Goal: Task Accomplishment & Management: Manage account settings

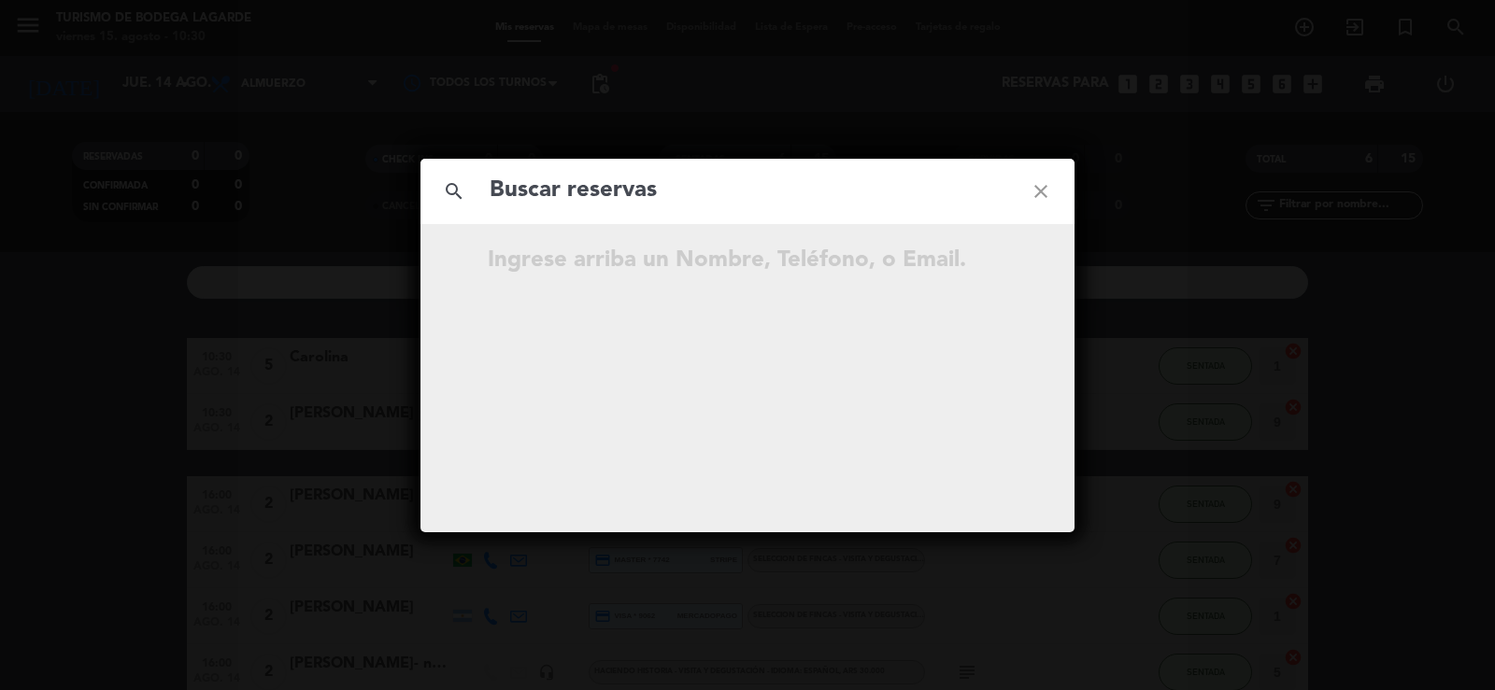
scroll to position [104, 0]
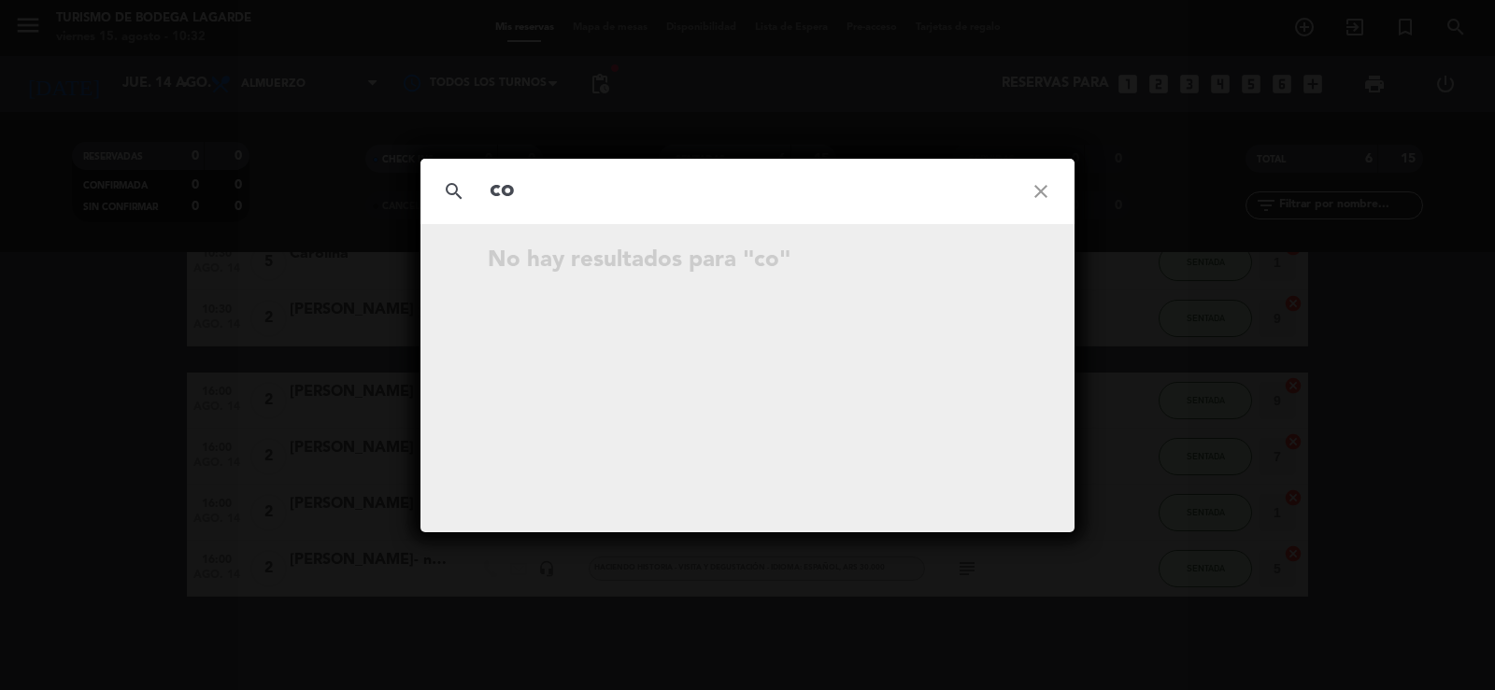
type input "c"
type input "aline"
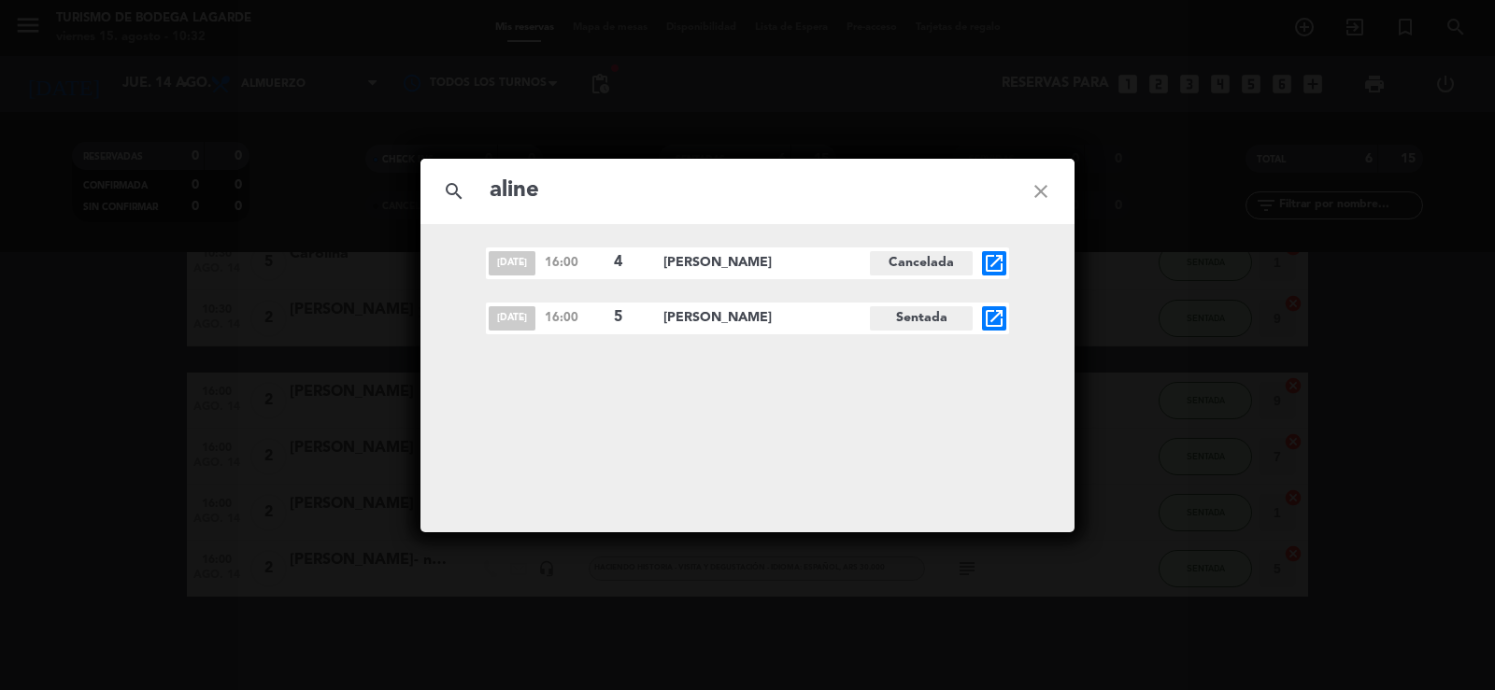
click at [1040, 190] on icon "close" at bounding box center [1040, 191] width 67 height 67
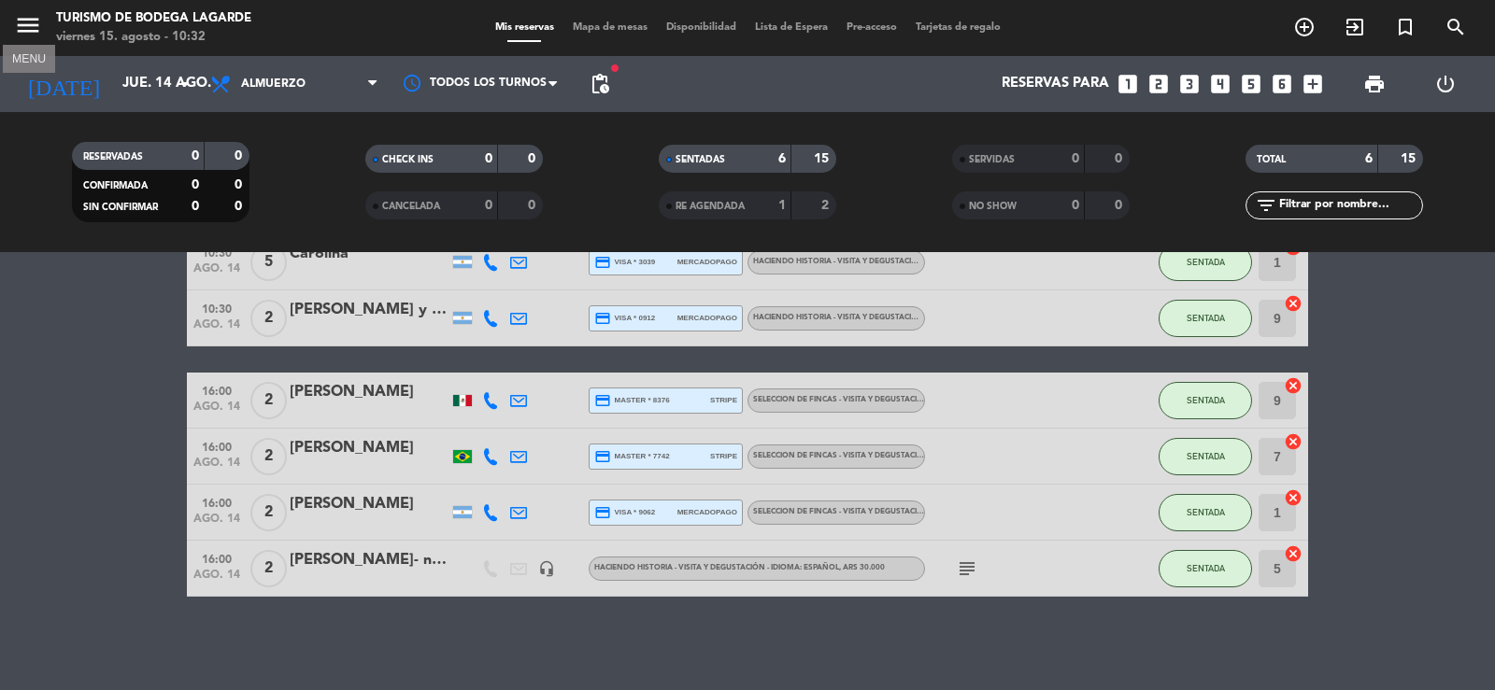
click at [32, 24] on icon "menu" at bounding box center [28, 25] width 28 height 28
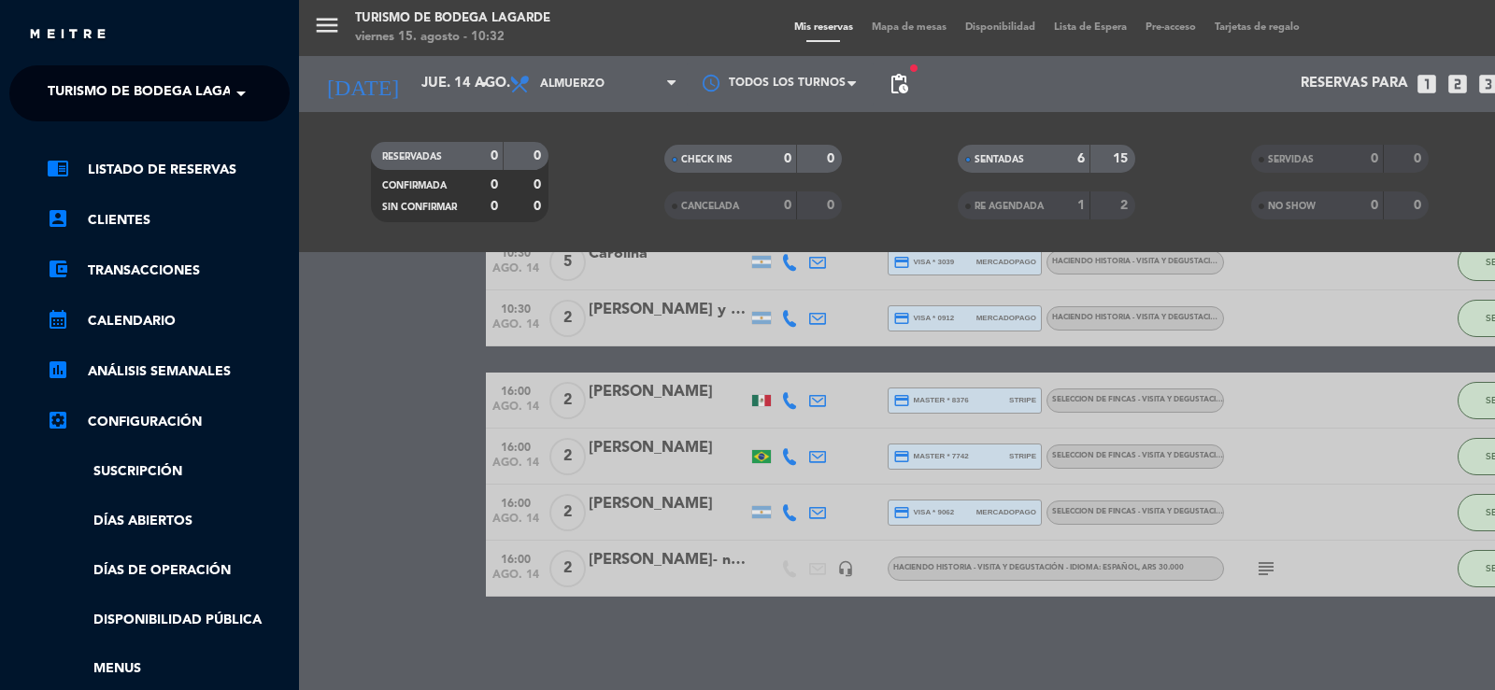
click at [58, 87] on span "Turismo de Bodega Lagarde" at bounding box center [153, 93] width 211 height 39
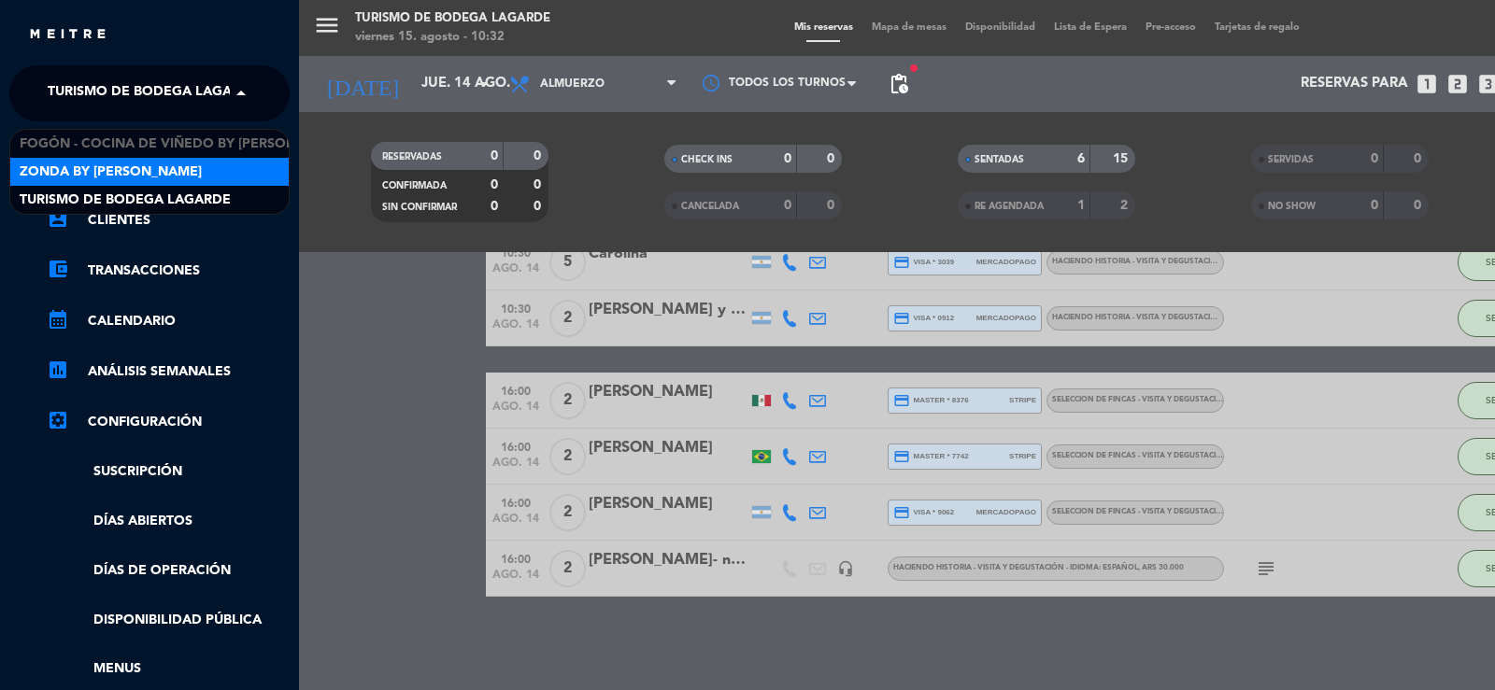
click at [64, 163] on span "Zonda by [PERSON_NAME]" at bounding box center [111, 172] width 182 height 21
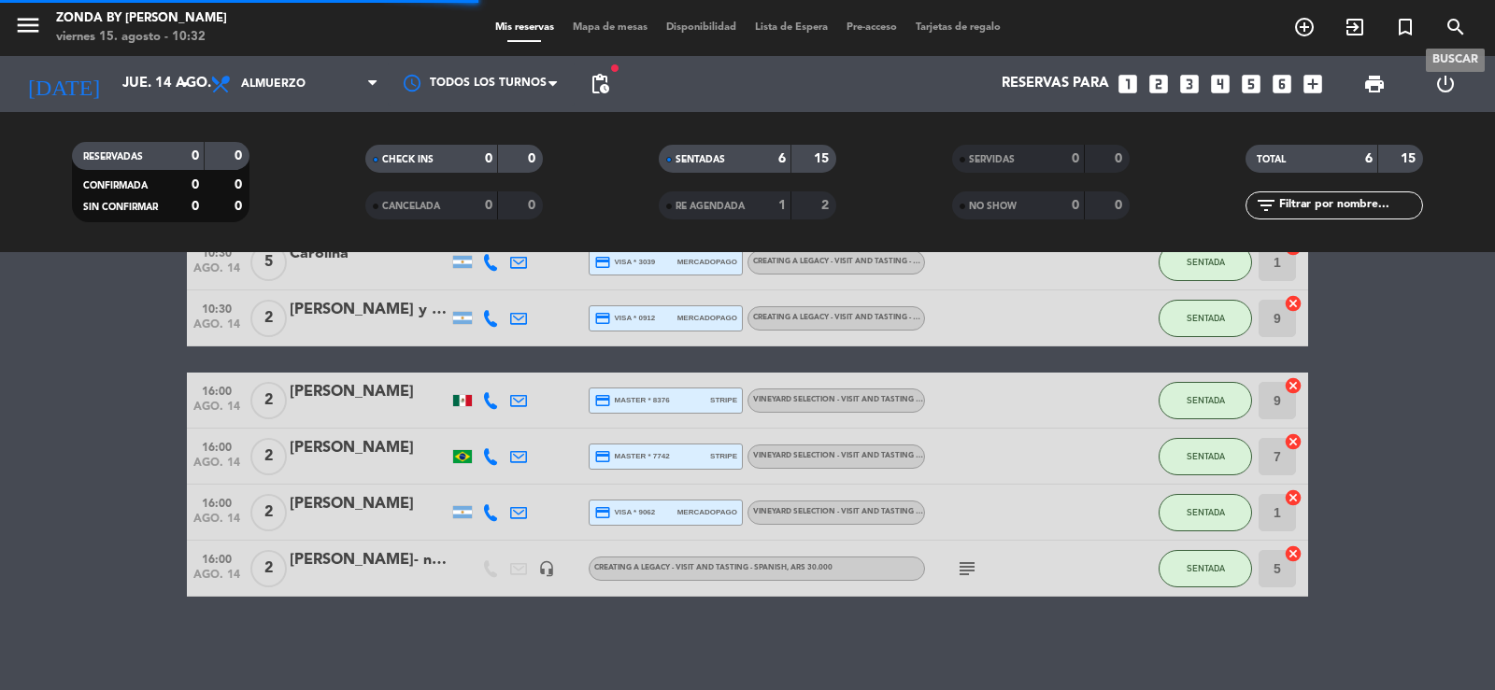
scroll to position [74, 0]
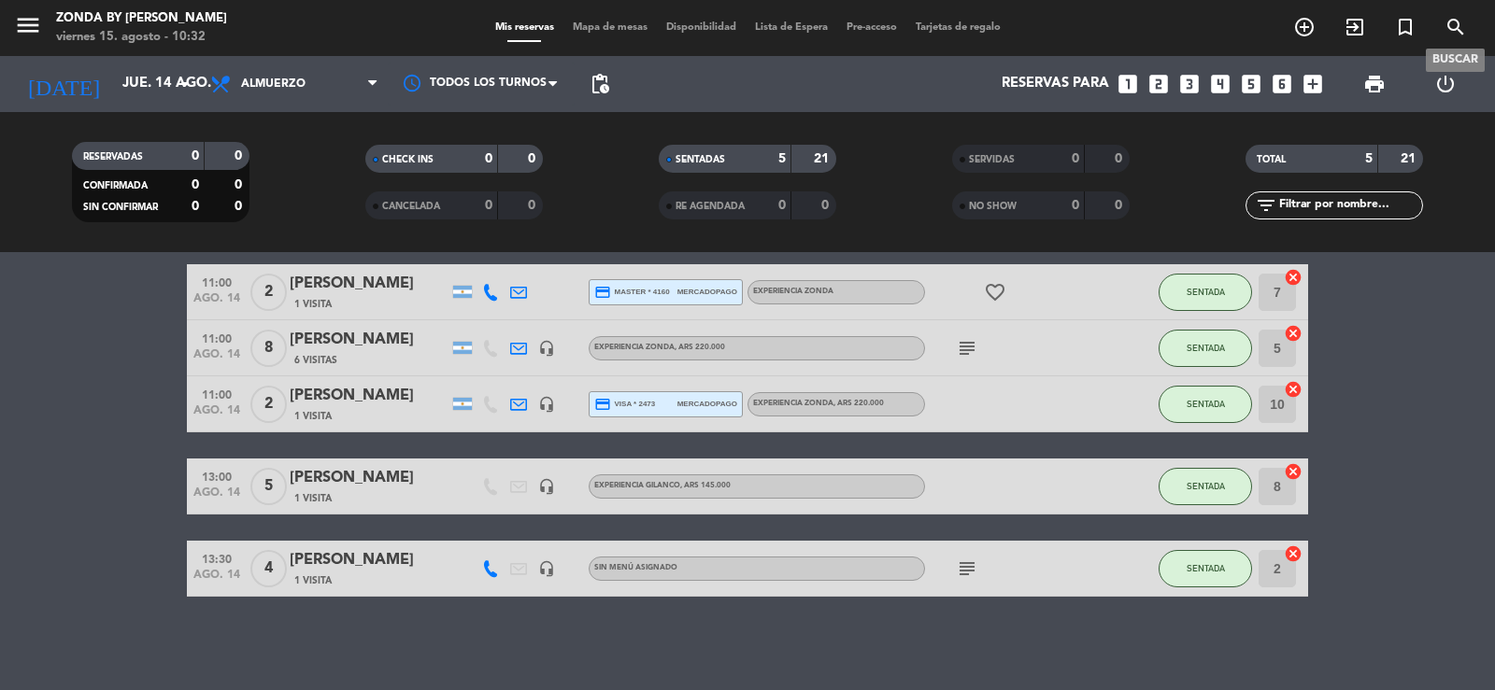
click at [1454, 27] on icon "search" at bounding box center [1455, 27] width 22 height 22
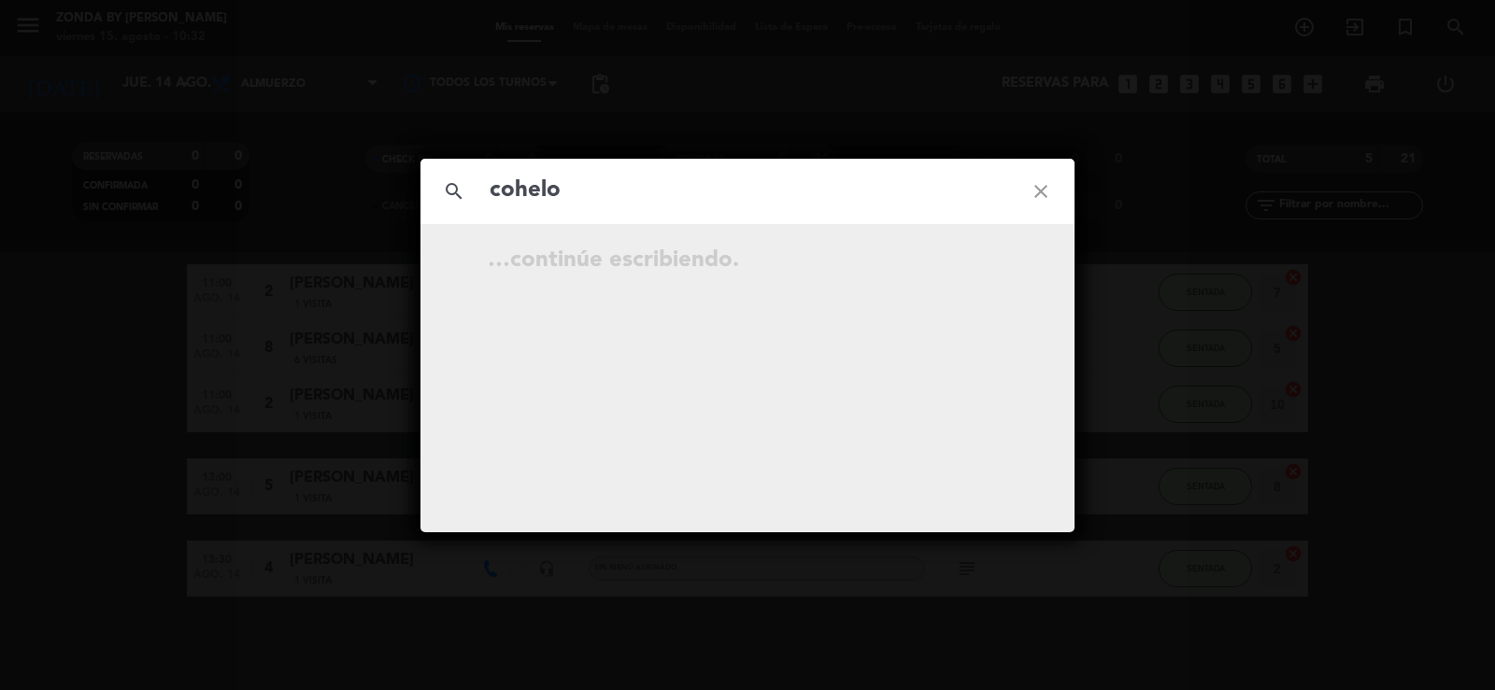
type input "cohelo"
click at [1039, 192] on icon "close" at bounding box center [1040, 191] width 67 height 67
click at [944, 179] on input "text" at bounding box center [747, 191] width 519 height 38
type input "aline"
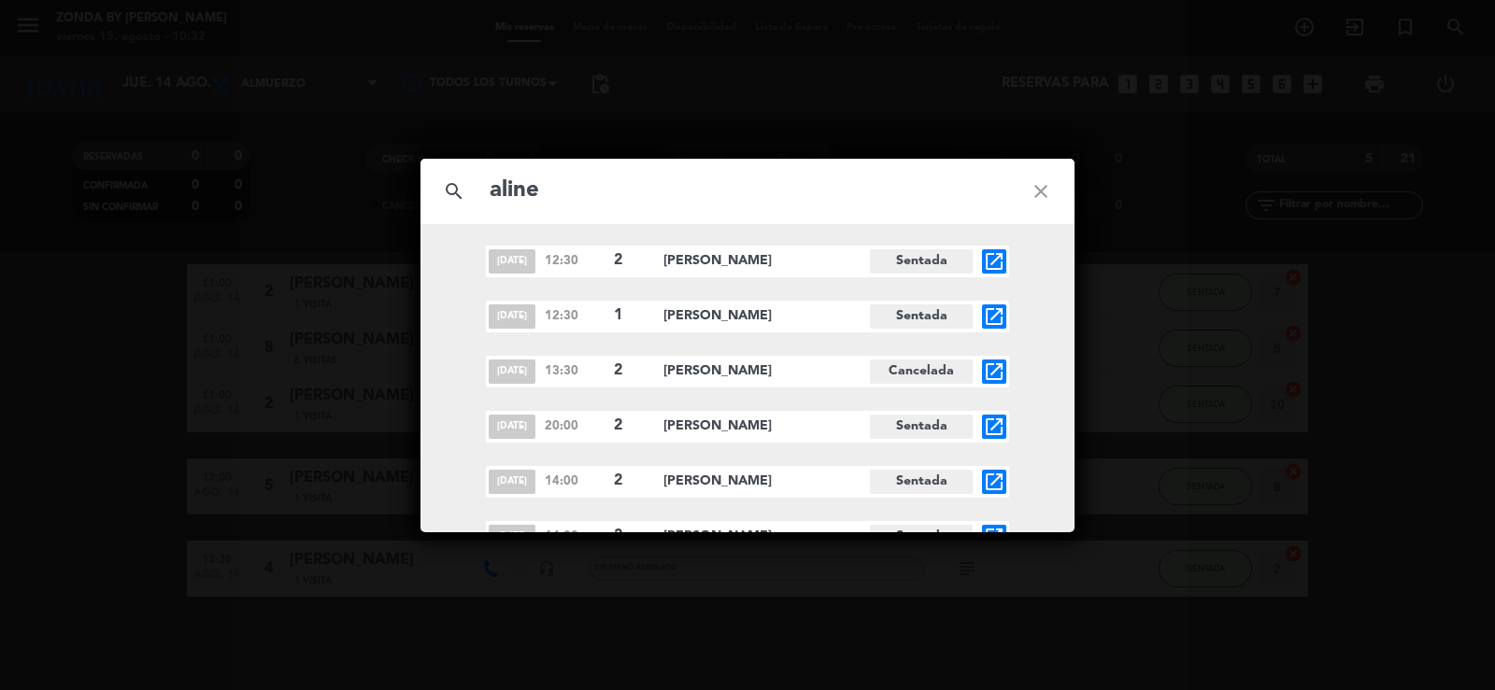
scroll to position [298, 0]
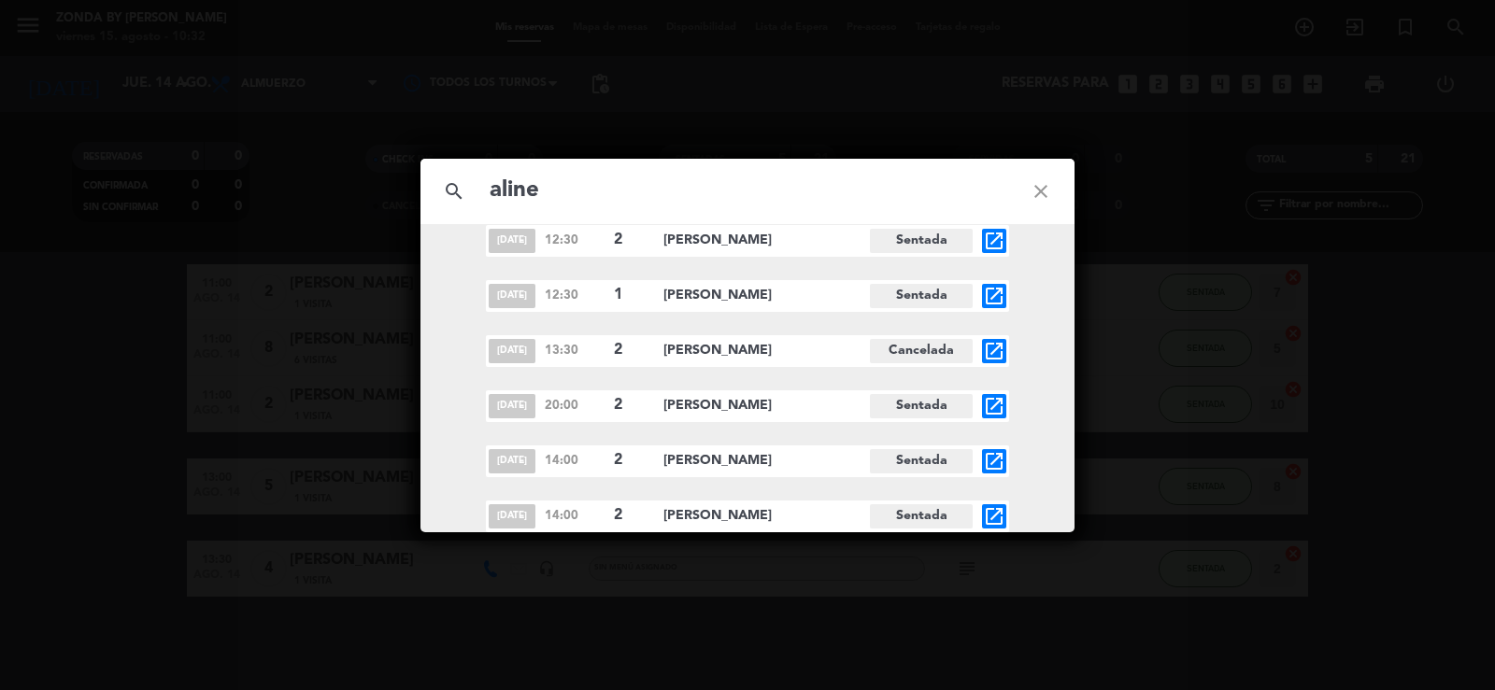
click at [1043, 183] on icon "close" at bounding box center [1040, 191] width 67 height 67
click at [1041, 191] on icon "close" at bounding box center [1040, 191] width 67 height 67
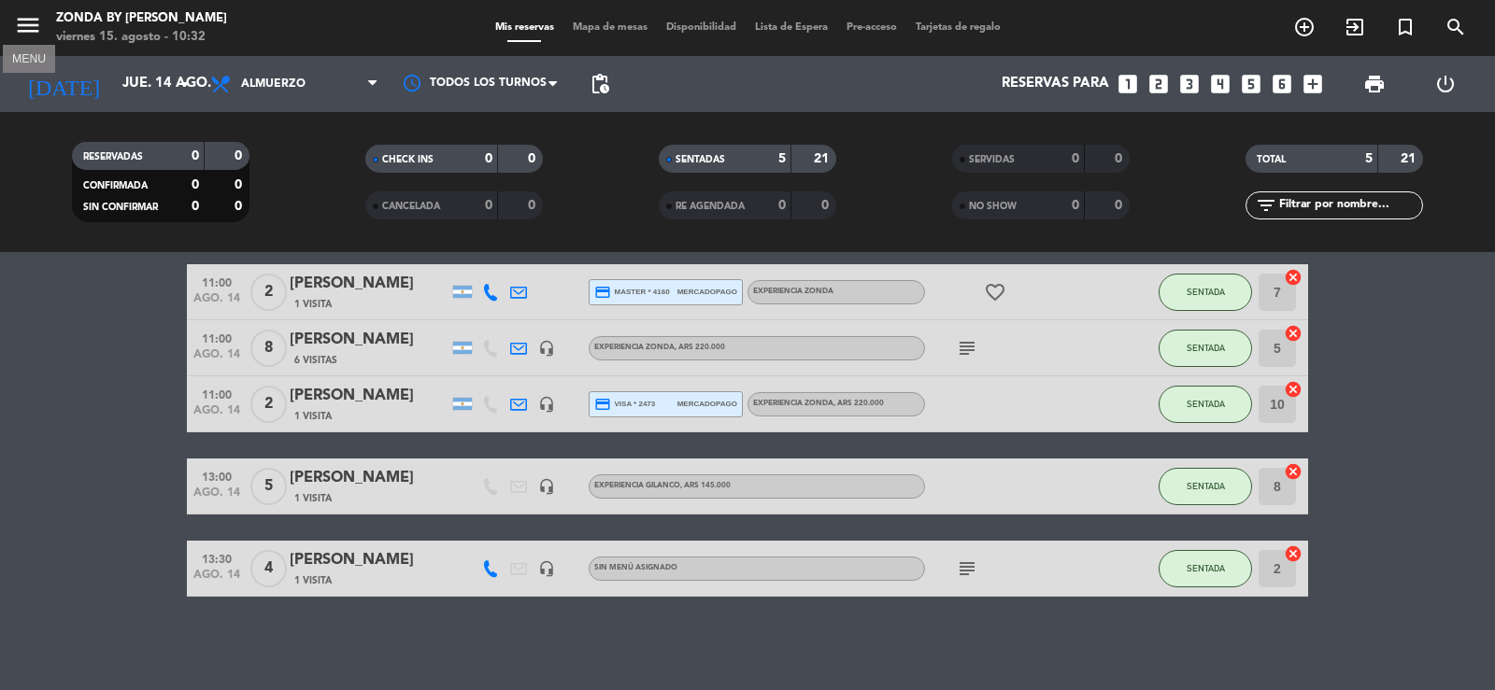
click at [33, 16] on icon "menu" at bounding box center [28, 25] width 28 height 28
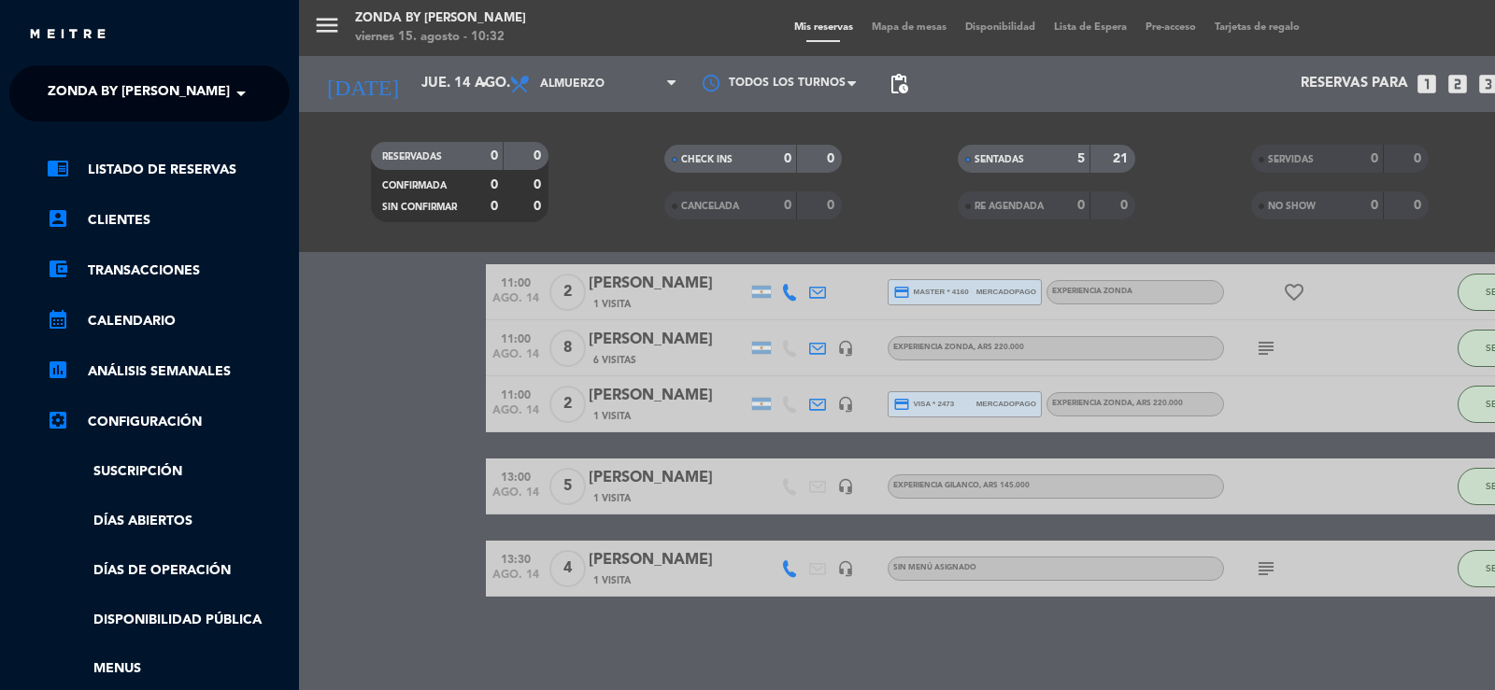
click at [80, 81] on span "Zonda by [PERSON_NAME]" at bounding box center [139, 93] width 182 height 39
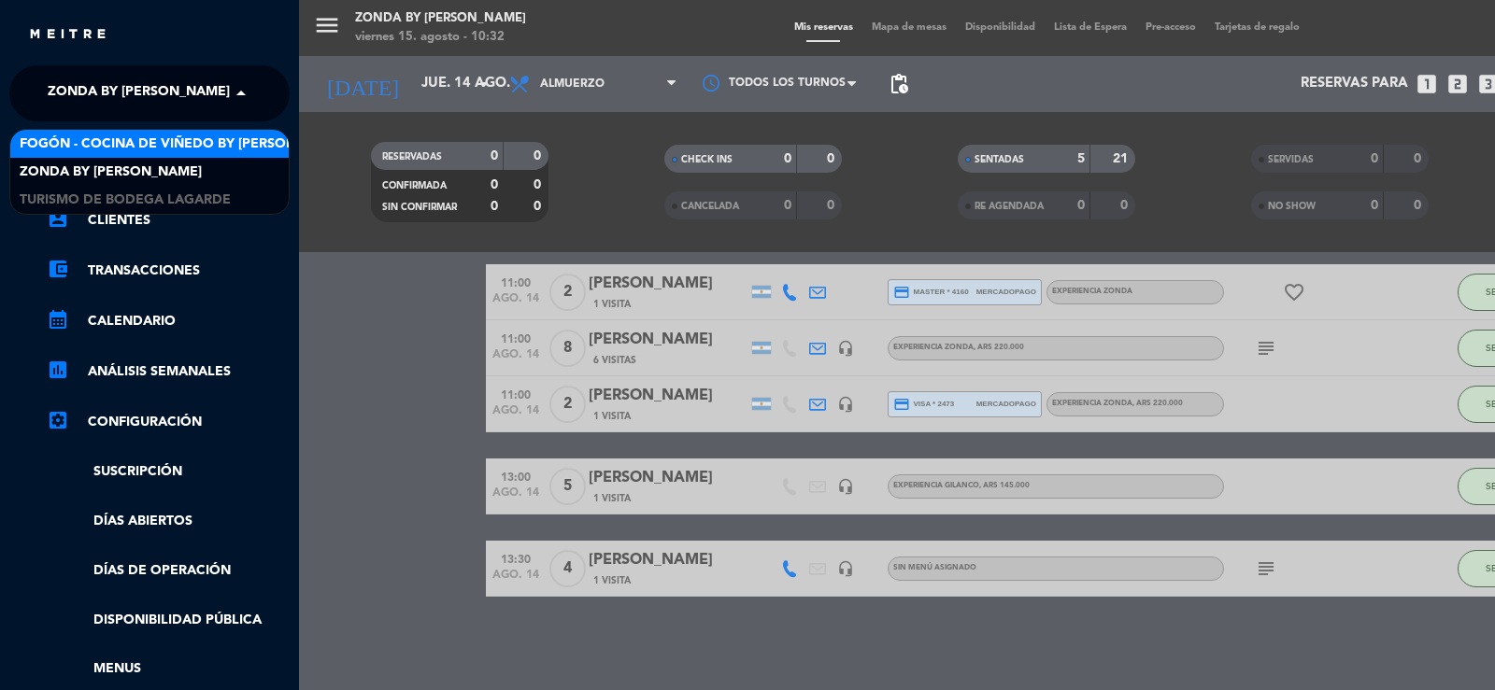
click at [86, 137] on span "Fogón - Cocina de viñedo by [PERSON_NAME]" at bounding box center [183, 144] width 327 height 21
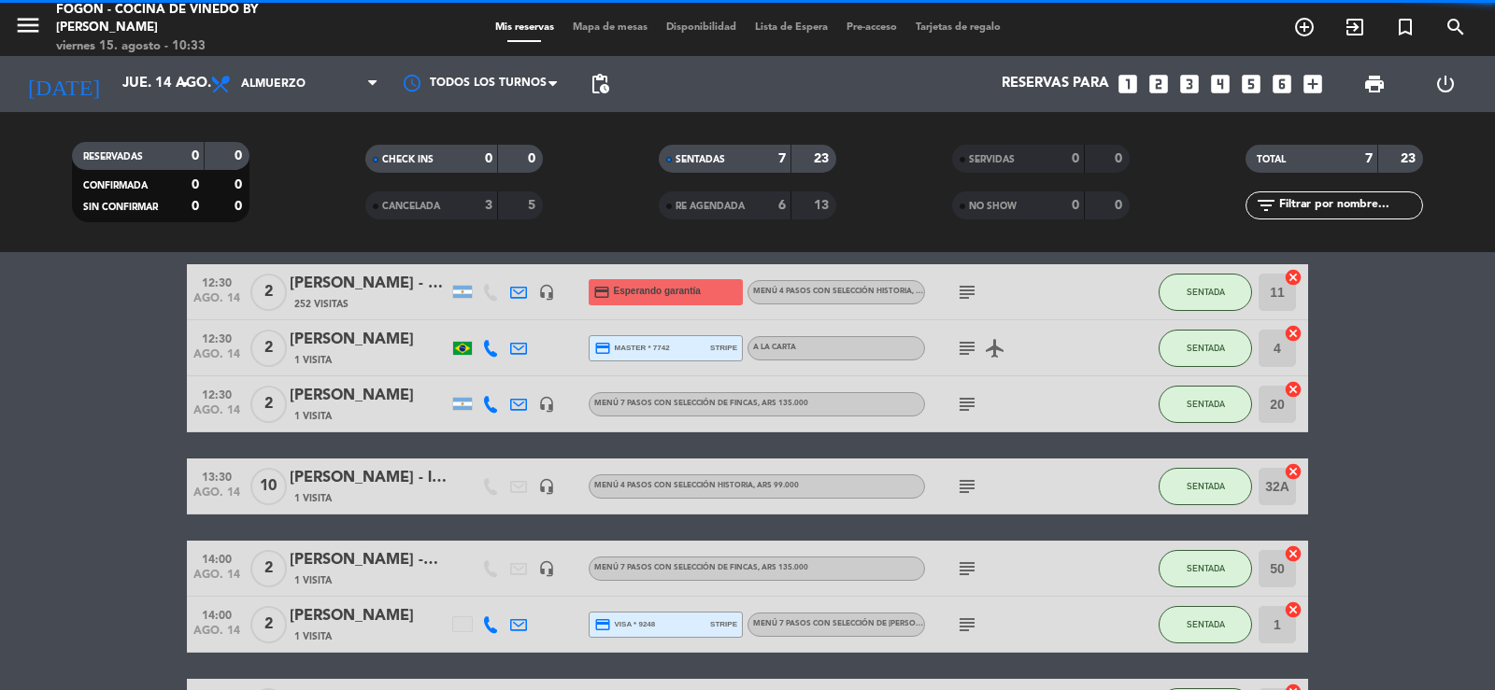
scroll to position [104, 0]
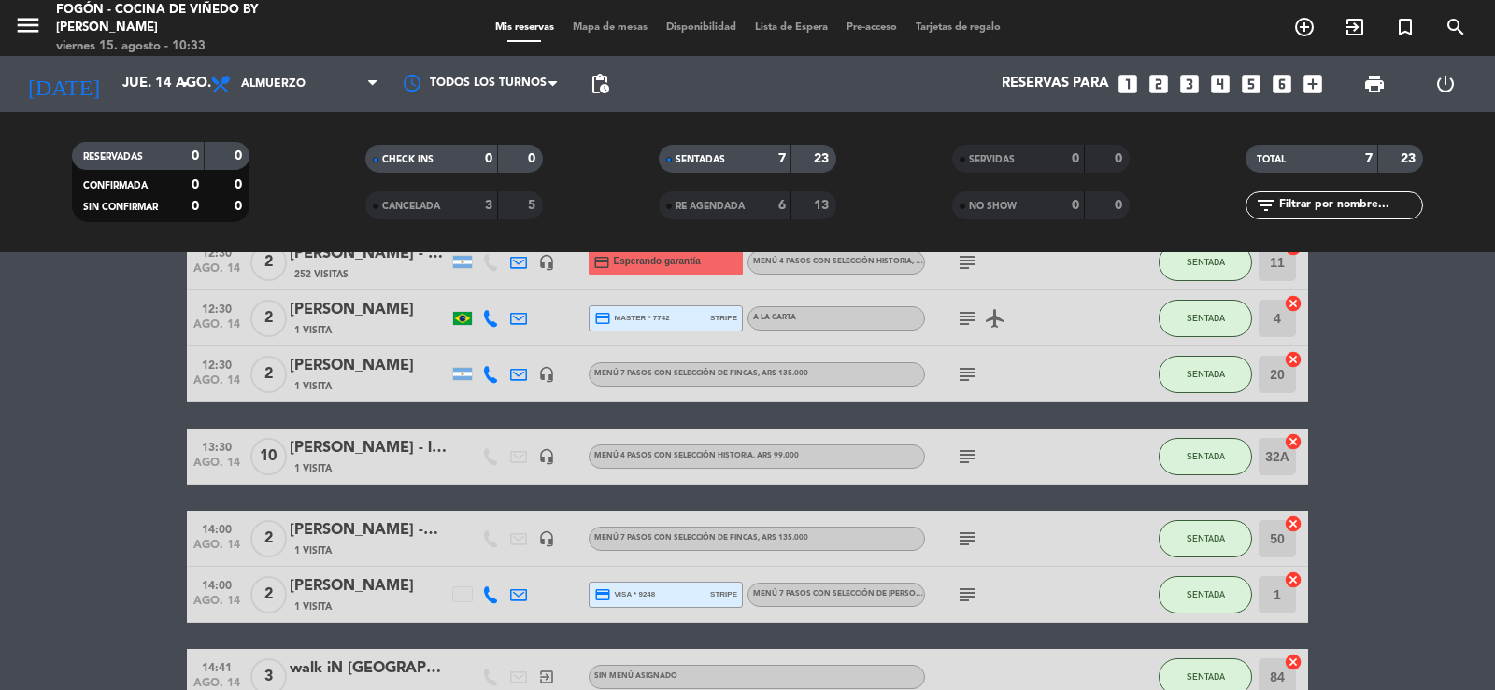
click at [967, 540] on icon "subject" at bounding box center [967, 539] width 22 height 22
click at [372, 540] on div "[PERSON_NAME] -wanderlust" at bounding box center [369, 530] width 159 height 24
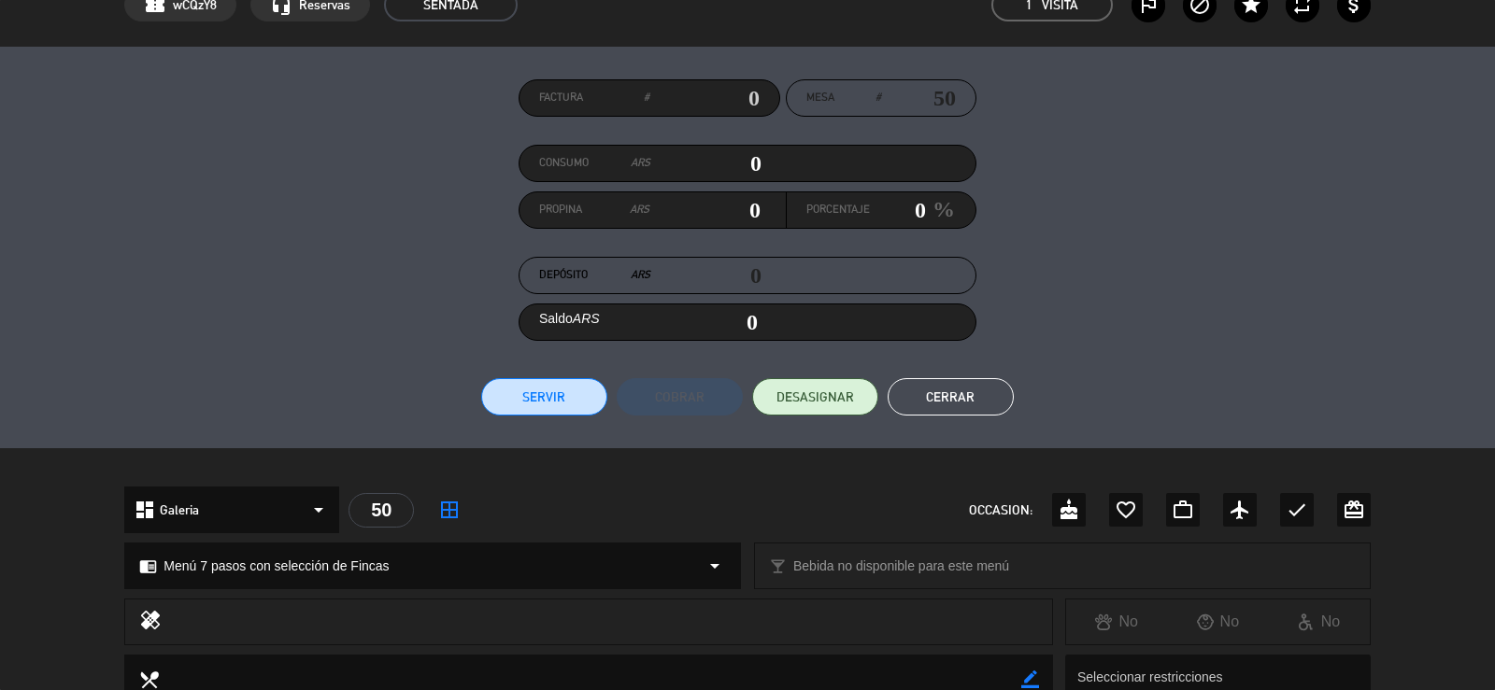
scroll to position [102, 0]
click at [917, 399] on button "Cerrar" at bounding box center [950, 397] width 126 height 37
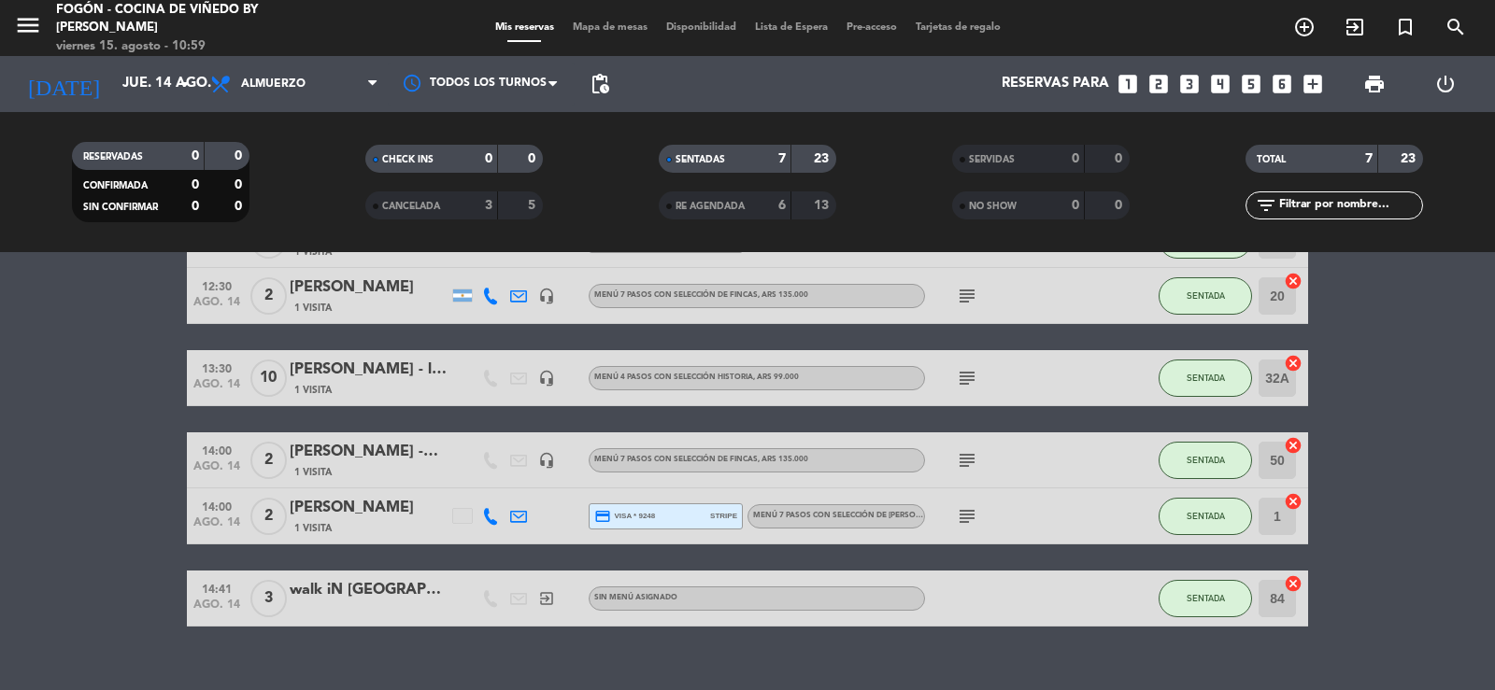
scroll to position [212, 0]
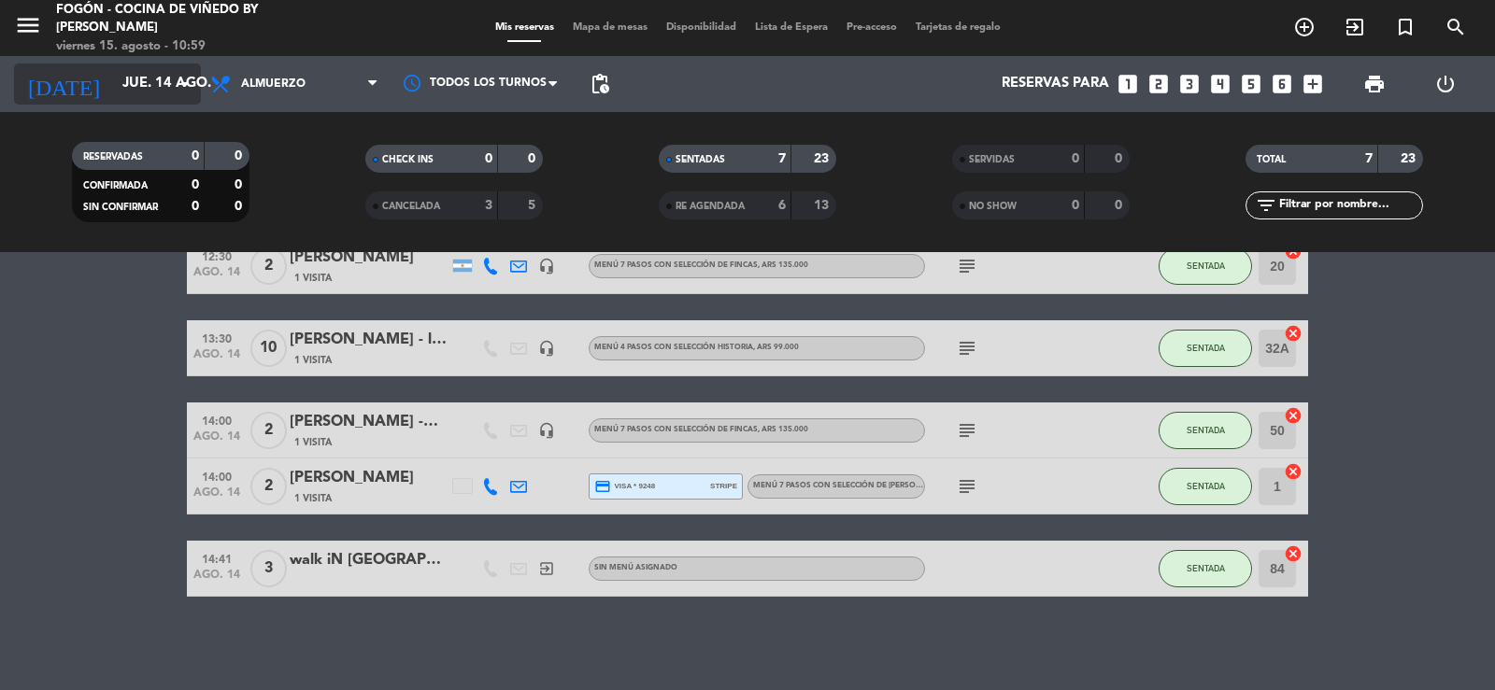
click at [113, 71] on input "jue. 14 ago." at bounding box center [203, 83] width 180 height 35
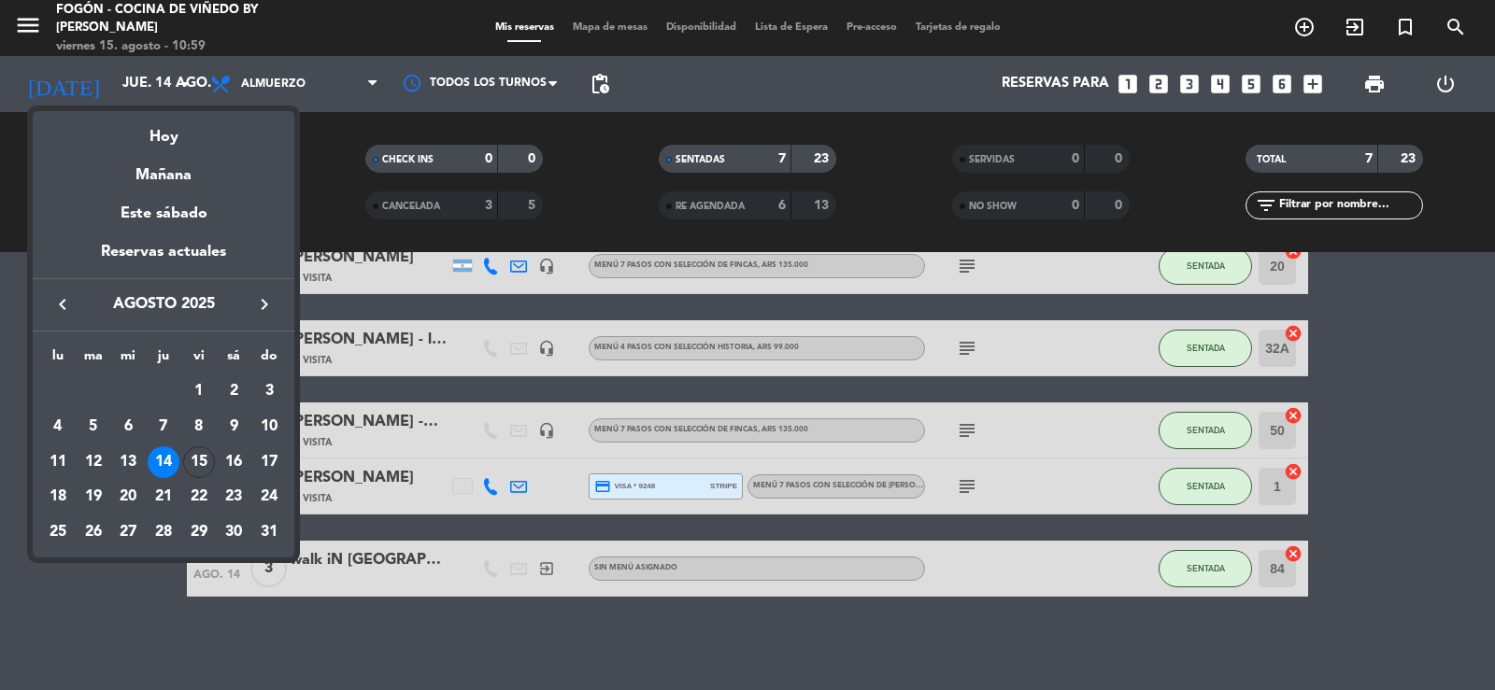
click at [164, 135] on div "Hoy" at bounding box center [164, 130] width 262 height 38
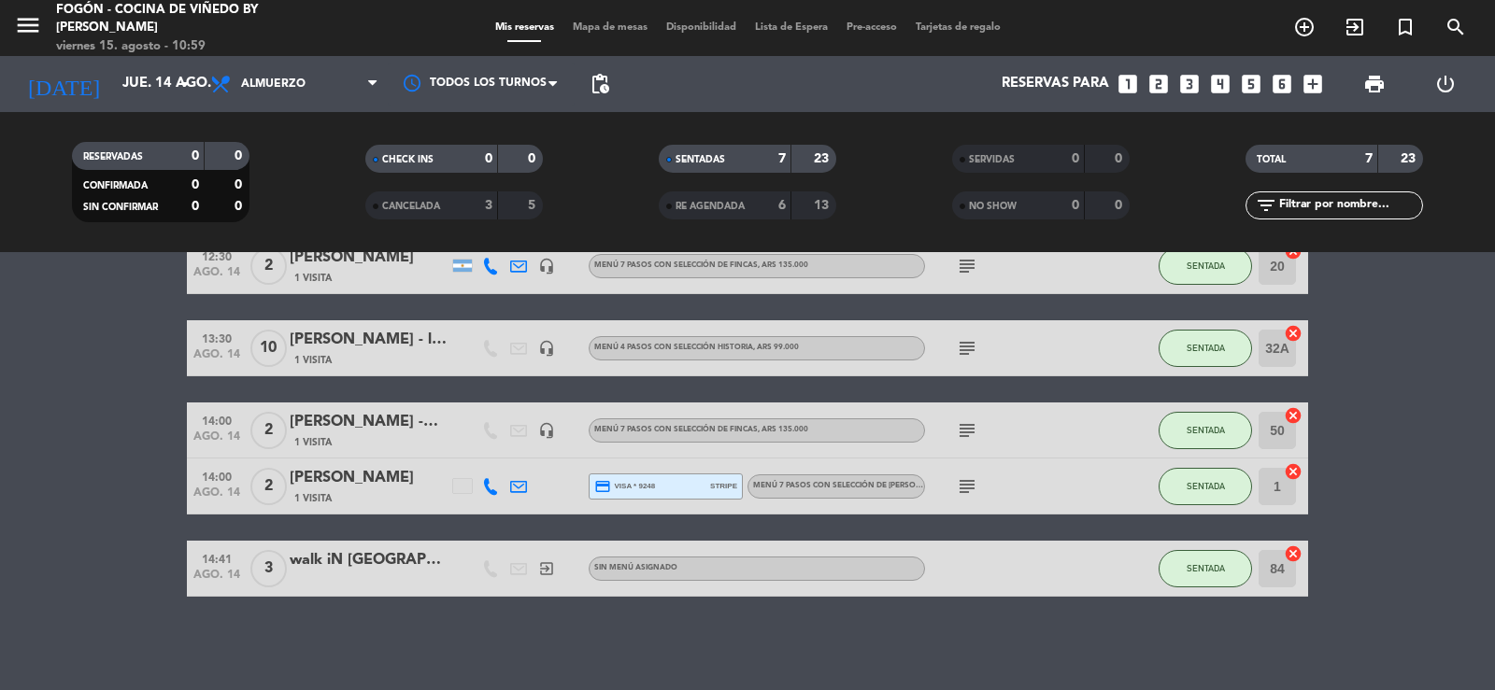
type input "vie. 15 ago."
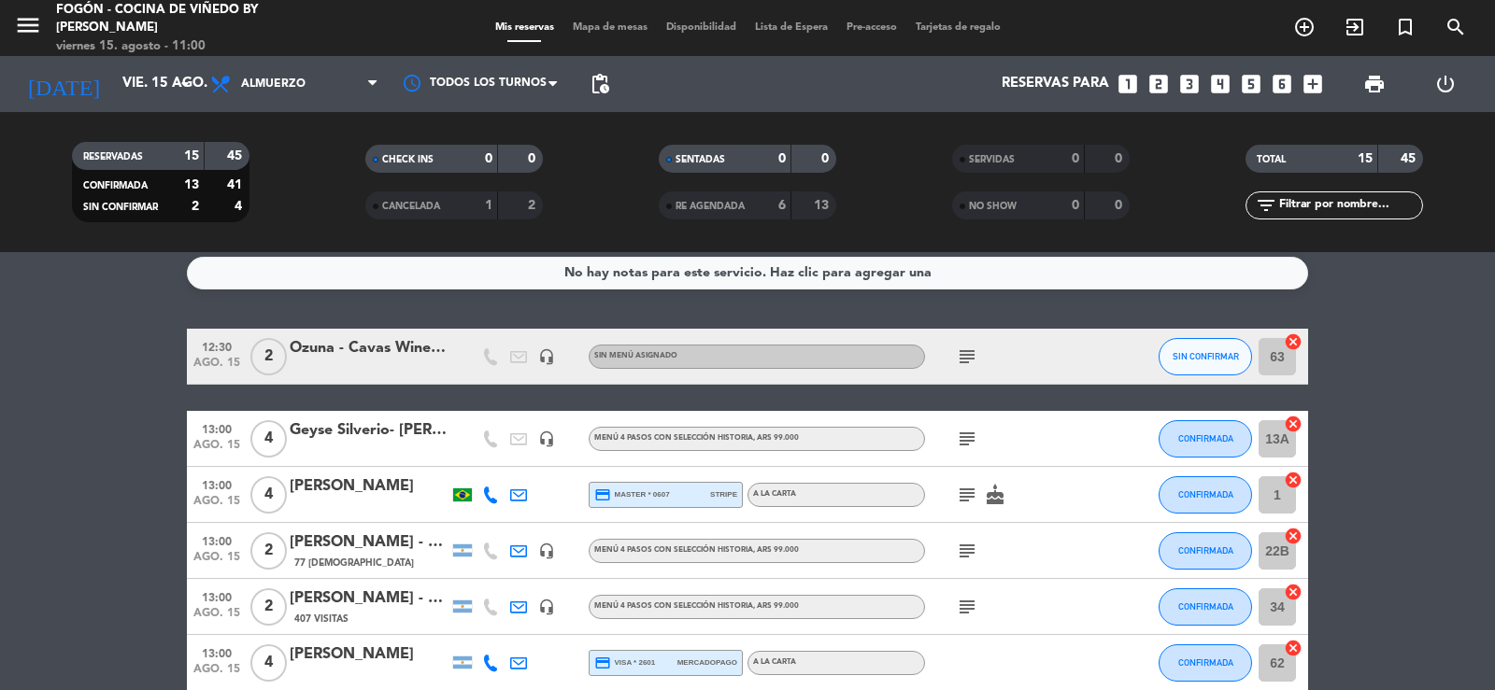
scroll to position [0, 0]
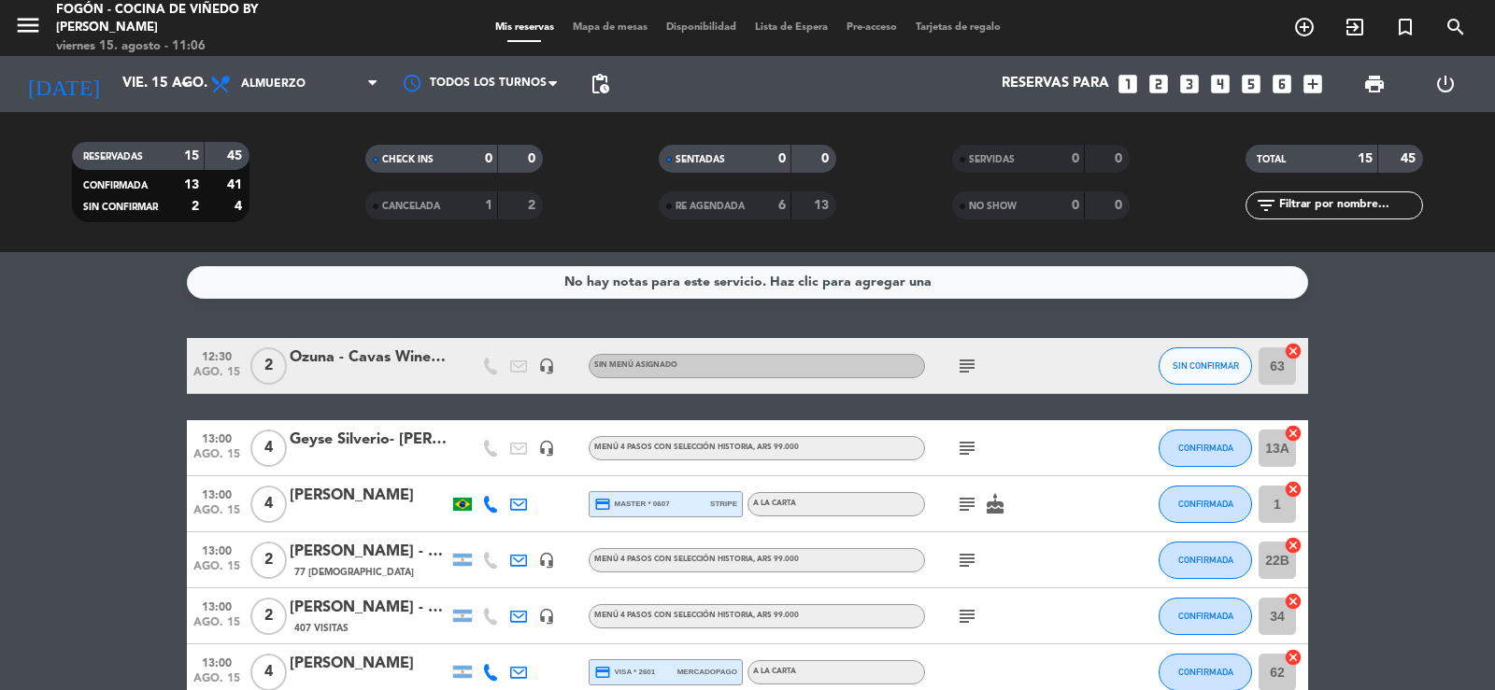
click at [968, 362] on icon "subject" at bounding box center [967, 366] width 22 height 22
click at [965, 452] on icon "subject" at bounding box center [967, 448] width 22 height 22
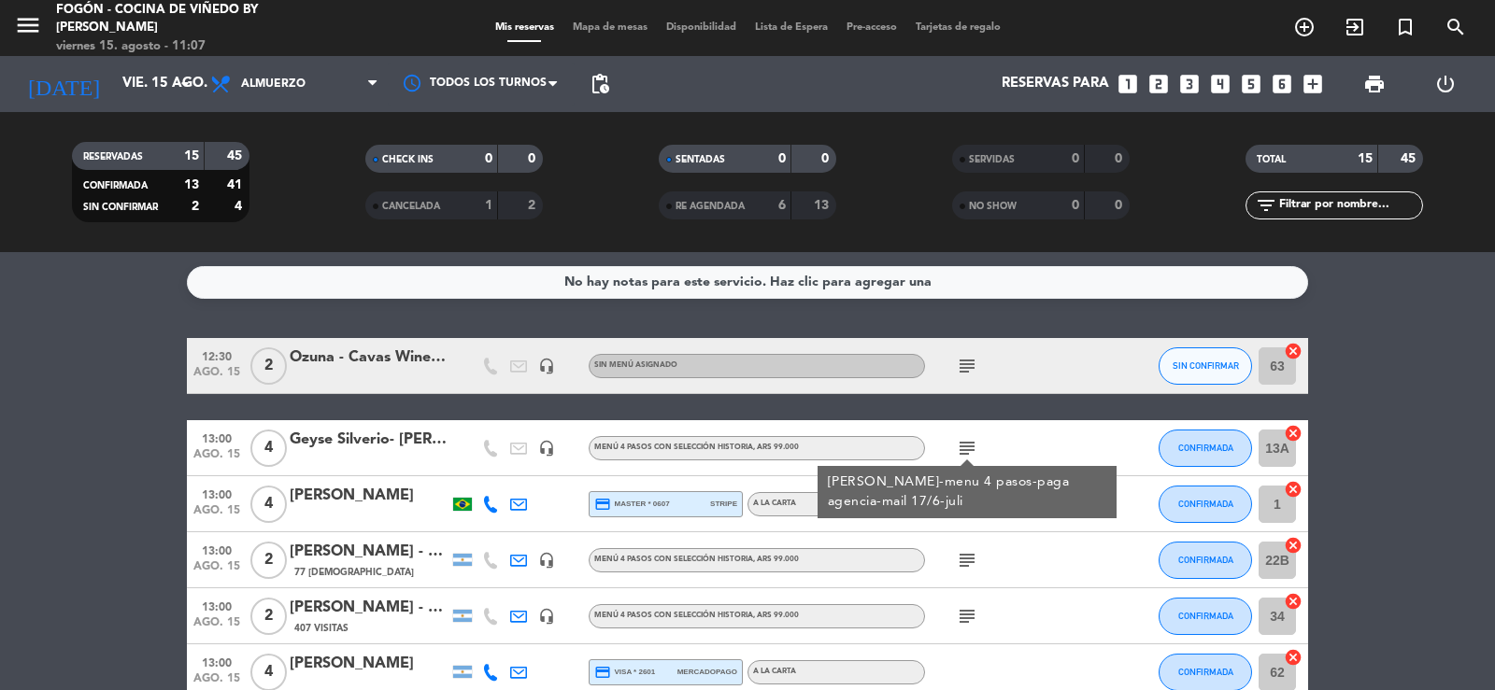
drag, startPoint x: 1006, startPoint y: 481, endPoint x: 975, endPoint y: 489, distance: 31.7
click at [1002, 481] on div "[PERSON_NAME]-menu 4 pasos-paga agencia-mail 17/6-juli" at bounding box center [967, 492] width 279 height 39
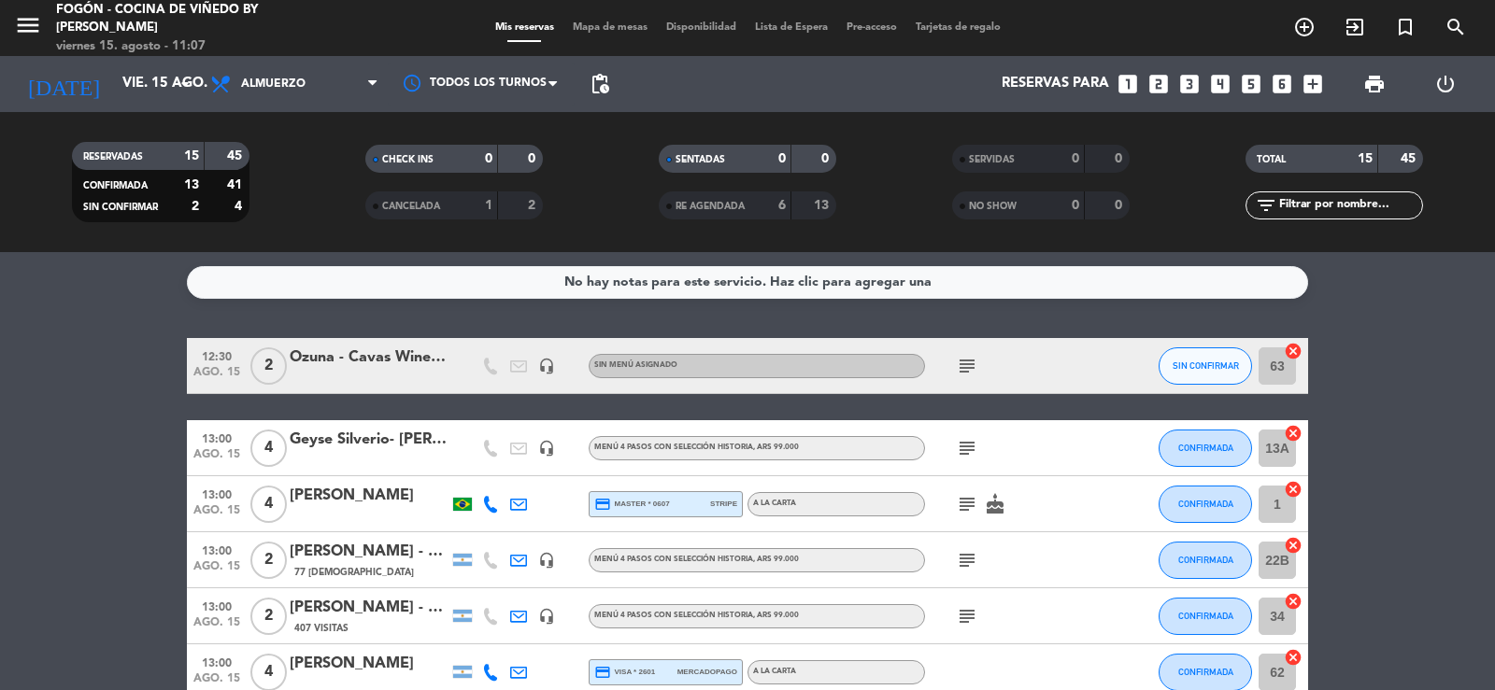
click at [969, 498] on icon "subject" at bounding box center [967, 504] width 22 height 22
click at [963, 558] on icon "subject" at bounding box center [967, 560] width 22 height 22
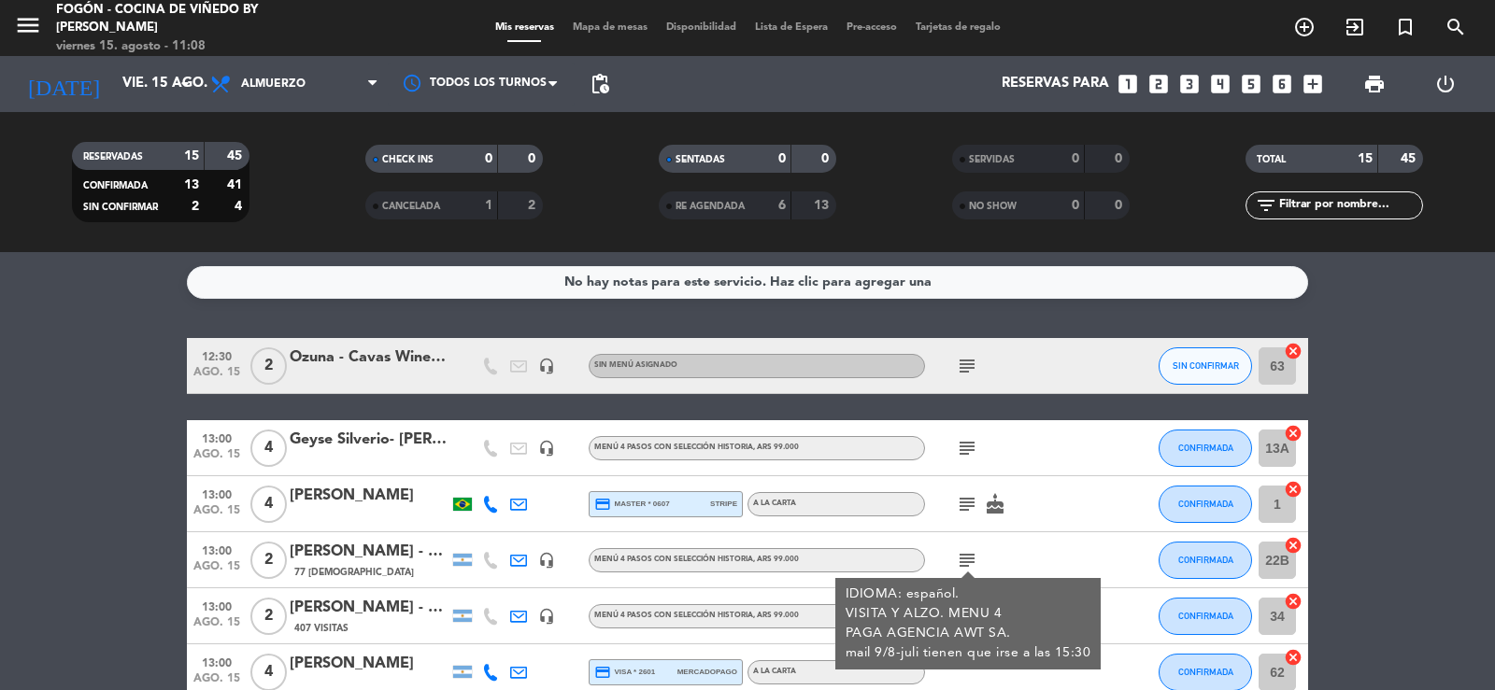
click at [1063, 545] on div "subject IDIOMA: español. VISITA Y ALZO. MENU 4 PAGA AGENCIA AWT SA. mail 9/8-ju…" at bounding box center [1009, 559] width 168 height 55
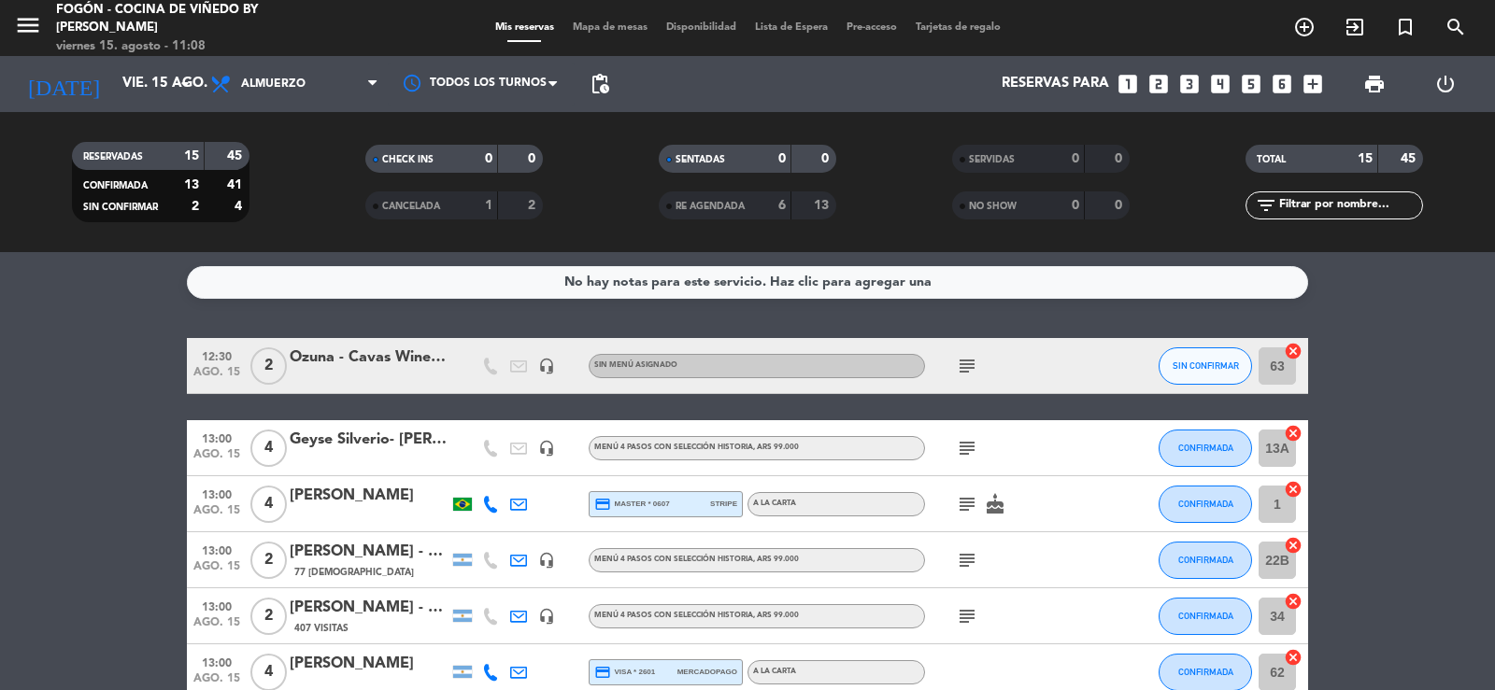
click at [964, 617] on icon "subject" at bounding box center [967, 616] width 22 height 22
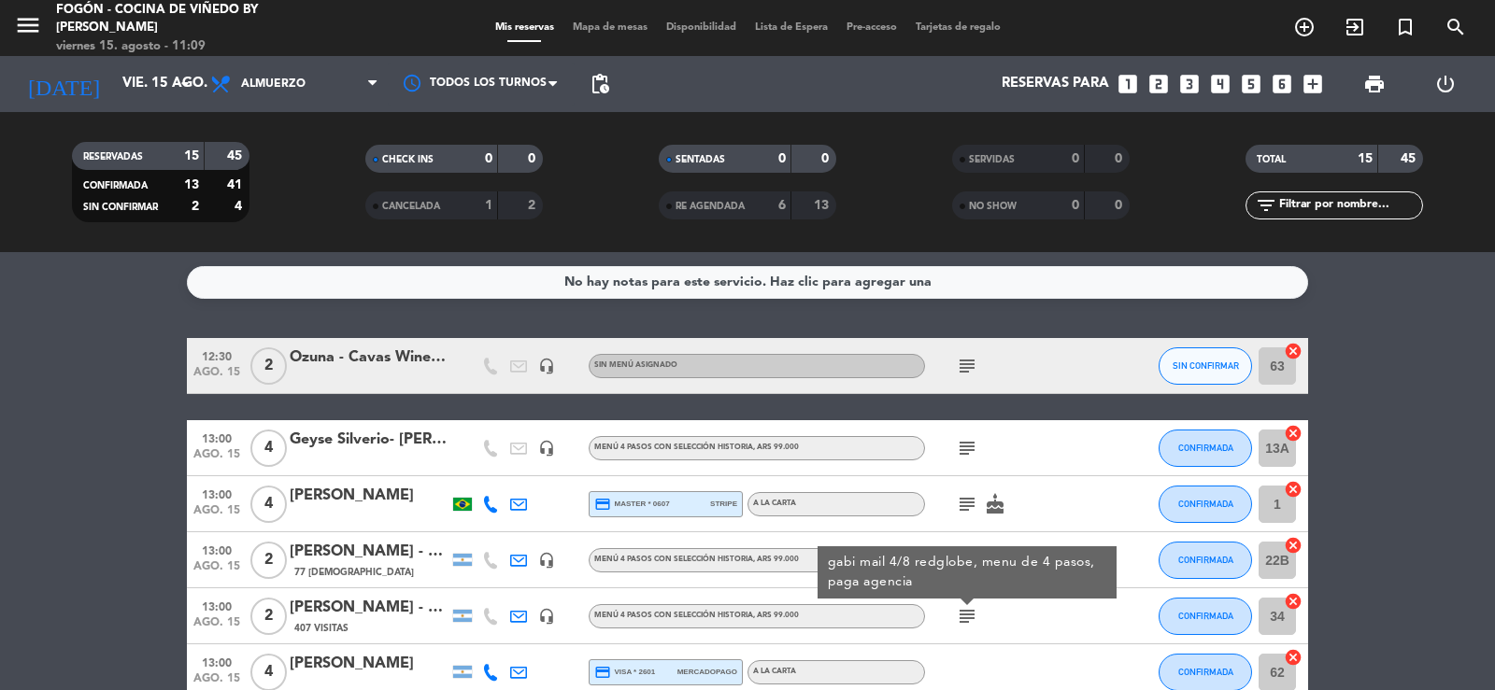
click at [1098, 622] on div at bounding box center [1118, 616] width 50 height 55
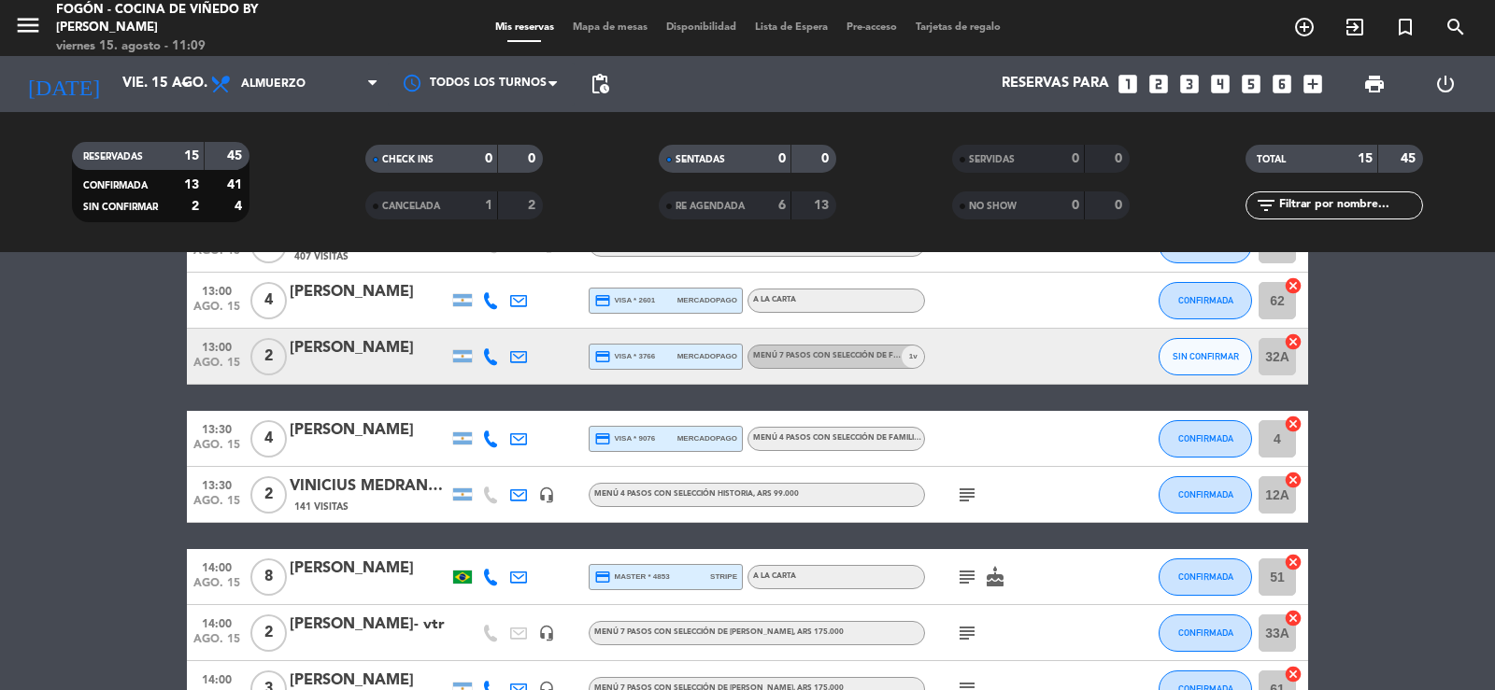
scroll to position [374, 0]
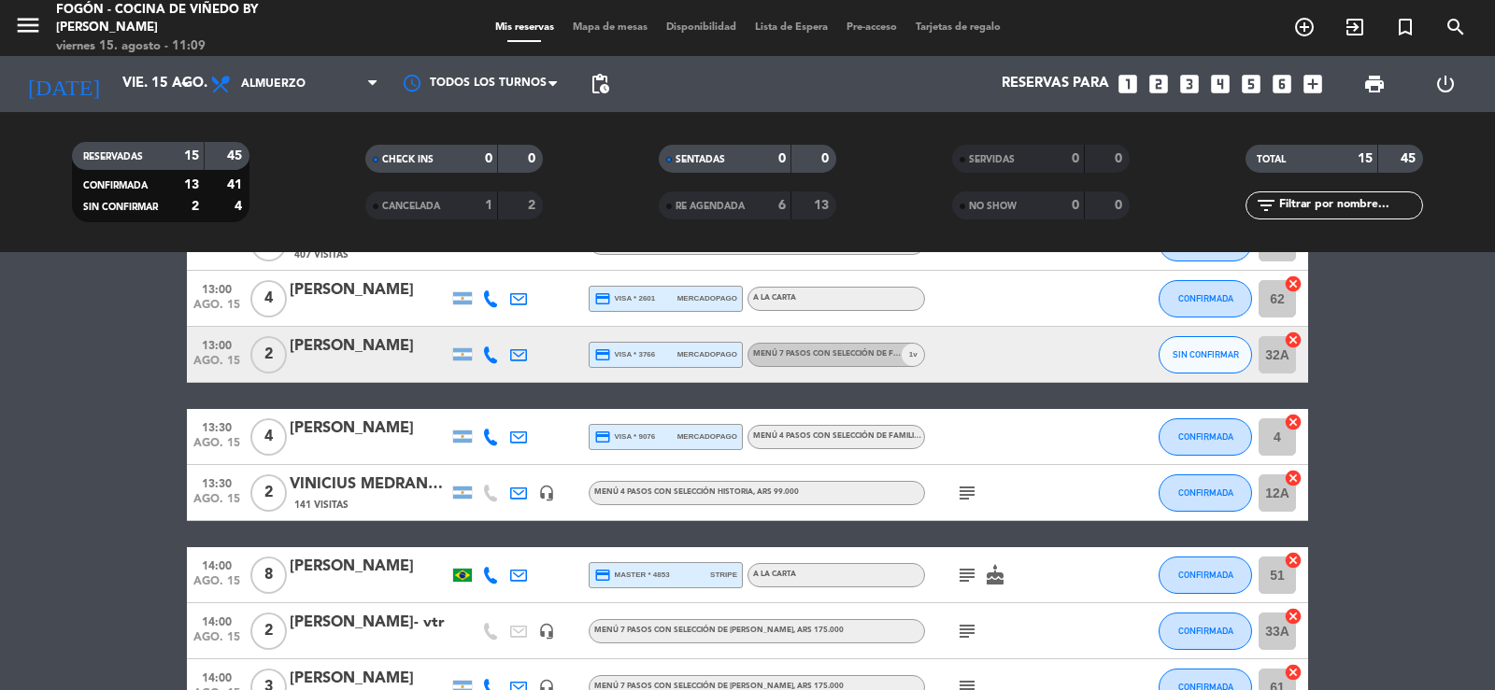
click at [965, 493] on icon "subject" at bounding box center [967, 493] width 22 height 22
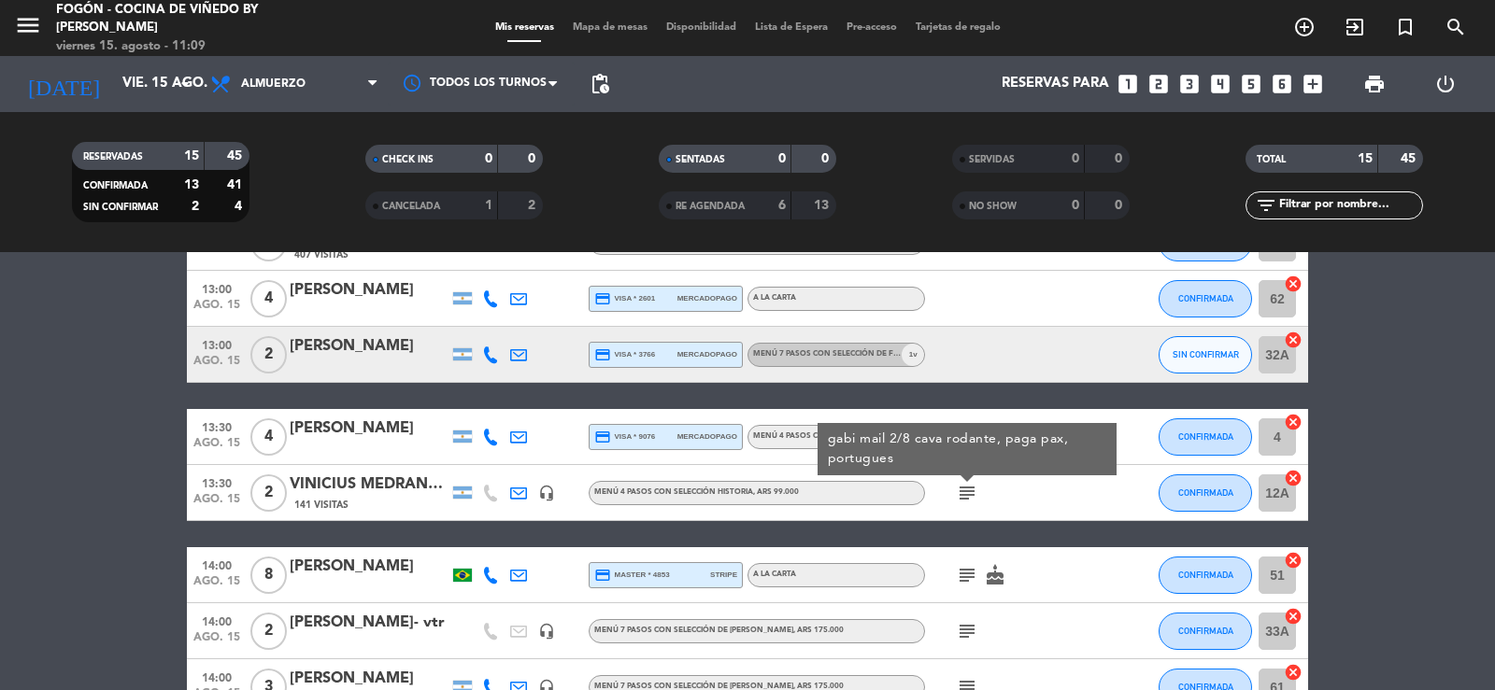
click at [962, 570] on icon "subject" at bounding box center [967, 575] width 22 height 22
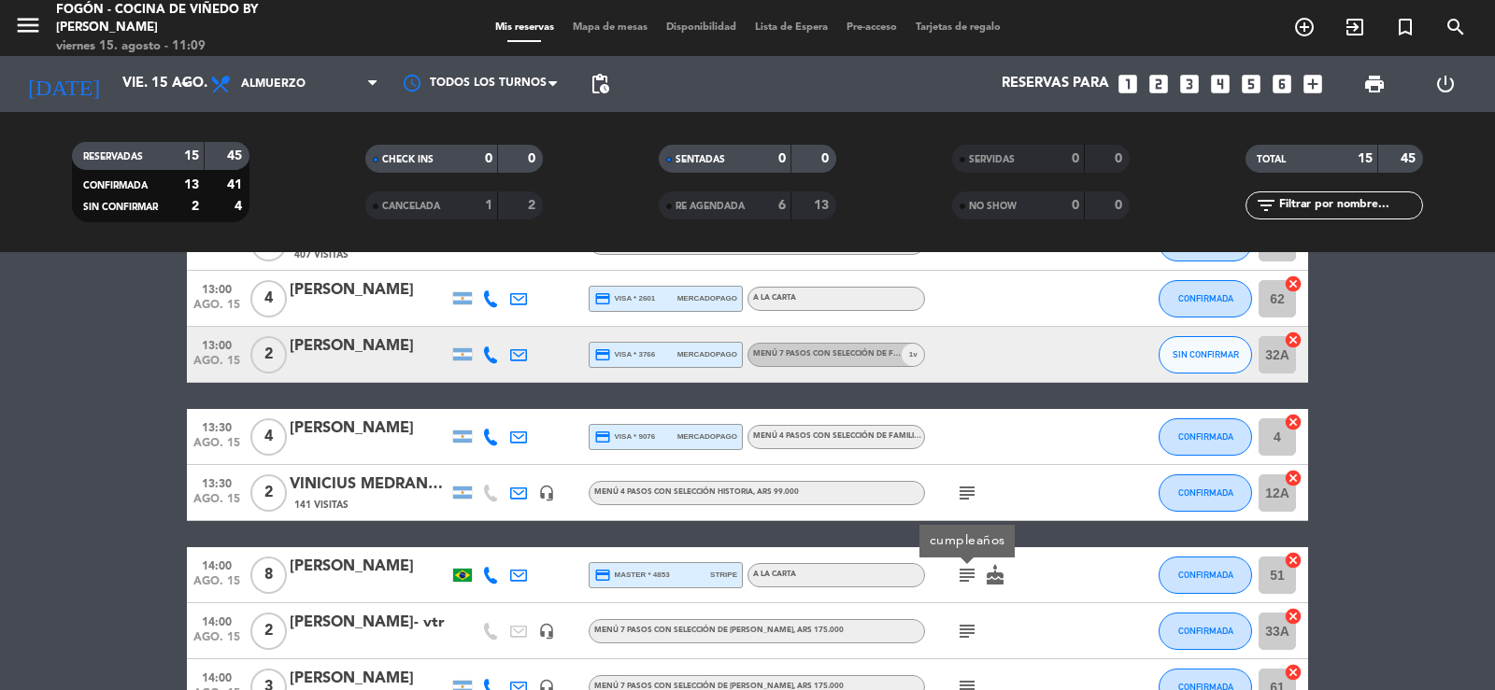
click at [971, 628] on icon "subject" at bounding box center [967, 631] width 22 height 22
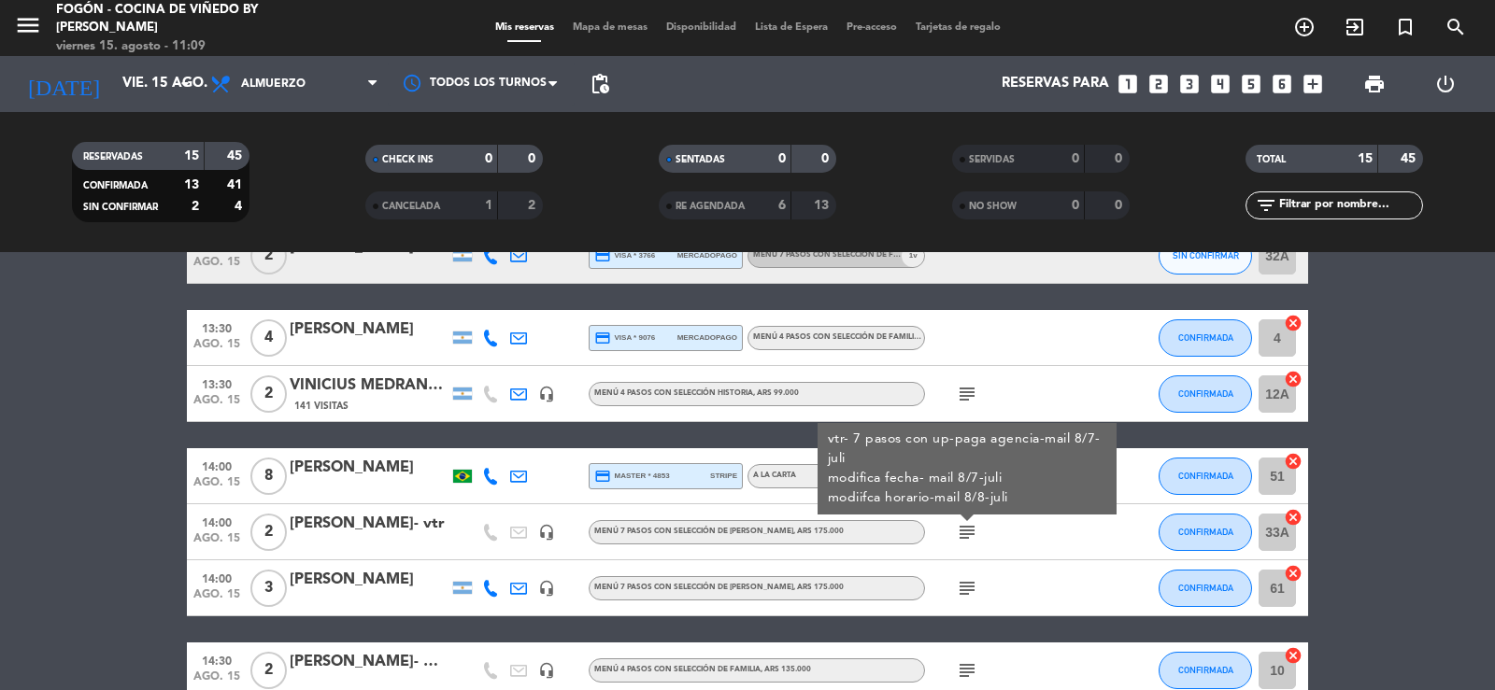
scroll to position [560, 0]
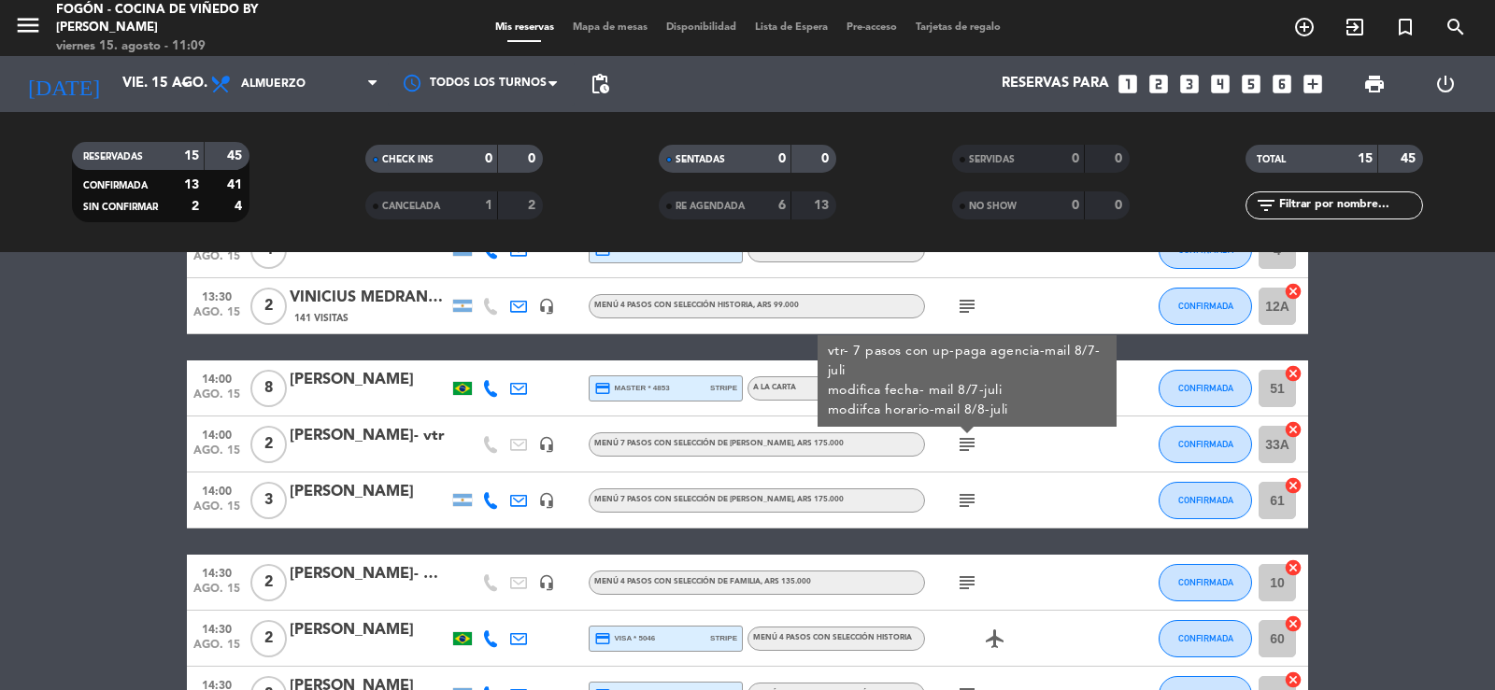
click at [969, 491] on icon "subject" at bounding box center [967, 500] width 22 height 22
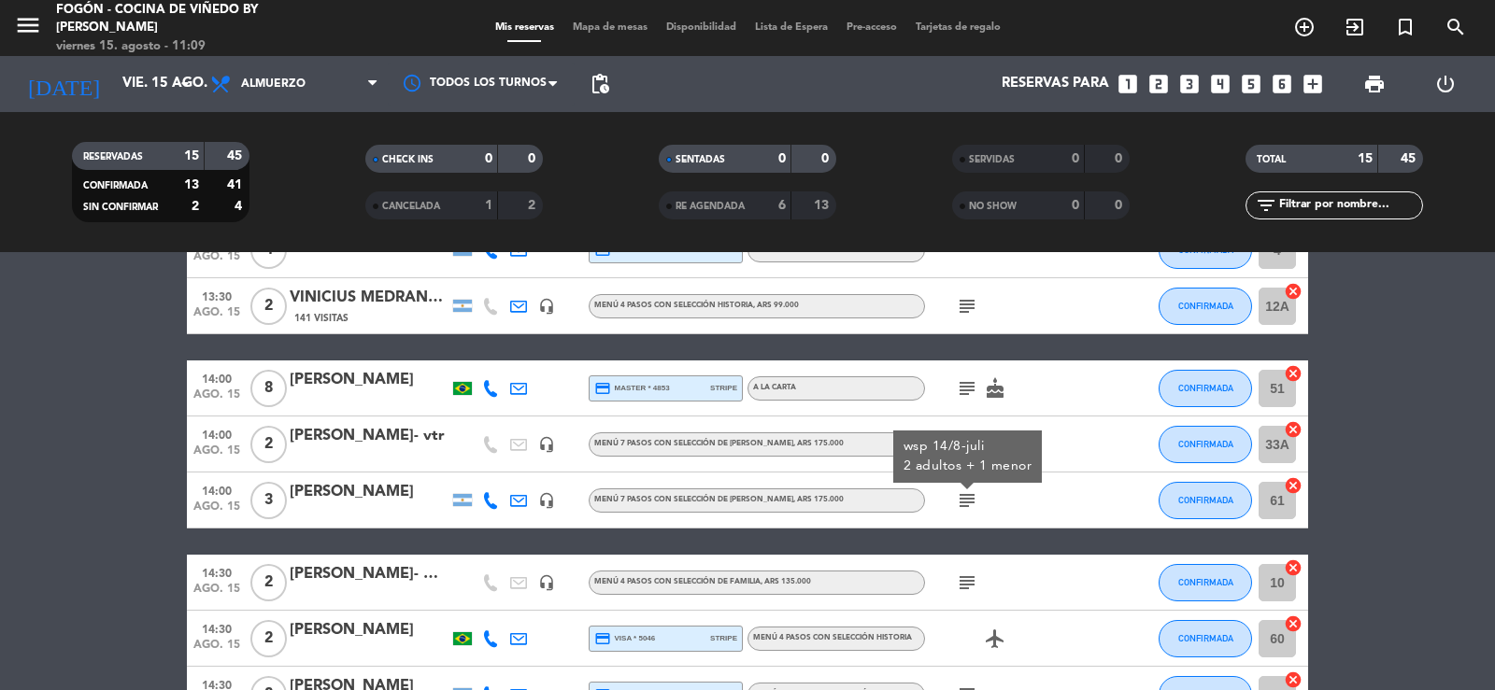
click at [964, 579] on icon "subject" at bounding box center [967, 583] width 22 height 22
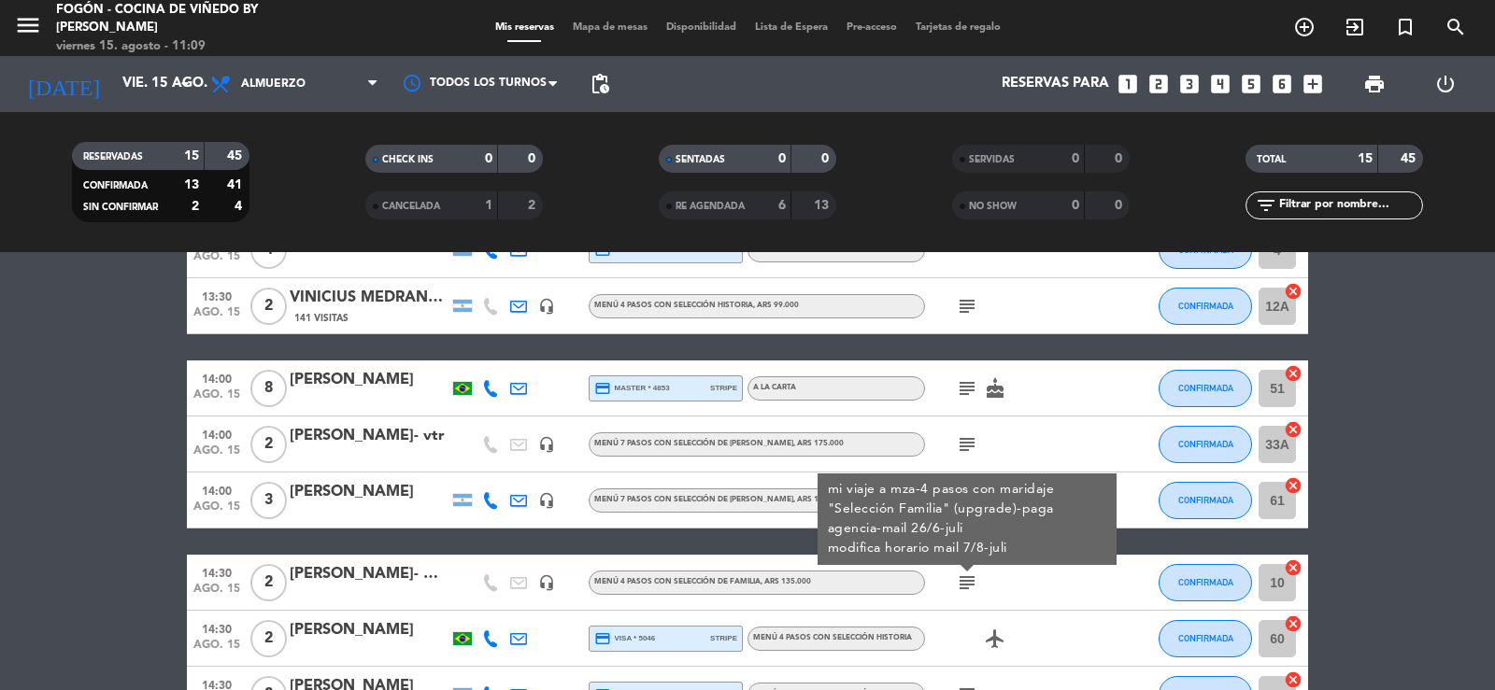
scroll to position [654, 0]
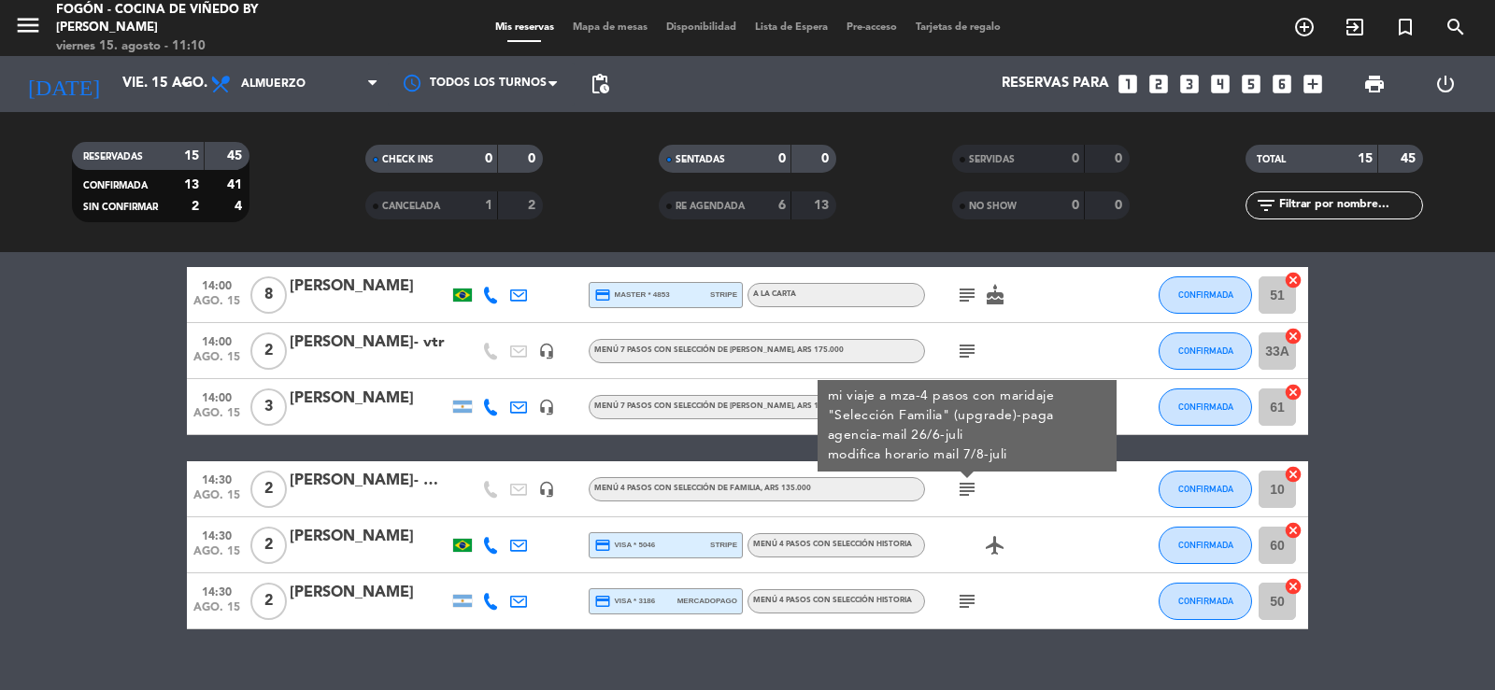
click at [964, 602] on icon "subject" at bounding box center [967, 601] width 22 height 22
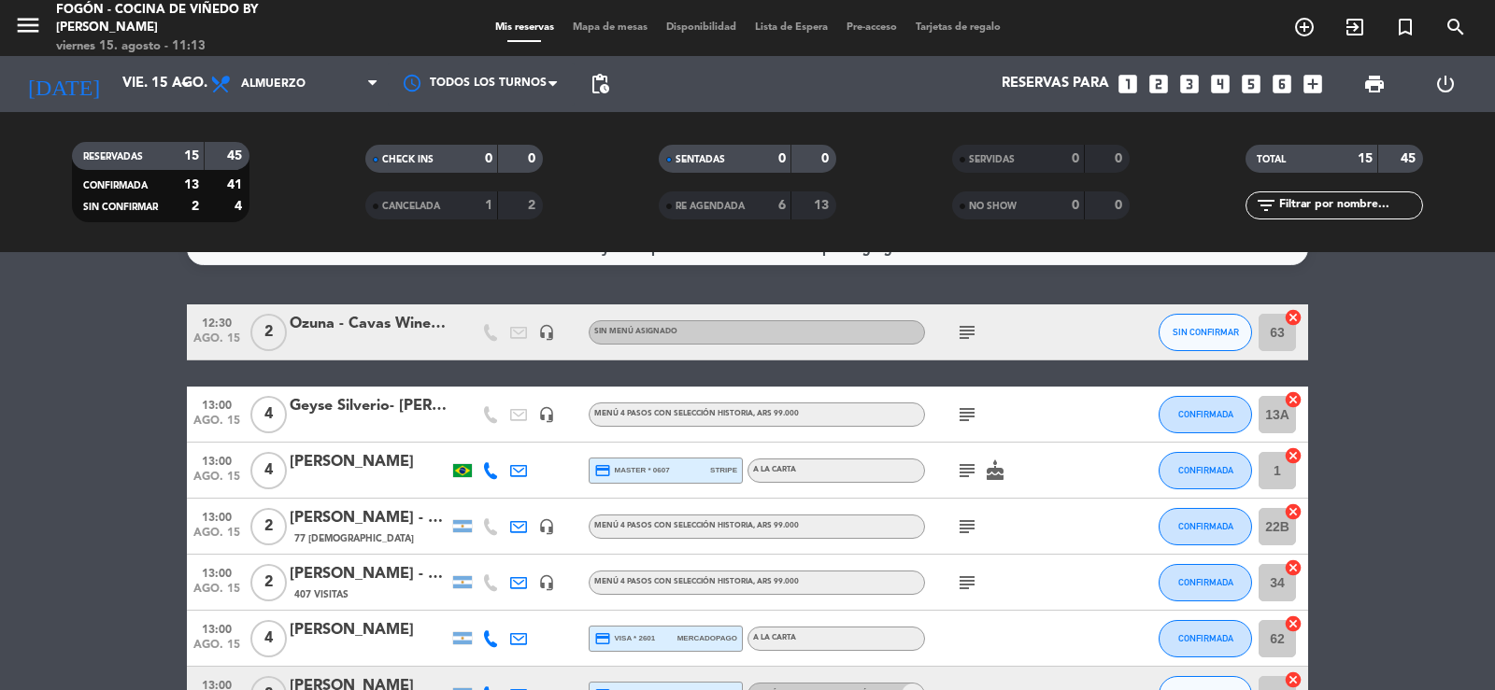
scroll to position [0, 0]
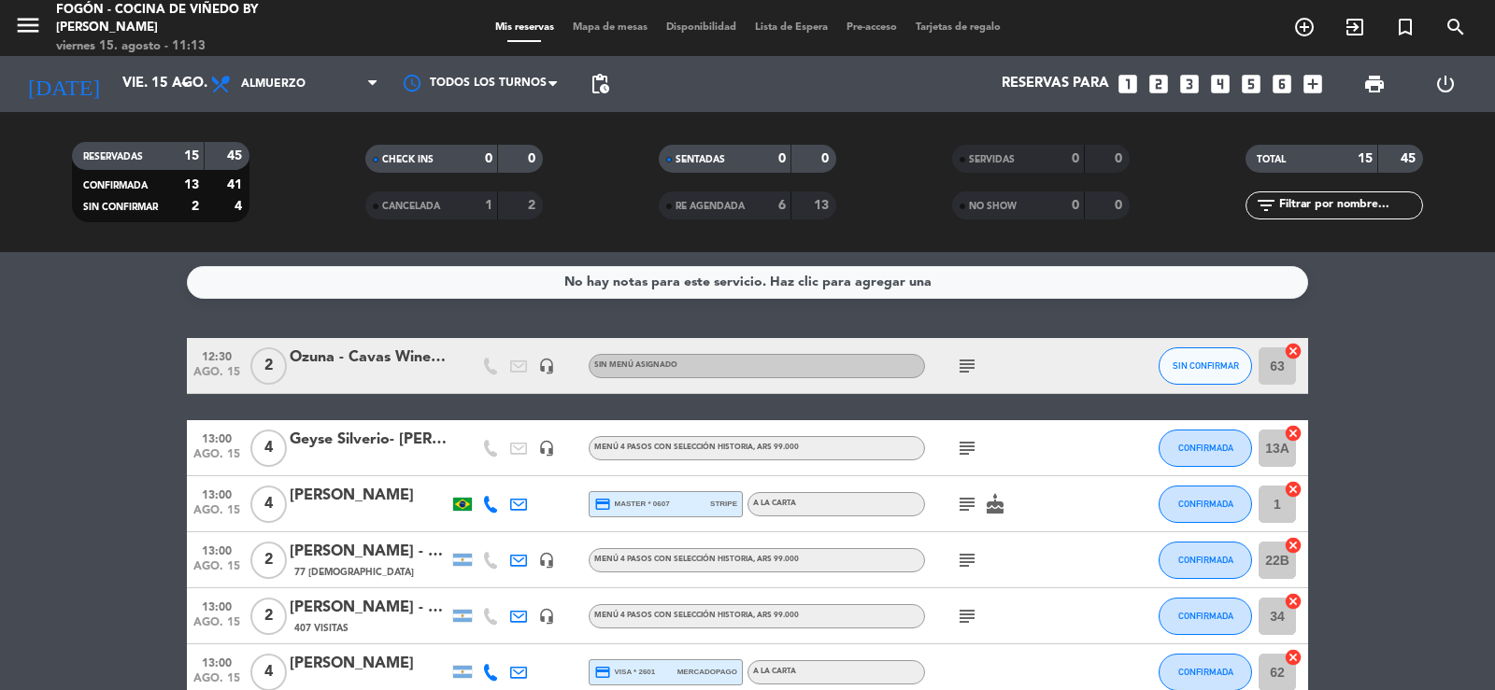
click at [966, 364] on icon "subject" at bounding box center [967, 366] width 22 height 22
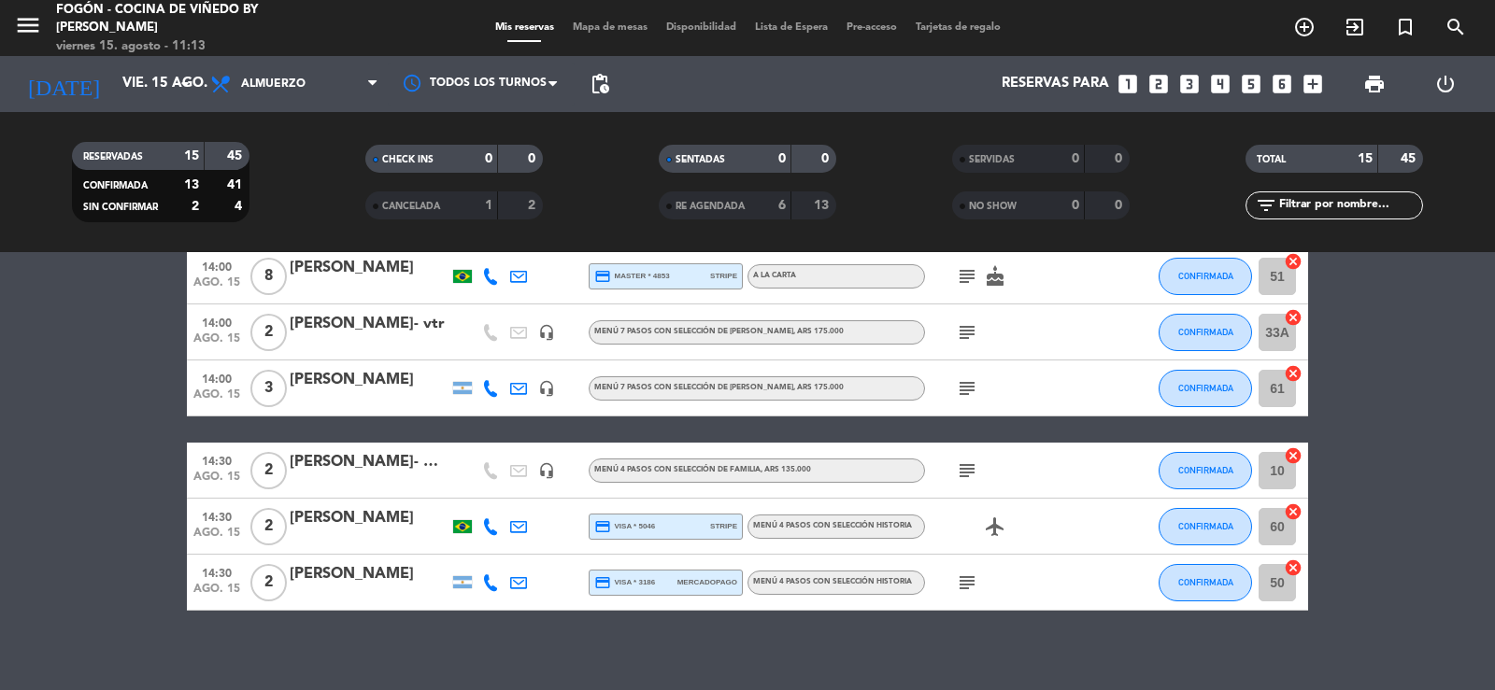
scroll to position [687, 0]
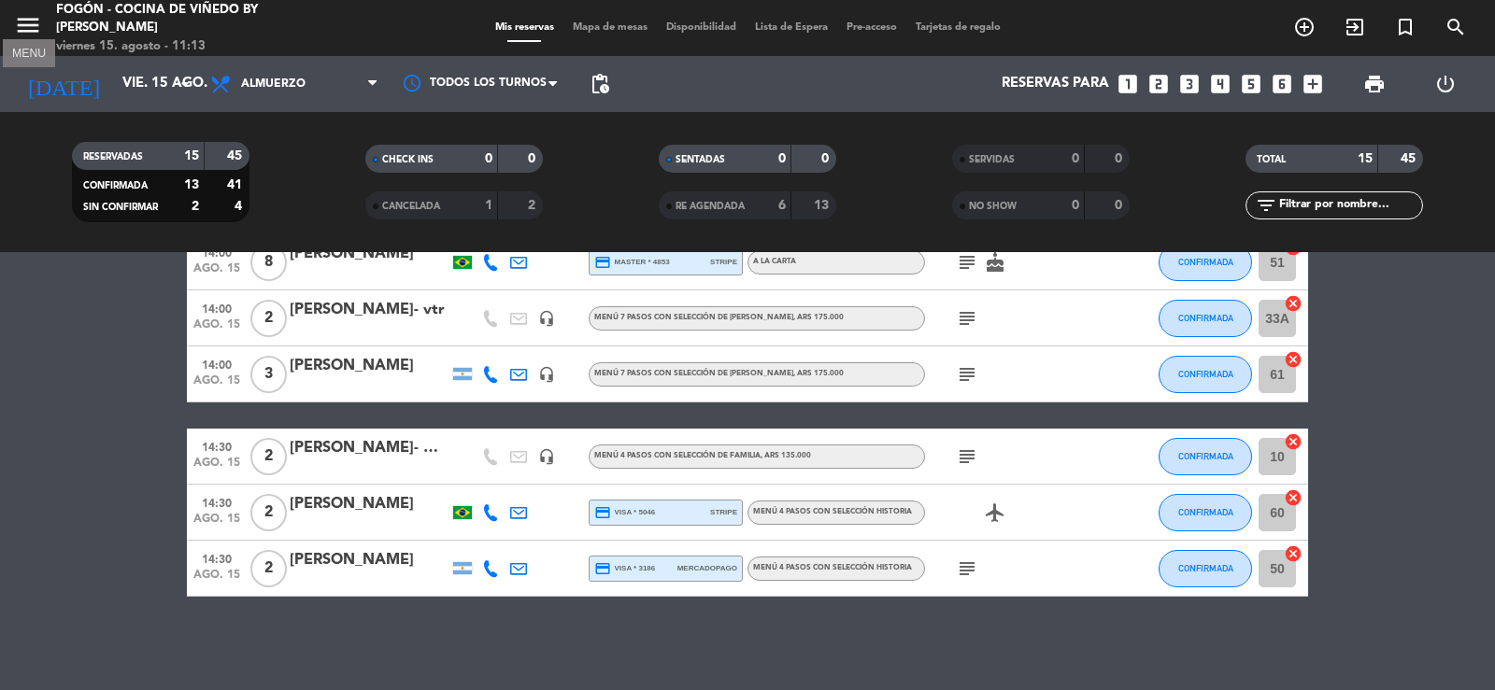
click at [21, 24] on icon "menu" at bounding box center [28, 25] width 28 height 28
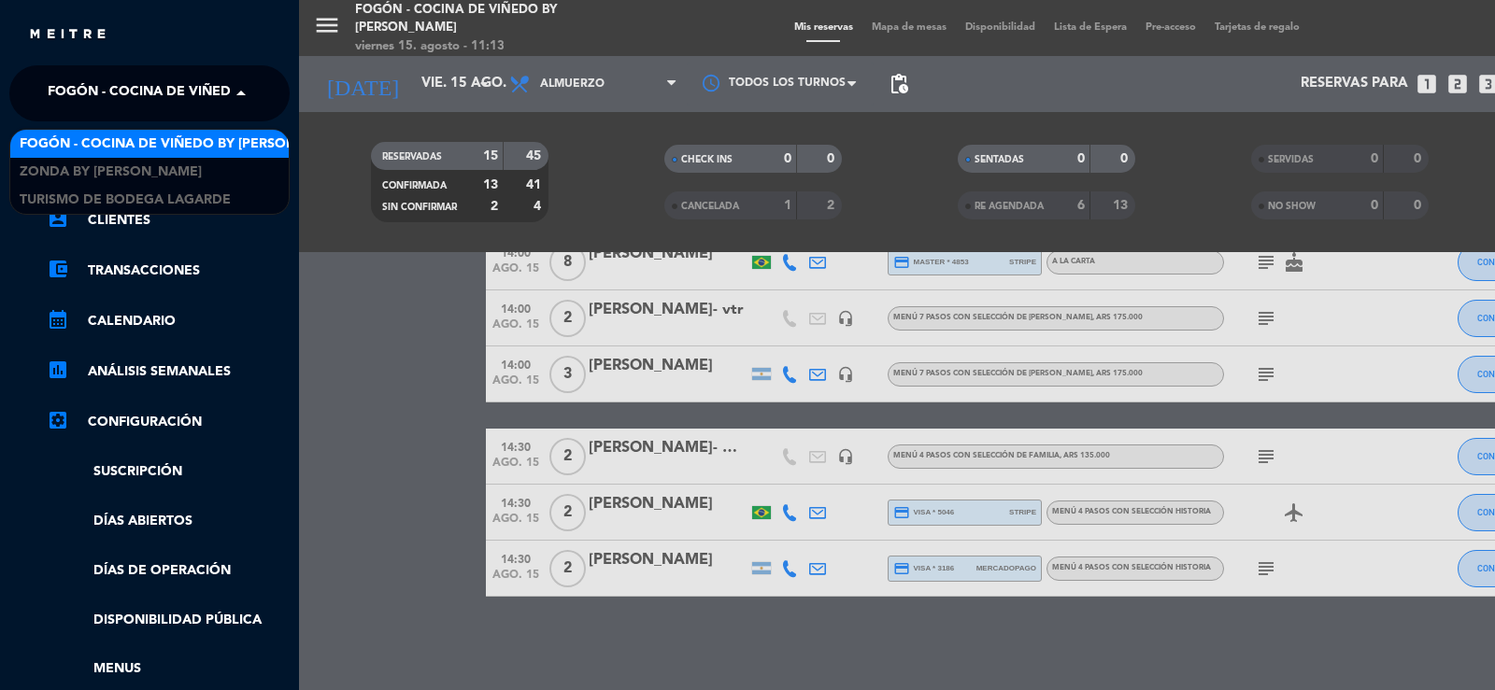
click at [70, 94] on span "Fogón - Cocina de viñedo by [PERSON_NAME]" at bounding box center [211, 93] width 327 height 39
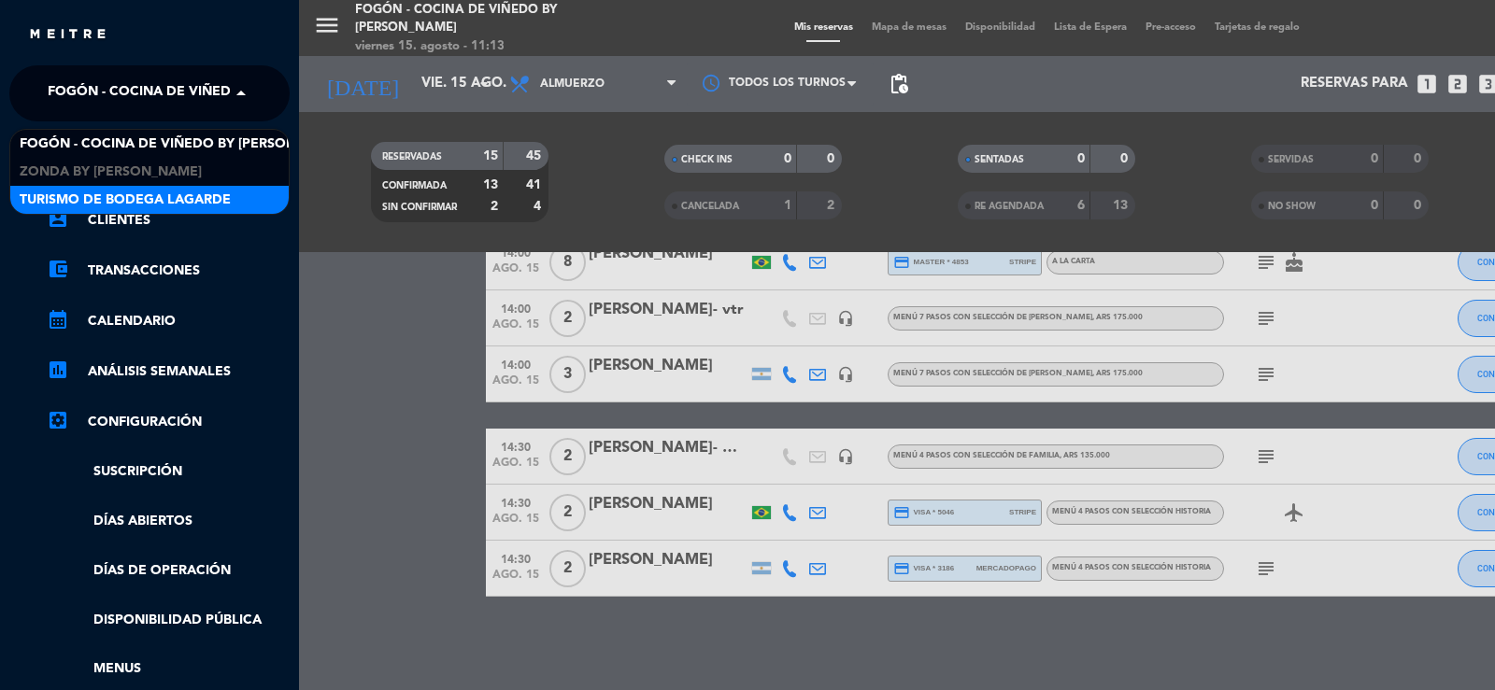
click at [85, 198] on span "Turismo de Bodega Lagarde" at bounding box center [125, 200] width 211 height 21
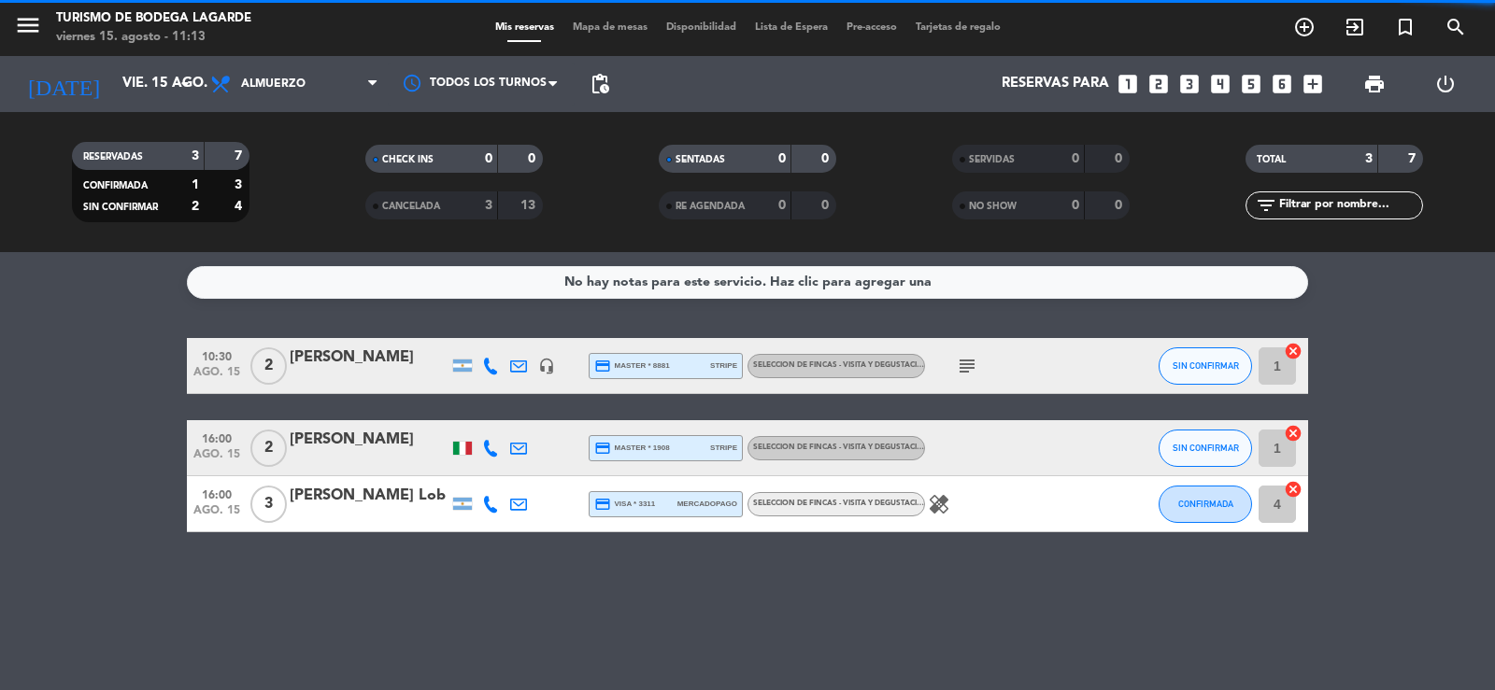
scroll to position [0, 0]
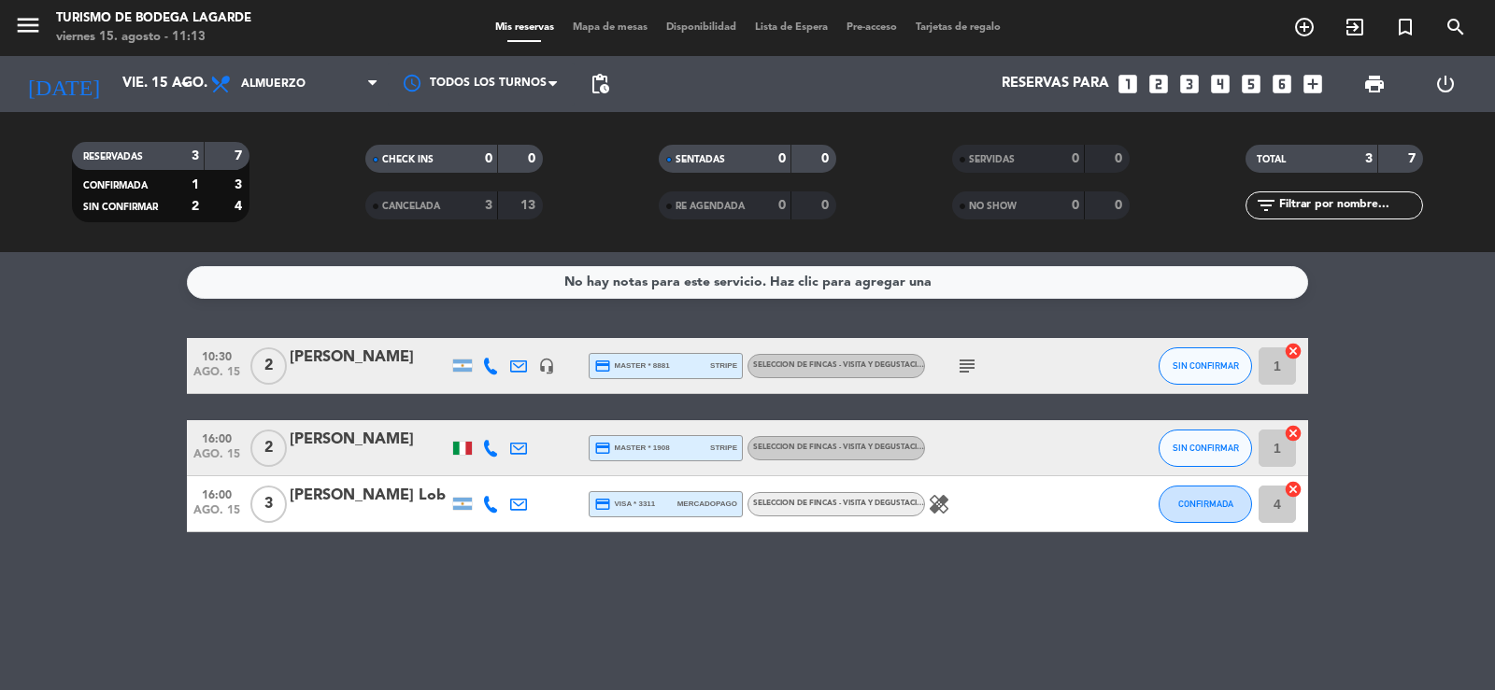
click at [967, 364] on icon "subject" at bounding box center [967, 366] width 22 height 22
click at [1184, 362] on span "SIN CONFIRMAR" at bounding box center [1205, 366] width 66 height 10
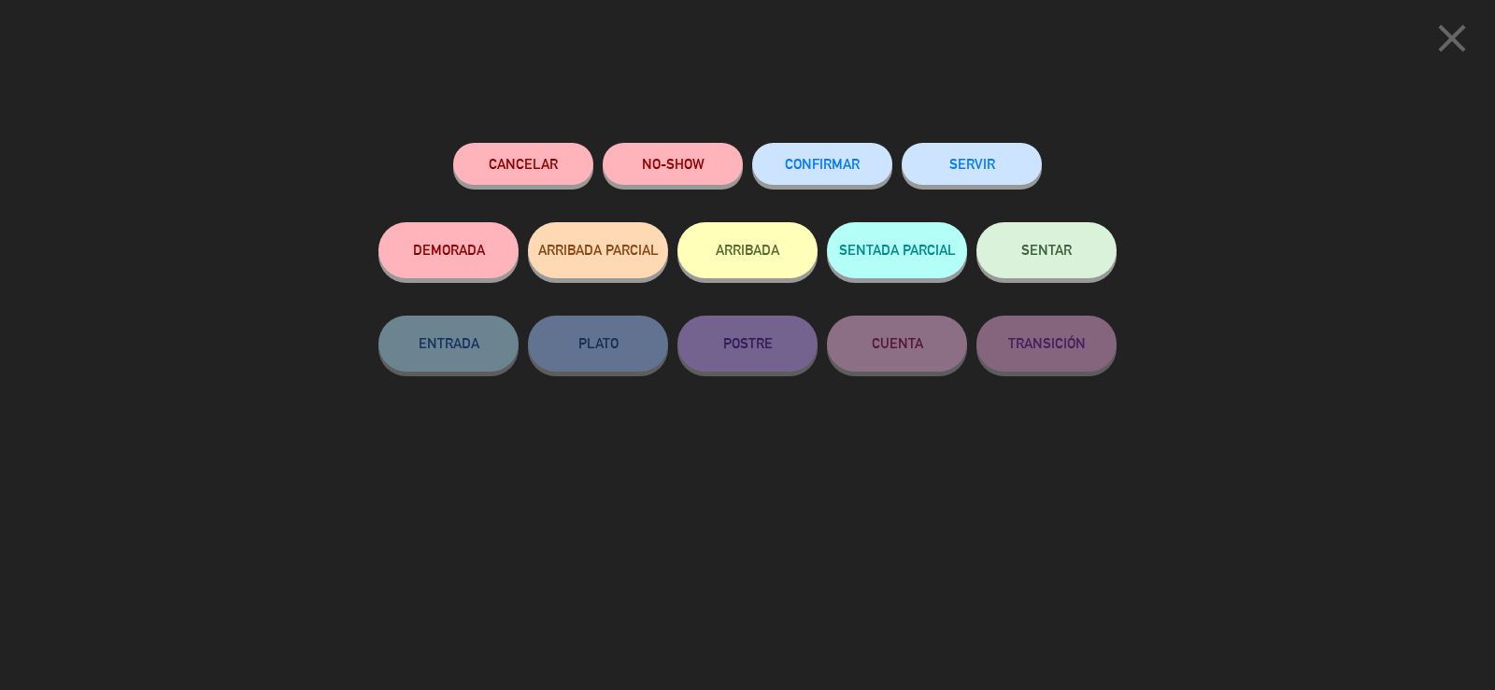
click at [1074, 254] on button "SENTAR" at bounding box center [1046, 250] width 140 height 56
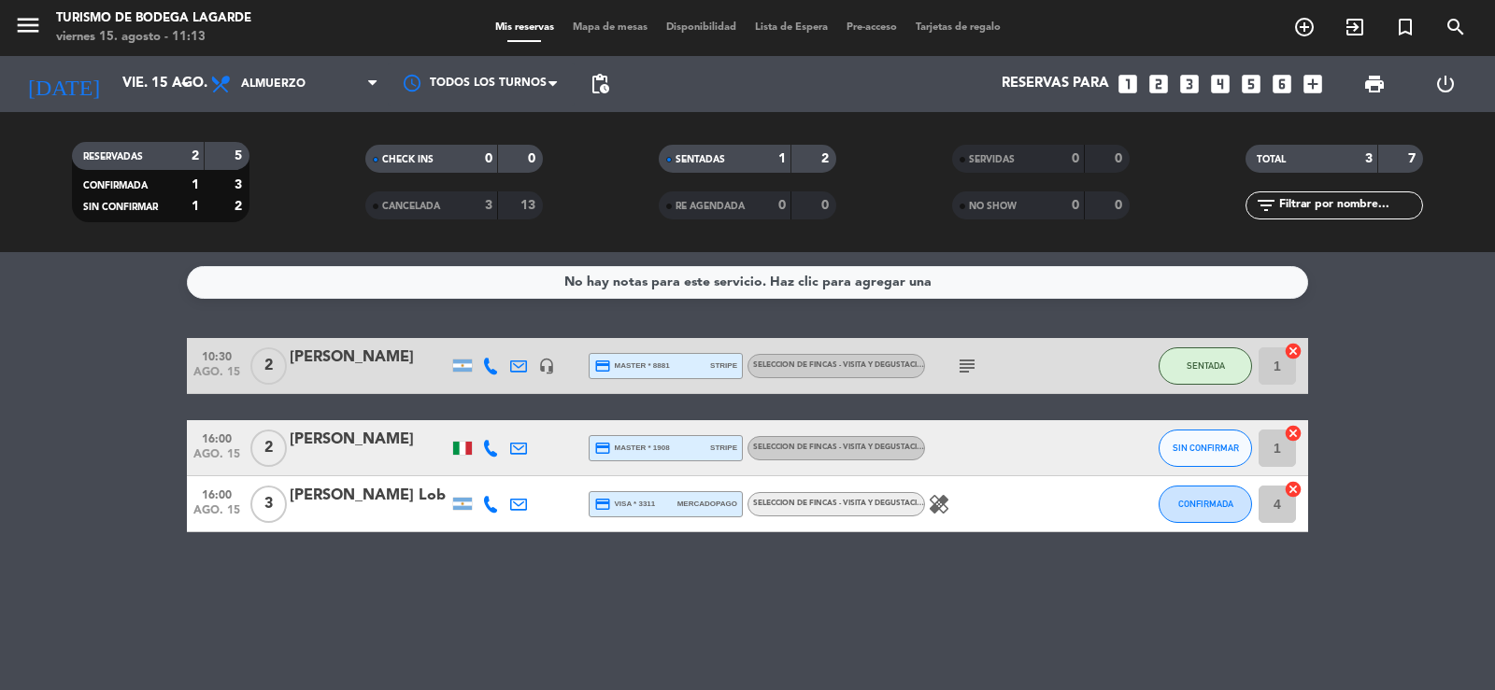
click at [348, 372] on div at bounding box center [369, 378] width 159 height 15
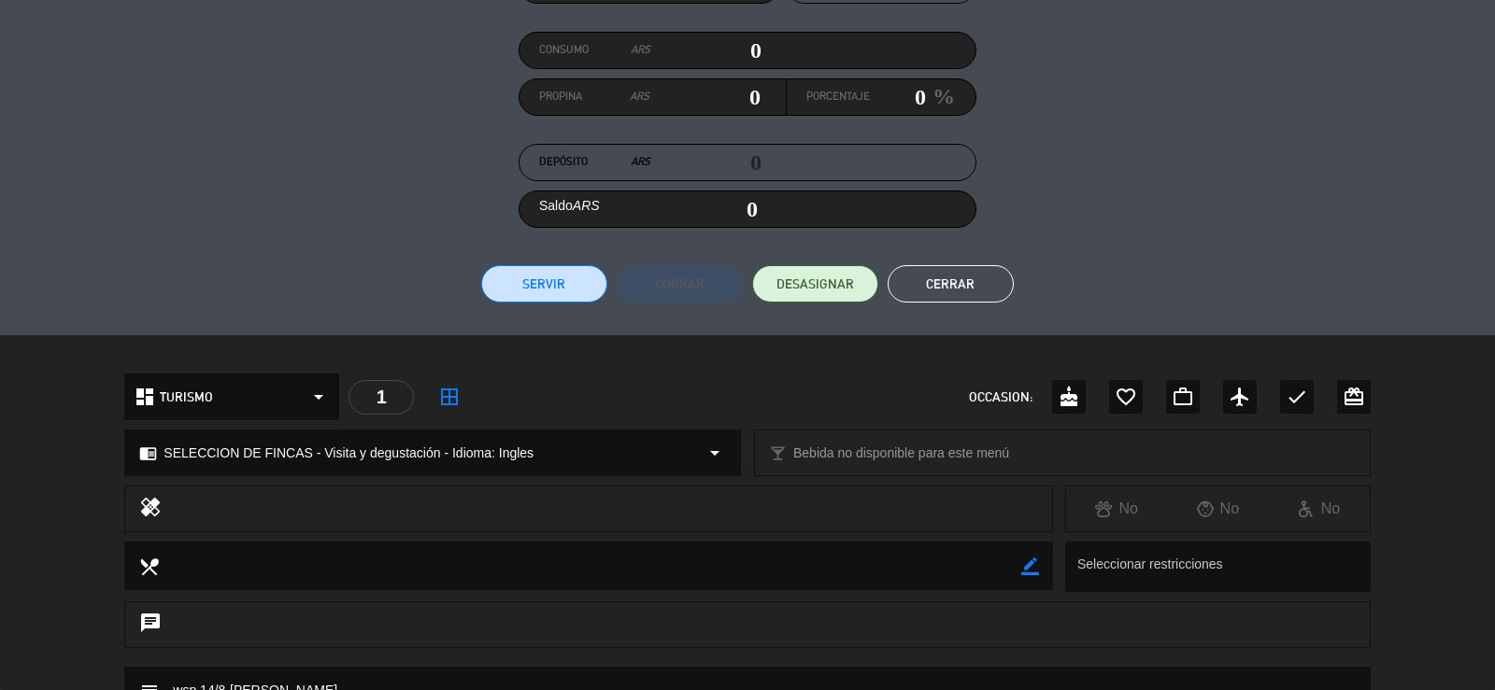
scroll to position [467, 0]
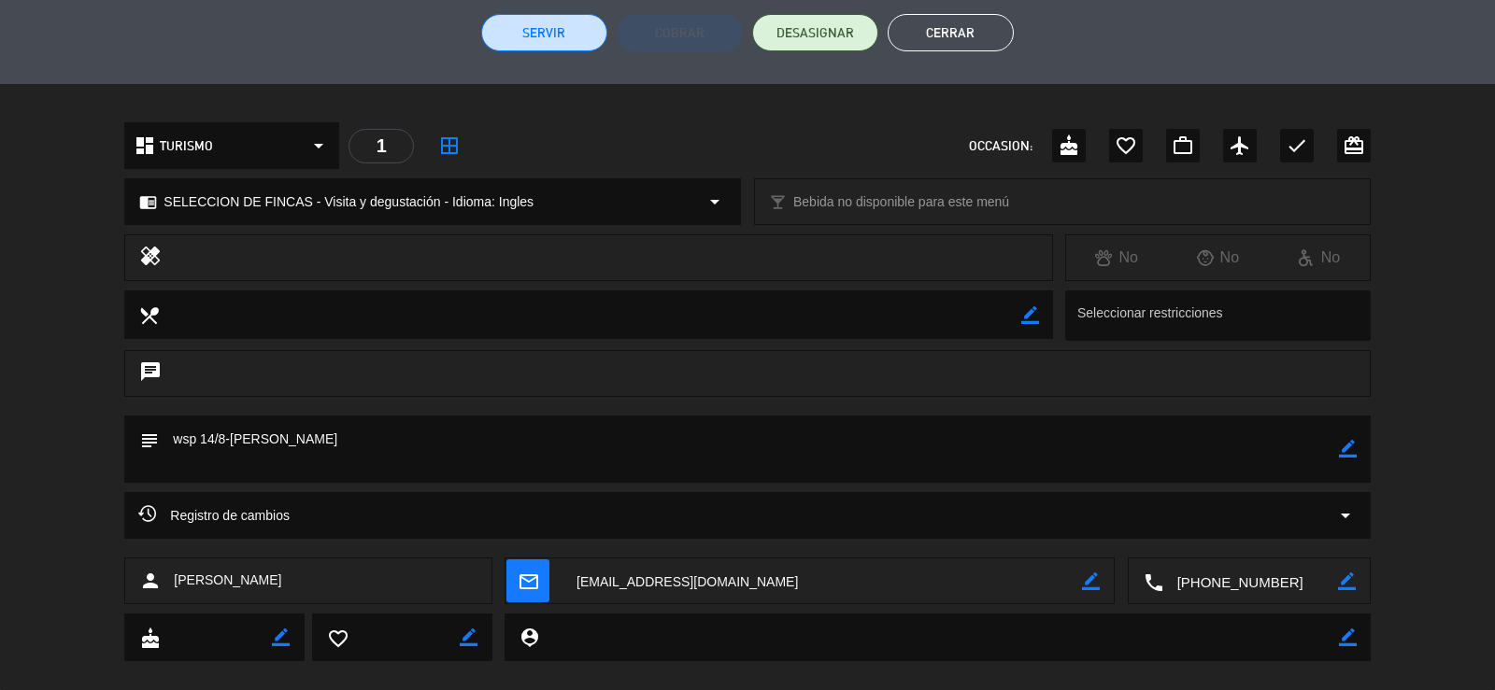
drag, startPoint x: 1353, startPoint y: 445, endPoint x: 1312, endPoint y: 453, distance: 41.0
click at [1349, 444] on icon "border_color" at bounding box center [1348, 449] width 18 height 18
click at [1293, 467] on textarea at bounding box center [748, 449] width 1179 height 67
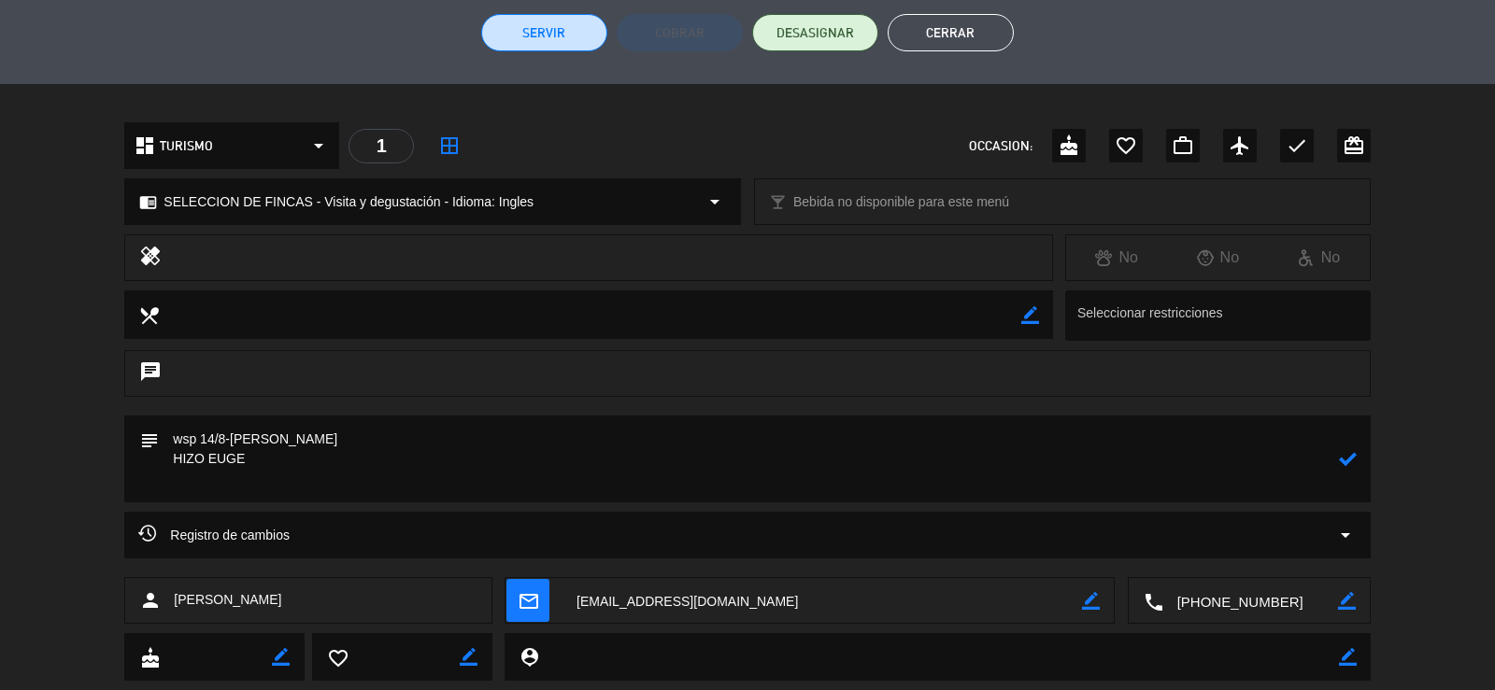
type textarea "wsp 14/8-[PERSON_NAME] HIZO EUGE"
click at [1347, 460] on icon at bounding box center [1348, 459] width 18 height 18
click at [958, 31] on button "Cerrar" at bounding box center [950, 32] width 126 height 37
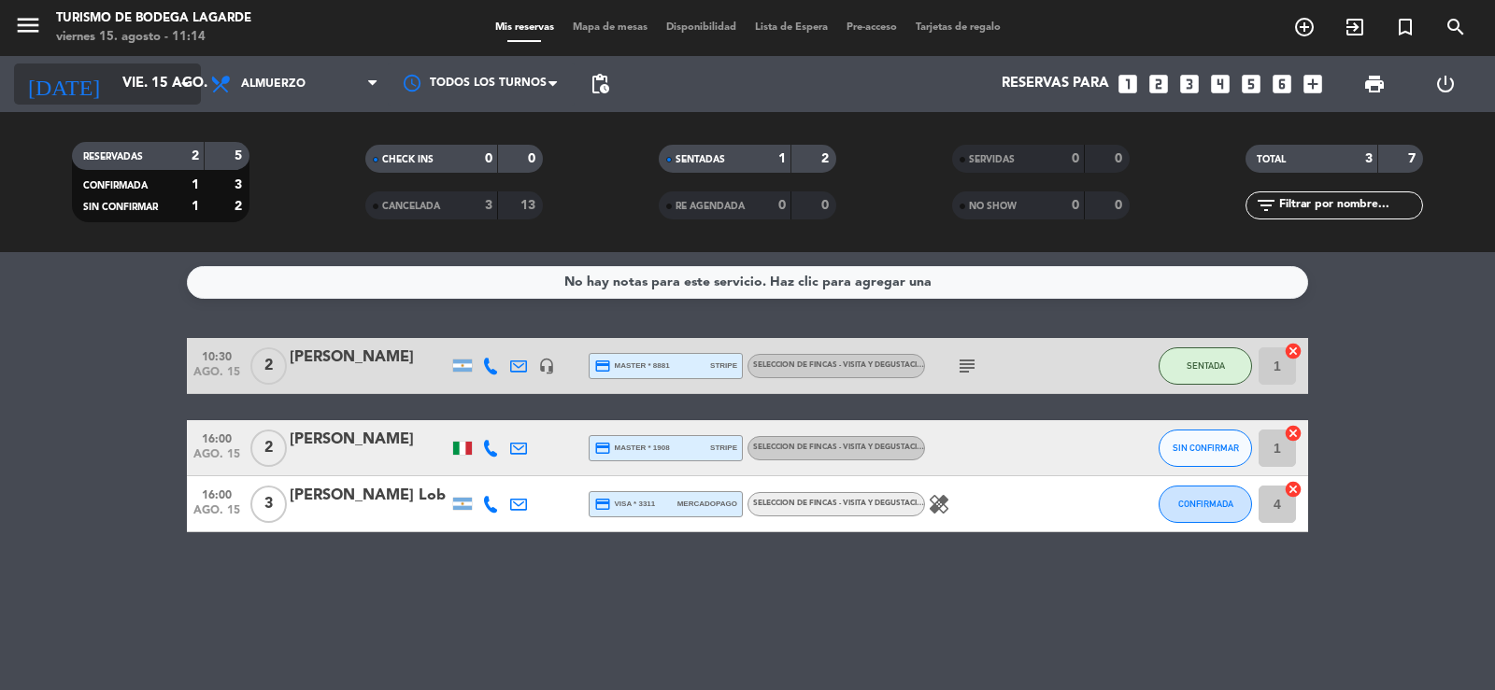
click at [113, 72] on input "vie. 15 ago." at bounding box center [203, 83] width 180 height 35
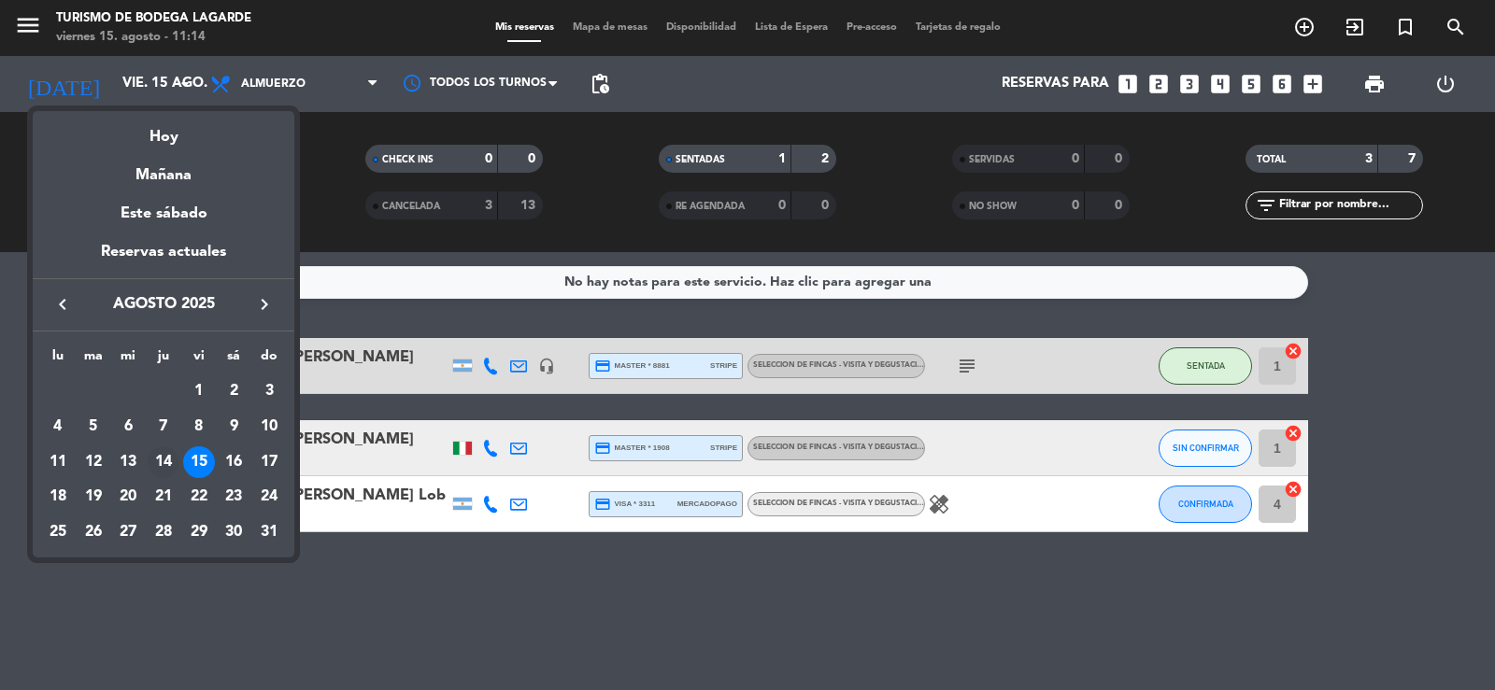
click at [162, 465] on div "14" at bounding box center [164, 463] width 32 height 32
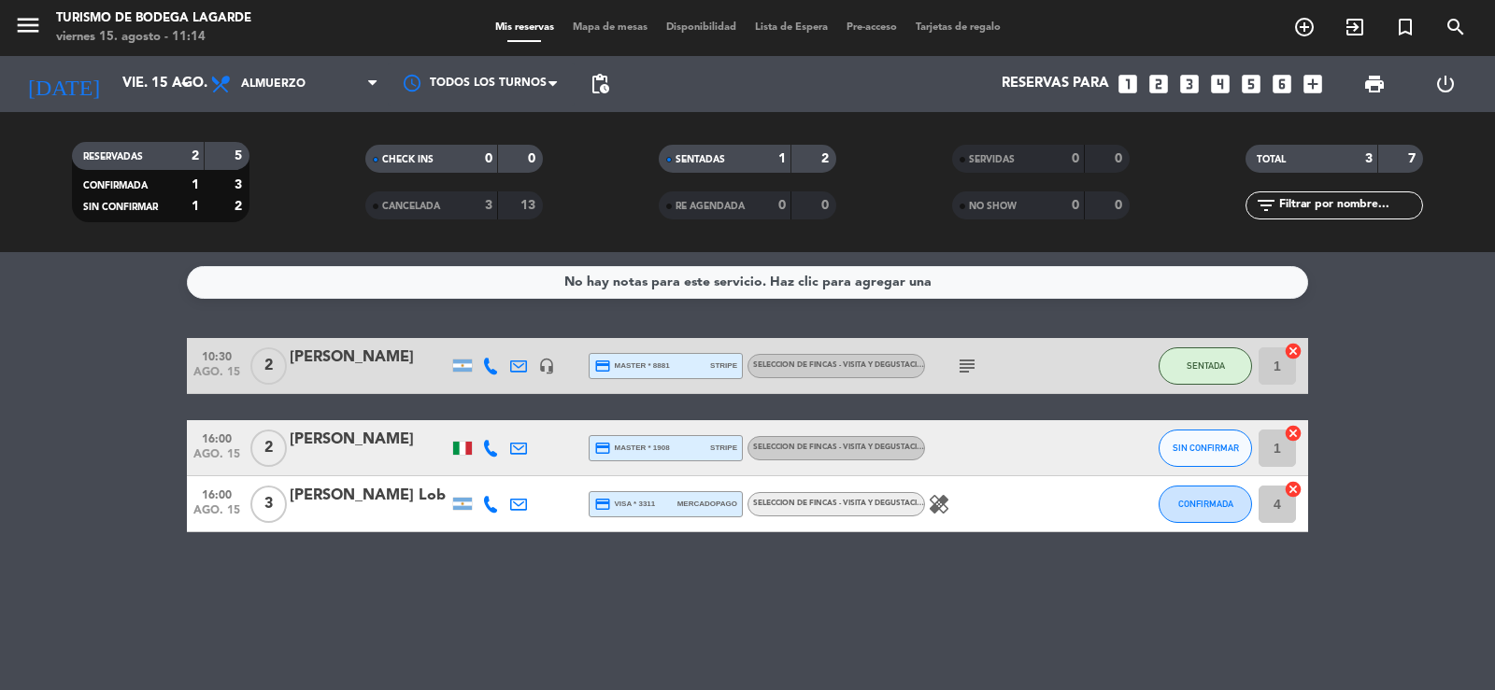
type input "jue. 14 ago."
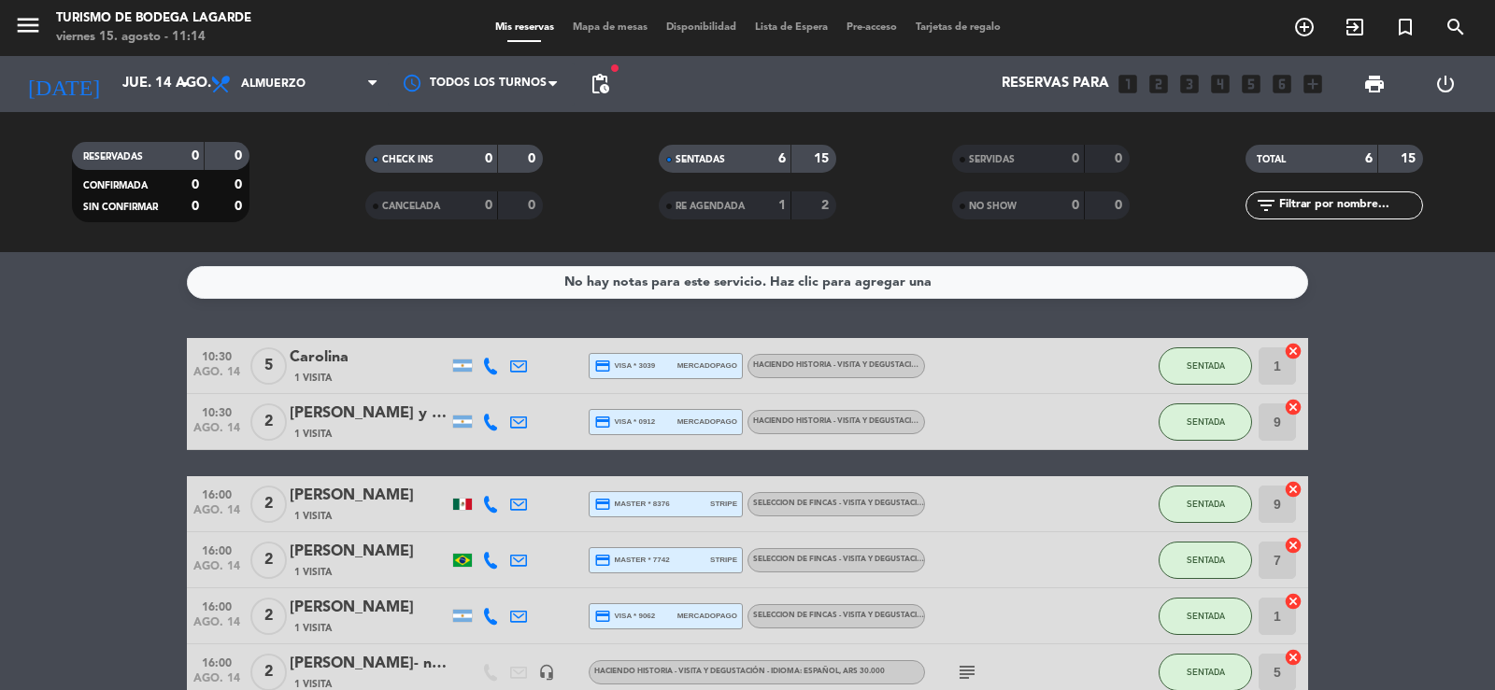
click at [970, 672] on icon "subject" at bounding box center [967, 672] width 22 height 22
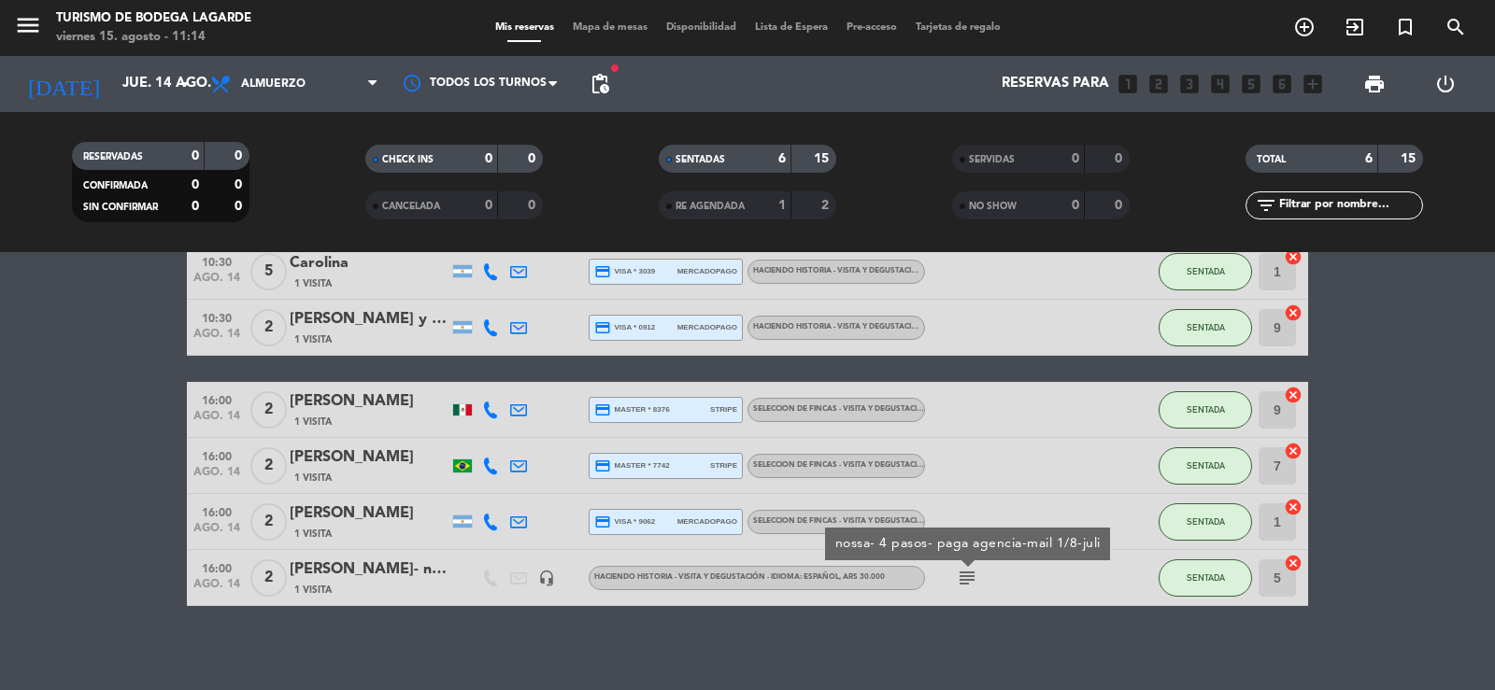
scroll to position [104, 0]
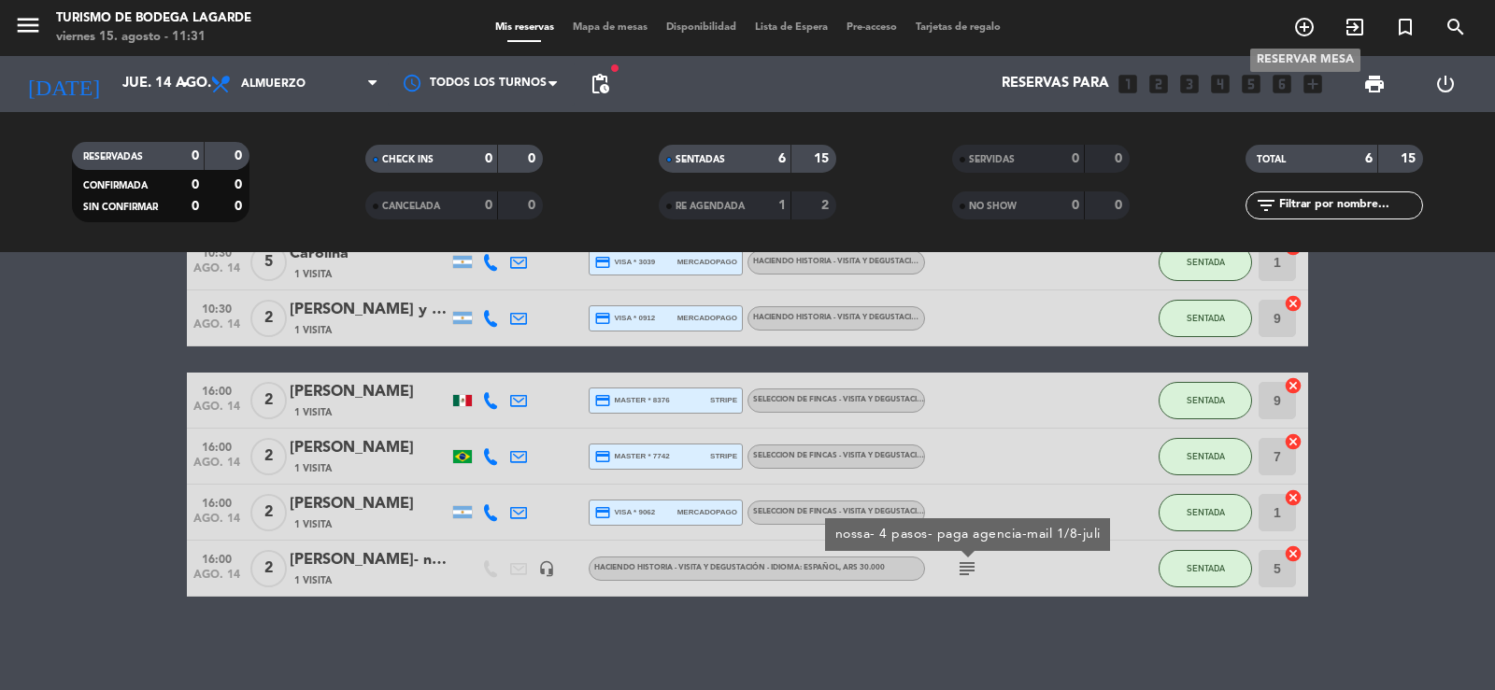
click at [1304, 24] on icon "add_circle_outline" at bounding box center [1304, 27] width 22 height 22
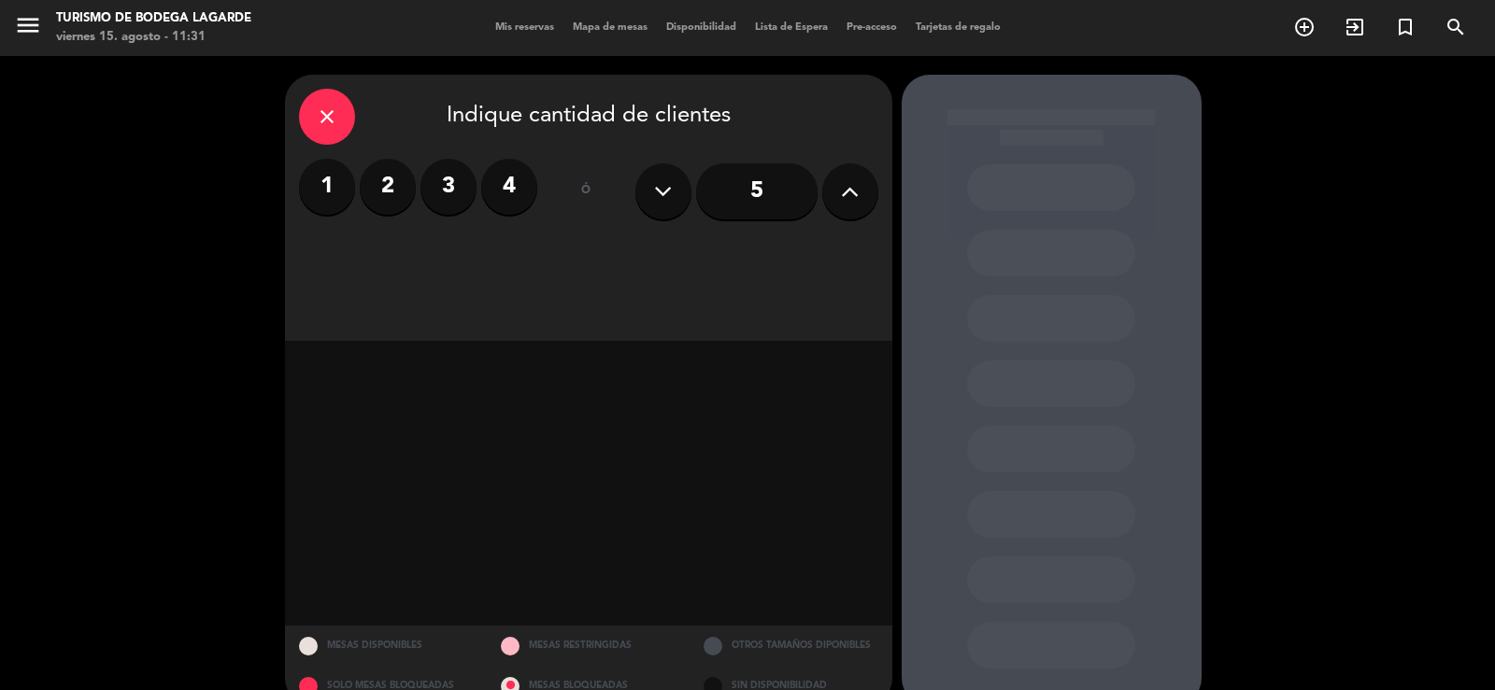
click at [459, 190] on label "3" at bounding box center [448, 187] width 56 height 56
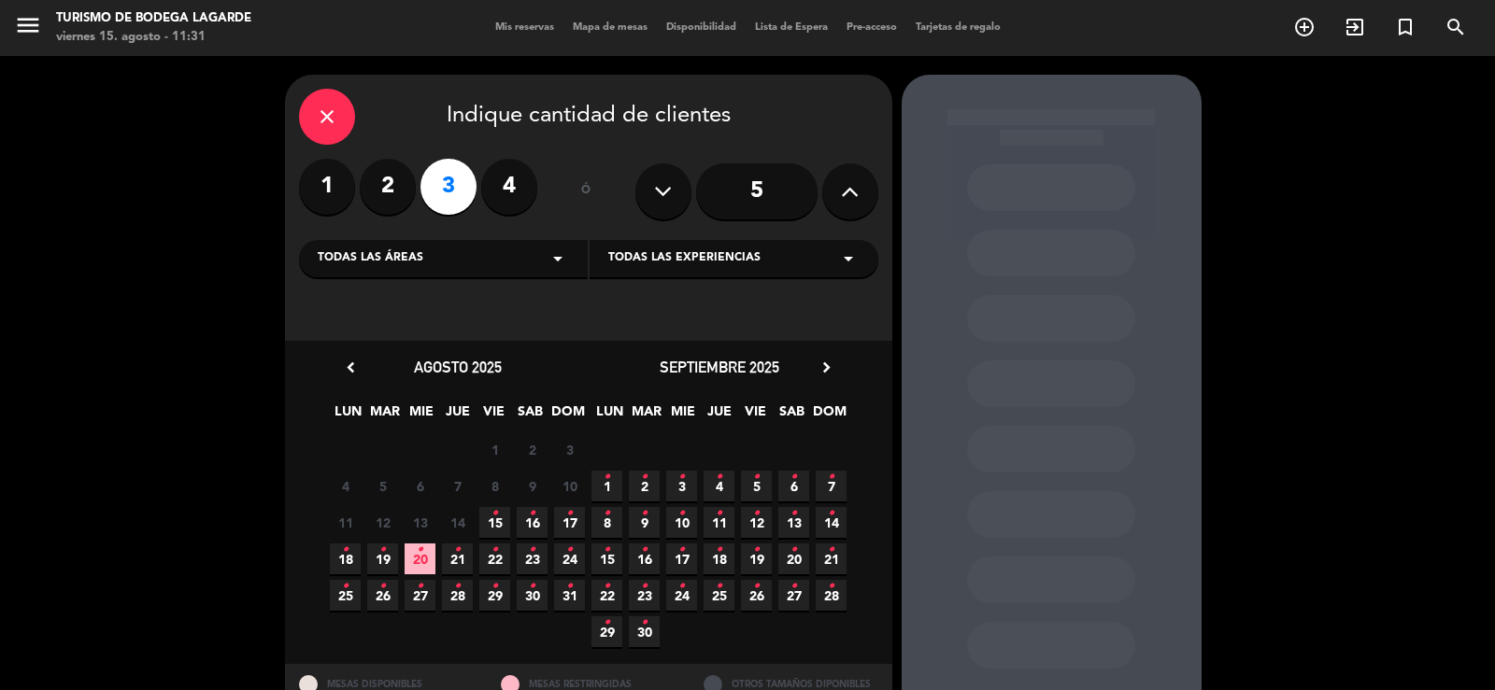
click at [489, 522] on span "15 •" at bounding box center [494, 522] width 31 height 31
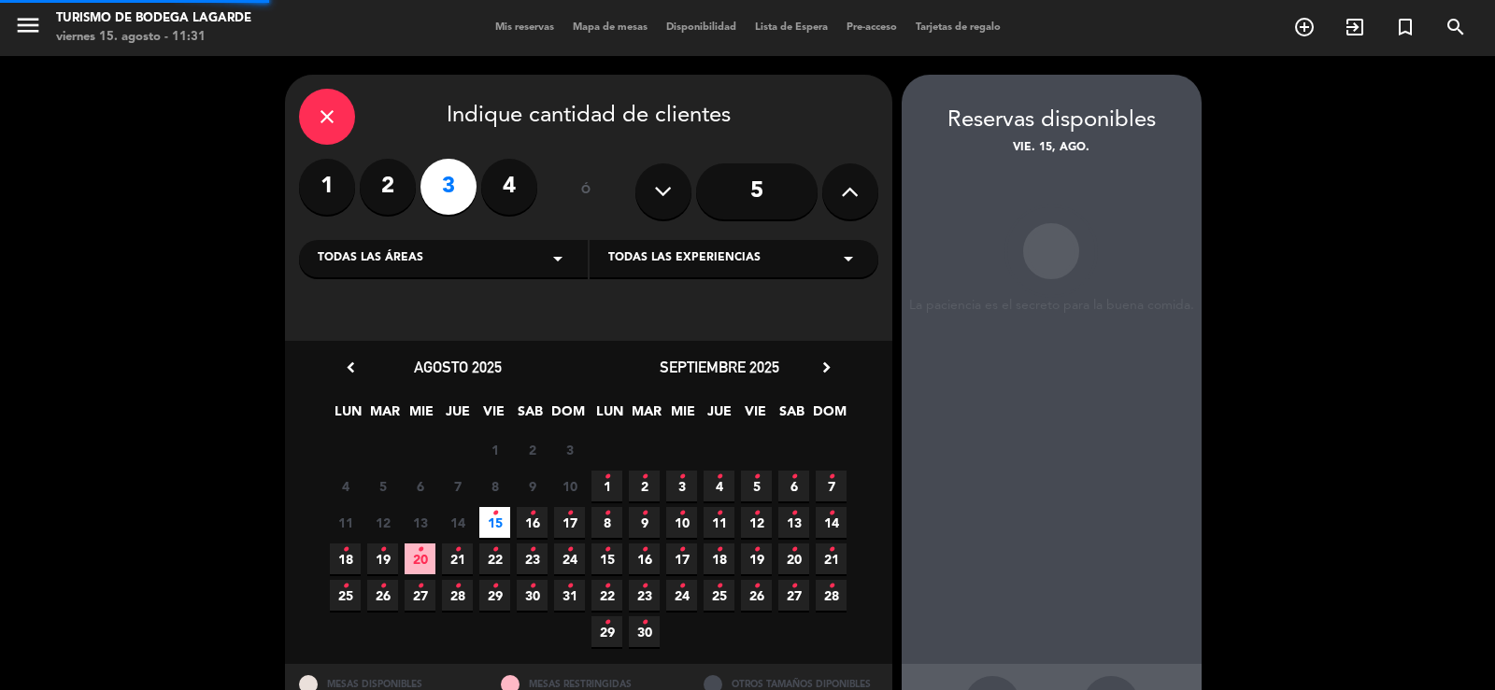
scroll to position [72, 0]
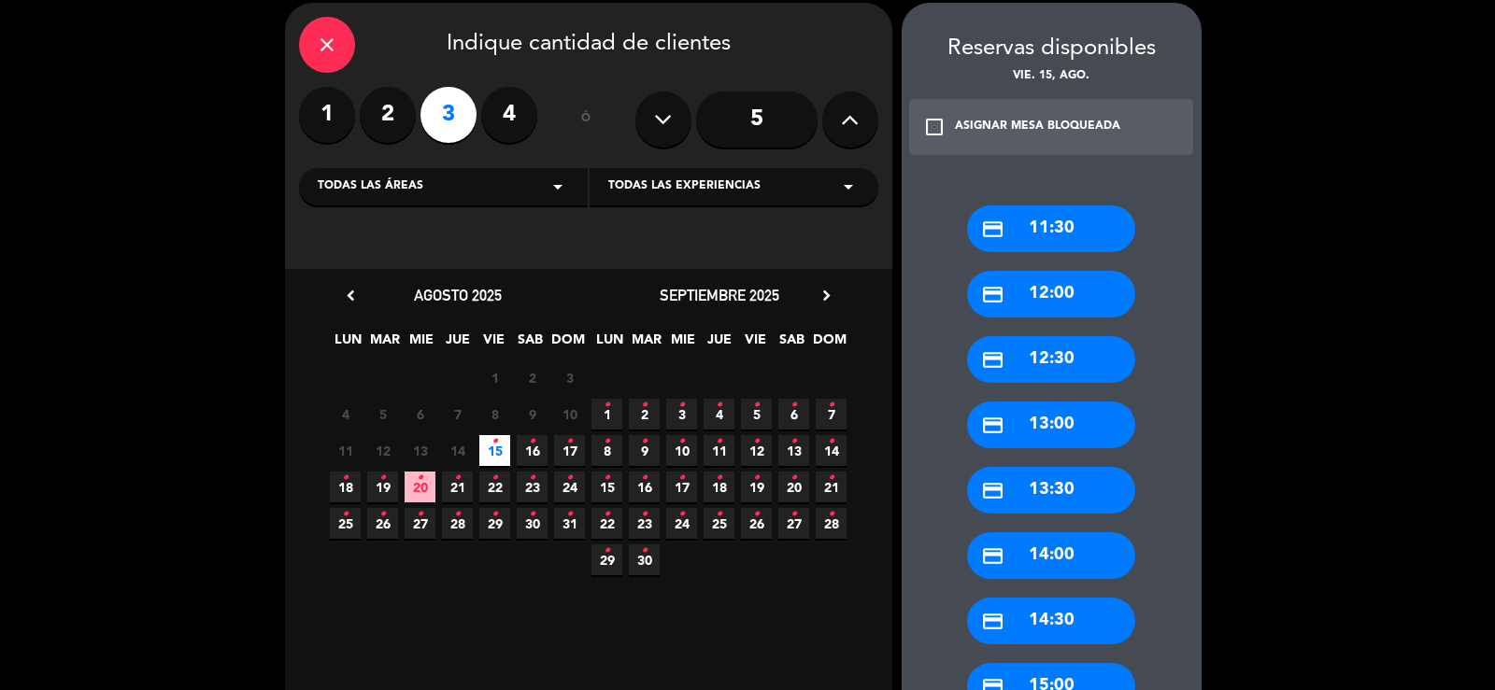
click at [1049, 488] on div "credit_card 13:30" at bounding box center [1051, 490] width 168 height 47
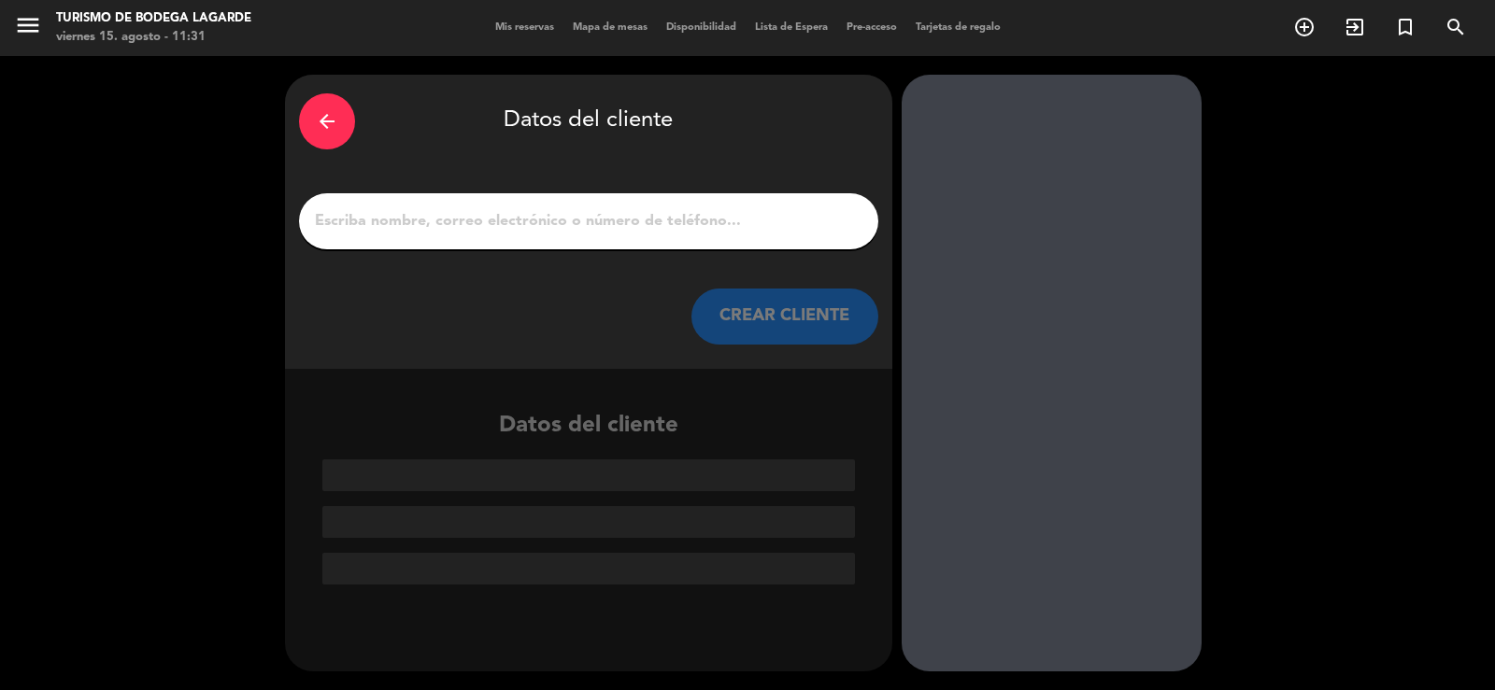
click at [717, 223] on input "1" at bounding box center [588, 221] width 551 height 26
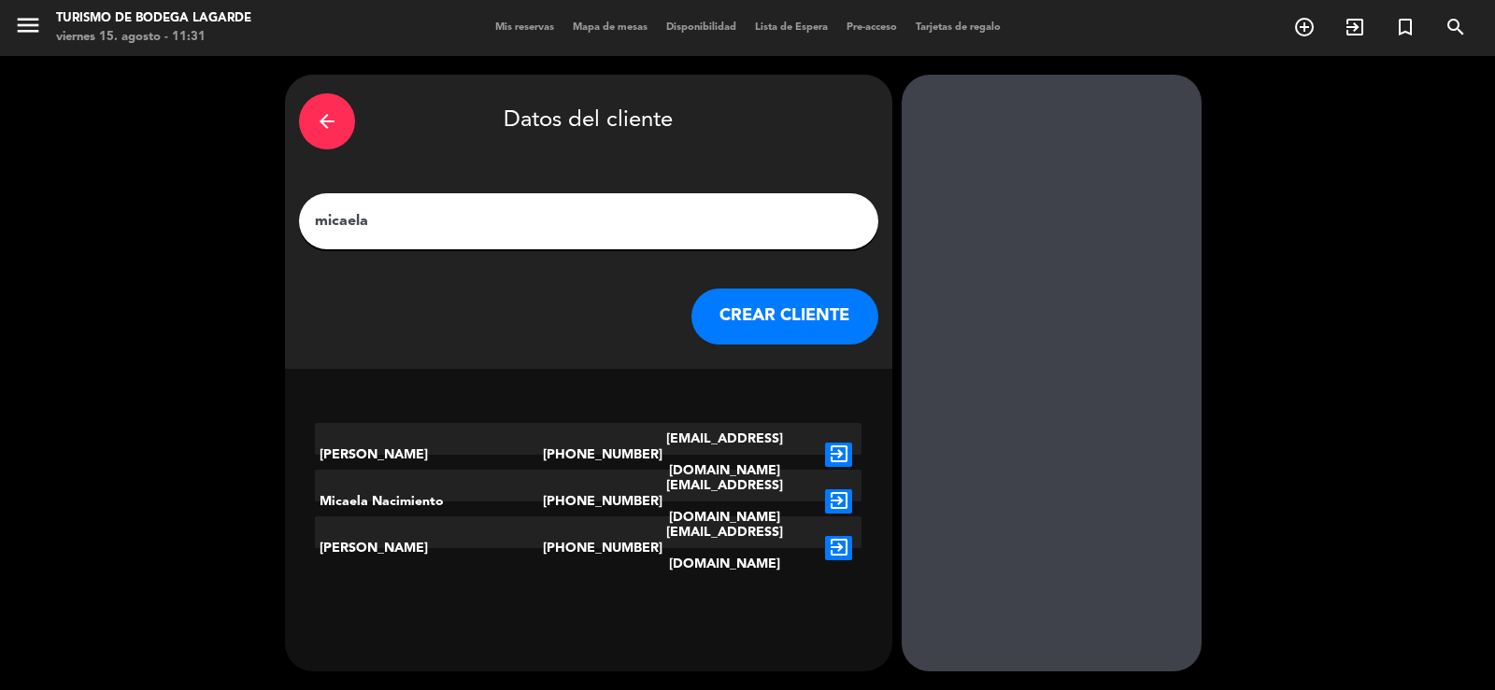
type input "micaela"
click at [819, 307] on button "CREAR CLIENTE" at bounding box center [784, 317] width 187 height 56
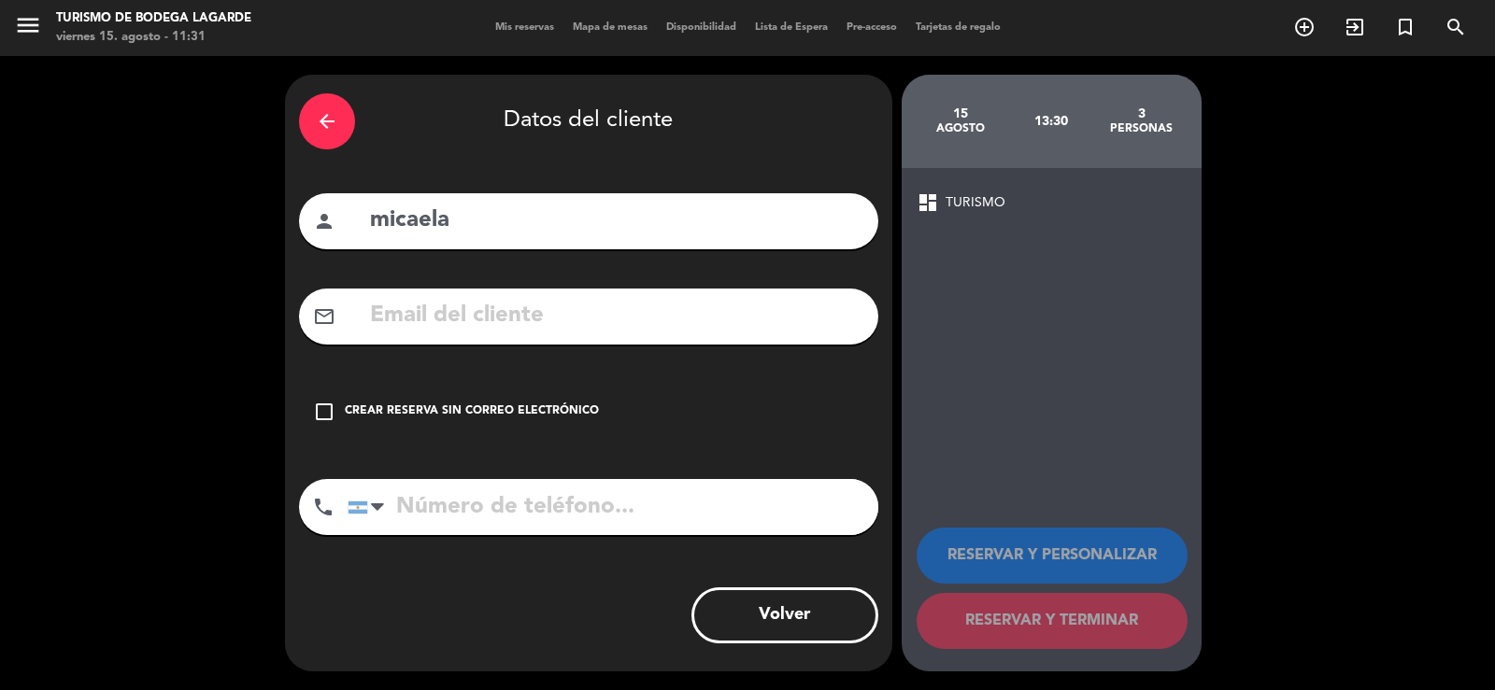
click at [519, 516] on input "tel" at bounding box center [613, 507] width 531 height 56
type input "1151604972"
click at [565, 307] on input "text" at bounding box center [616, 316] width 496 height 38
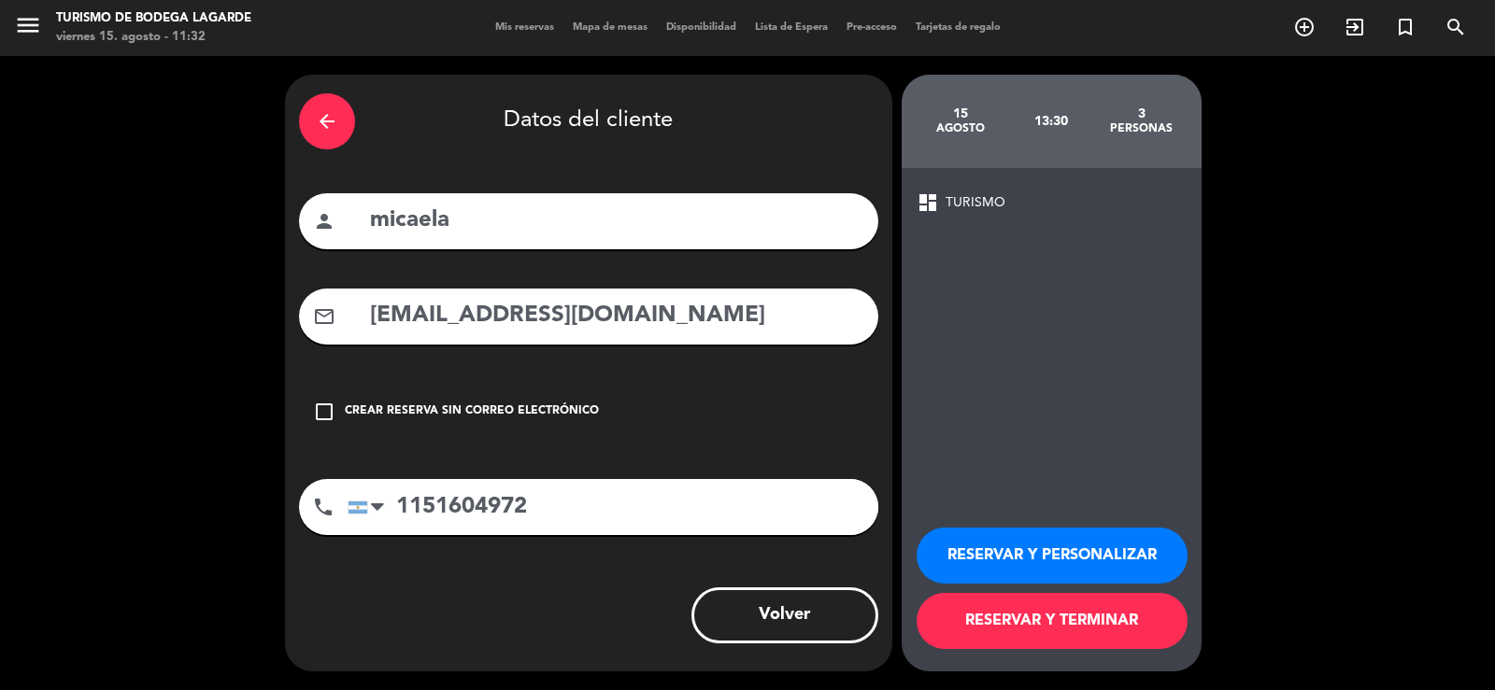
type input "[EMAIL_ADDRESS][DOMAIN_NAME]"
click at [1056, 545] on button "RESERVAR Y PERSONALIZAR" at bounding box center [1051, 556] width 271 height 56
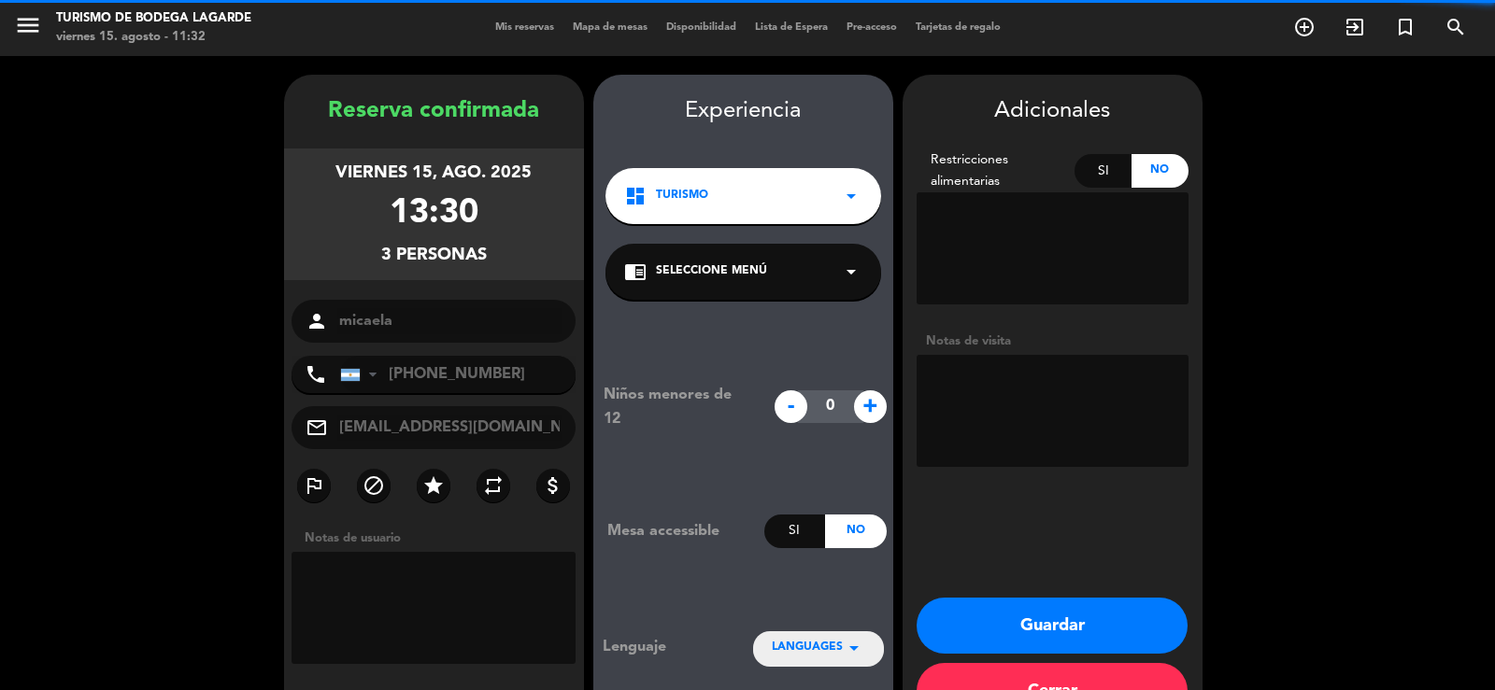
scroll to position [57, 0]
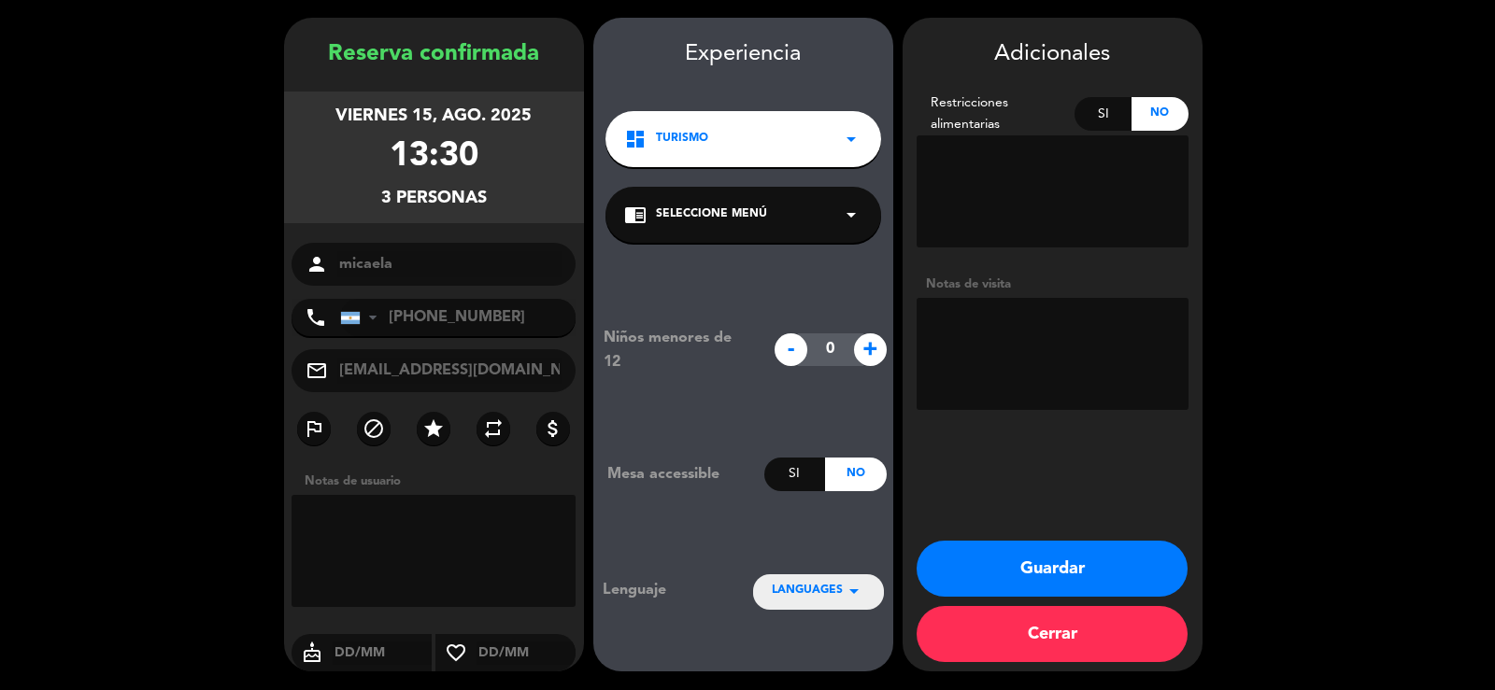
click at [1025, 376] on textarea at bounding box center [1052, 354] width 272 height 112
type textarea "carta - personalmente 15-8- vero"
click at [1014, 567] on button "Guardar" at bounding box center [1051, 569] width 271 height 56
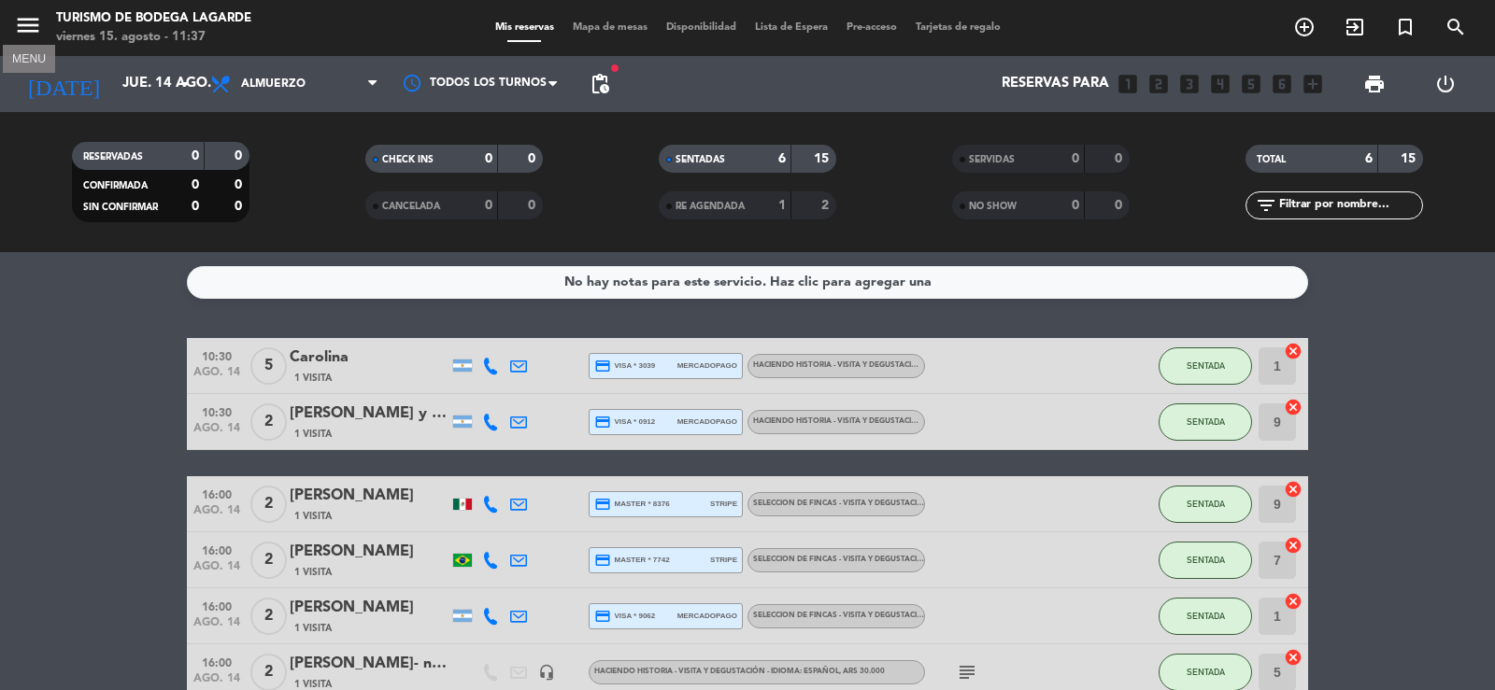
click at [27, 17] on icon "menu" at bounding box center [28, 25] width 28 height 28
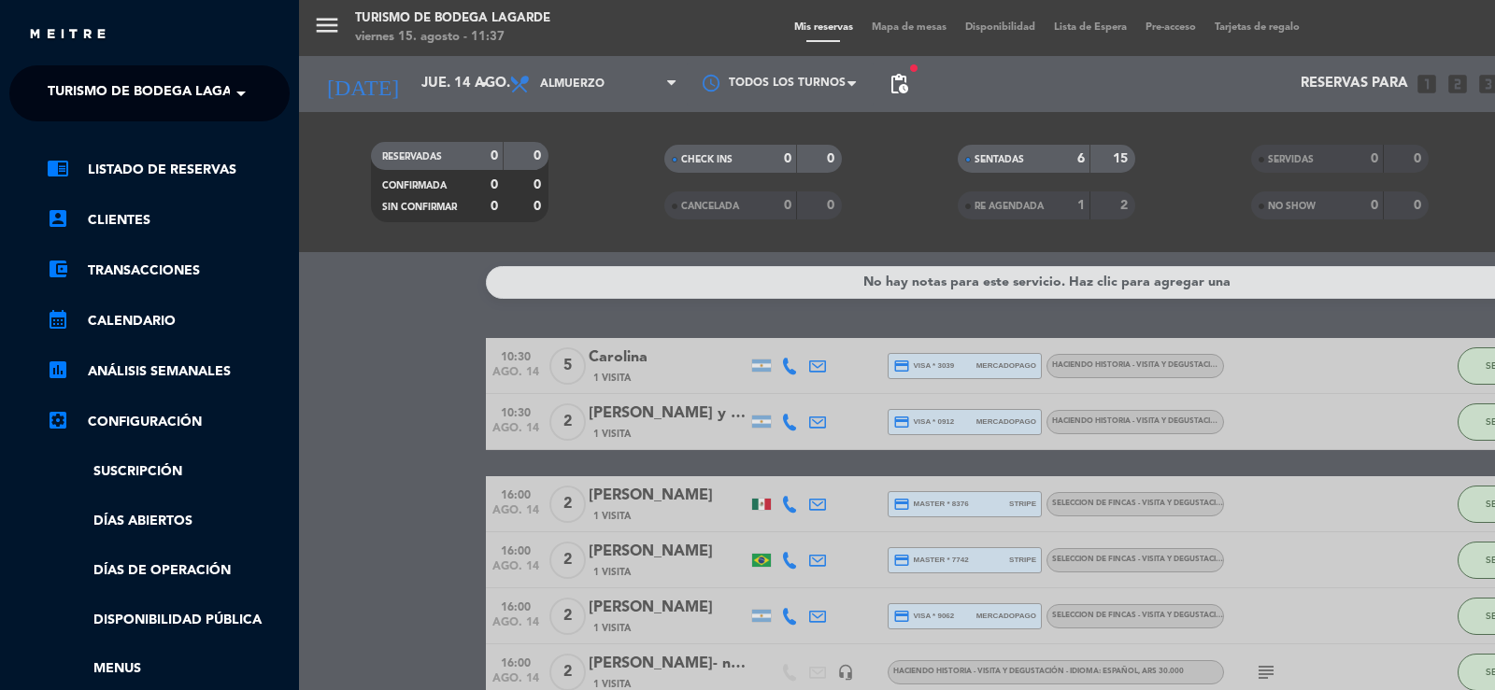
click at [81, 92] on span "Turismo de Bodega Lagarde" at bounding box center [153, 93] width 211 height 39
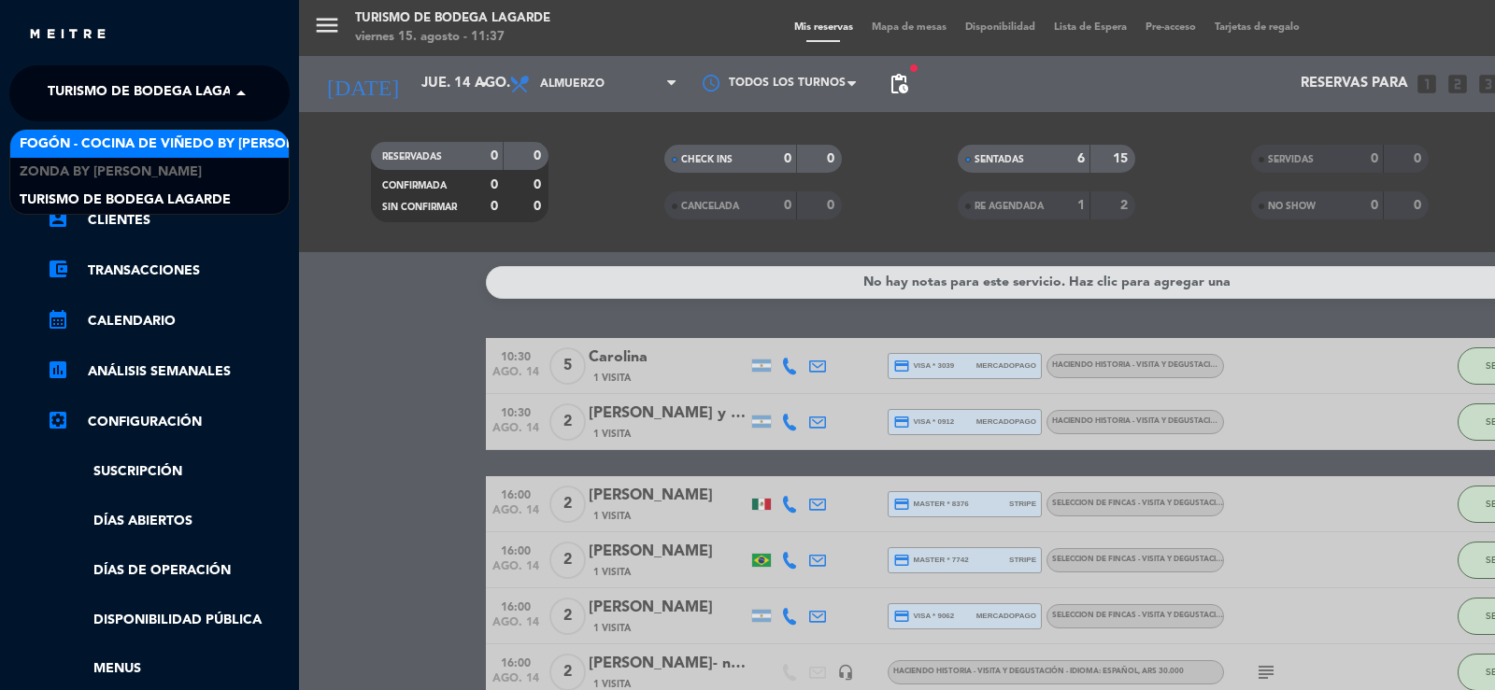
click at [86, 142] on span "Fogón - Cocina de viñedo by [PERSON_NAME]" at bounding box center [183, 144] width 327 height 21
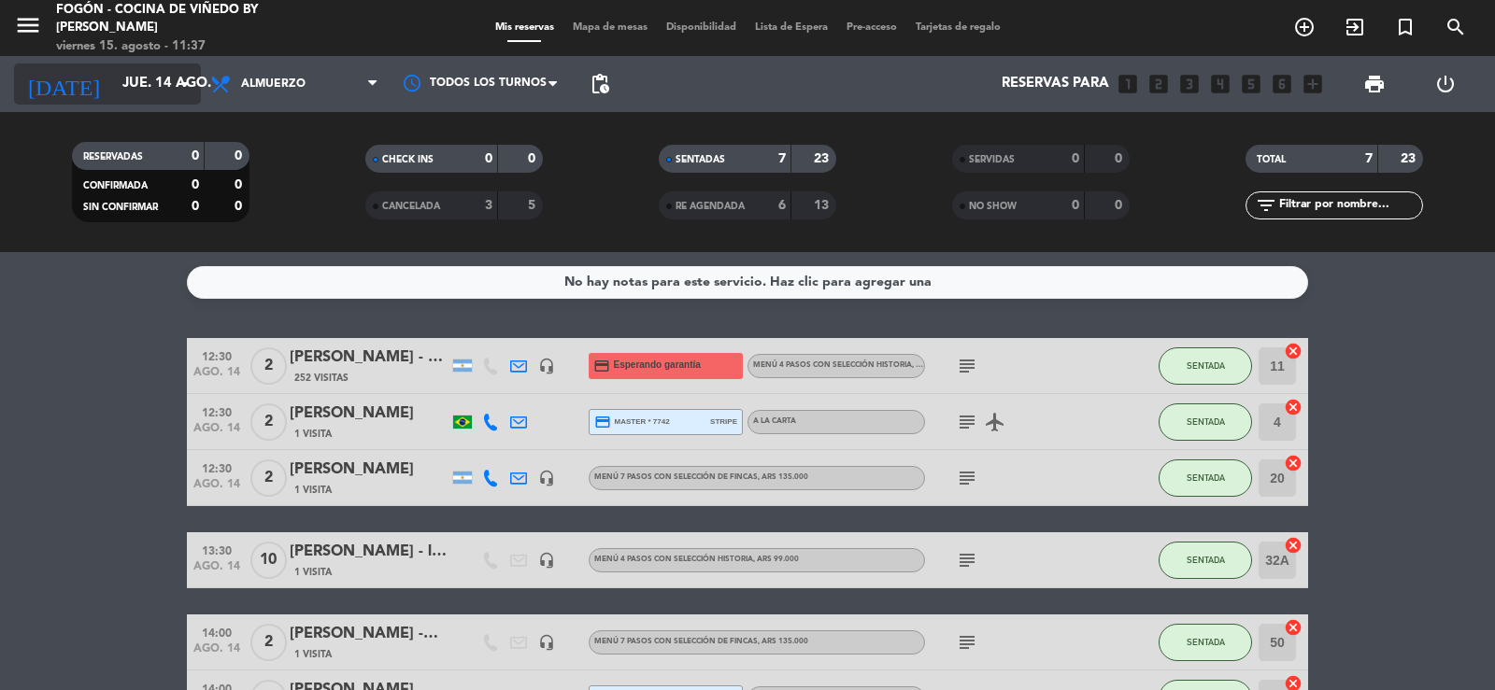
click at [132, 80] on input "jue. 14 ago." at bounding box center [203, 83] width 180 height 35
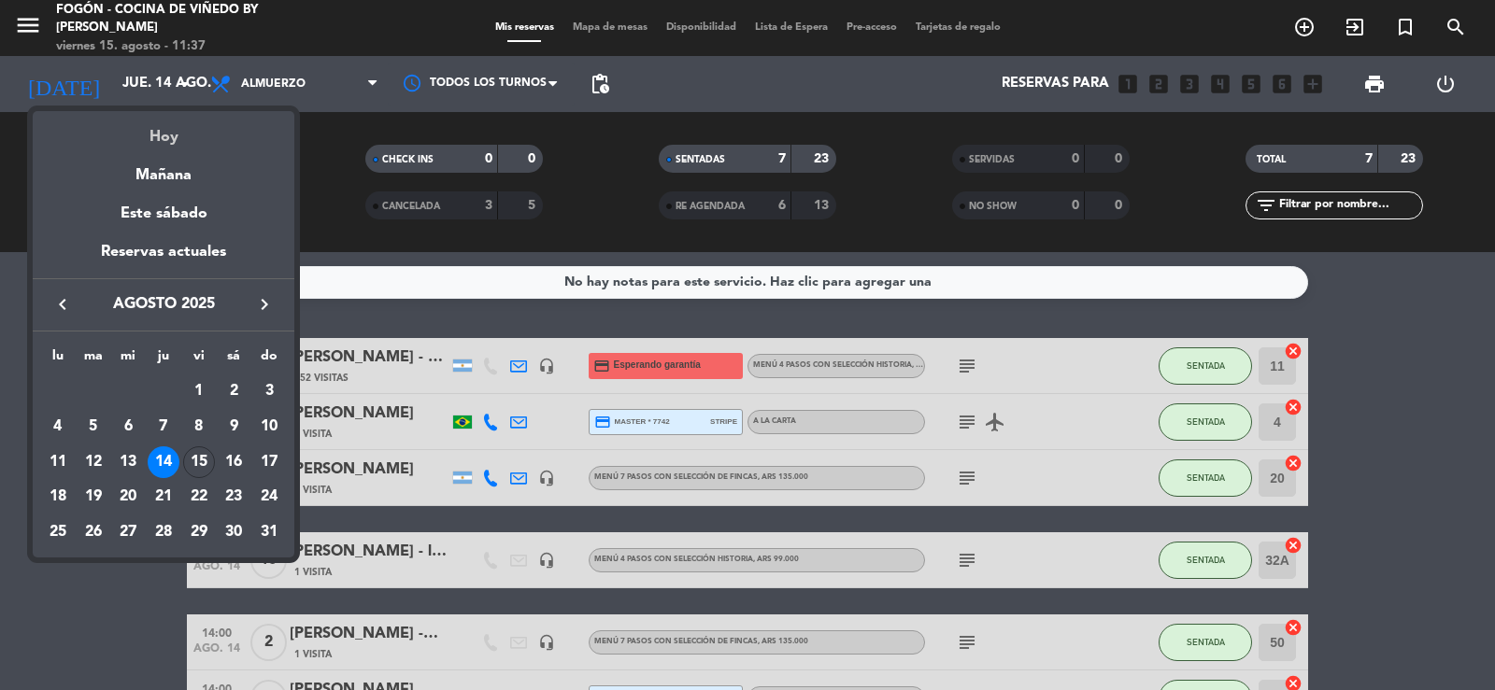
click at [158, 136] on div "Hoy" at bounding box center [164, 130] width 262 height 38
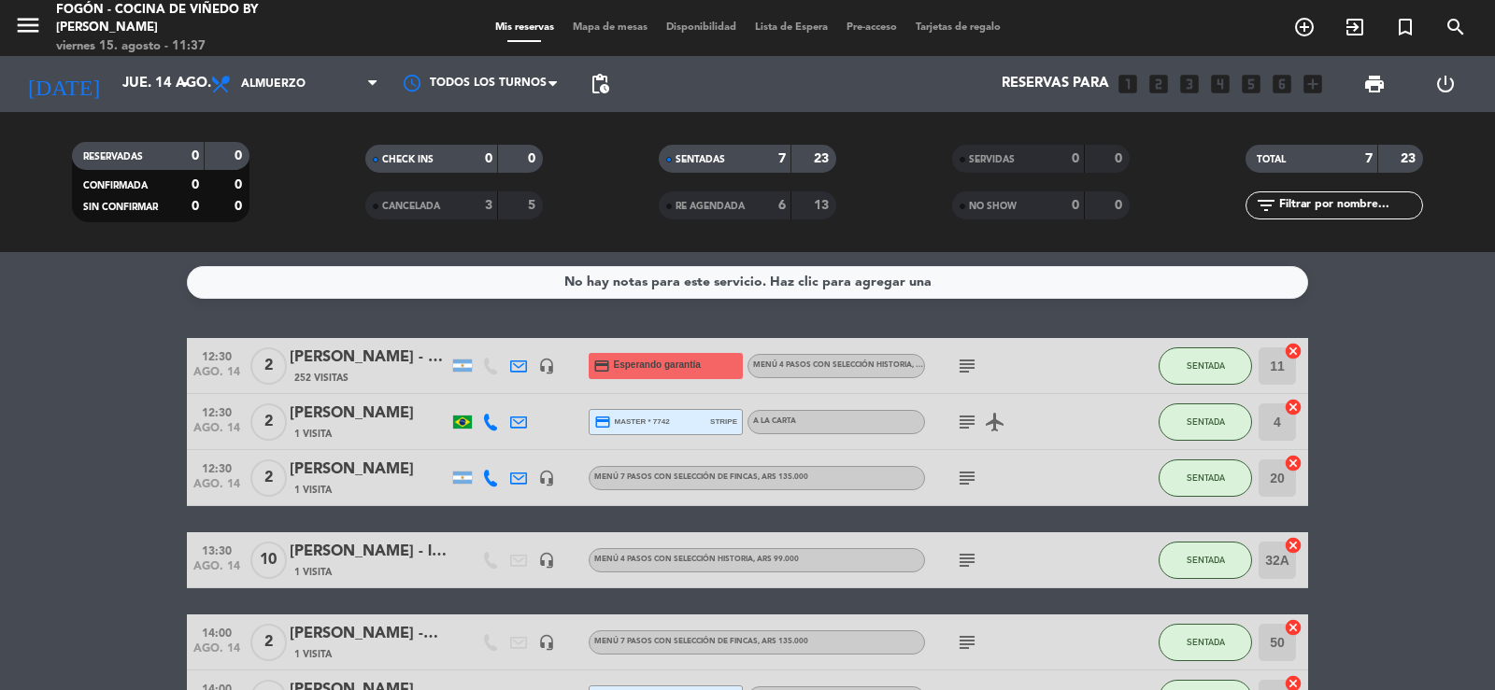
type input "vie. 15 ago."
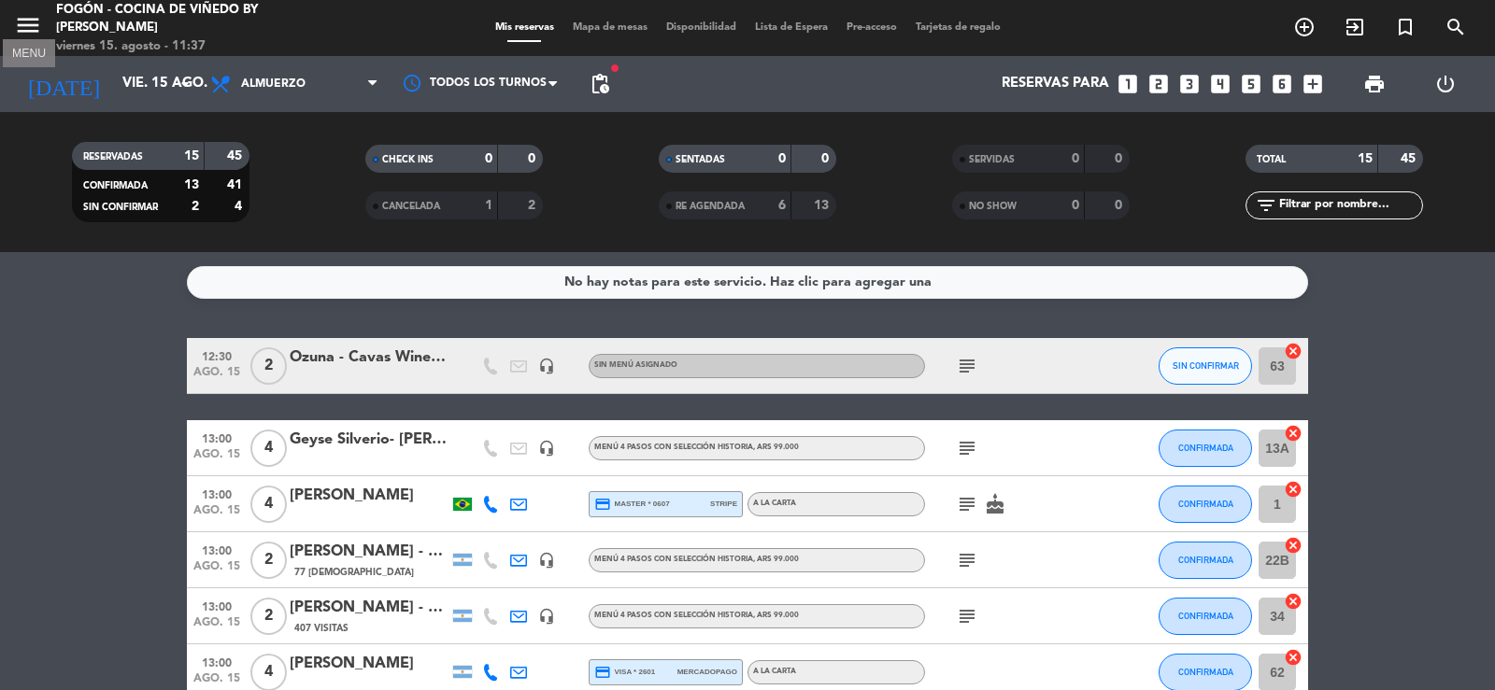
click at [28, 23] on icon "menu" at bounding box center [28, 25] width 28 height 28
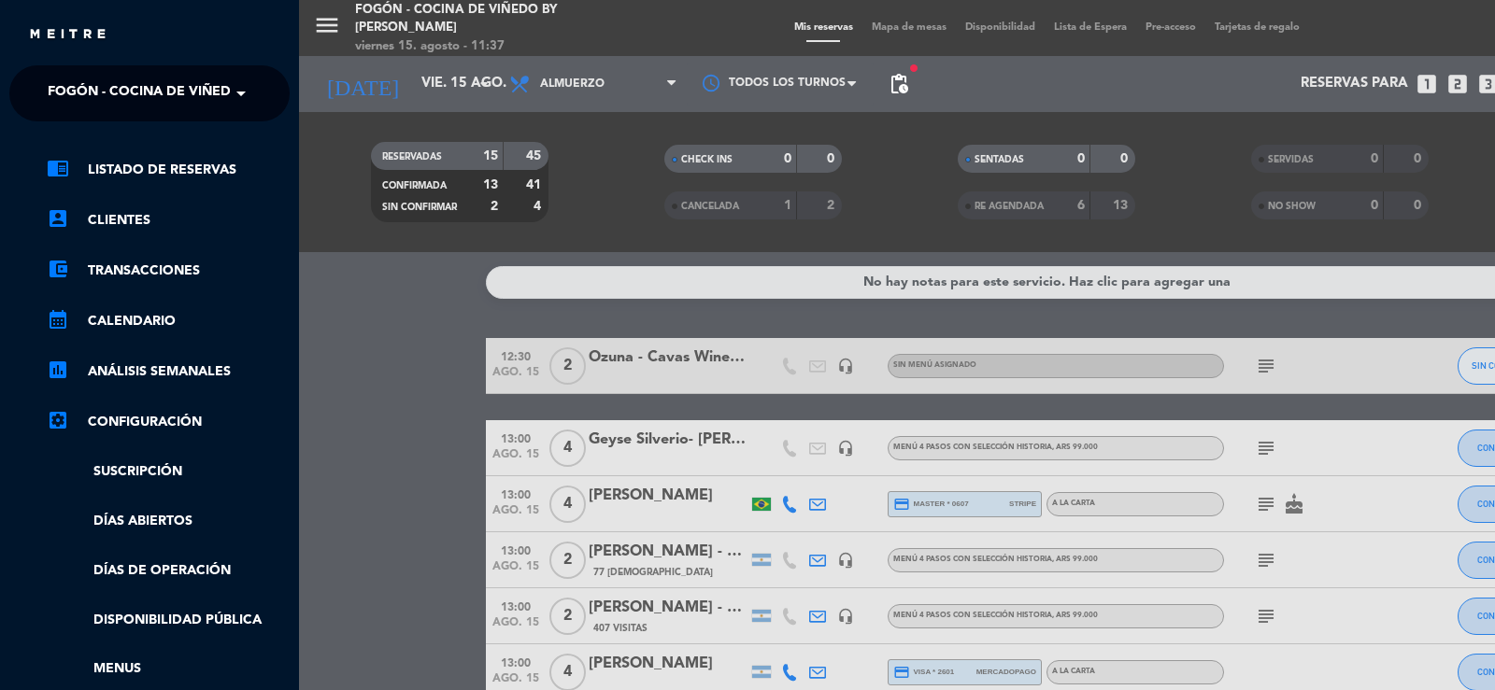
drag, startPoint x: 74, startPoint y: 86, endPoint x: 87, endPoint y: 118, distance: 34.3
click at [75, 86] on span "Fogón - Cocina de viñedo by [PERSON_NAME]" at bounding box center [211, 93] width 327 height 39
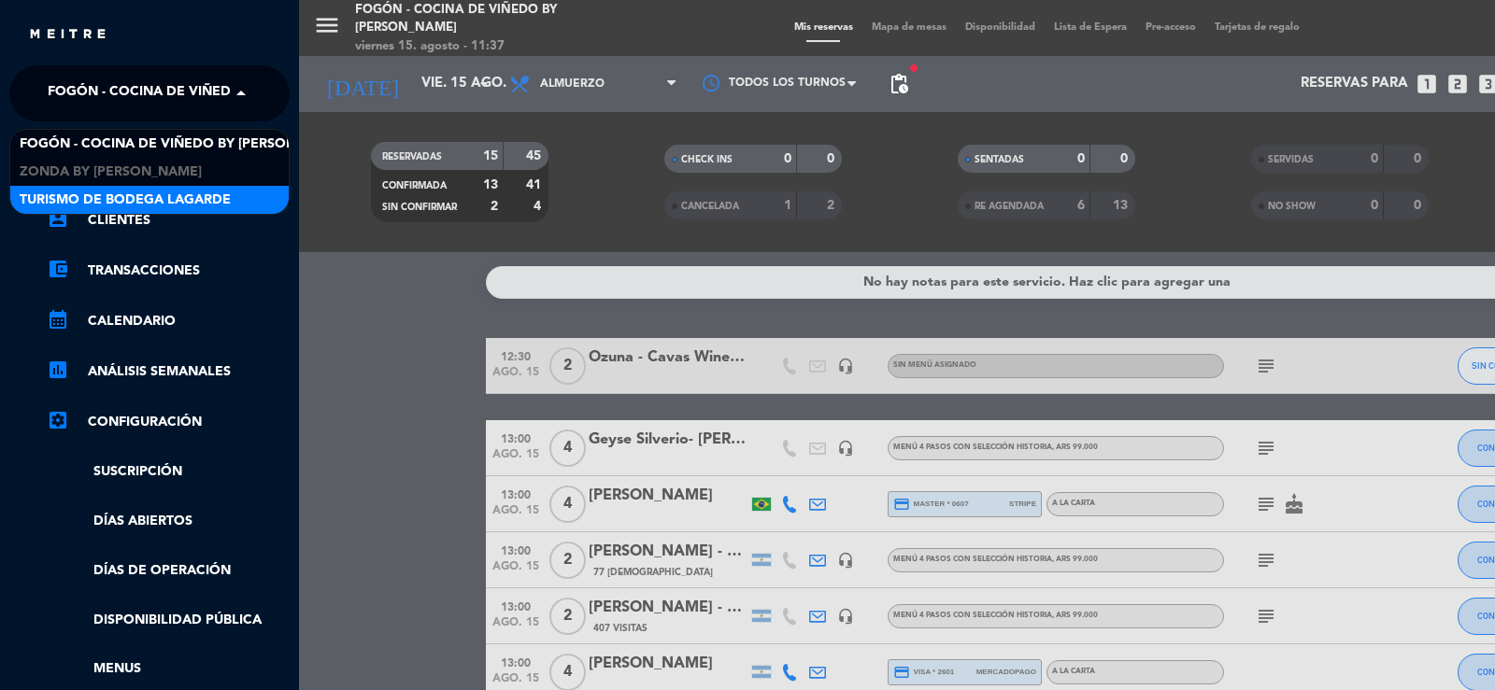
click at [94, 192] on span "Turismo de Bodega Lagarde" at bounding box center [125, 200] width 211 height 21
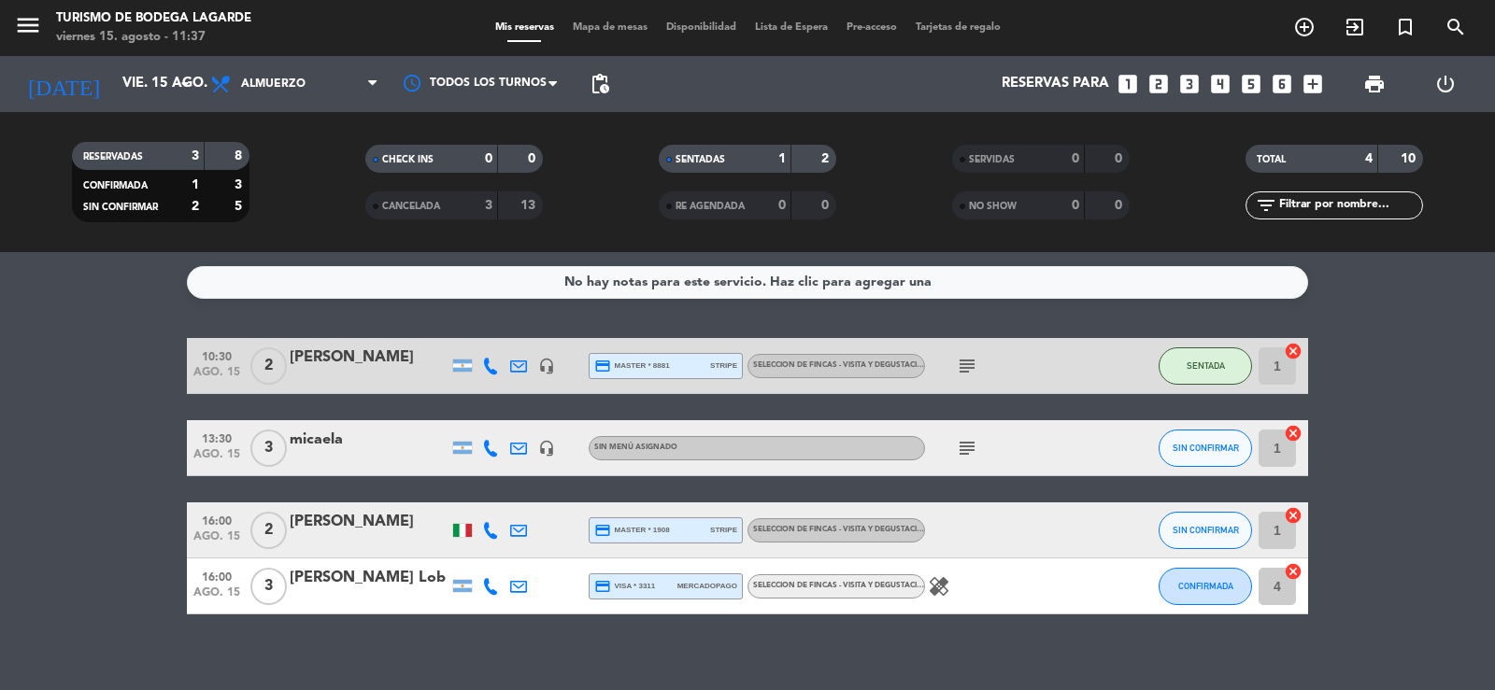
click at [488, 449] on icon at bounding box center [490, 448] width 17 height 17
click at [520, 447] on icon at bounding box center [518, 448] width 17 height 17
click at [647, 413] on span "Copiar" at bounding box center [666, 416] width 39 height 20
click at [319, 461] on div at bounding box center [369, 460] width 159 height 15
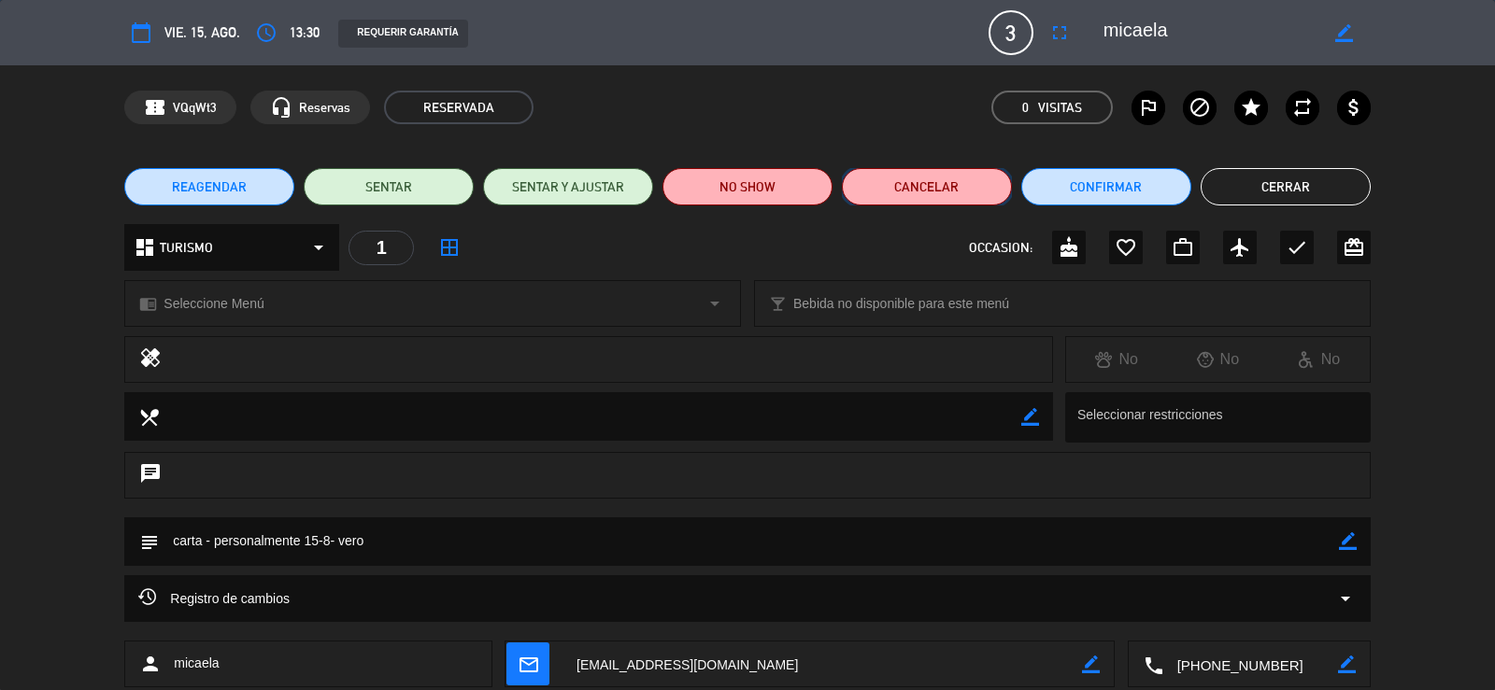
click at [930, 190] on button "Cancelar" at bounding box center [927, 186] width 170 height 37
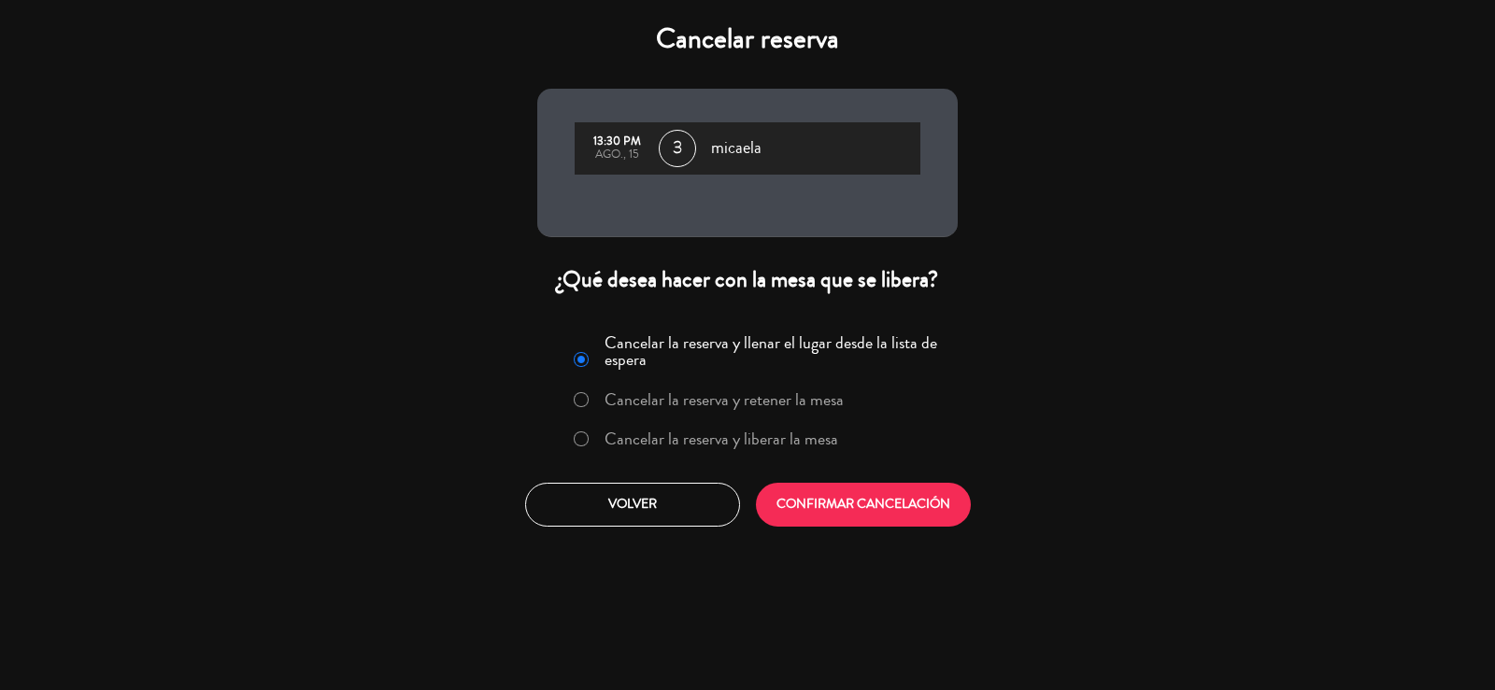
click at [752, 434] on label "Cancelar la reserva y liberar la mesa" at bounding box center [721, 439] width 234 height 17
click at [827, 499] on button "CONFIRMAR CANCELACIÓN" at bounding box center [863, 505] width 215 height 44
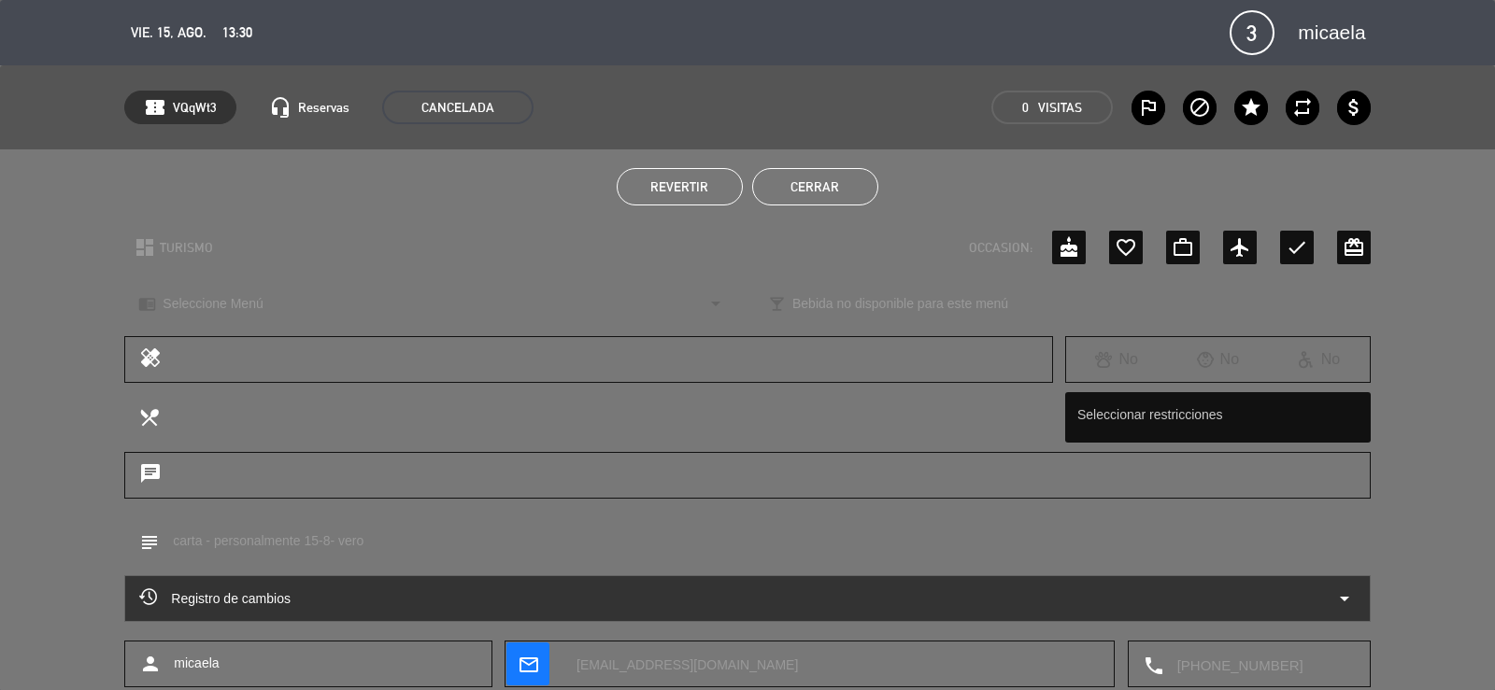
click at [797, 179] on button "Cerrar" at bounding box center [815, 186] width 126 height 37
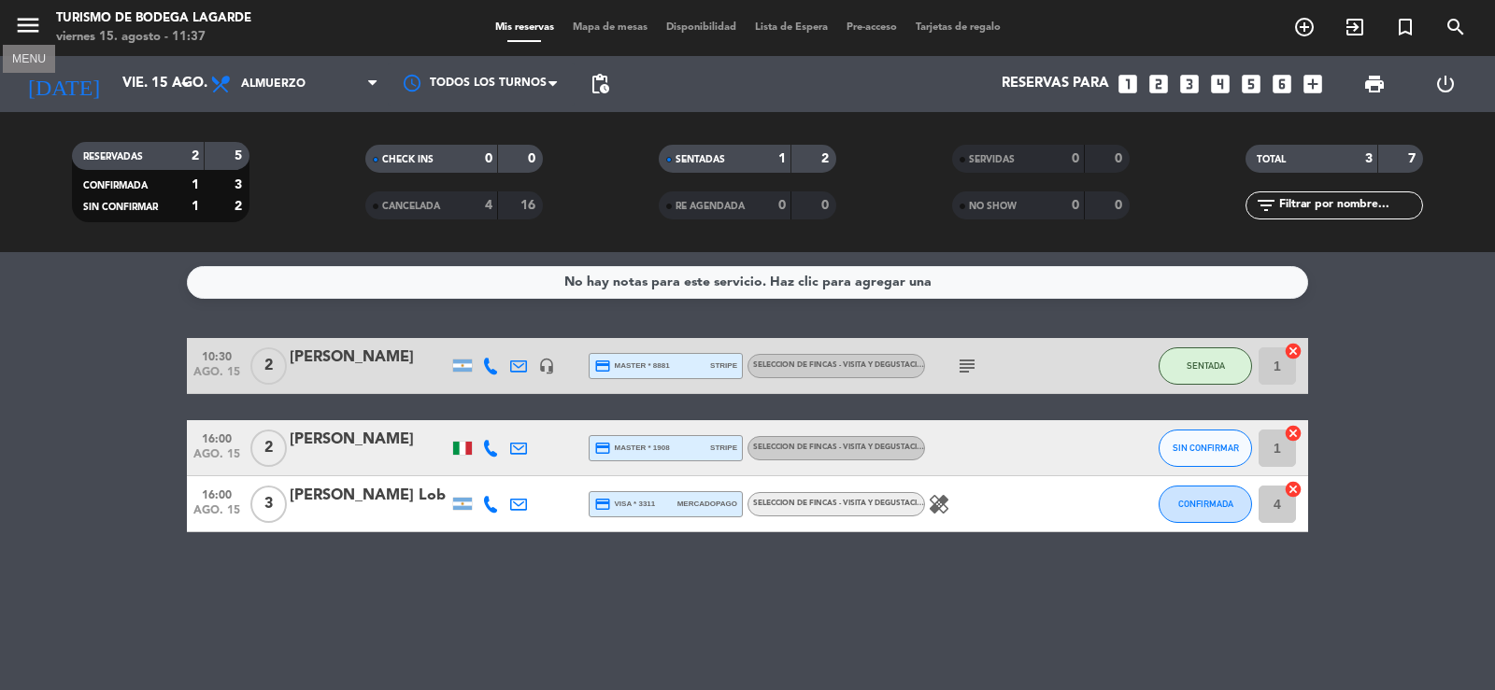
click at [31, 22] on icon "menu" at bounding box center [28, 25] width 28 height 28
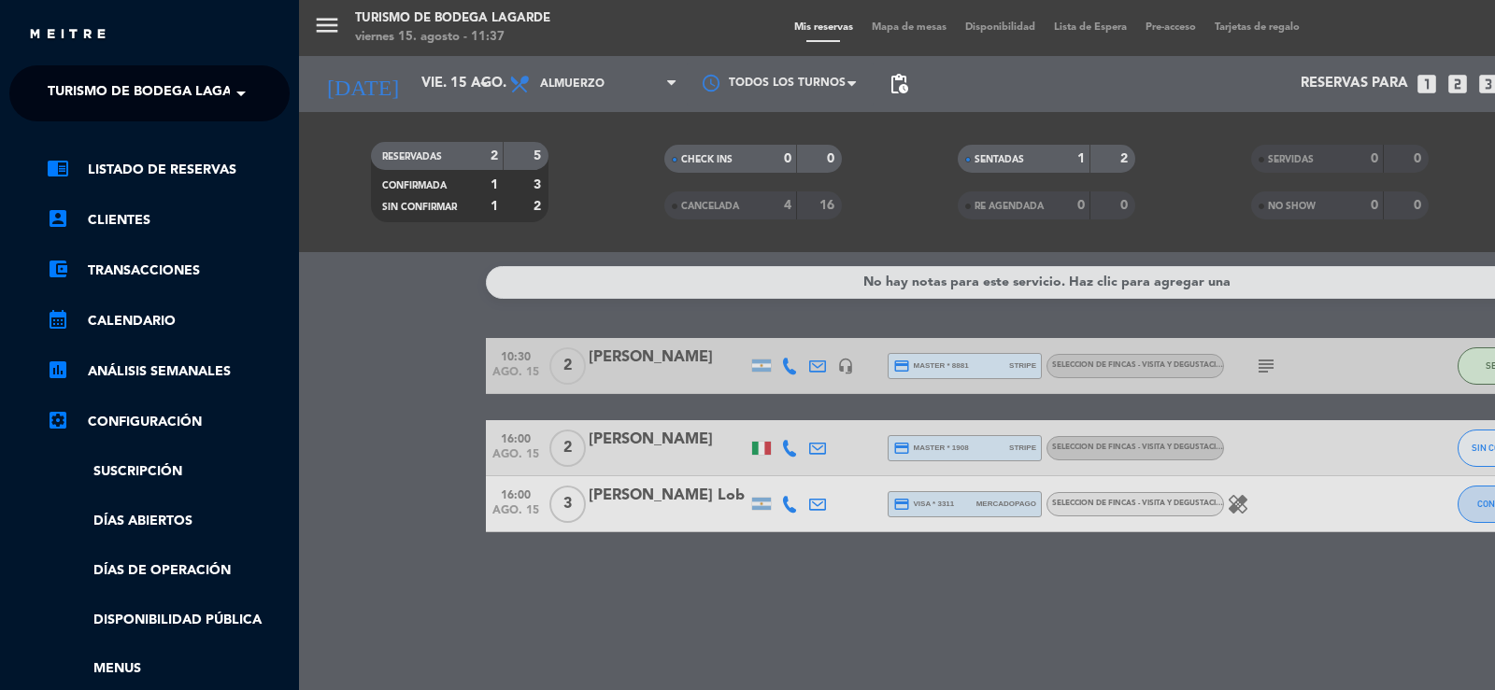
click at [86, 93] on span "Turismo de Bodega Lagarde" at bounding box center [153, 93] width 211 height 39
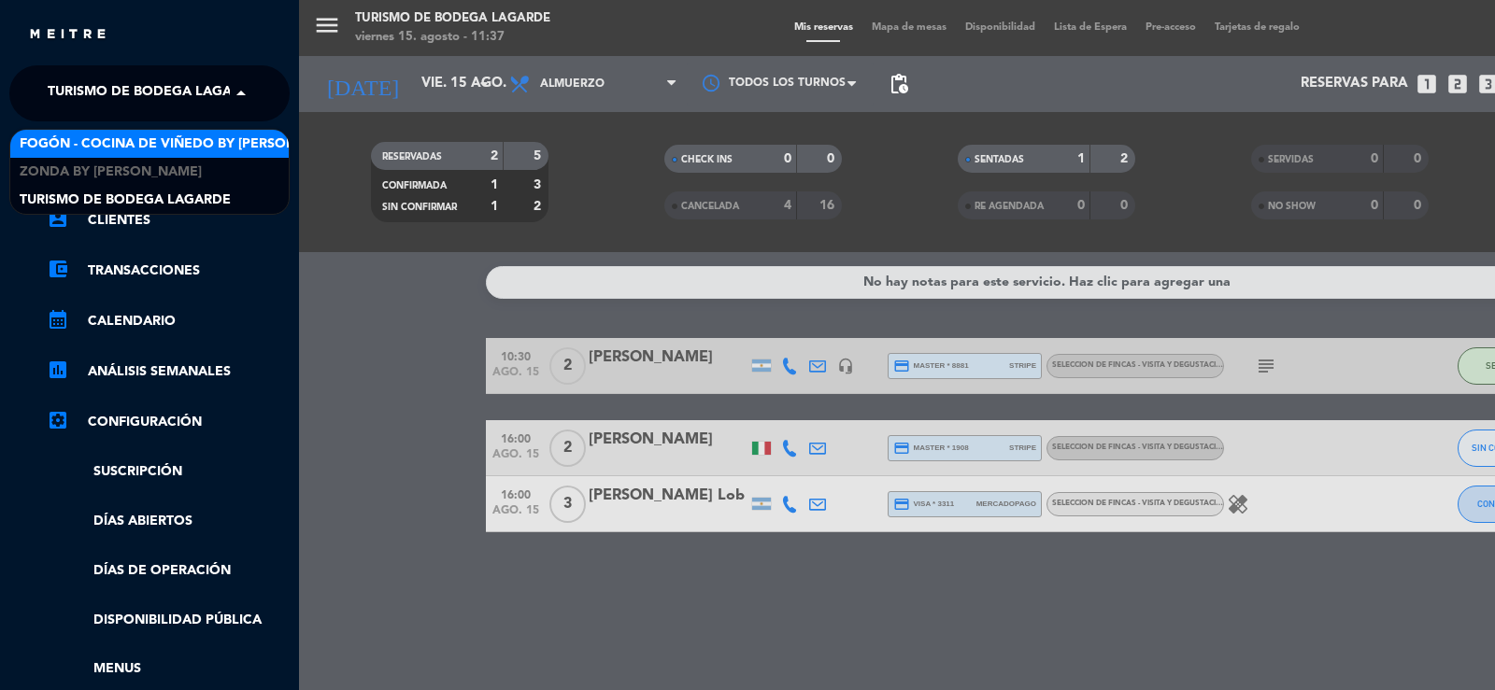
click at [98, 135] on span "Fogón - Cocina de viñedo by [PERSON_NAME]" at bounding box center [183, 144] width 327 height 21
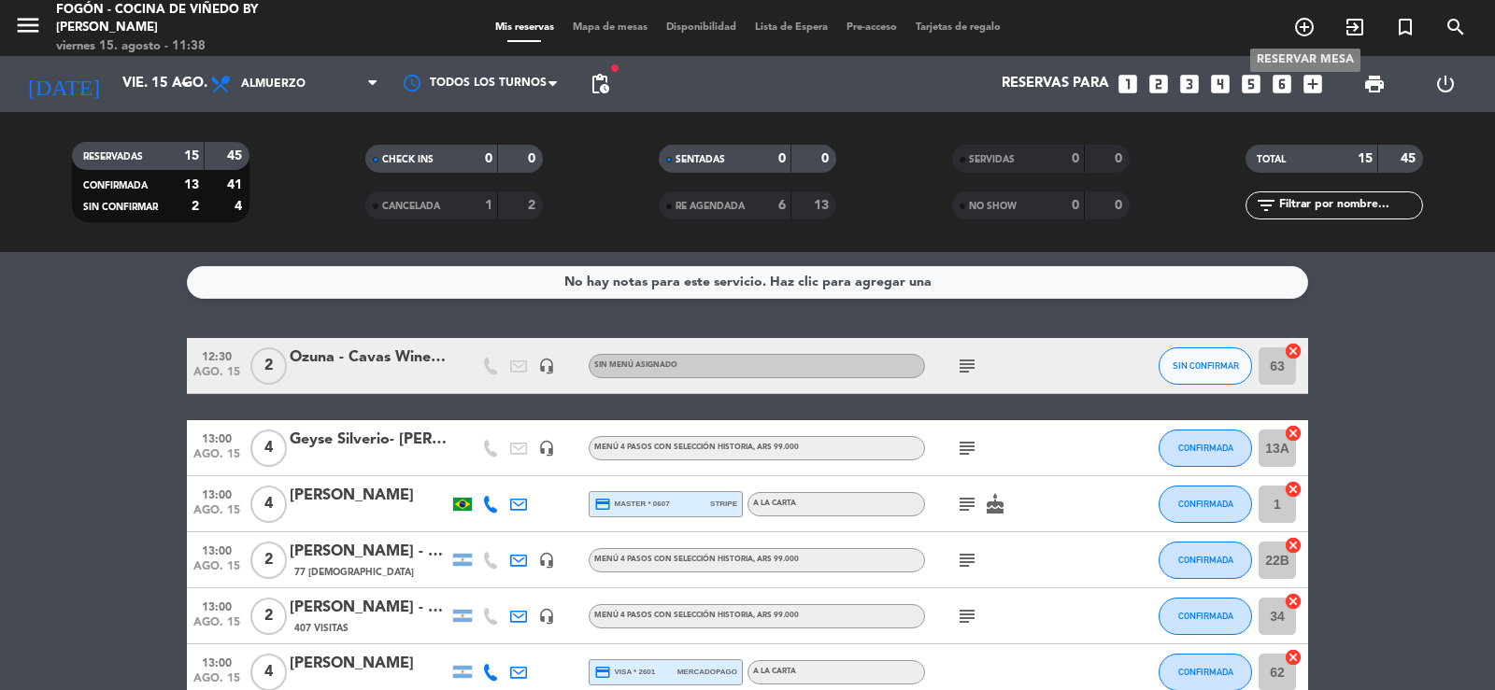
click at [1305, 28] on icon "add_circle_outline" at bounding box center [1304, 27] width 22 height 22
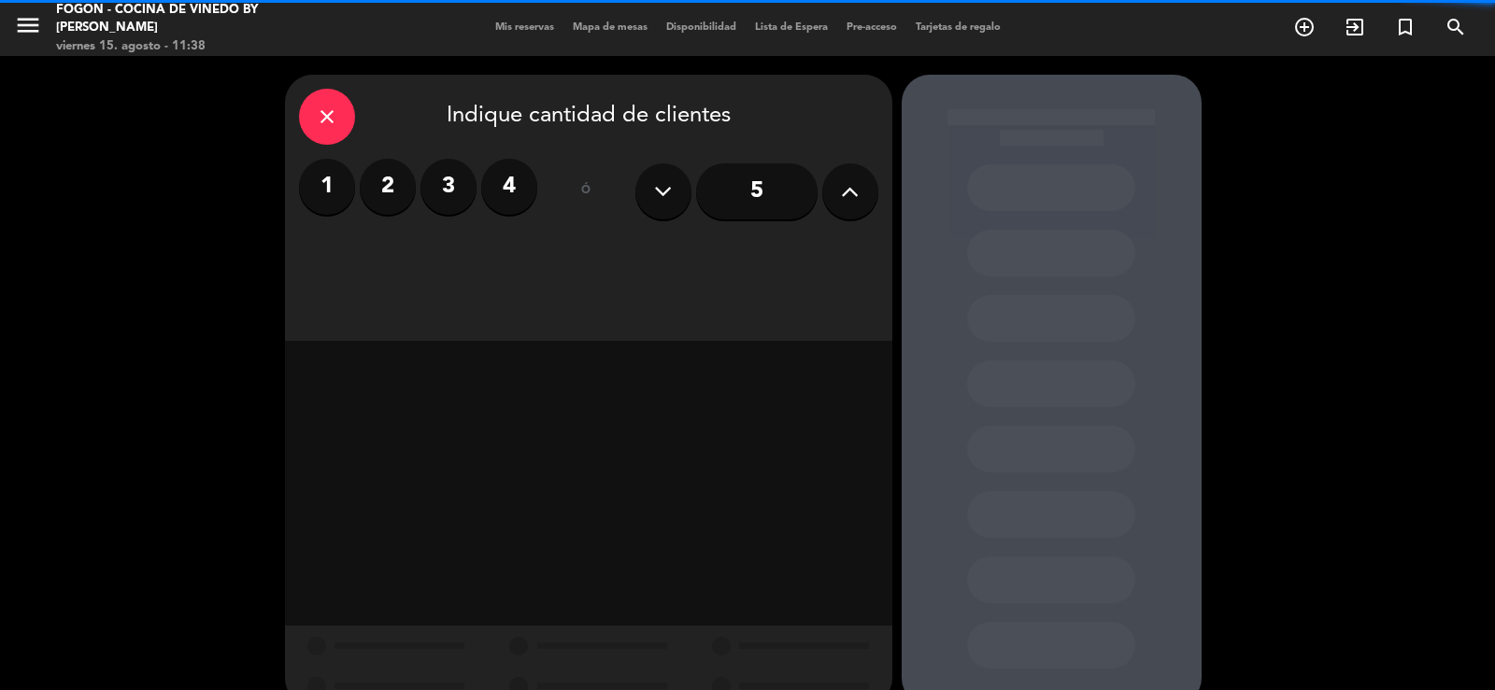
click at [454, 192] on label "3" at bounding box center [448, 187] width 56 height 56
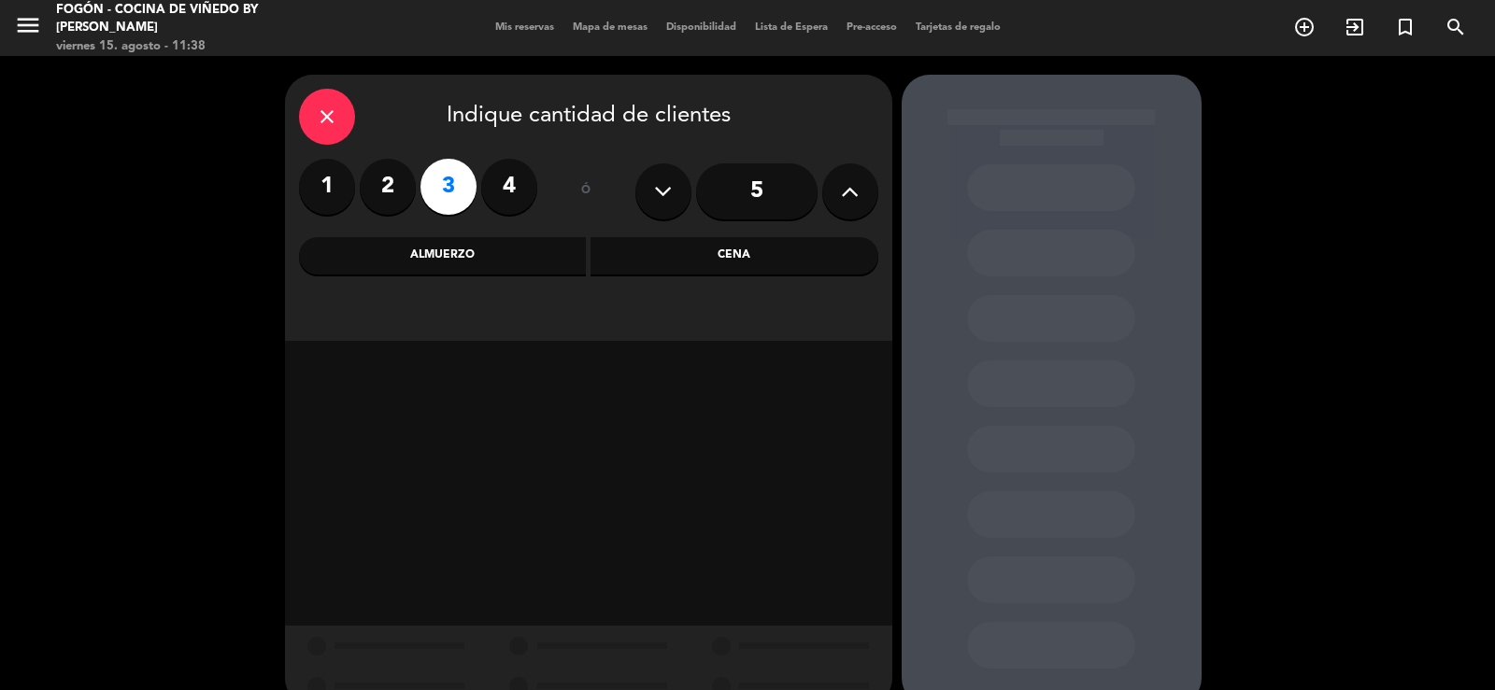
click at [487, 257] on div "Almuerzo" at bounding box center [443, 255] width 288 height 37
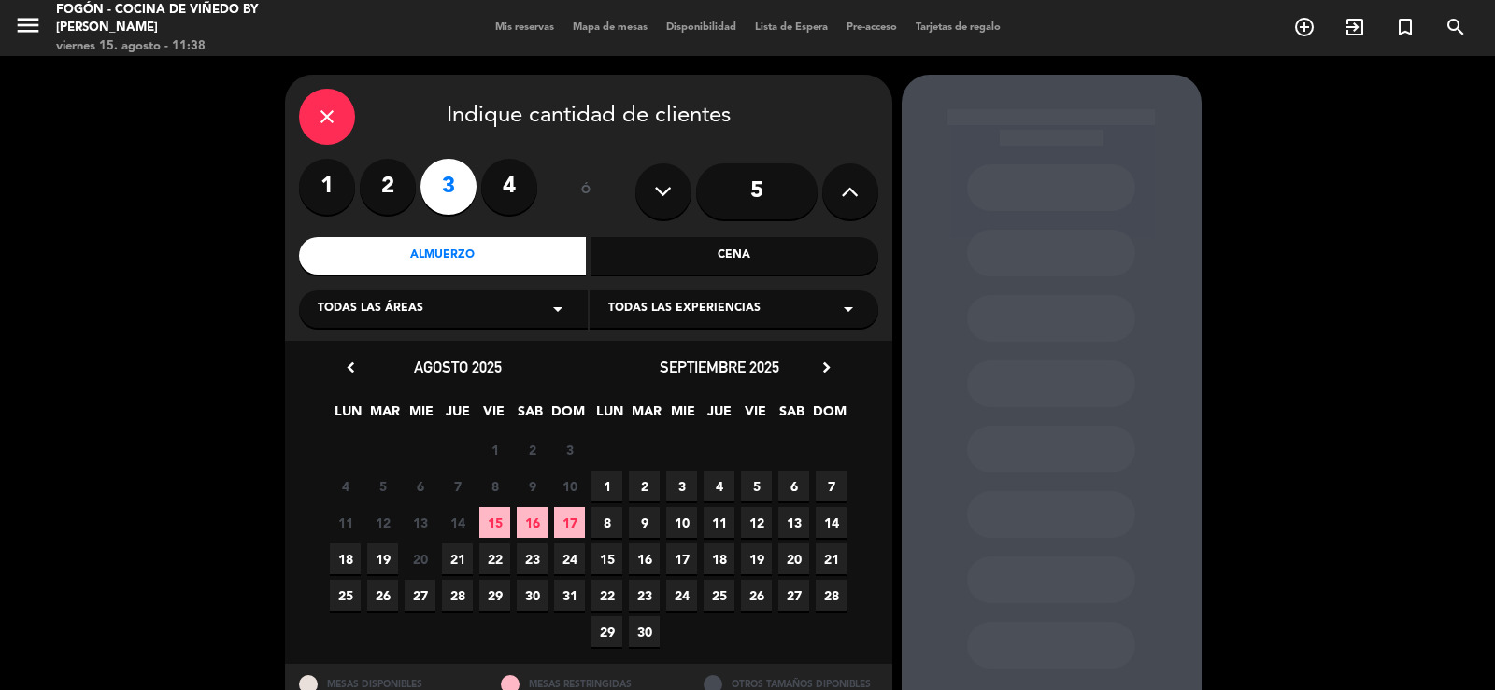
click at [501, 522] on span "15" at bounding box center [494, 522] width 31 height 31
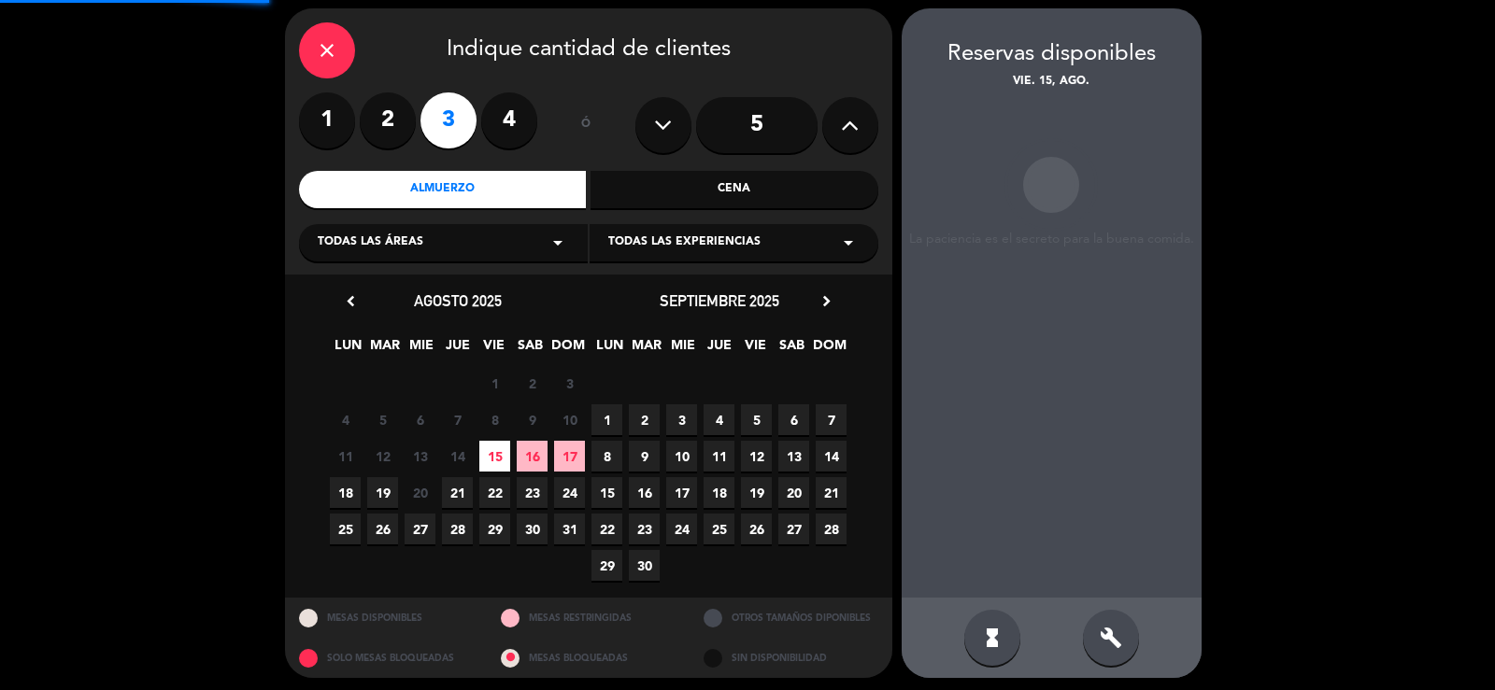
scroll to position [72, 0]
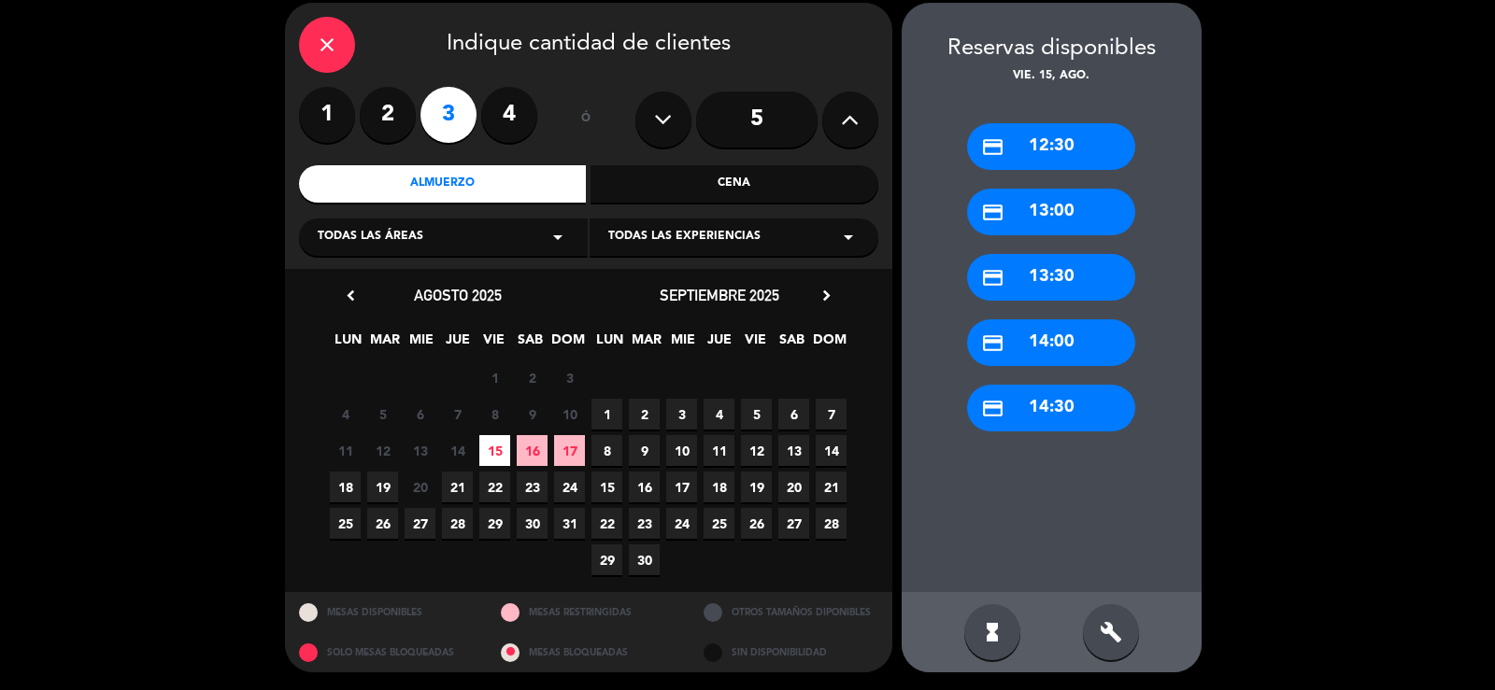
click at [1018, 280] on div "credit_card 13:30" at bounding box center [1051, 277] width 168 height 47
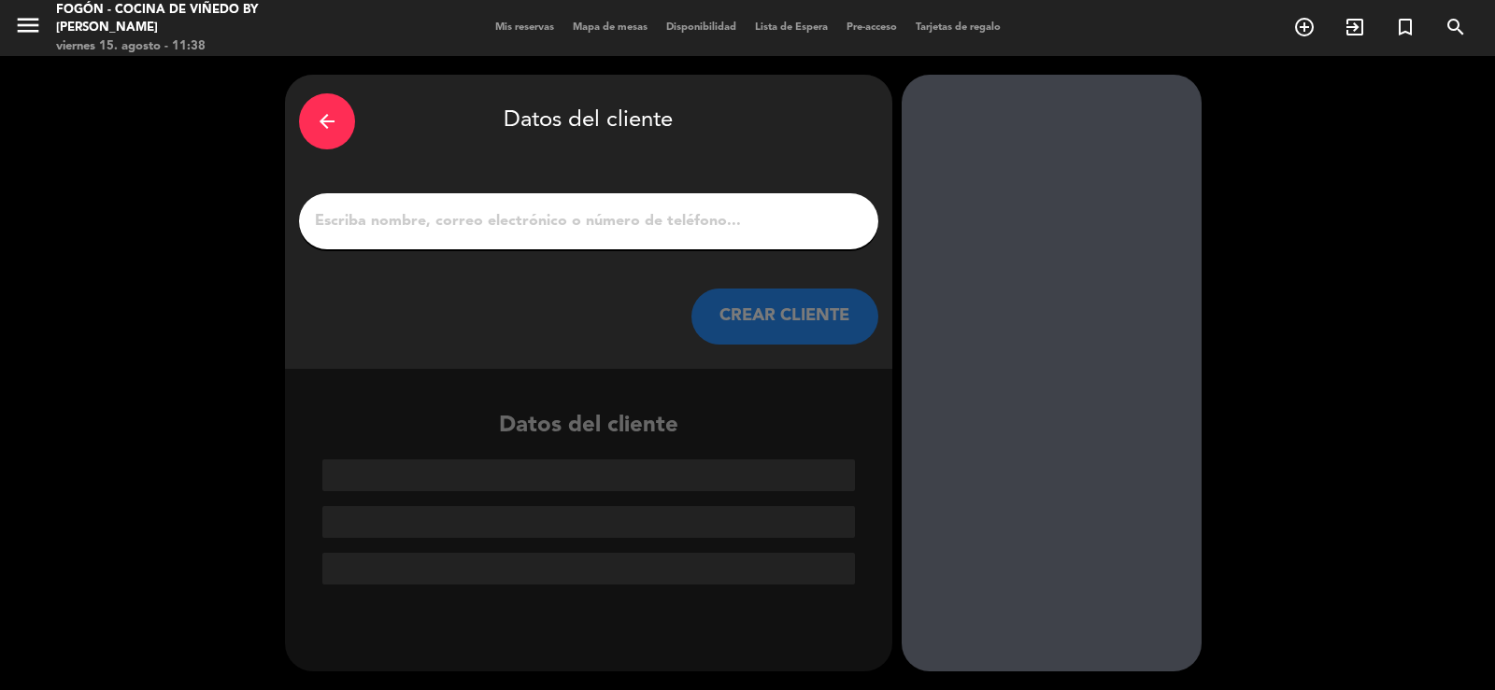
scroll to position [0, 0]
click at [624, 232] on input "1" at bounding box center [588, 221] width 551 height 26
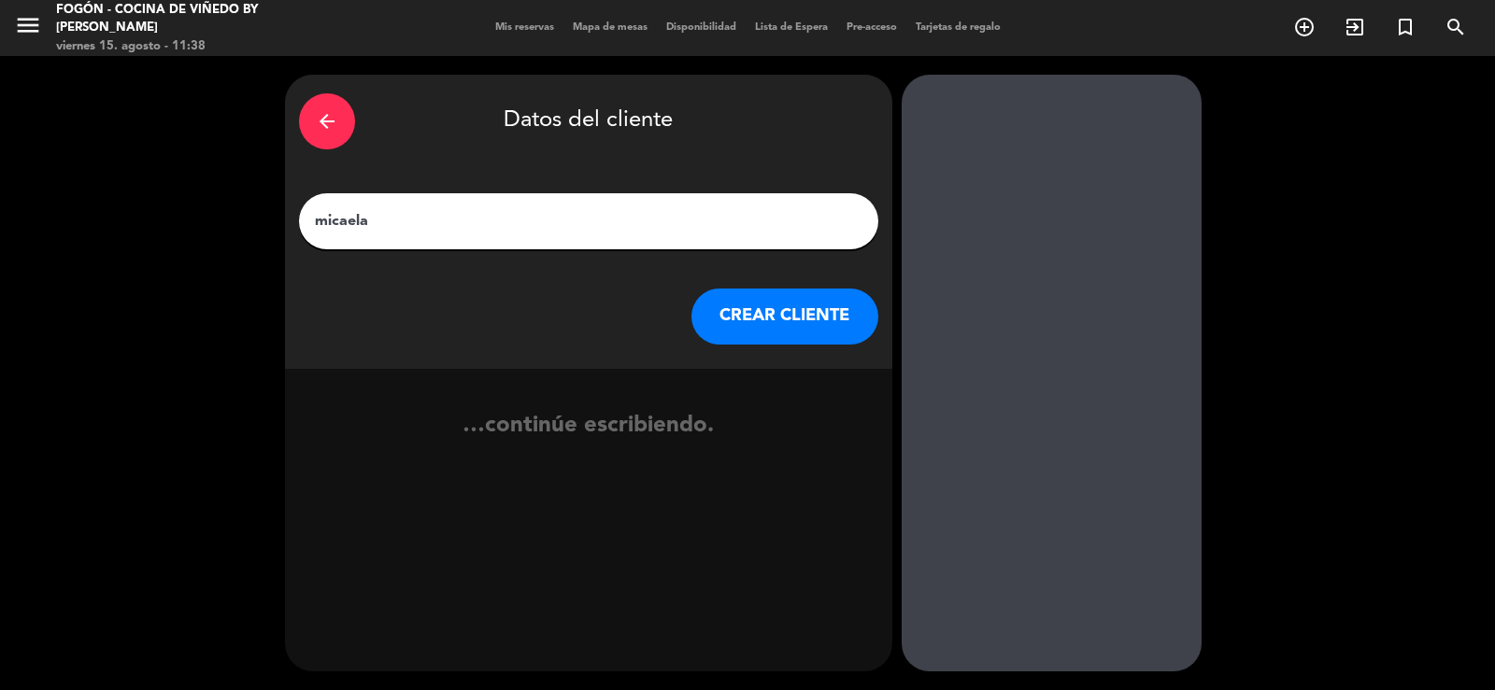
type input "micaela"
click at [758, 311] on button "CREAR CLIENTE" at bounding box center [784, 317] width 187 height 56
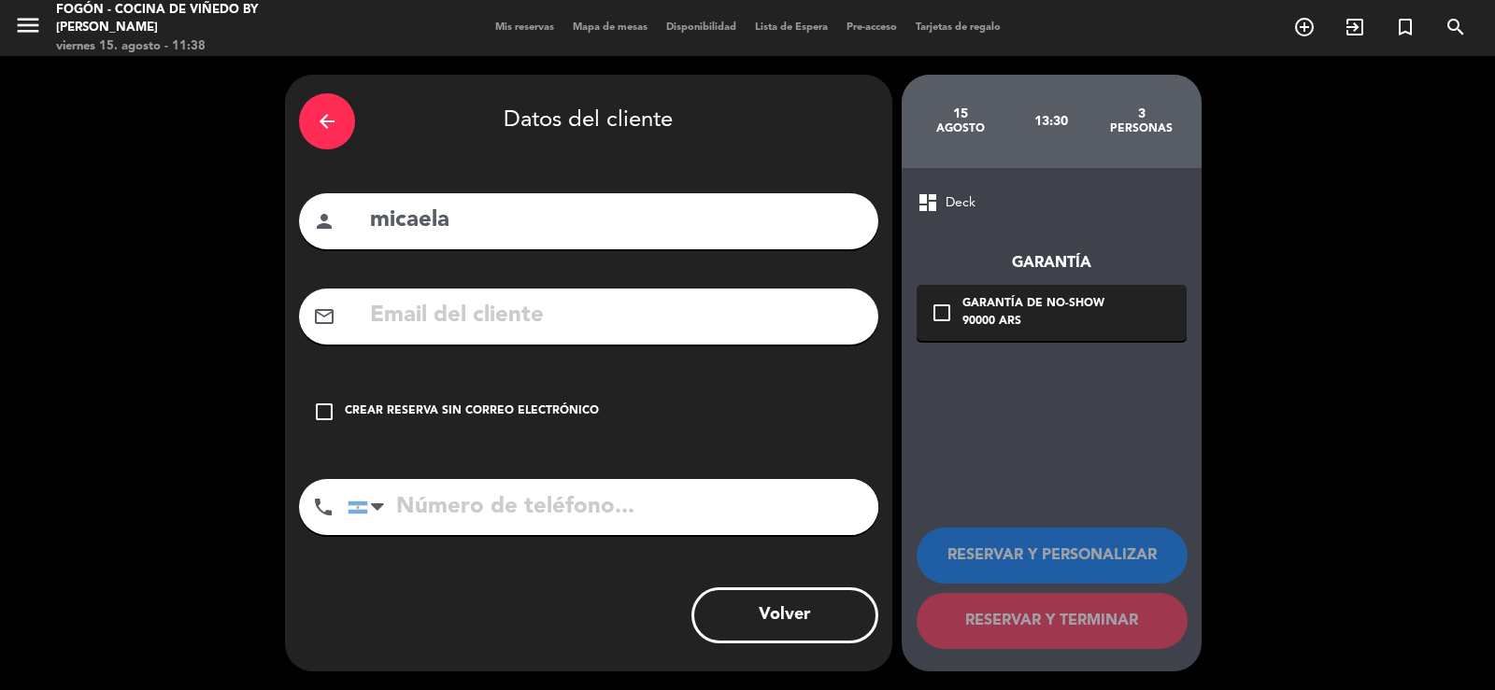
click at [569, 321] on input "text" at bounding box center [616, 316] width 496 height 38
paste input "[EMAIL_ADDRESS][DOMAIN_NAME]"
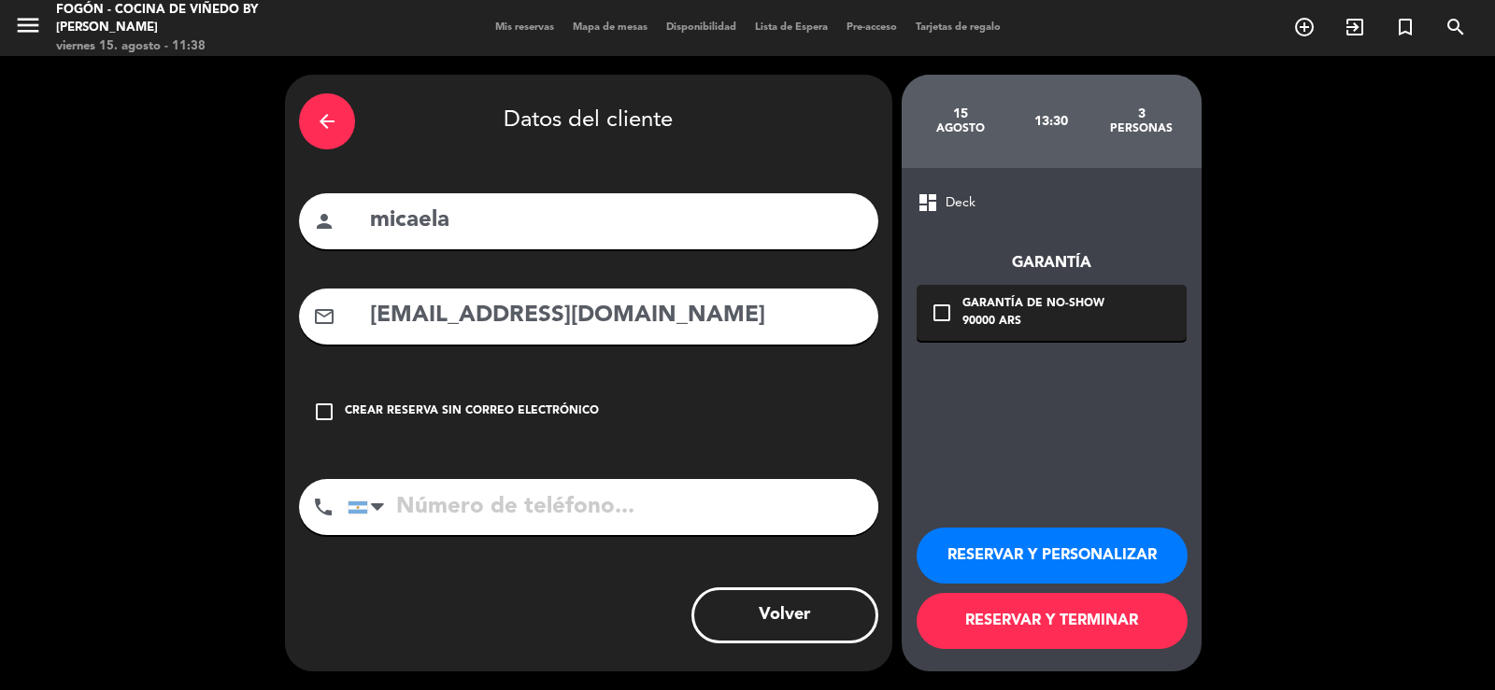
type input "[EMAIL_ADDRESS][DOMAIN_NAME]"
click at [632, 499] on input "tel" at bounding box center [613, 507] width 531 height 56
type input "1151604972"
click at [1079, 313] on div "Garantía de no-show" at bounding box center [1033, 304] width 142 height 19
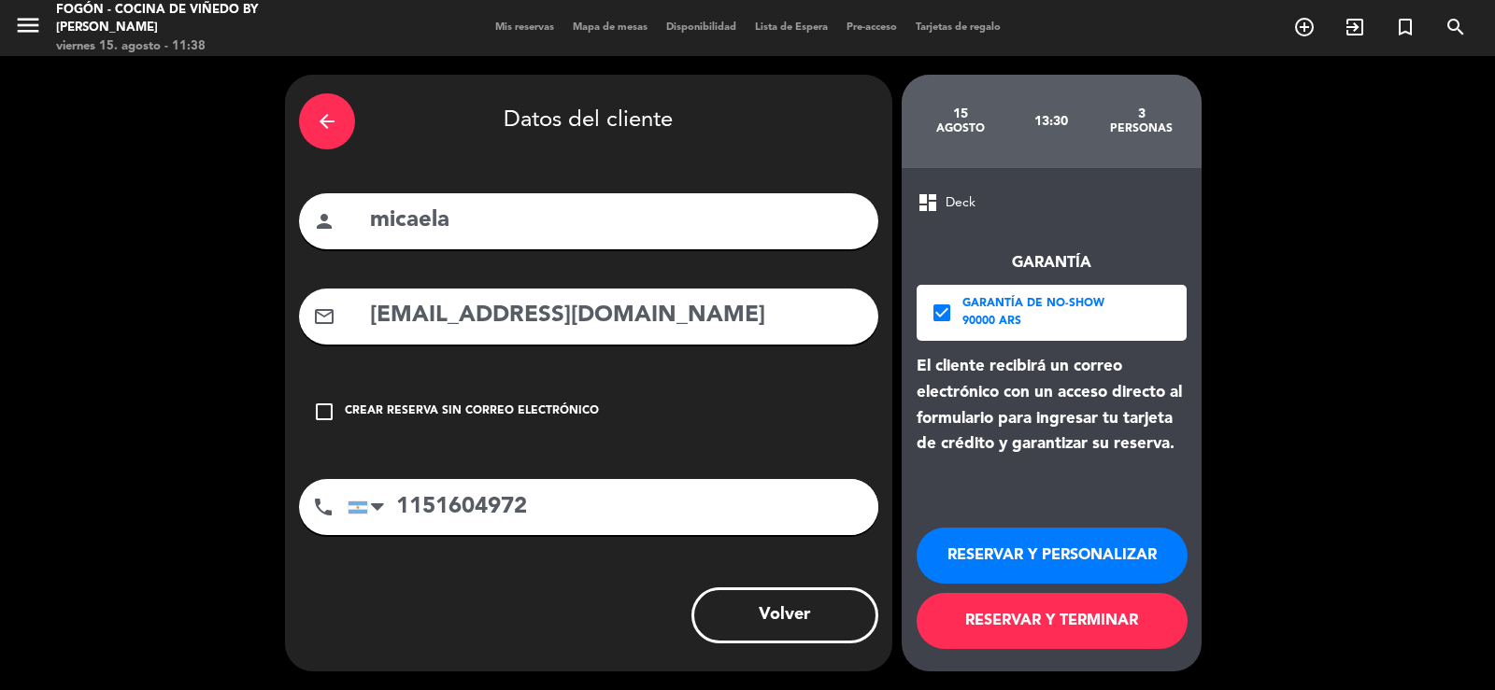
click at [1032, 559] on button "RESERVAR Y PERSONALIZAR" at bounding box center [1051, 556] width 271 height 56
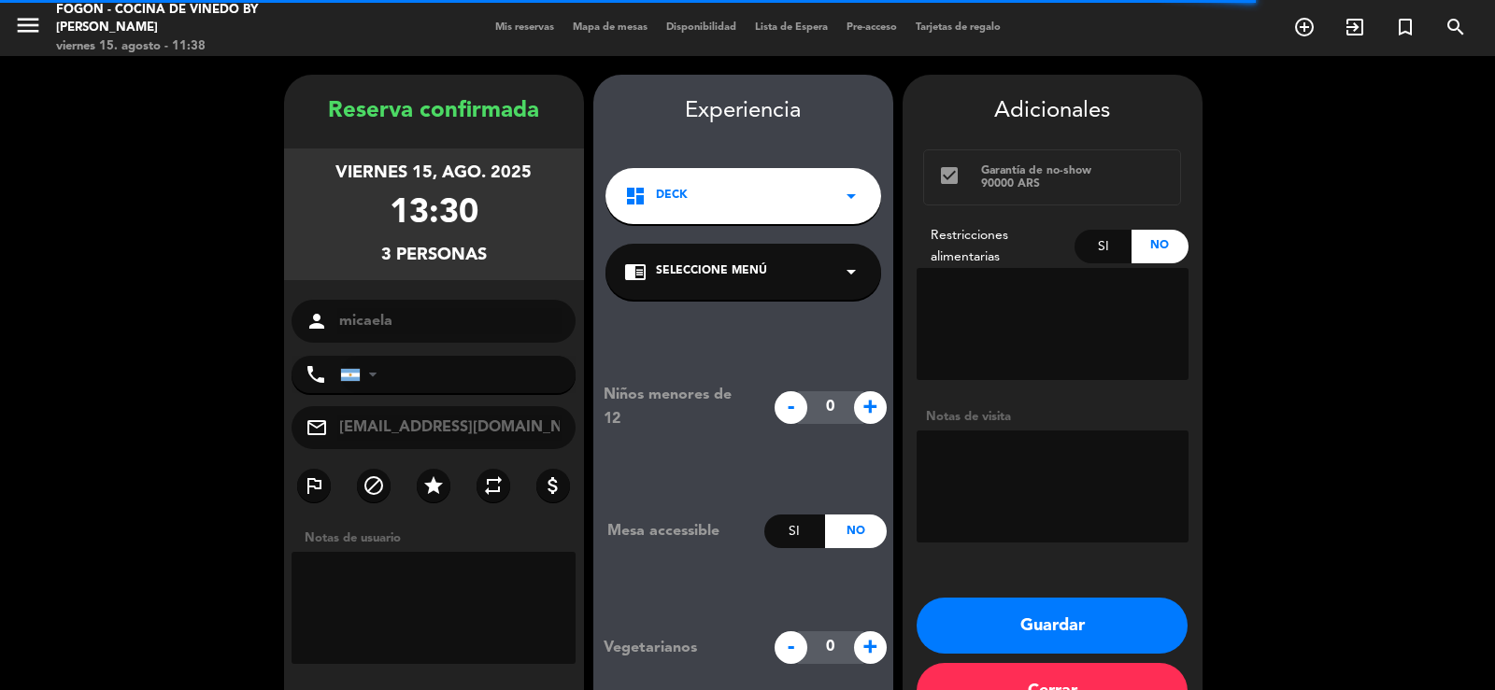
type input "[PHONE_NUMBER]"
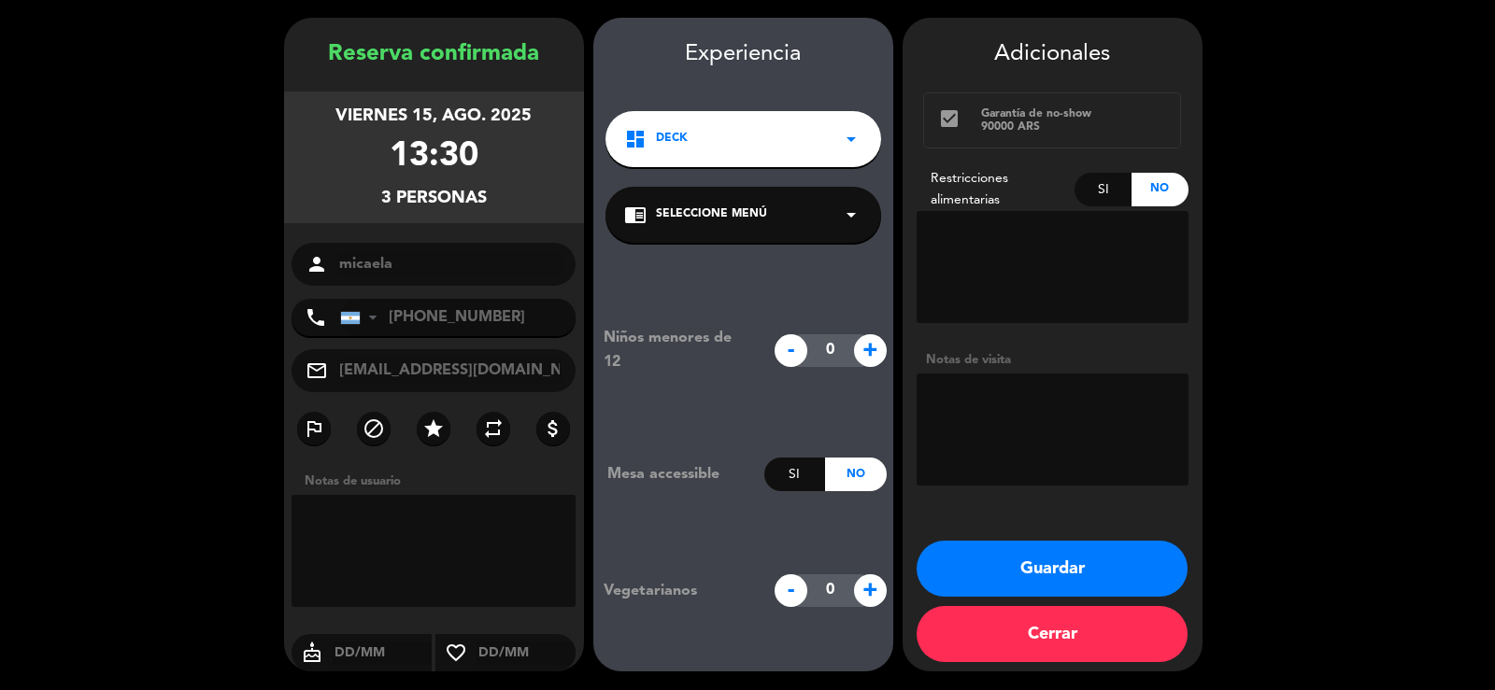
click at [1048, 403] on textarea at bounding box center [1052, 430] width 272 height 112
type textarea "carta - personalmente 15-8- vero"
click at [1087, 551] on button "Guardar" at bounding box center [1051, 569] width 271 height 56
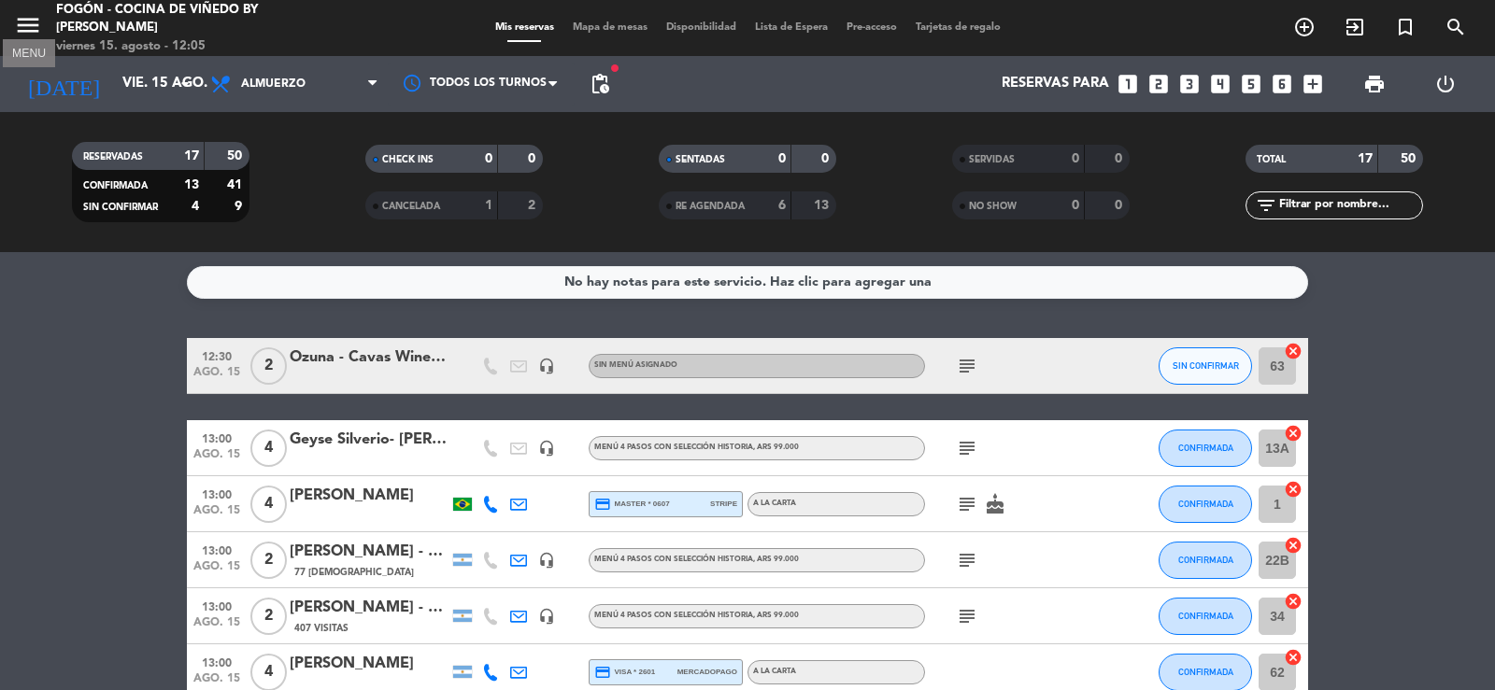
click at [20, 23] on icon "menu" at bounding box center [28, 25] width 28 height 28
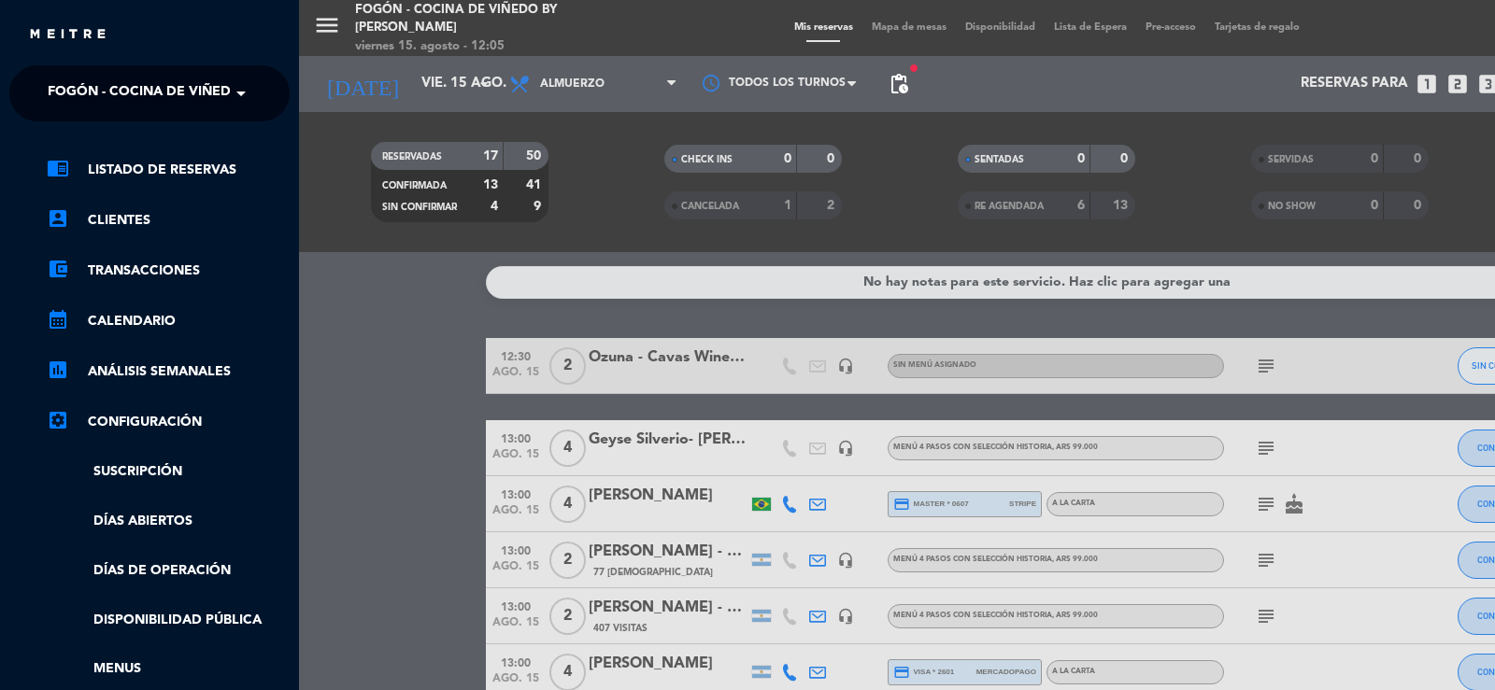
click at [68, 99] on span "Fogón - Cocina de viñedo by [PERSON_NAME]" at bounding box center [211, 93] width 327 height 39
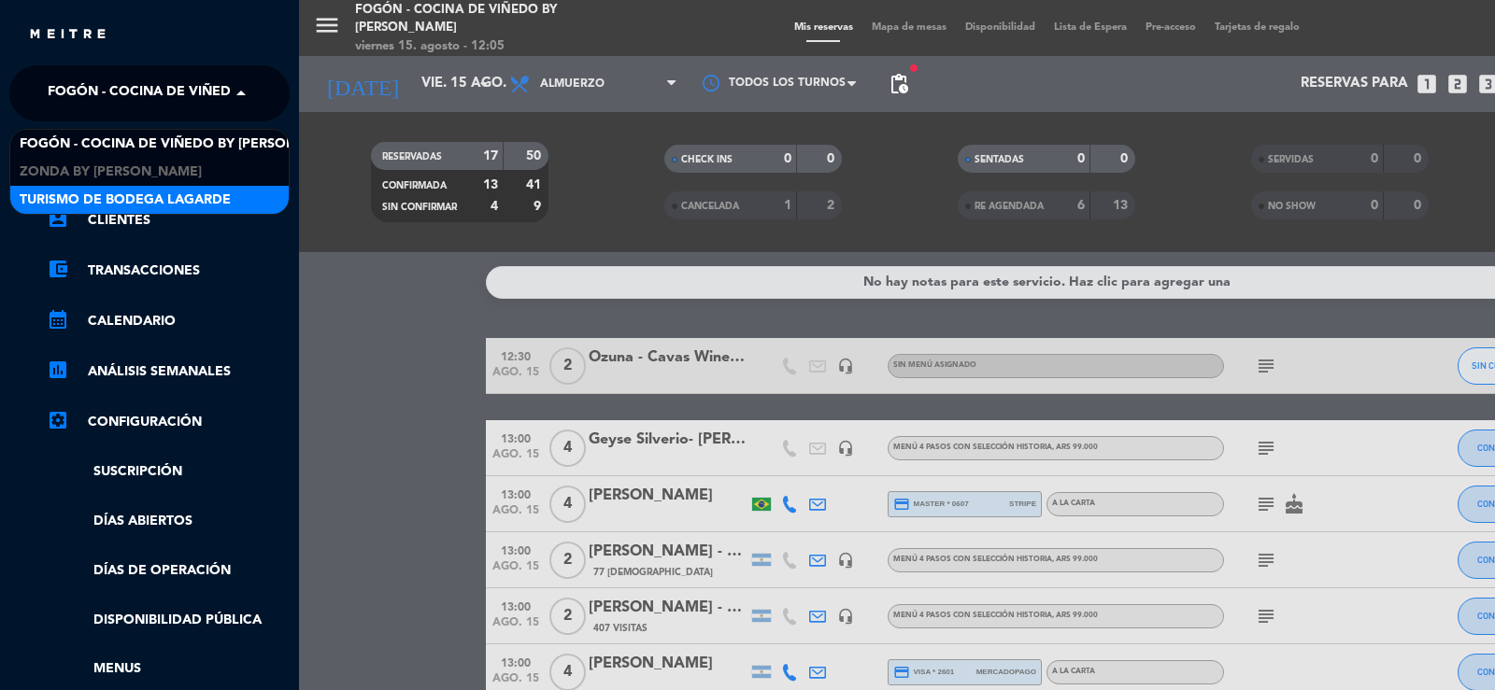
click at [73, 197] on span "Turismo de Bodega Lagarde" at bounding box center [125, 200] width 211 height 21
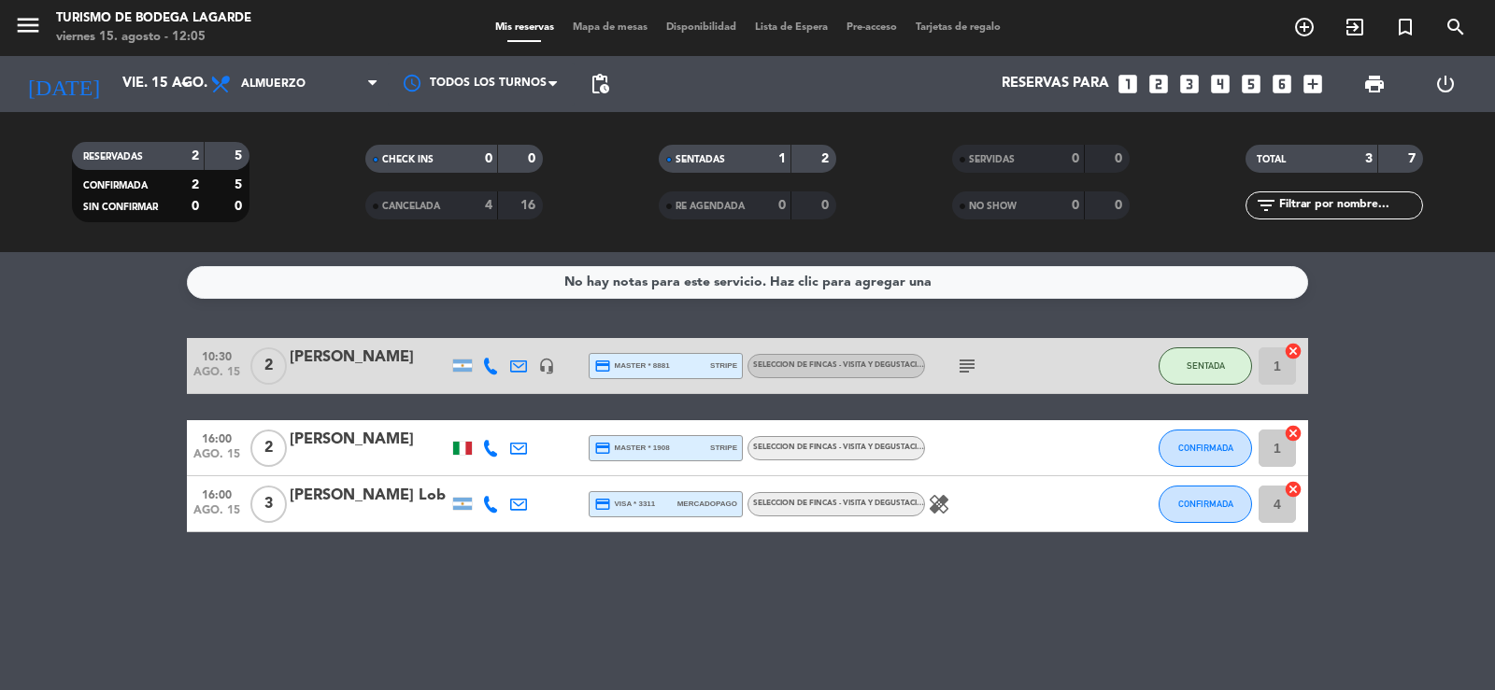
click at [958, 371] on icon "subject" at bounding box center [967, 366] width 22 height 22
click at [34, 28] on icon "menu" at bounding box center [28, 25] width 28 height 28
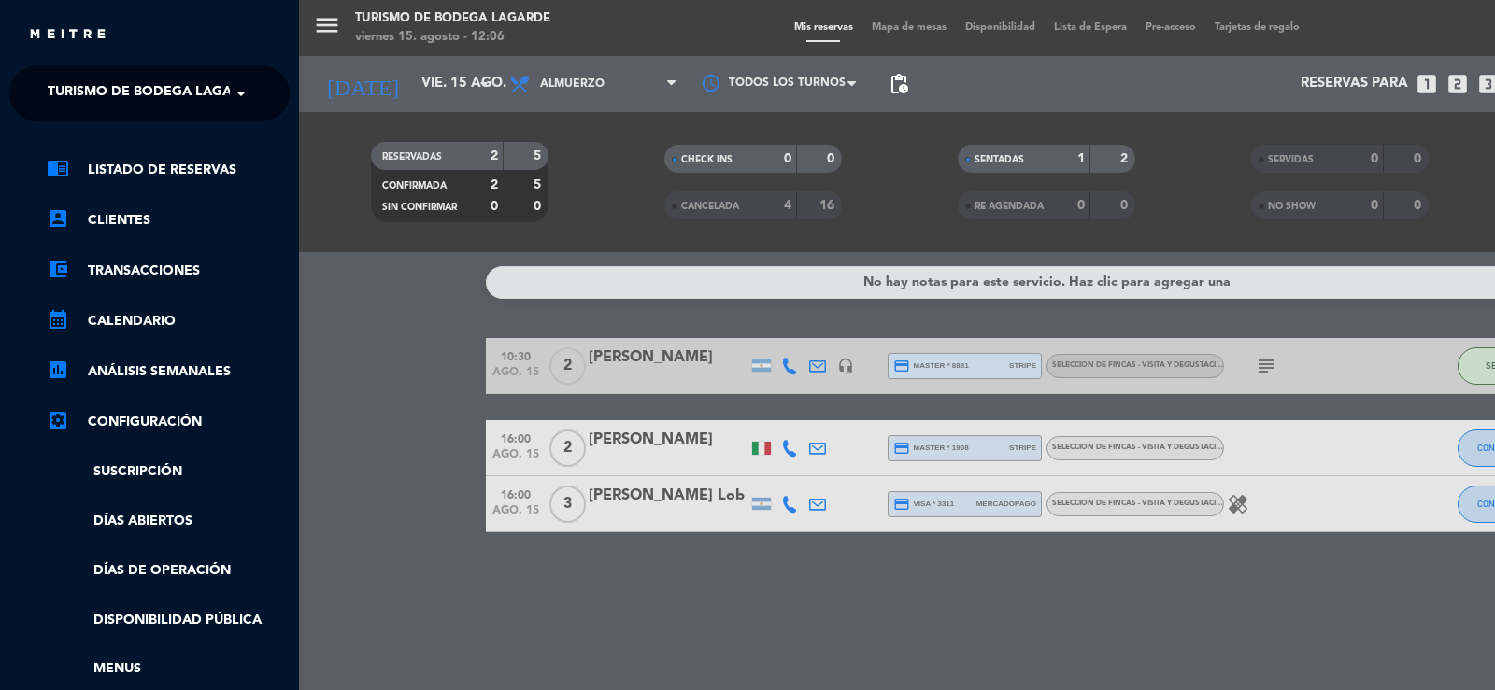
click at [105, 85] on span "Turismo de Bodega Lagarde" at bounding box center [153, 93] width 211 height 39
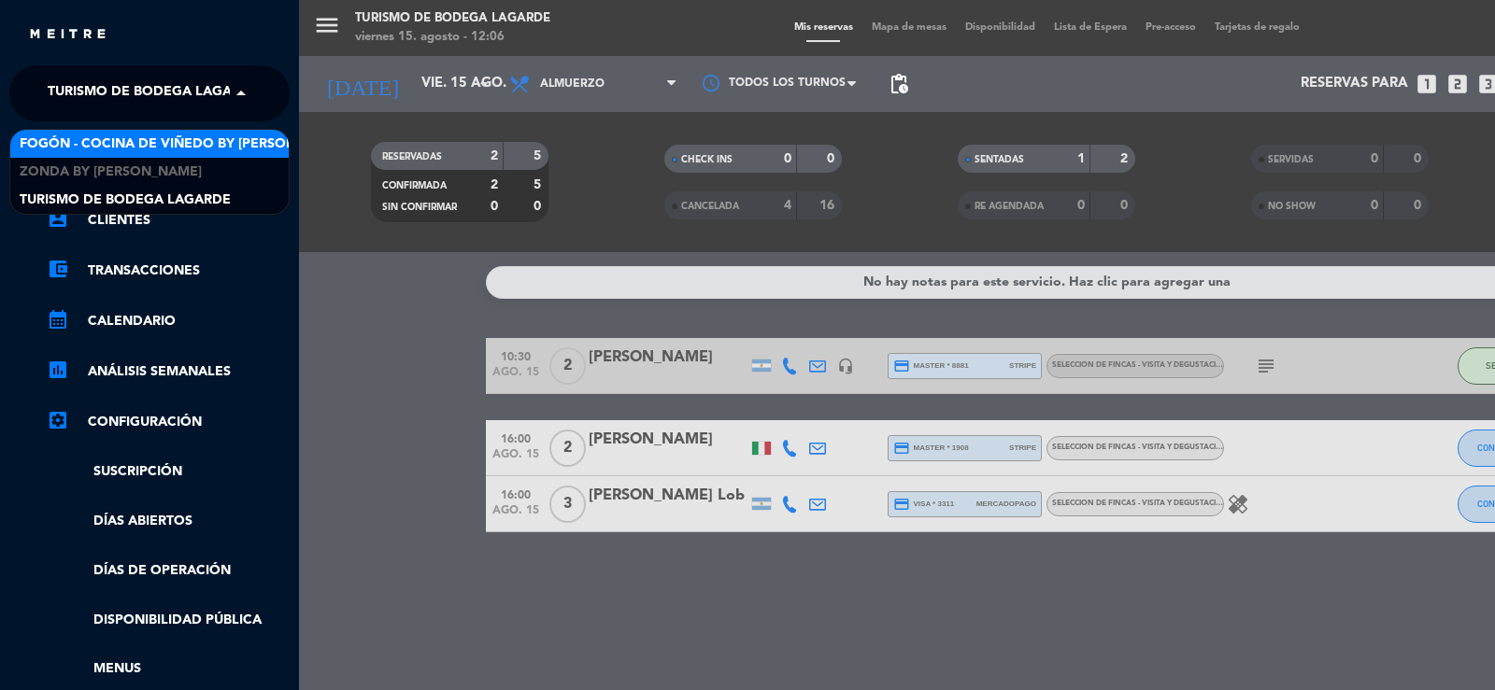
click at [112, 151] on span "Fogón - Cocina de viñedo by [PERSON_NAME]" at bounding box center [183, 144] width 327 height 21
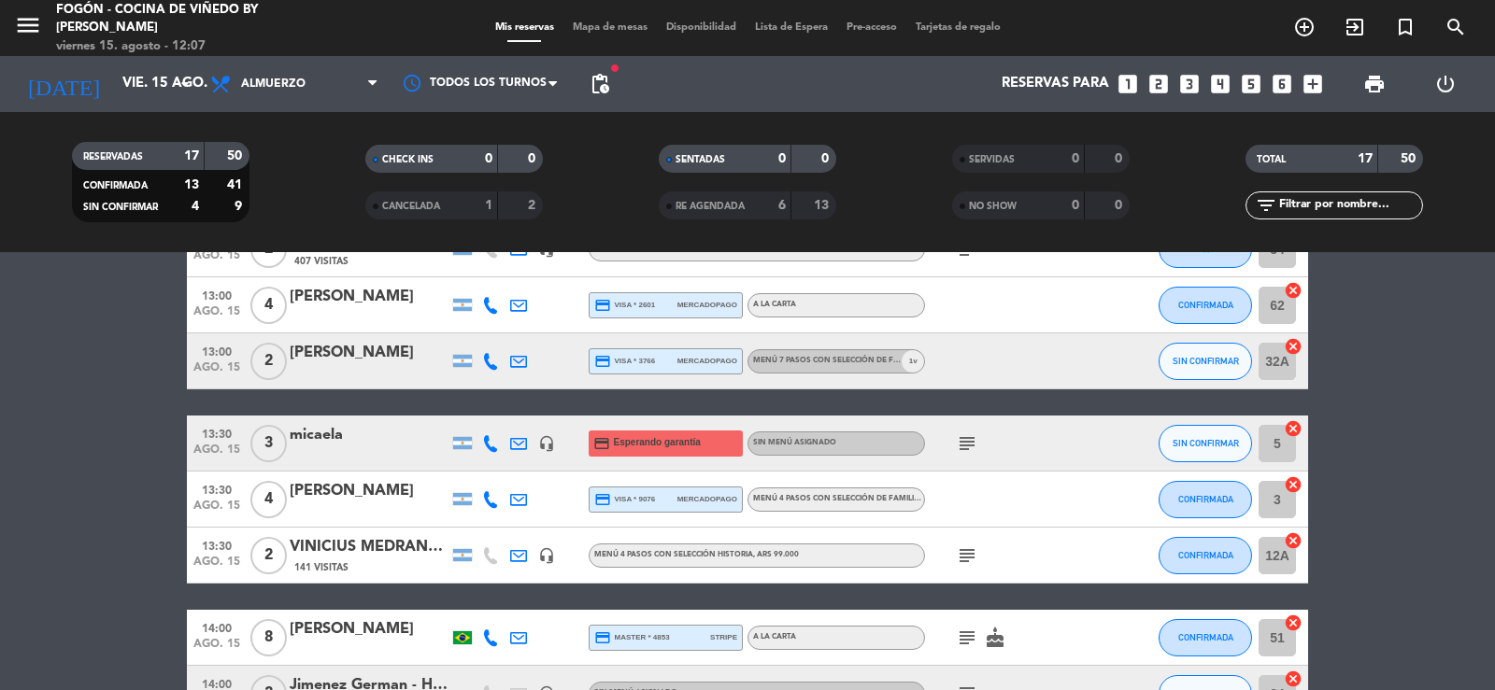
scroll to position [374, 0]
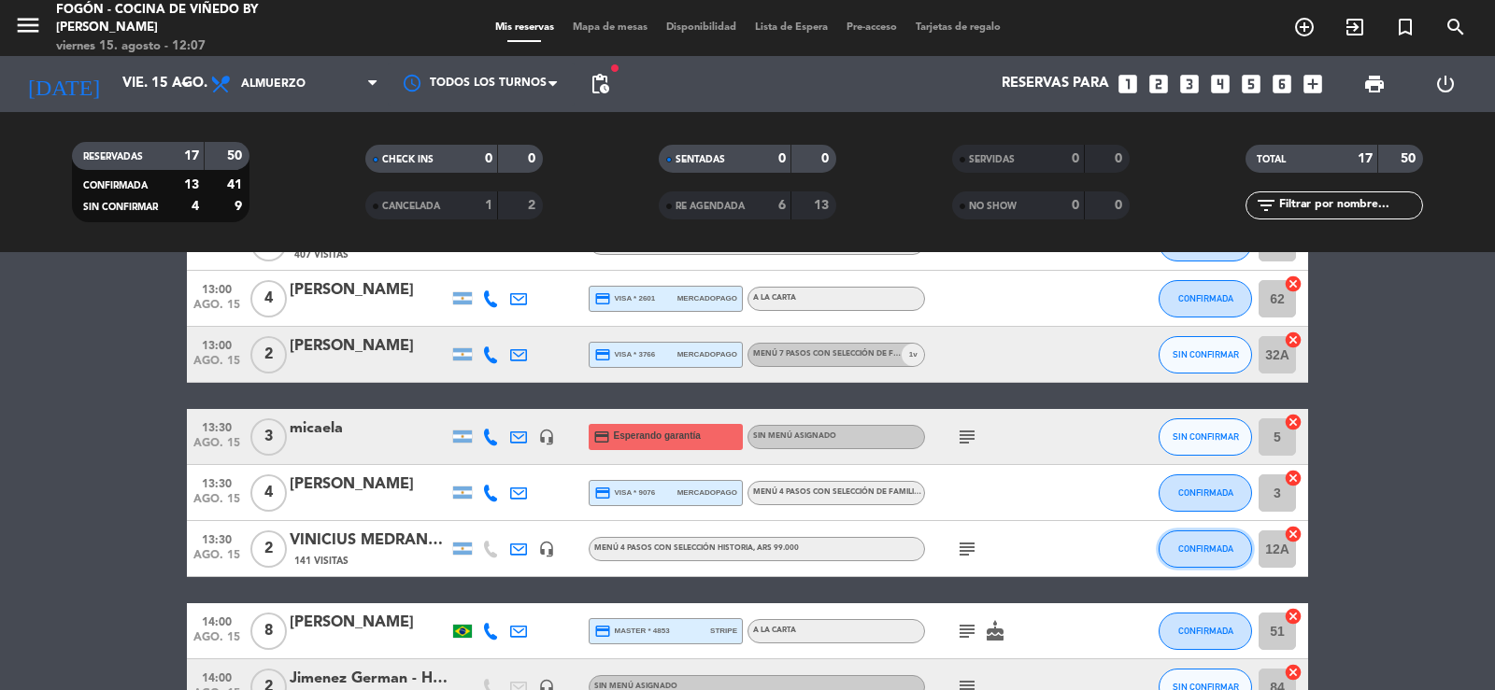
click at [1194, 550] on span "CONFIRMADA" at bounding box center [1205, 549] width 55 height 10
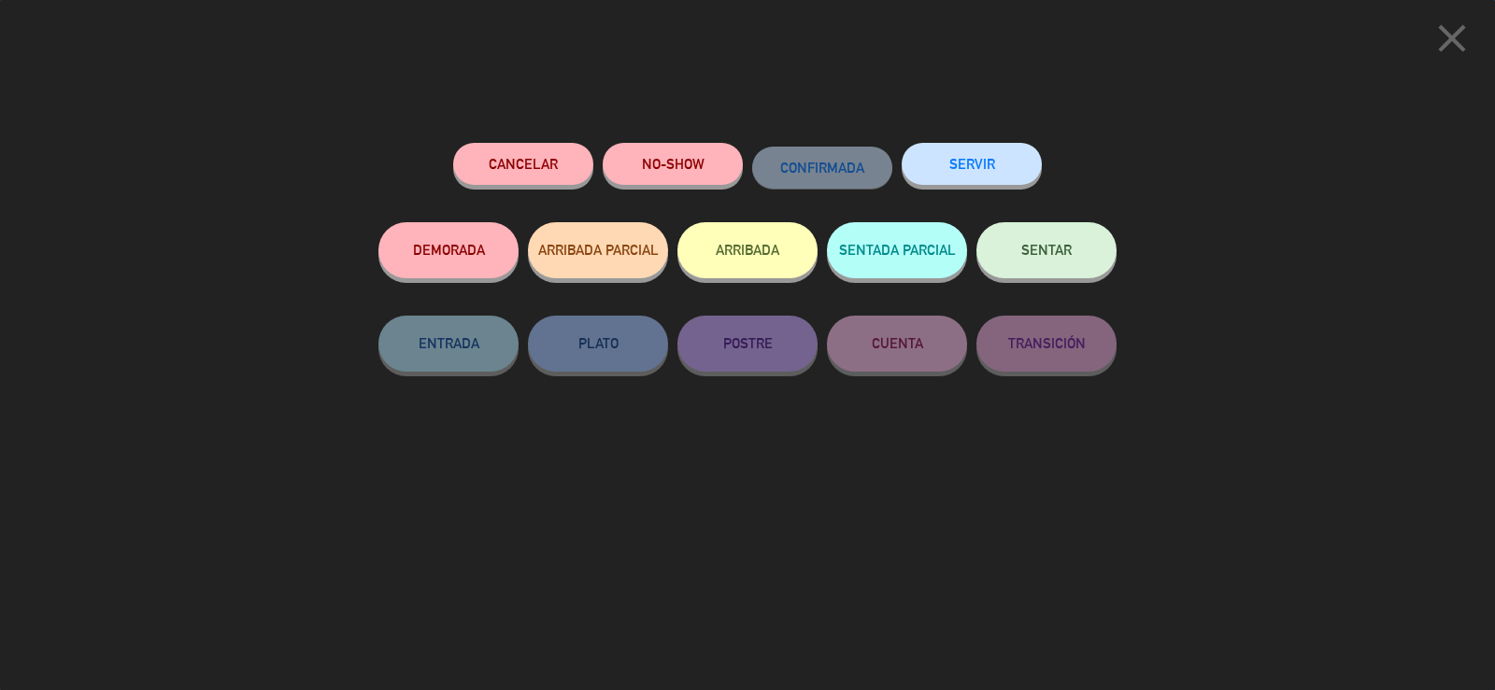
click at [1042, 248] on span "SENTAR" at bounding box center [1046, 250] width 50 height 16
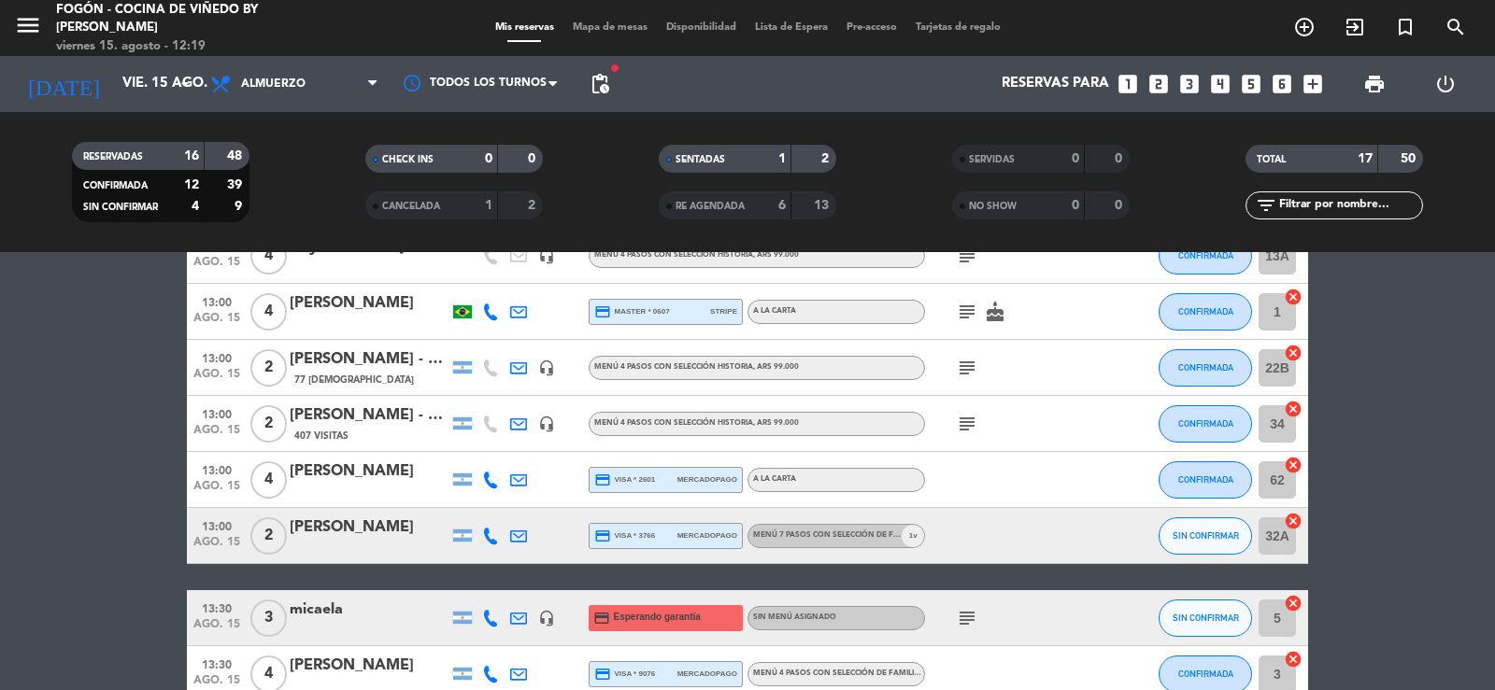
scroll to position [280, 0]
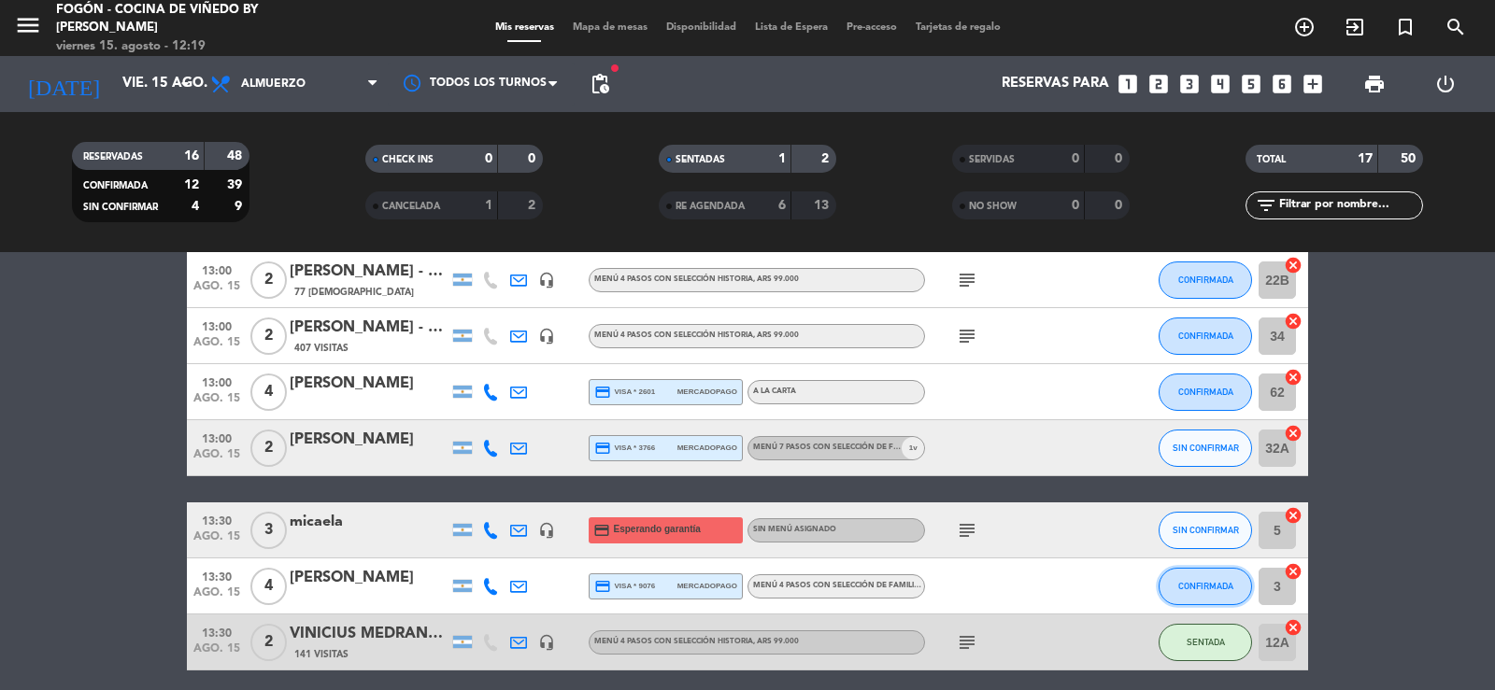
click at [1200, 589] on span "CONFIRMADA" at bounding box center [1205, 586] width 55 height 10
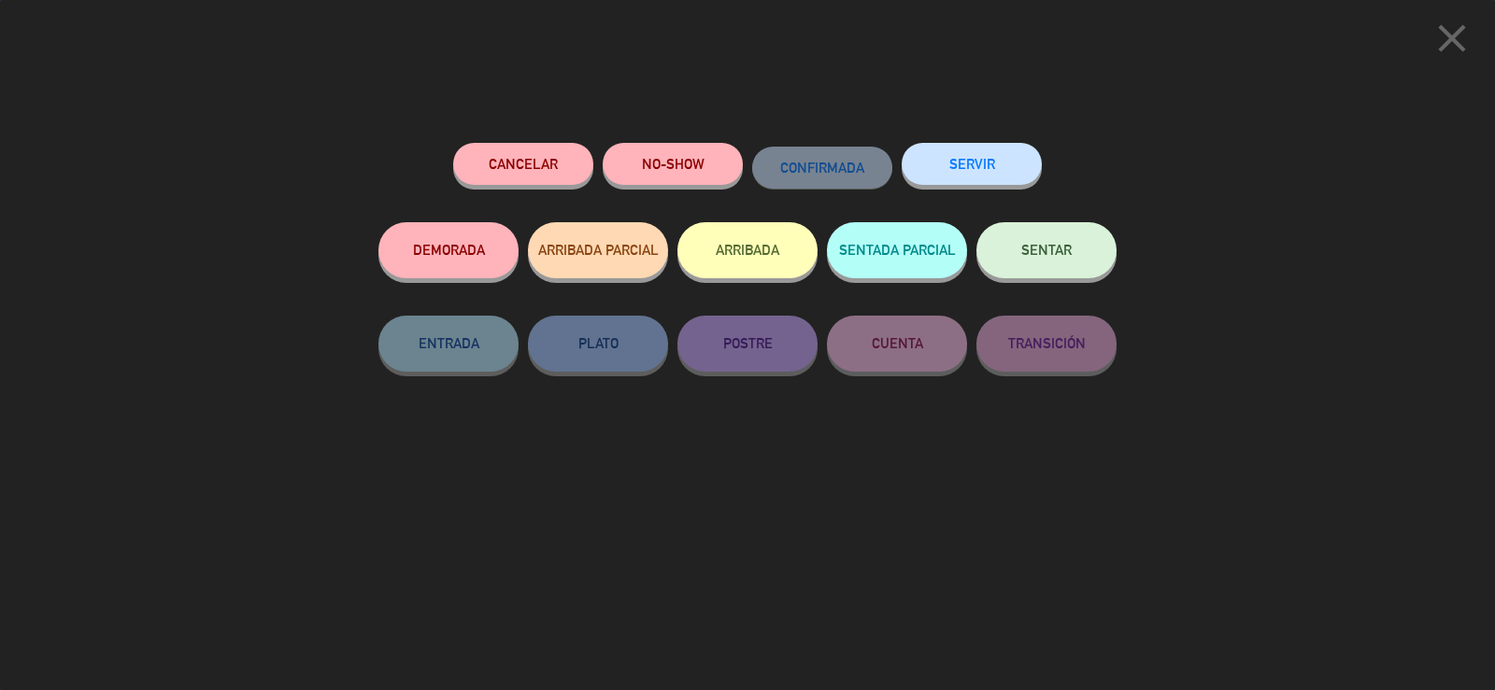
click at [1043, 236] on button "SENTAR" at bounding box center [1046, 250] width 140 height 56
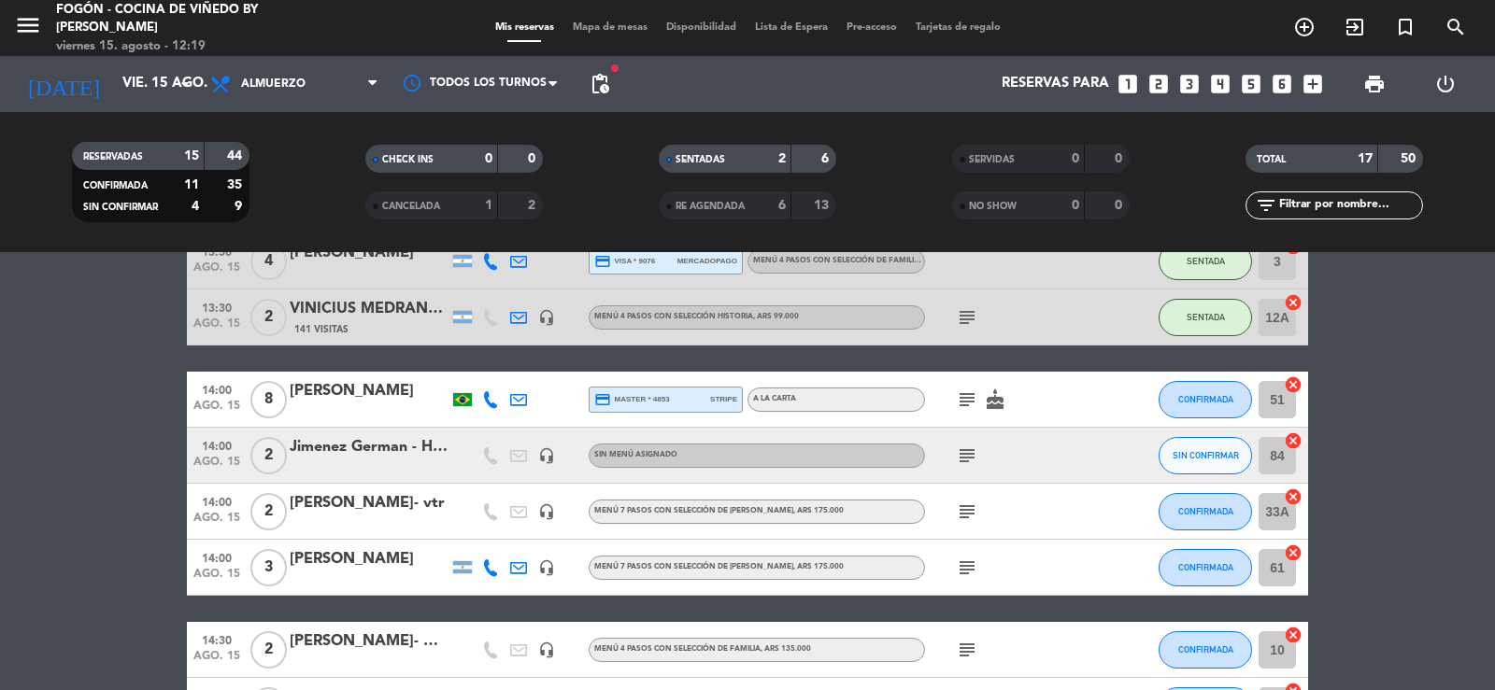
scroll to position [654, 0]
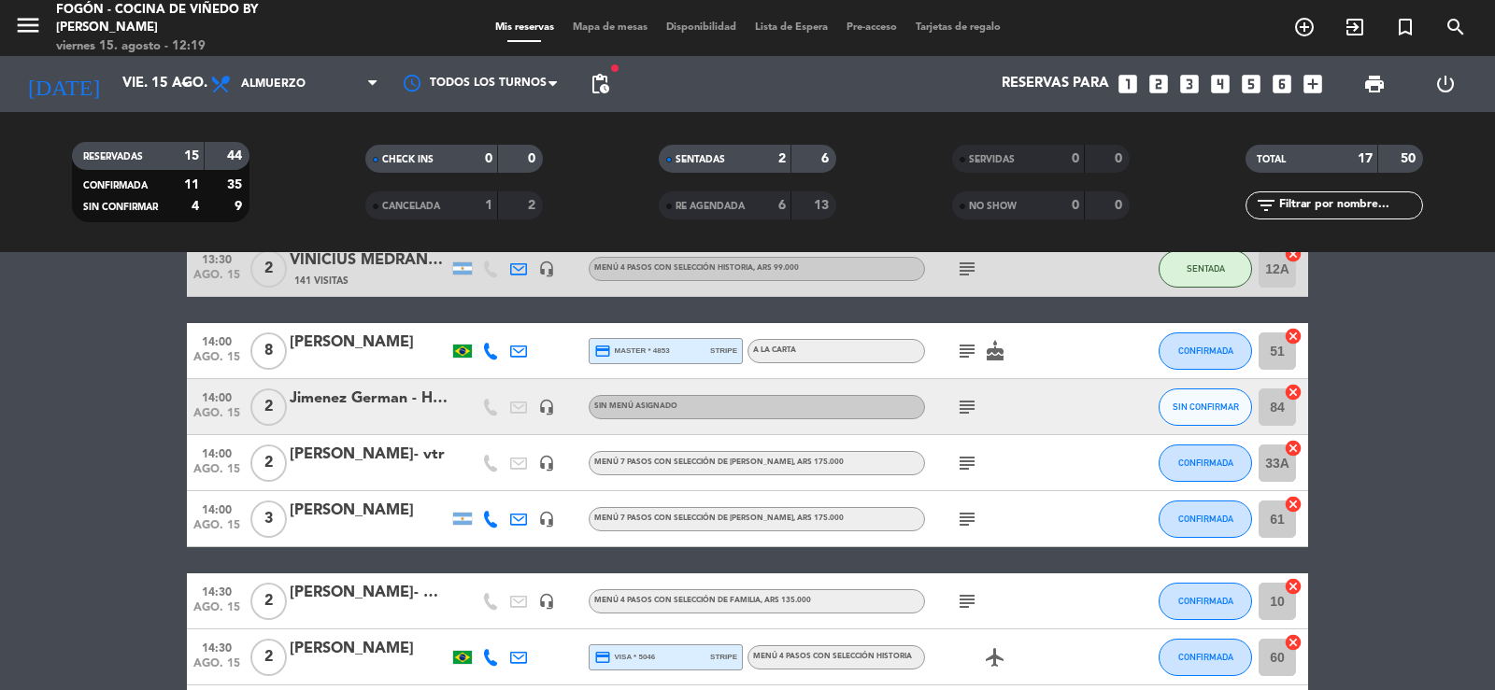
click at [968, 404] on icon "subject" at bounding box center [967, 407] width 22 height 22
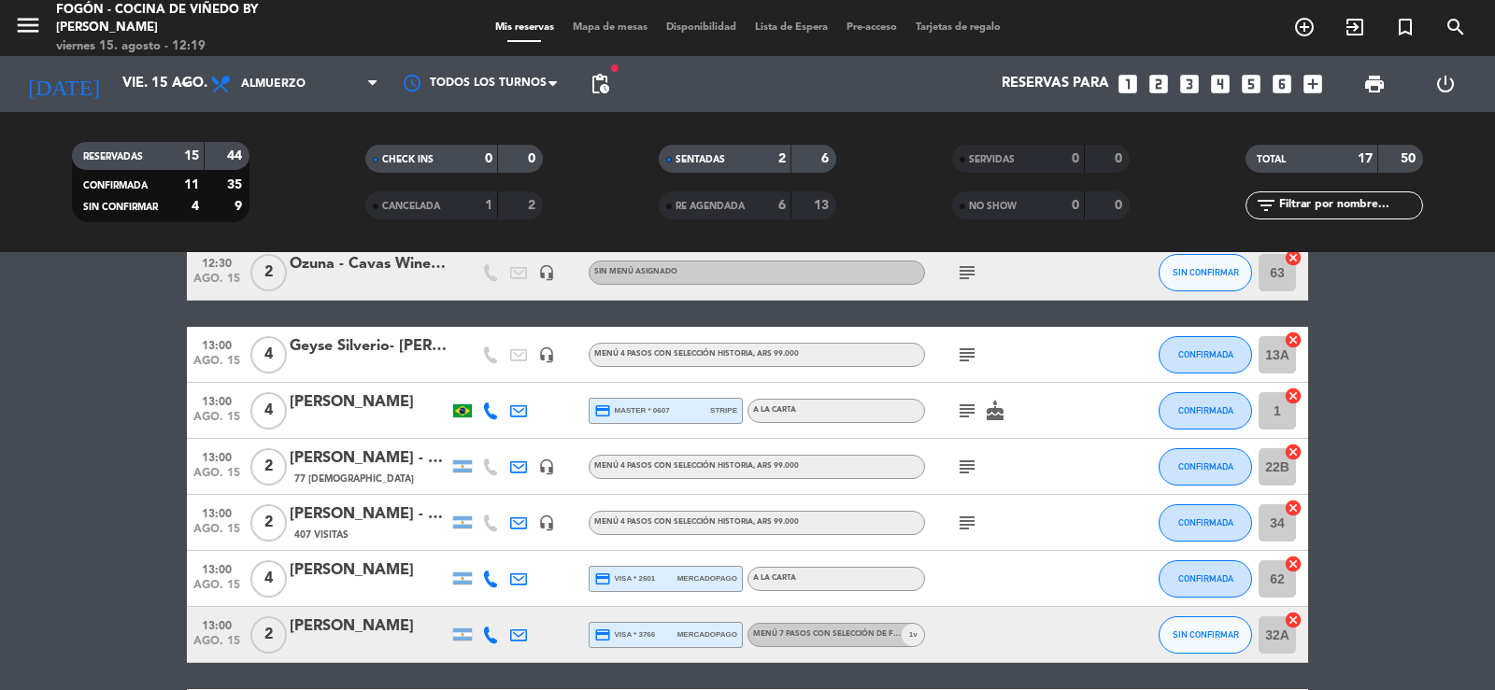
scroll to position [0, 0]
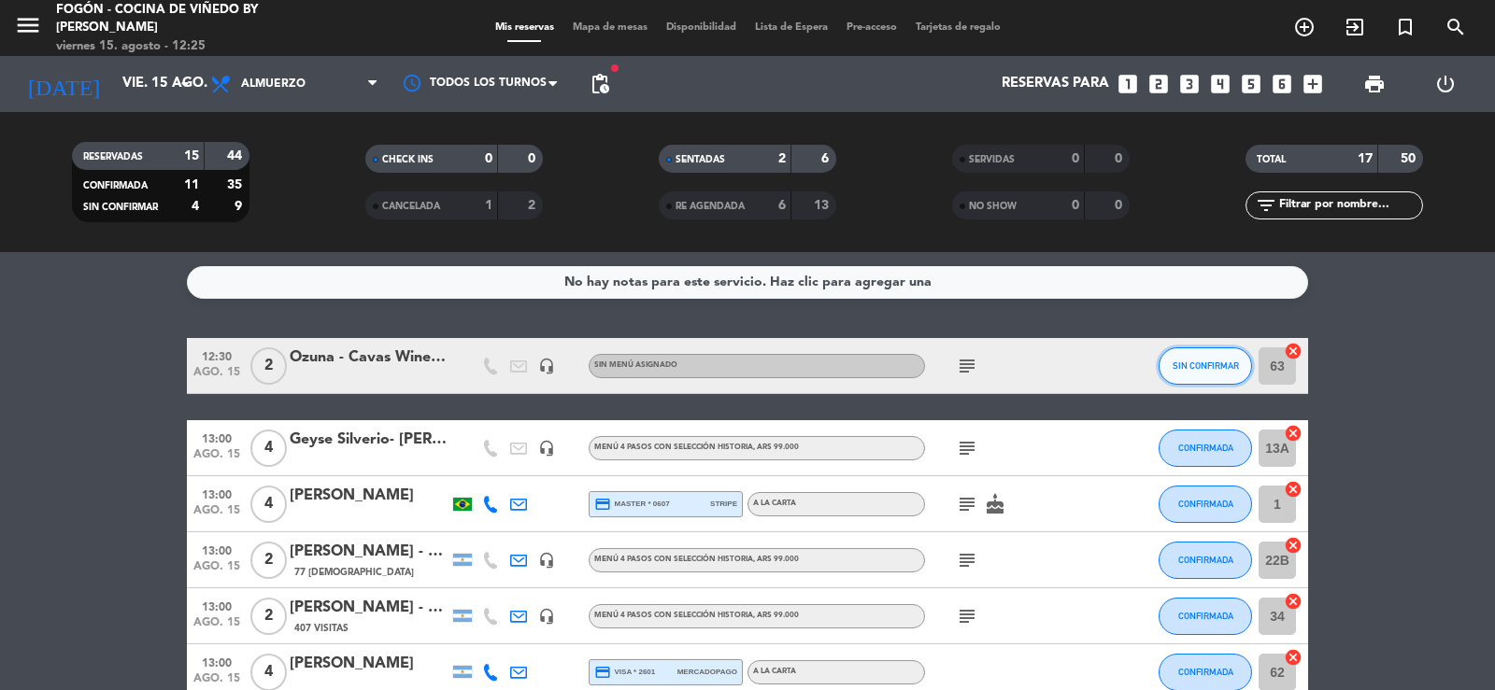
click at [1208, 365] on span "SIN CONFIRMAR" at bounding box center [1205, 366] width 66 height 10
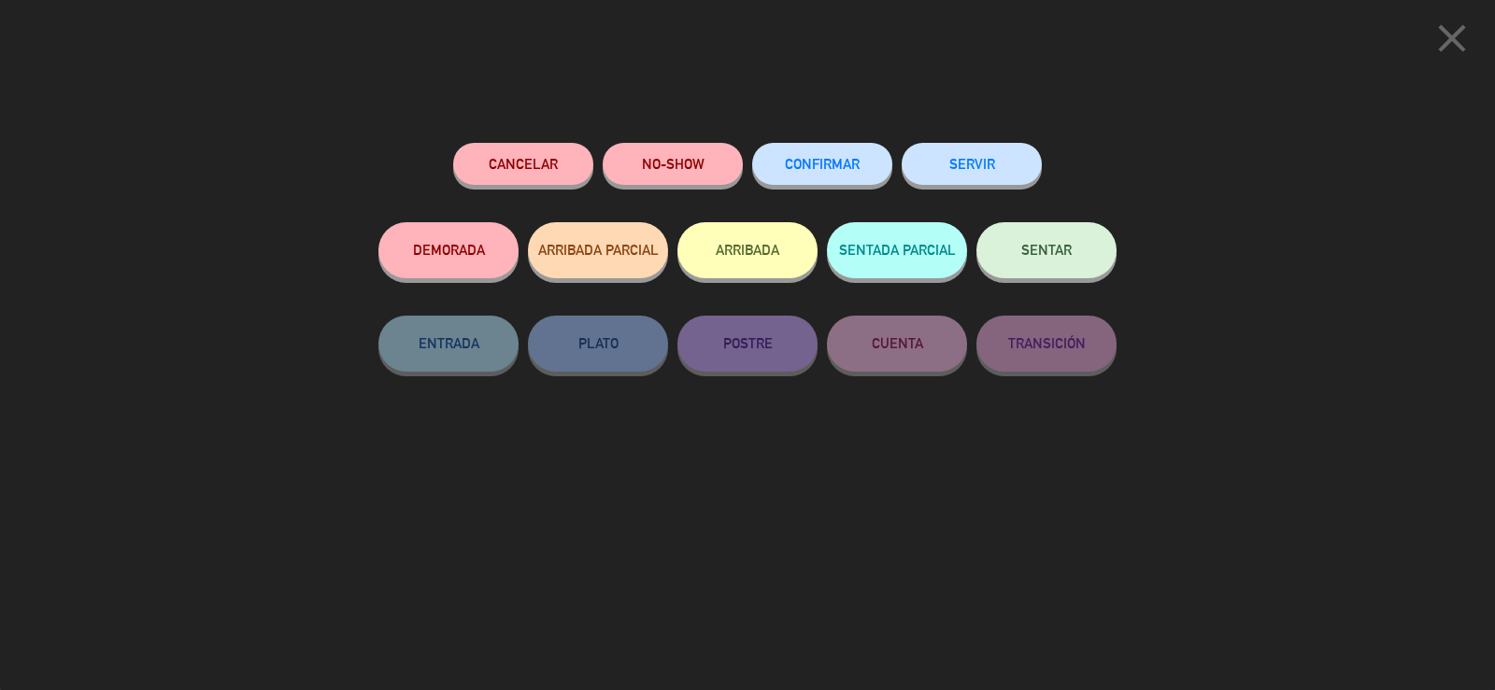
click at [1045, 247] on span "SENTAR" at bounding box center [1046, 250] width 50 height 16
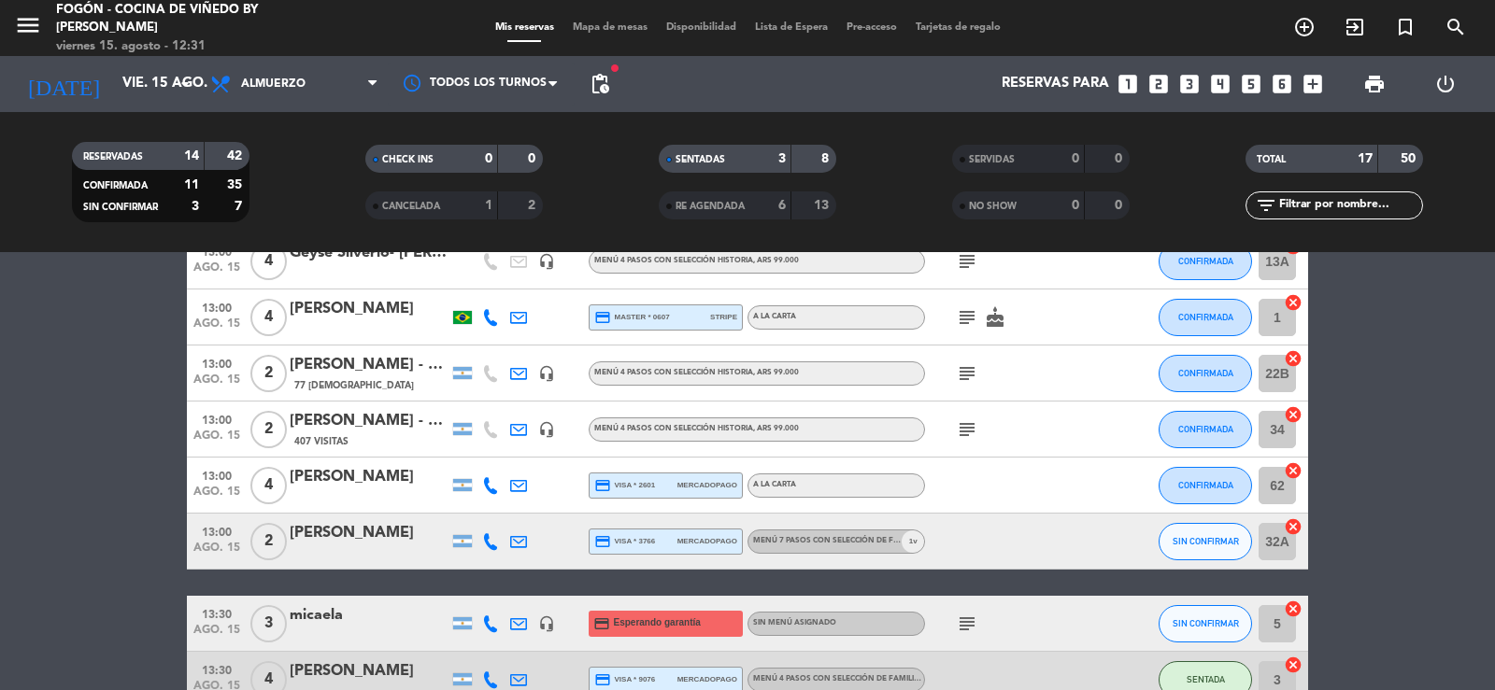
scroll to position [280, 0]
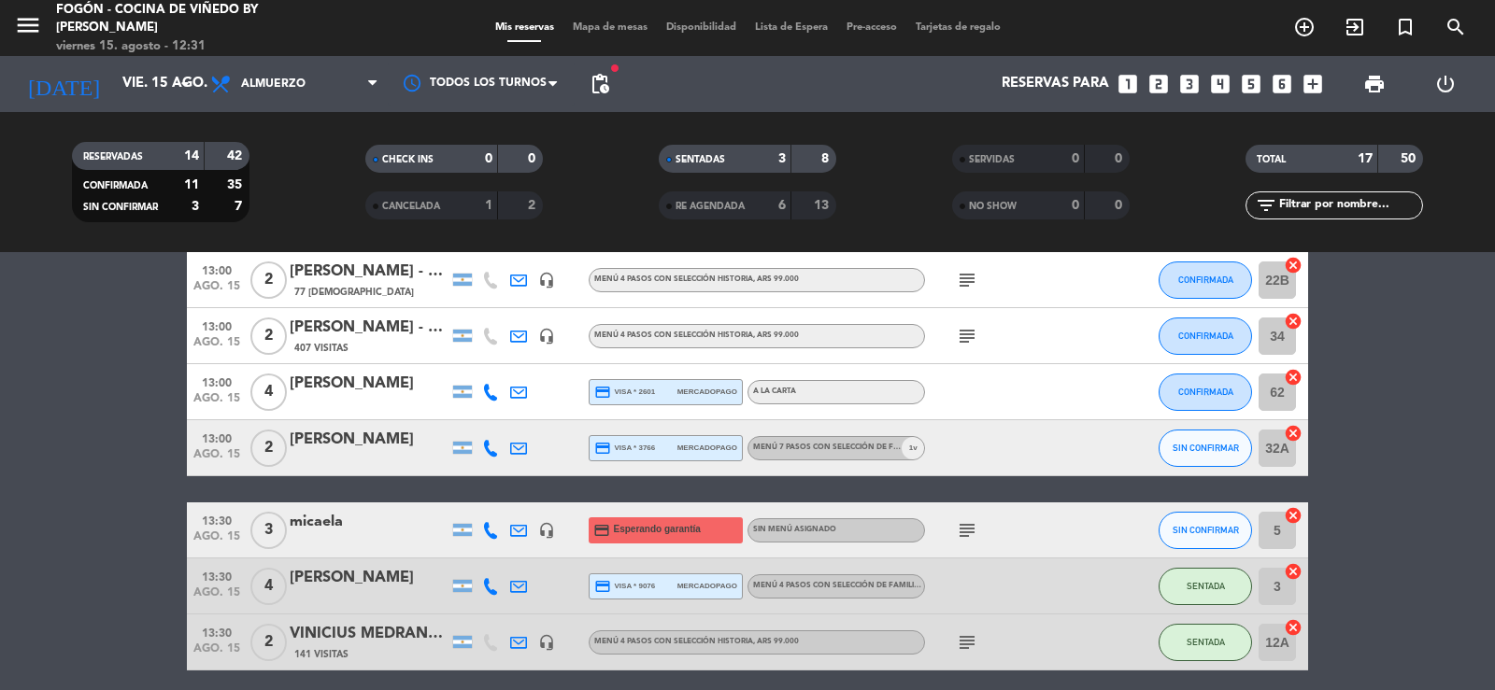
click at [523, 449] on icon at bounding box center [518, 448] width 17 height 17
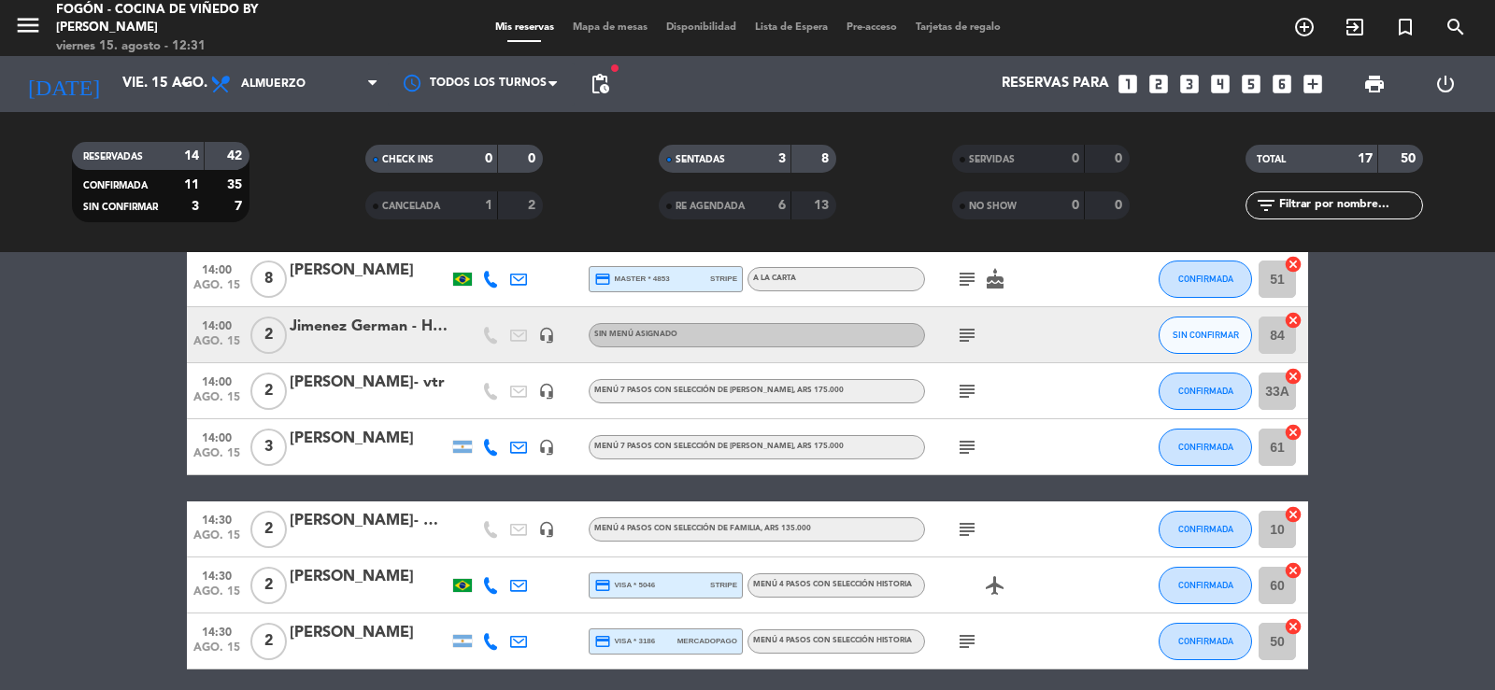
scroll to position [747, 0]
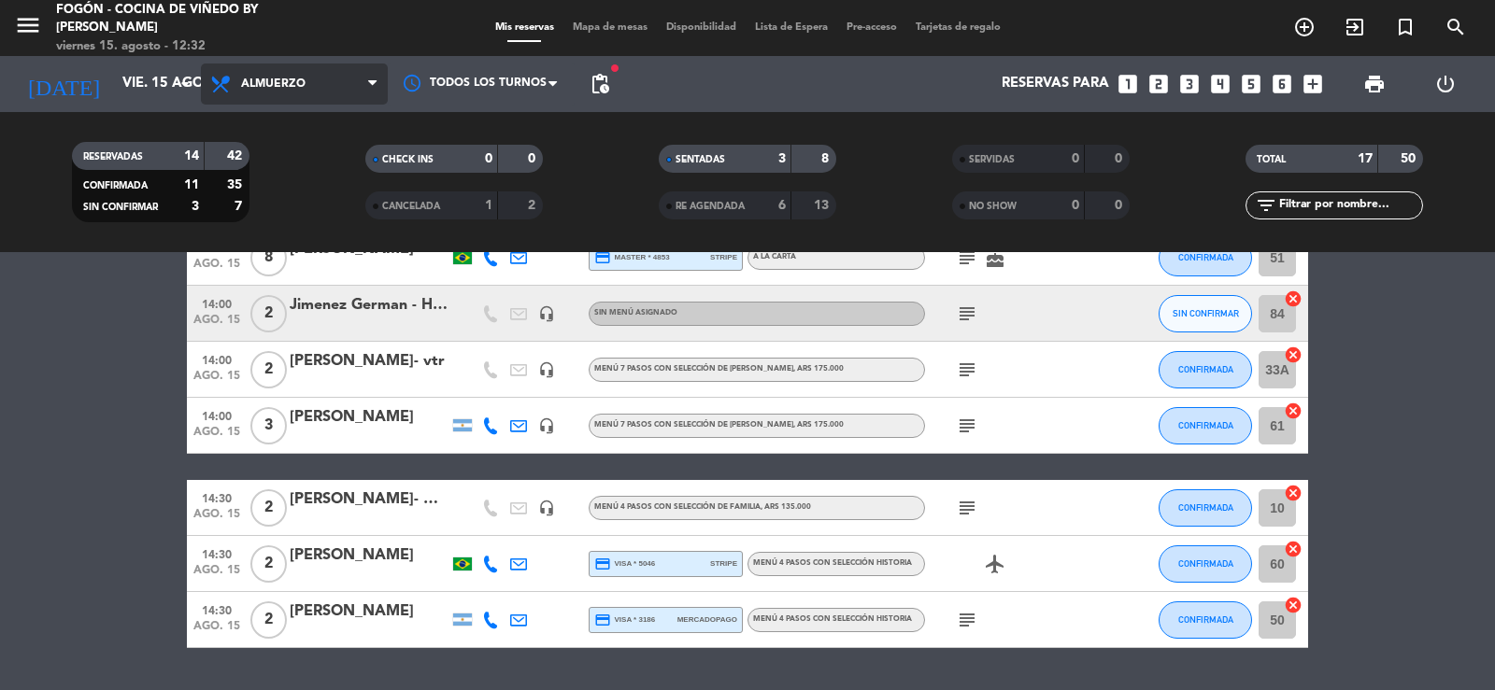
click at [285, 78] on span "Almuerzo" at bounding box center [273, 84] width 64 height 13
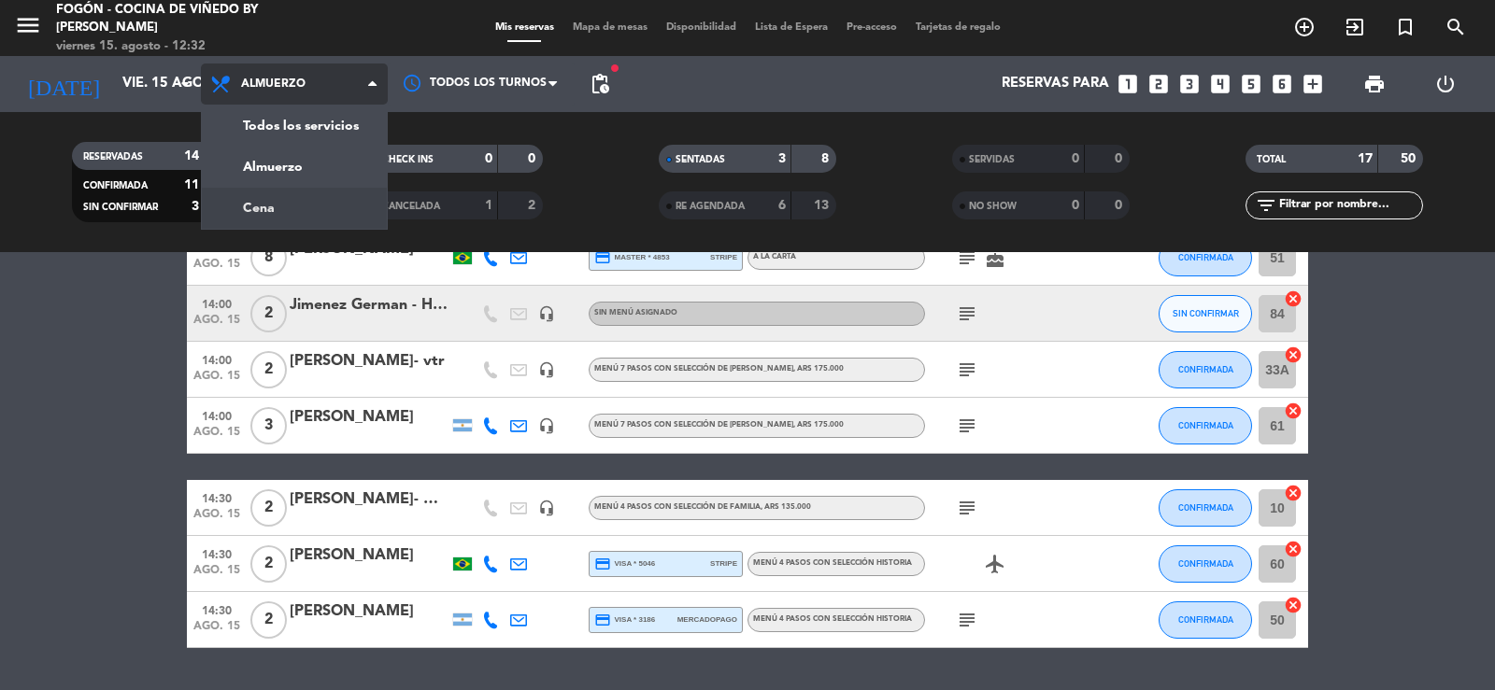
click at [284, 210] on div "menu Fogón - Cocina de viñedo by Lagarde viernes 15. agosto - 12:32 Mis reserva…" at bounding box center [747, 126] width 1495 height 252
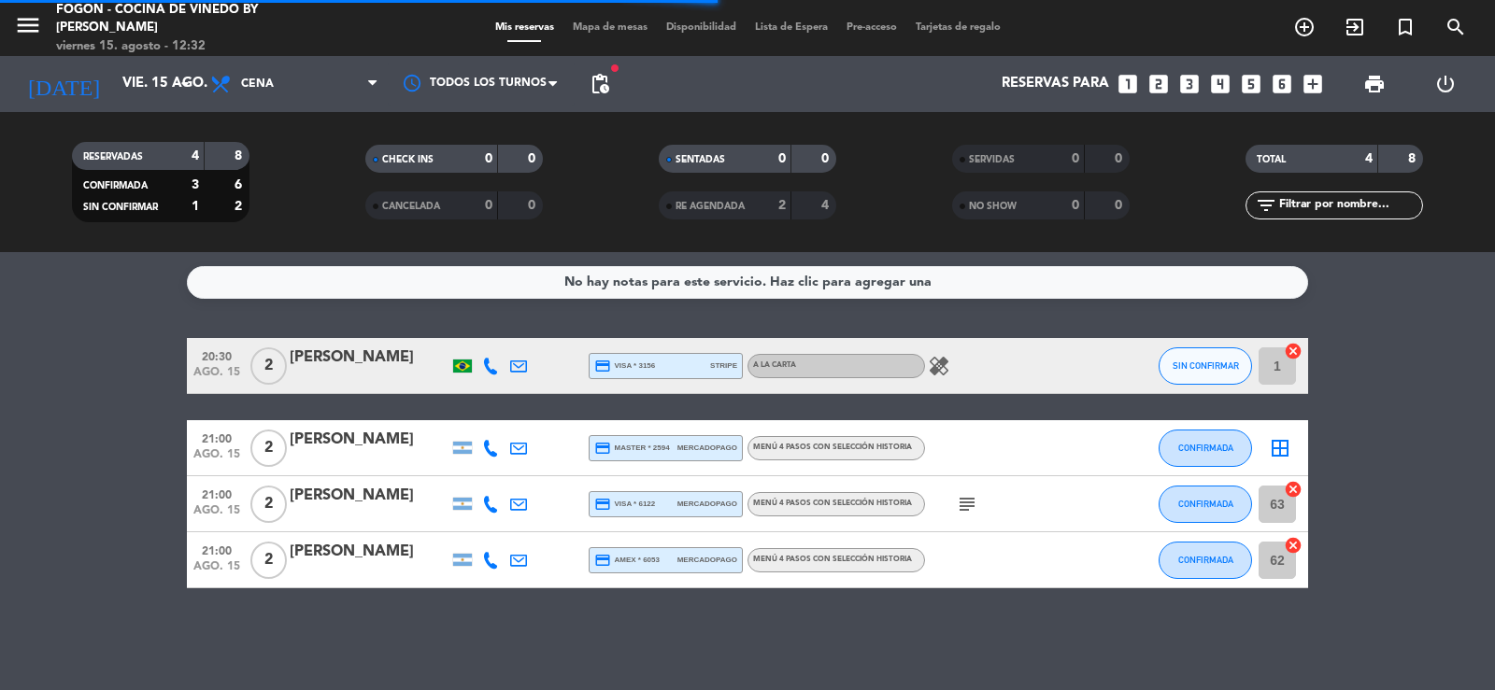
scroll to position [0, 0]
click at [955, 505] on span "subject" at bounding box center [967, 504] width 28 height 22
click at [963, 505] on icon "subject" at bounding box center [967, 504] width 22 height 22
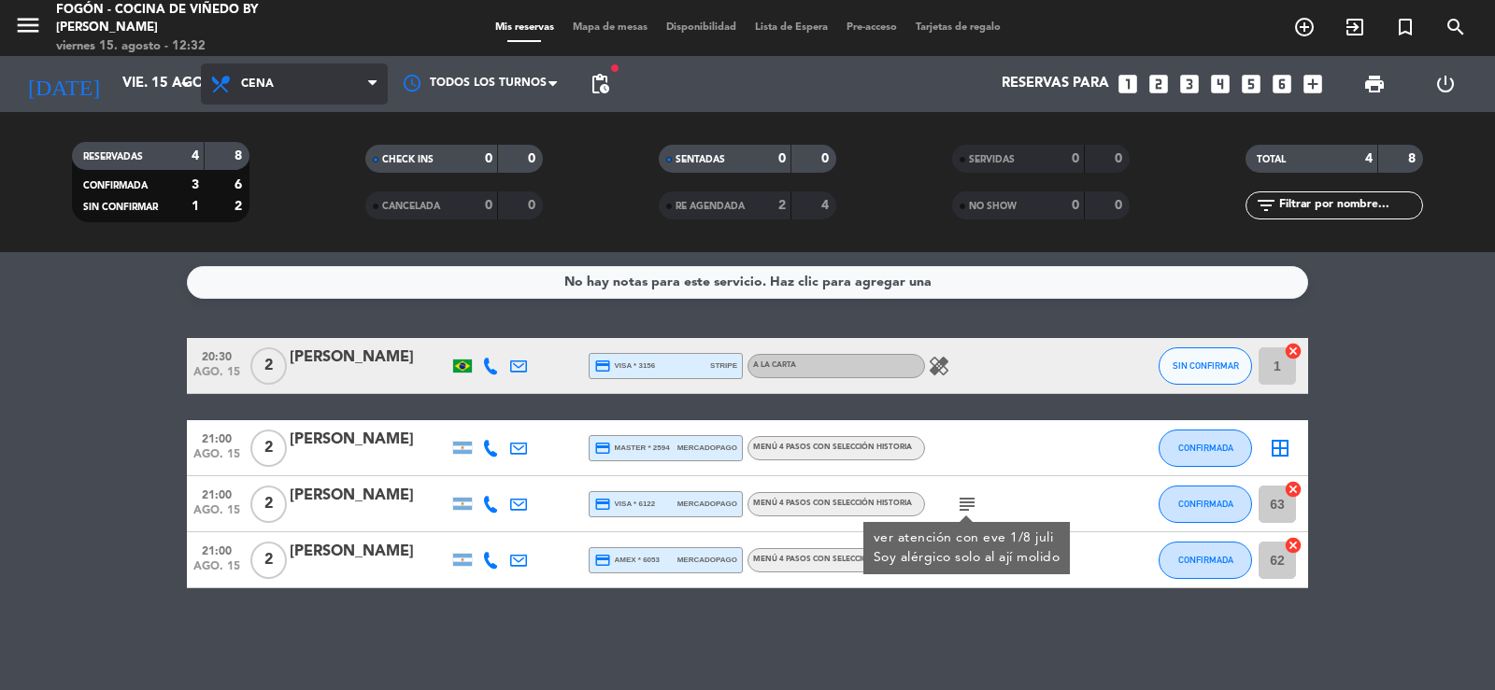
click at [258, 79] on span "Cena" at bounding box center [257, 84] width 33 height 13
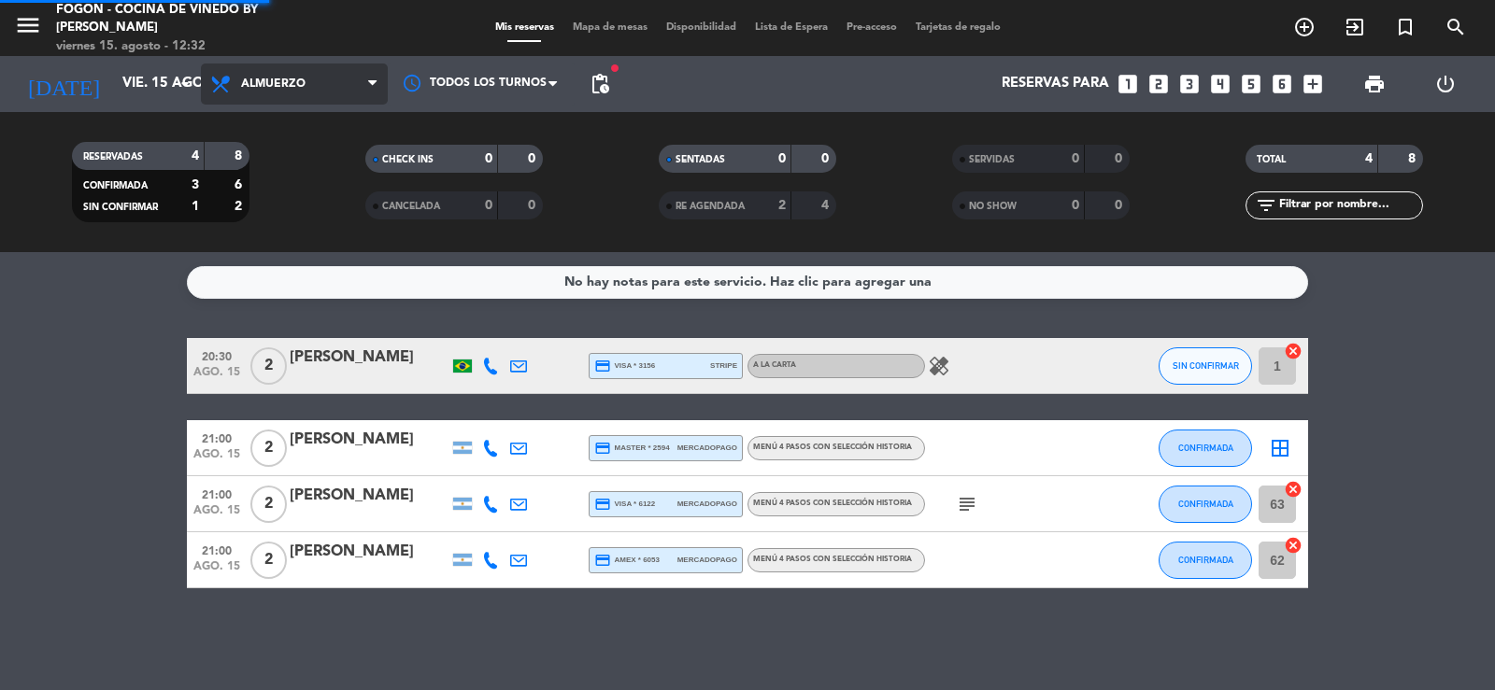
click at [291, 157] on div "menu Fogón - Cocina de viñedo by Lagarde viernes 15. agosto - 12:32 Mis reserva…" at bounding box center [747, 126] width 1495 height 252
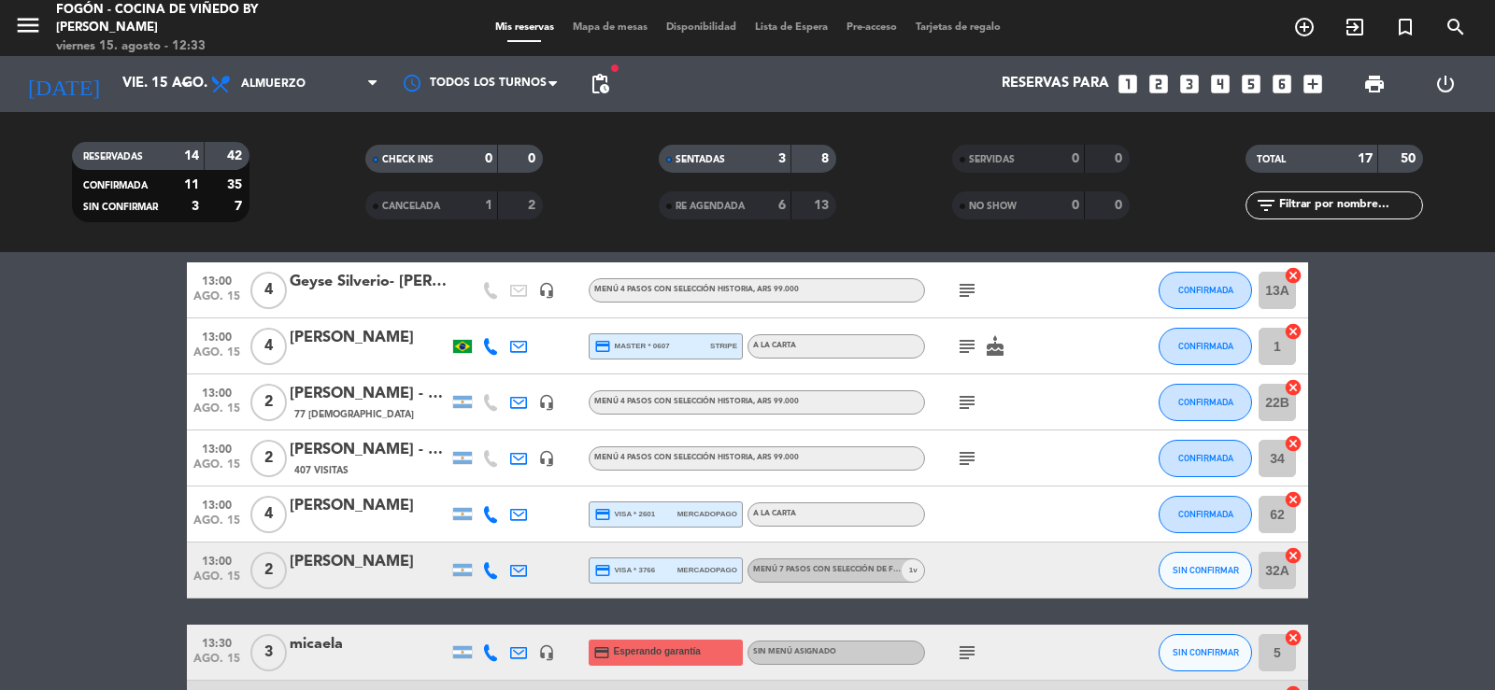
scroll to position [187, 0]
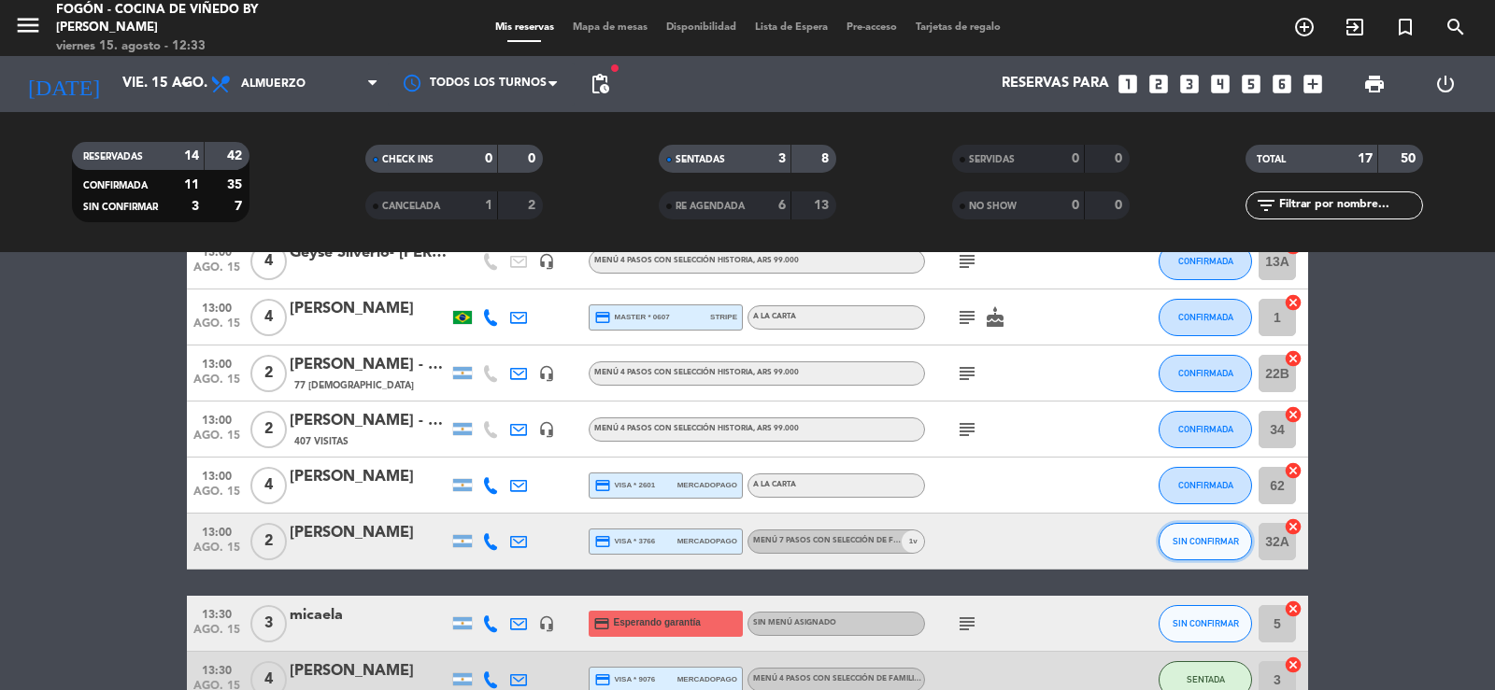
click at [1180, 543] on span "SIN CONFIRMAR" at bounding box center [1205, 541] width 66 height 10
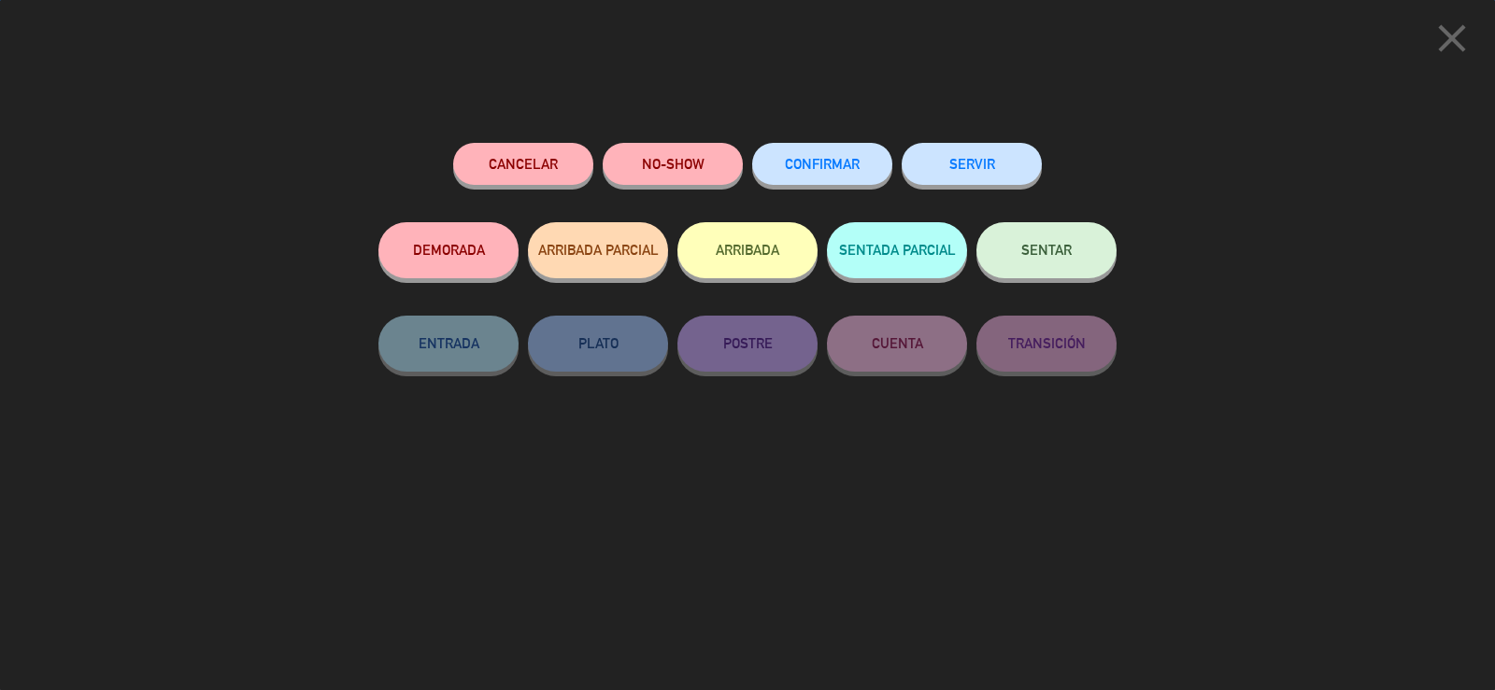
click at [1013, 229] on button "SENTAR" at bounding box center [1046, 250] width 140 height 56
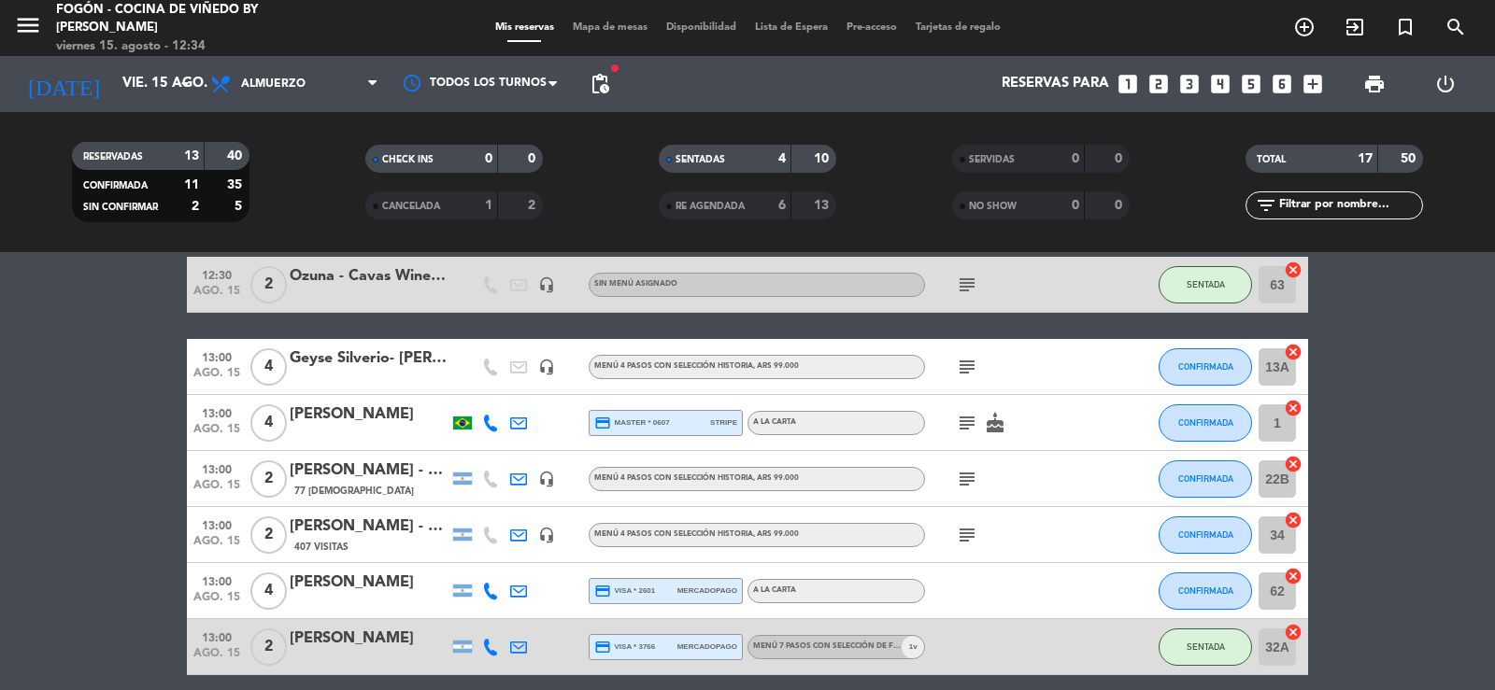
scroll to position [0, 0]
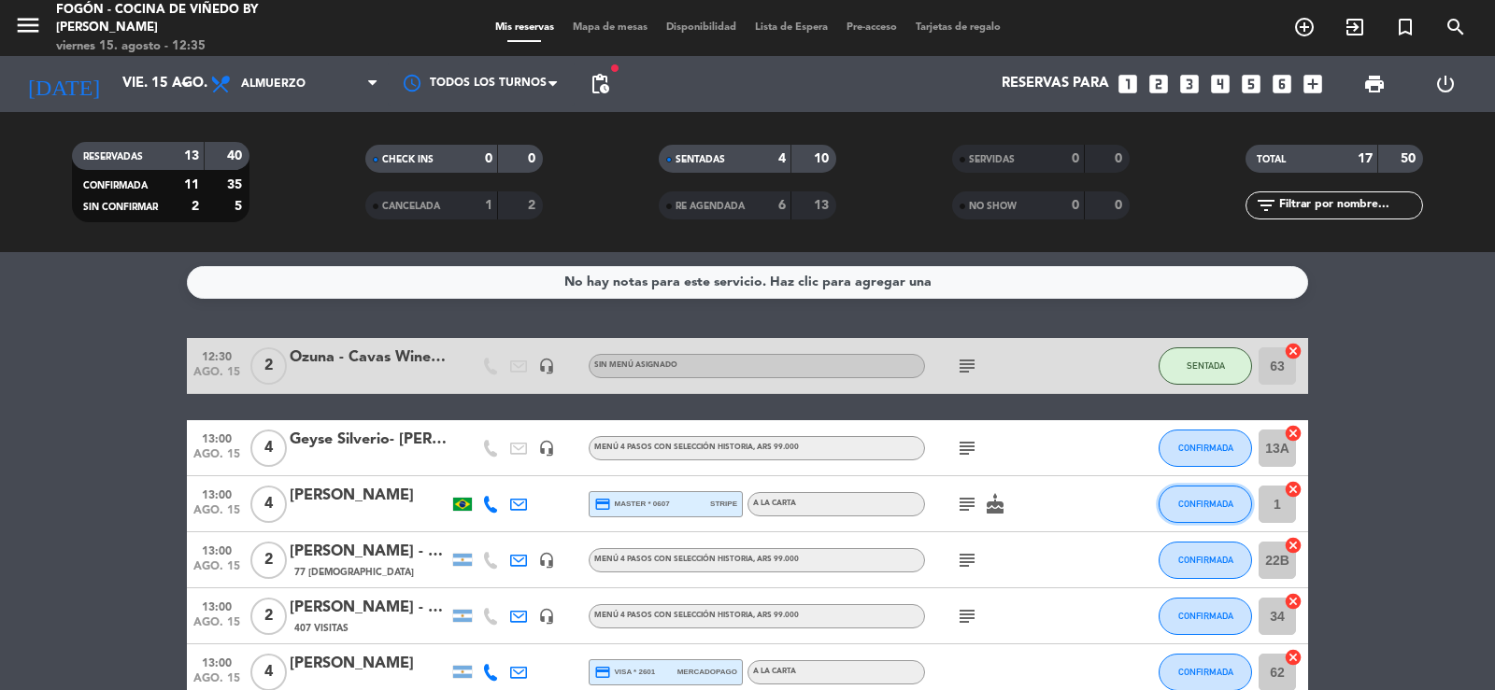
click at [1216, 505] on span "CONFIRMADA" at bounding box center [1205, 504] width 55 height 10
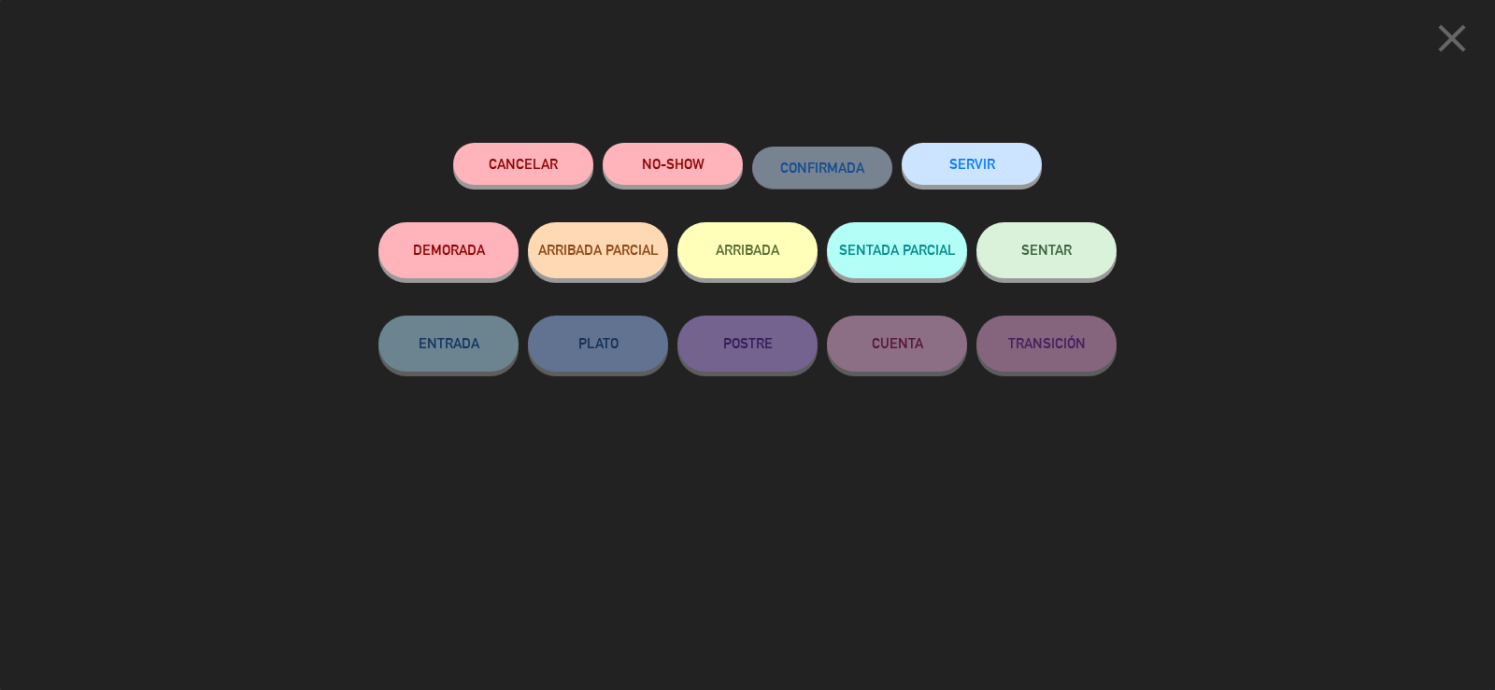
click at [1038, 265] on button "SENTAR" at bounding box center [1046, 250] width 140 height 56
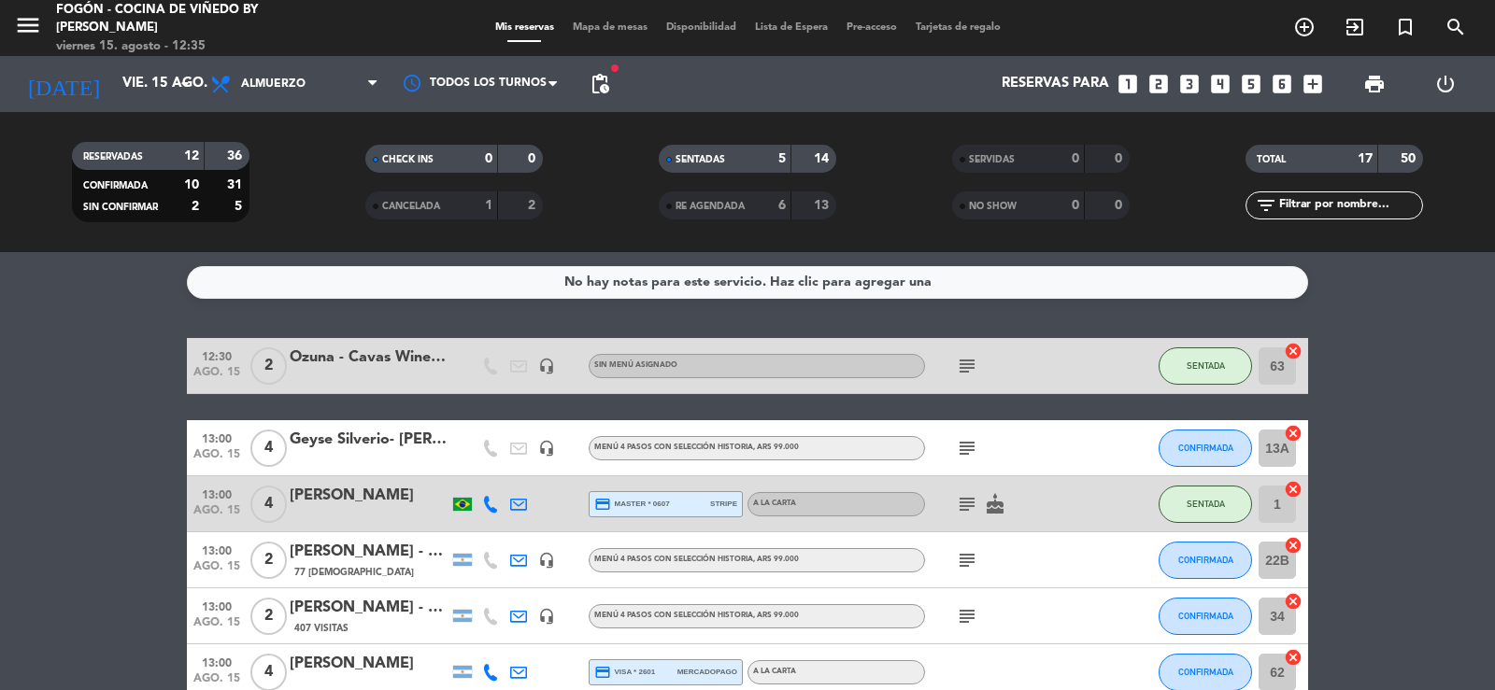
click at [964, 504] on icon "subject" at bounding box center [967, 504] width 22 height 22
click at [1213, 607] on button "CONFIRMADA" at bounding box center [1204, 616] width 93 height 37
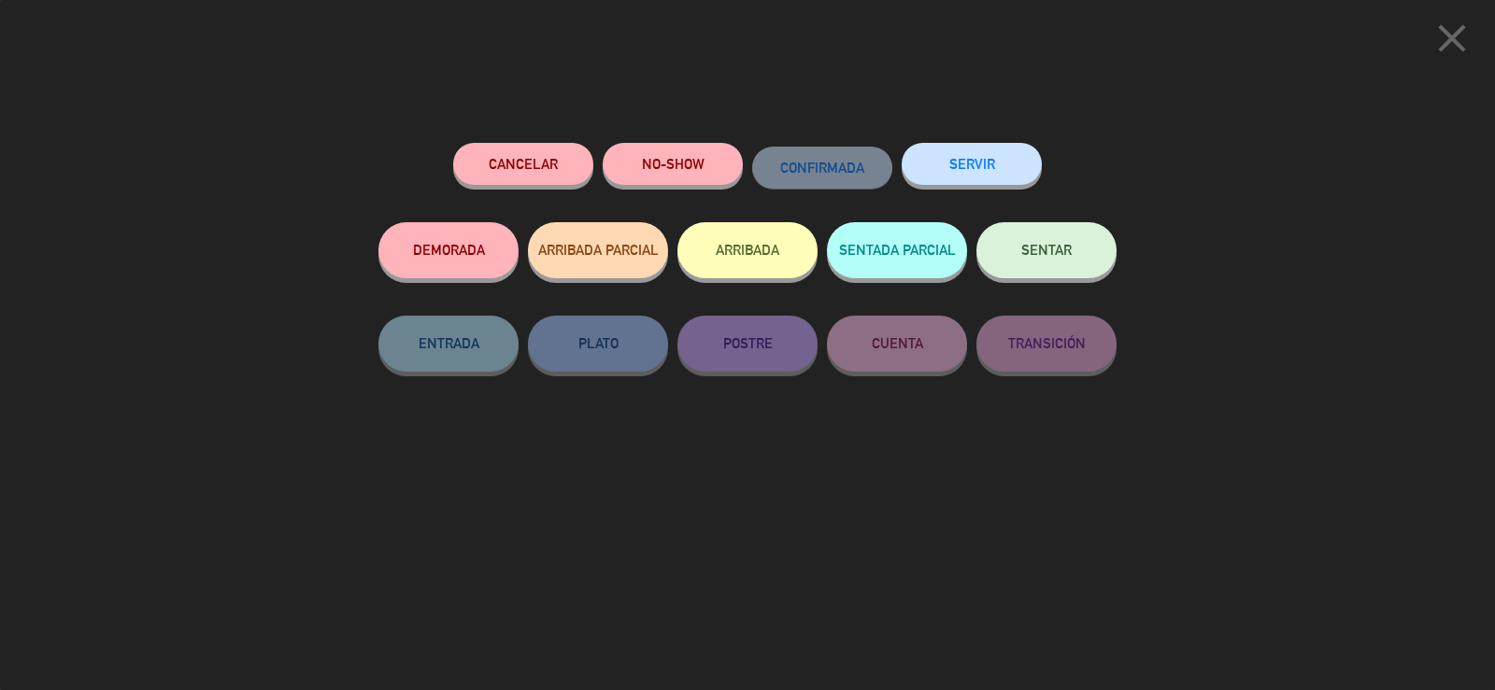
click at [1047, 250] on span "SENTAR" at bounding box center [1046, 250] width 50 height 16
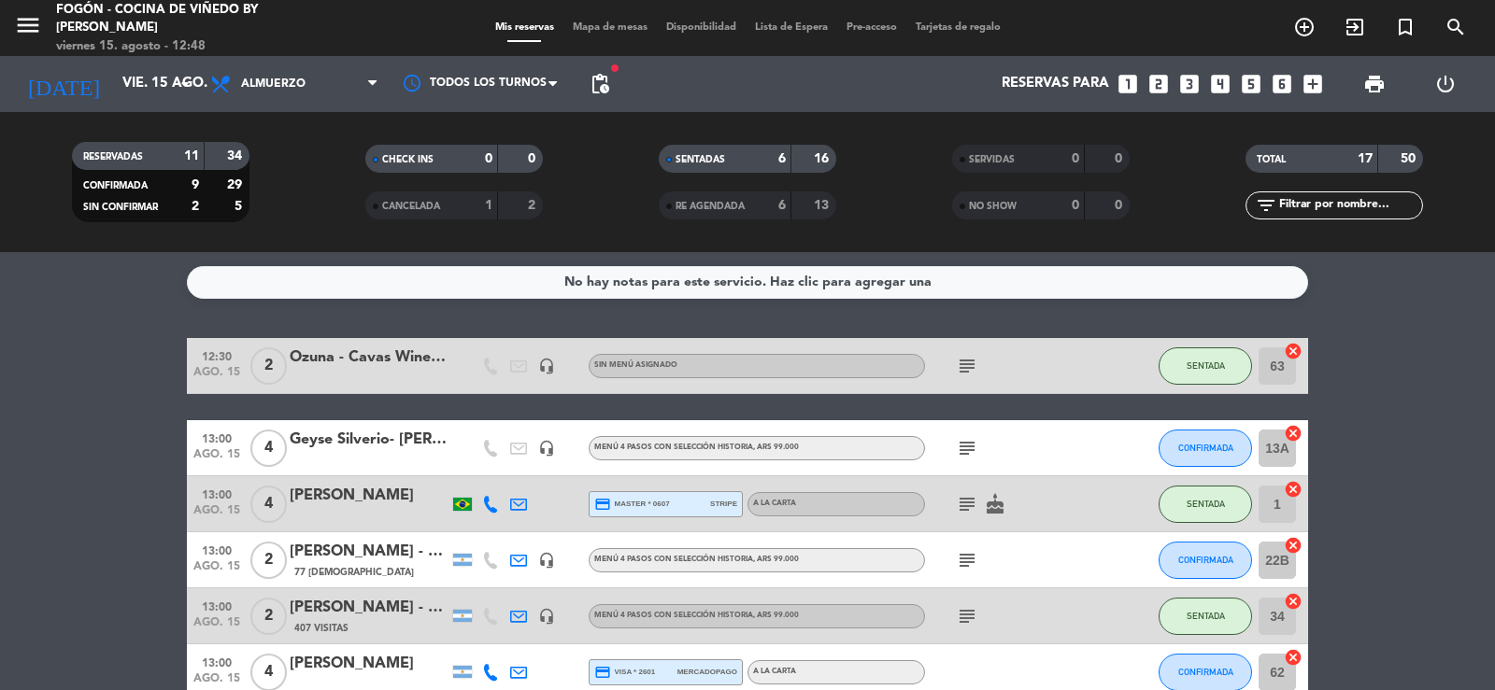
click at [976, 620] on icon "subject" at bounding box center [967, 616] width 22 height 22
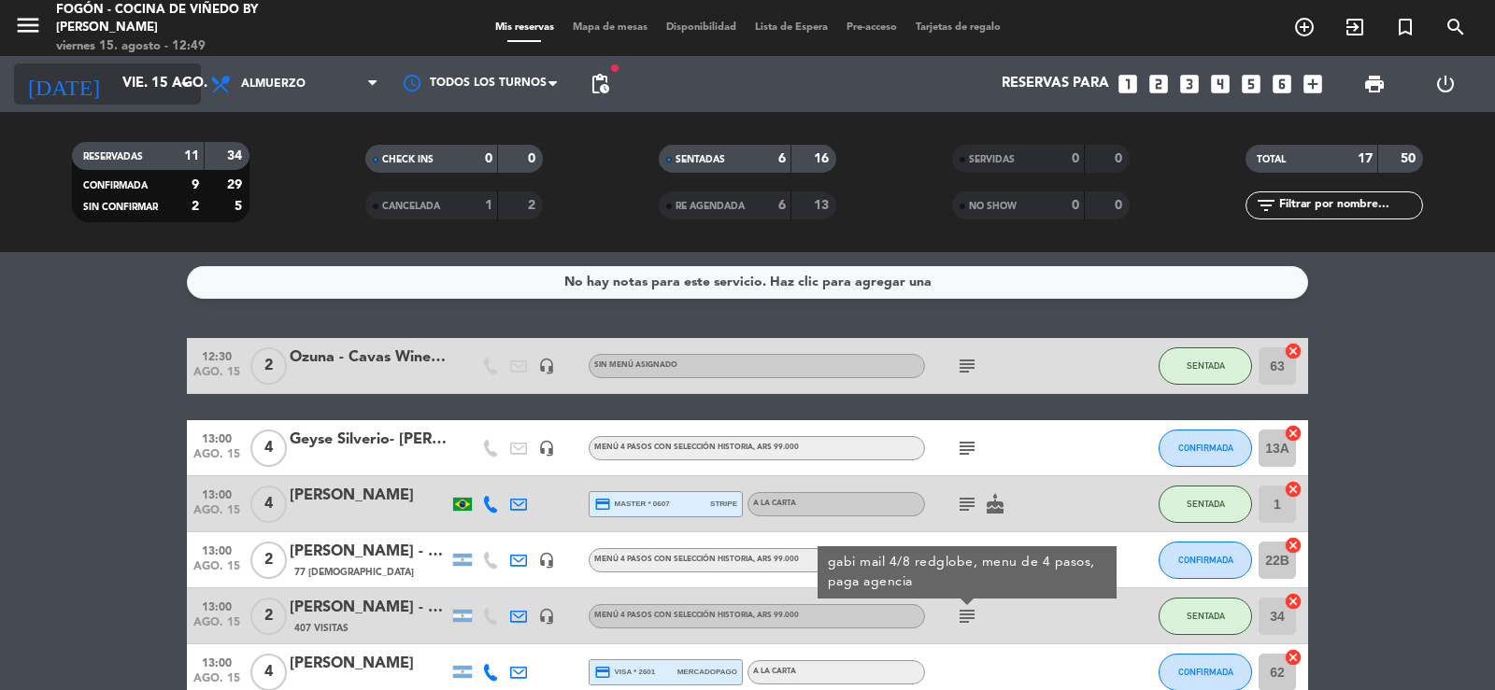
click at [120, 83] on input "vie. 15 ago." at bounding box center [203, 83] width 180 height 35
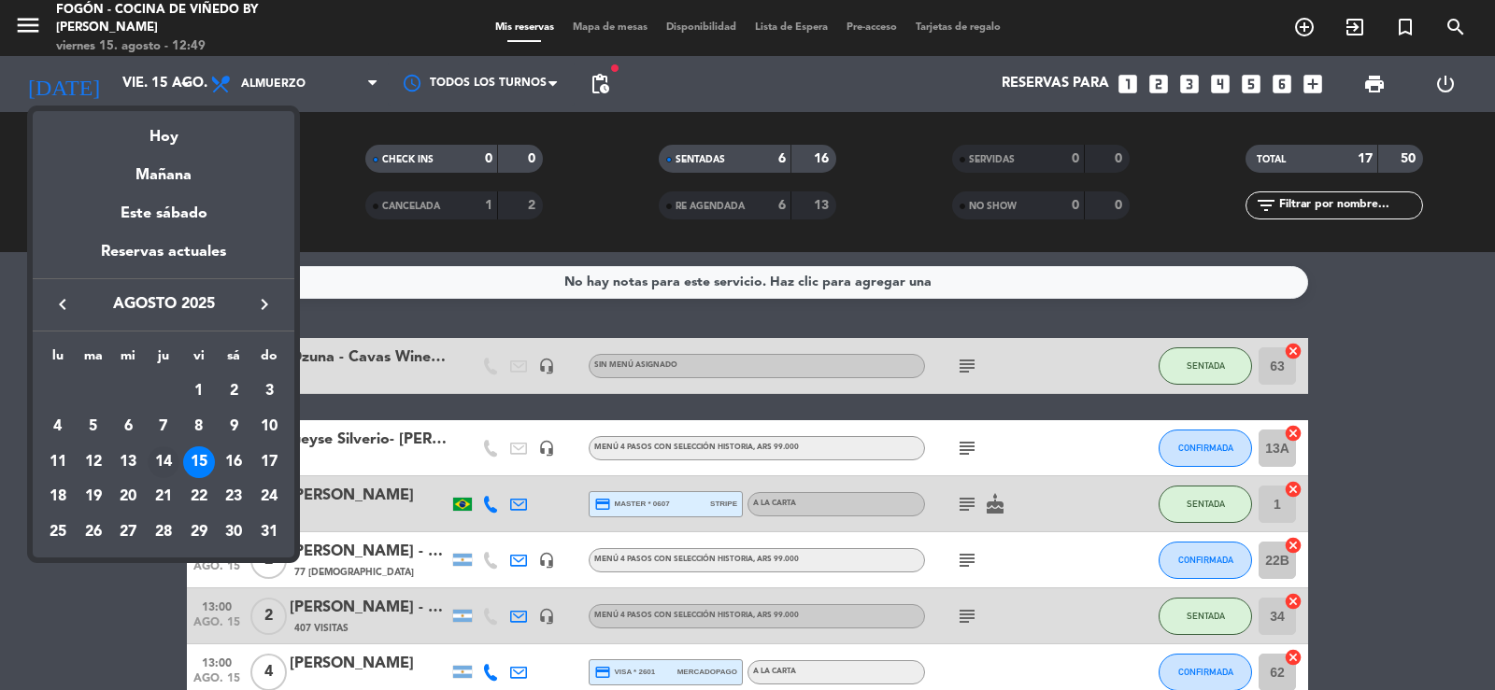
click at [161, 462] on div "14" at bounding box center [164, 463] width 32 height 32
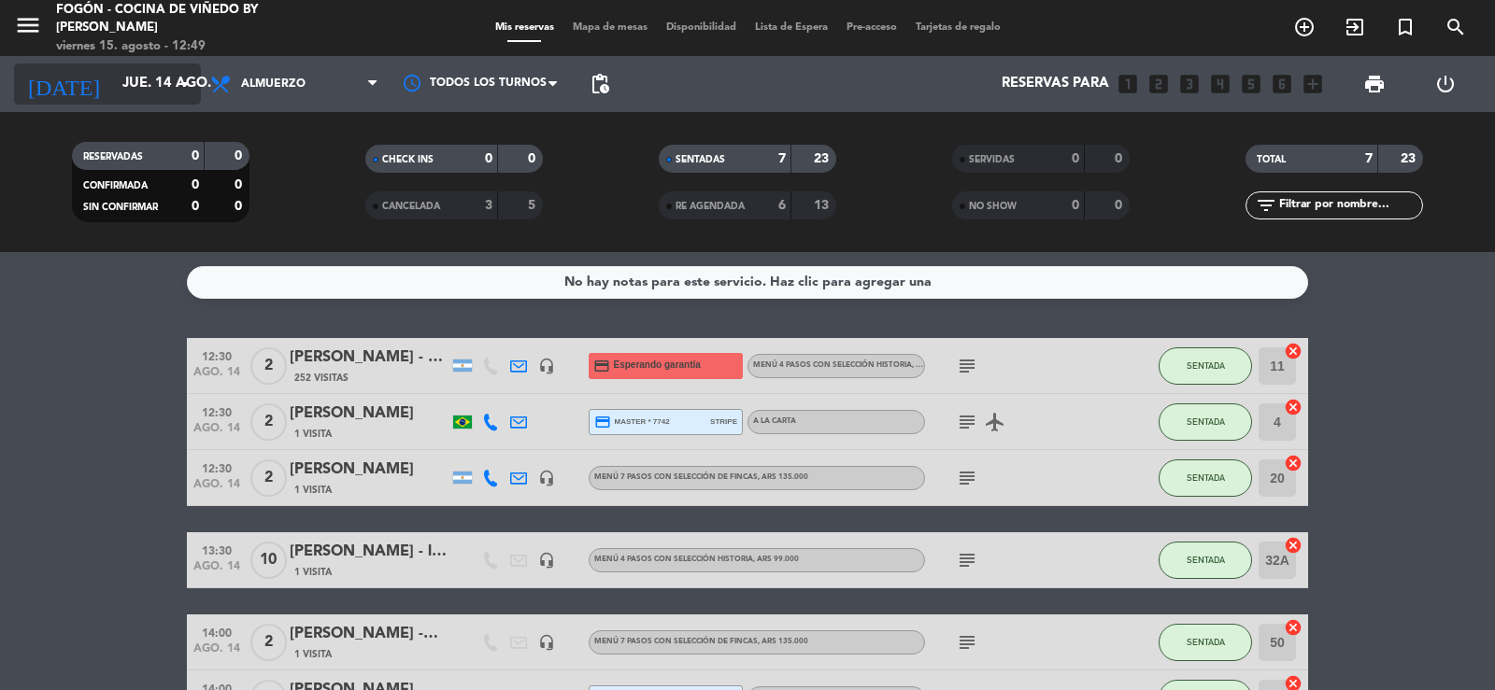
click at [113, 69] on input "jue. 14 ago." at bounding box center [203, 83] width 180 height 35
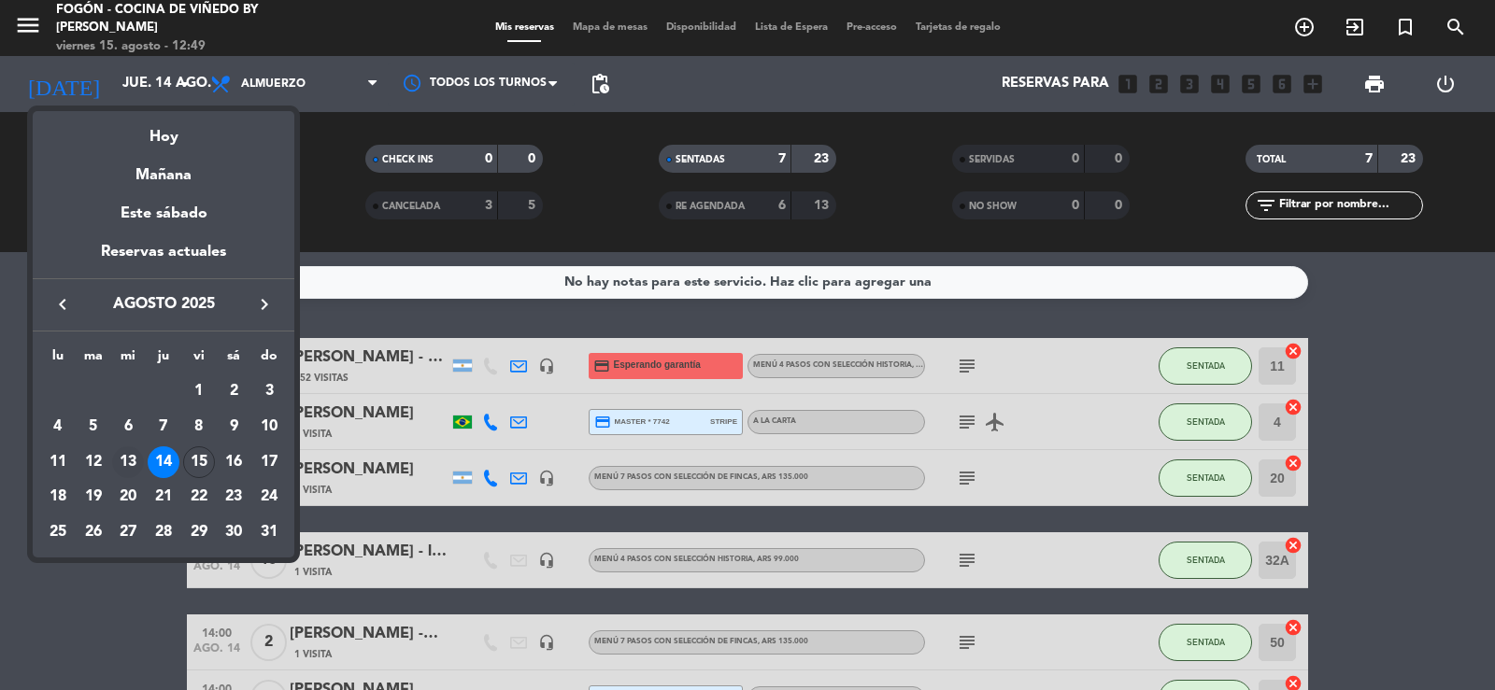
click at [125, 460] on div "13" at bounding box center [128, 463] width 32 height 32
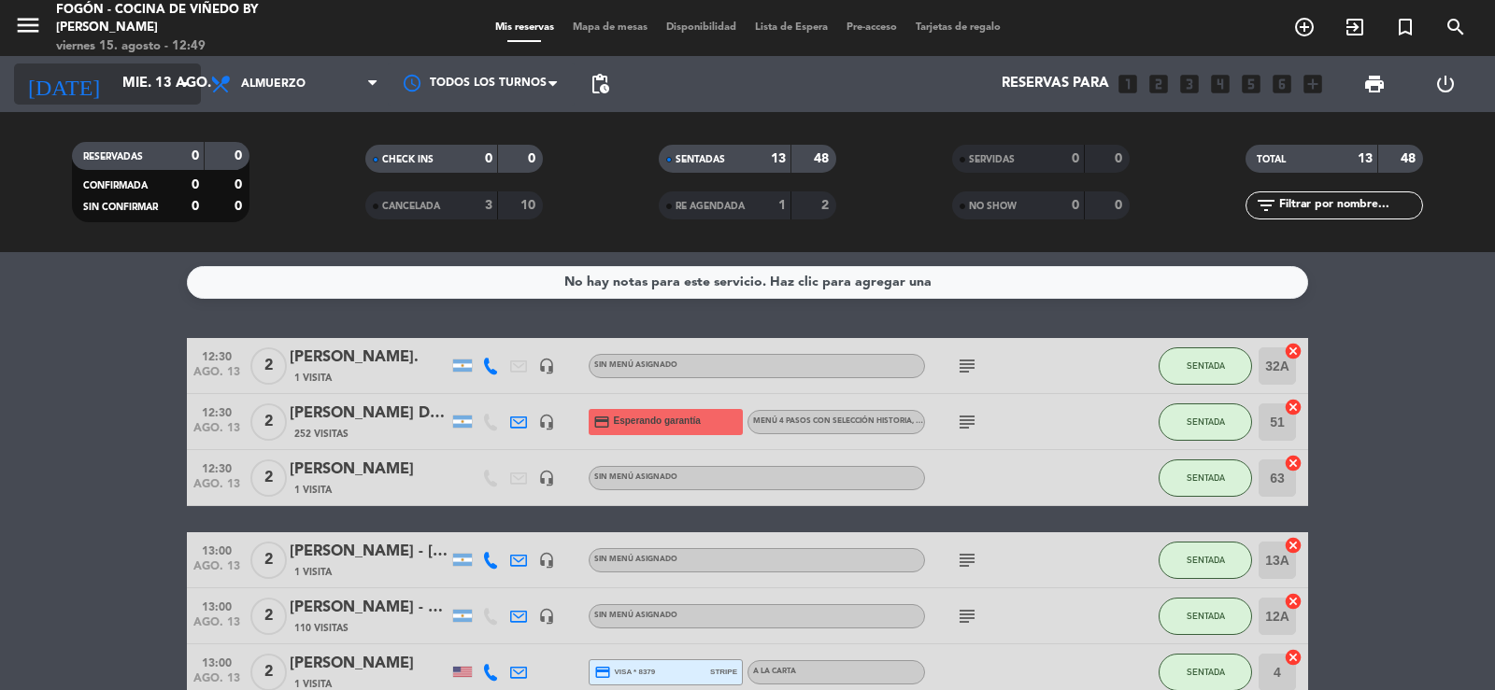
click at [137, 74] on input "mié. 13 ago." at bounding box center [203, 83] width 180 height 35
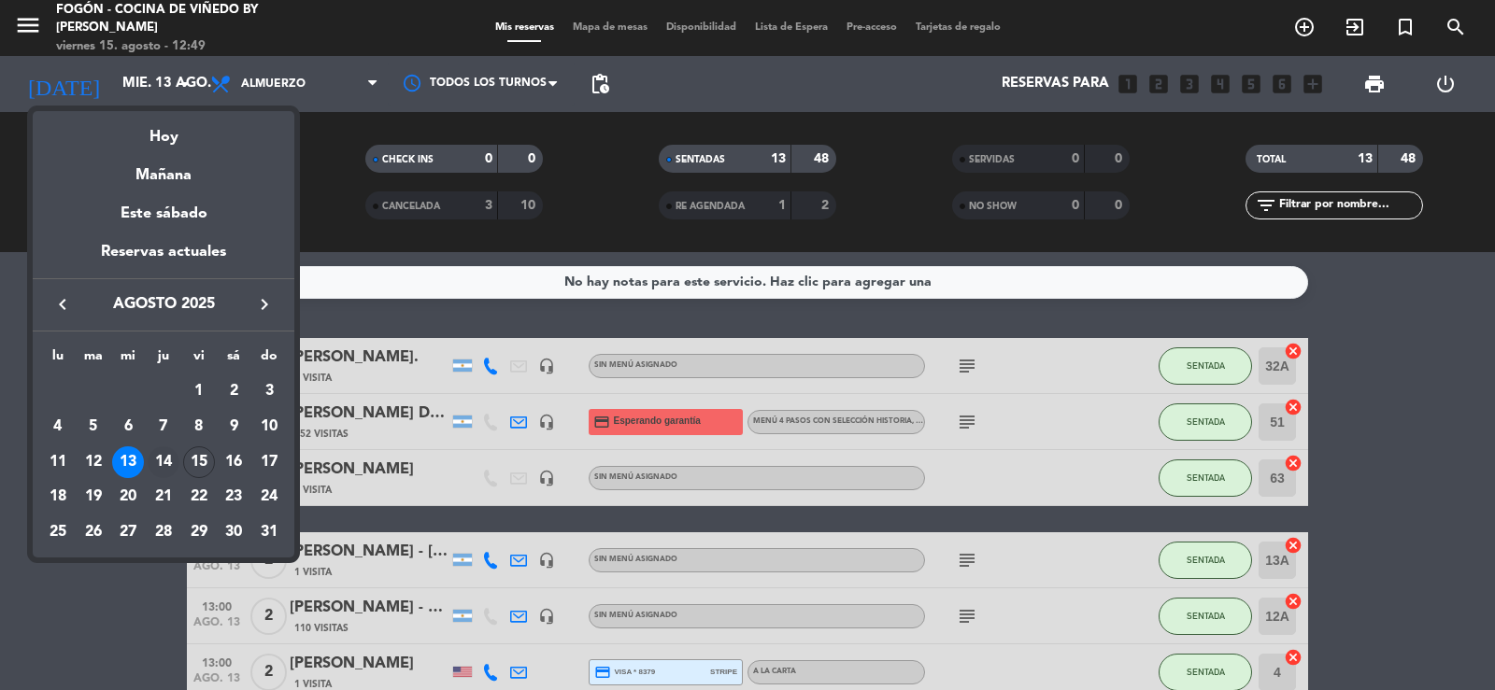
click at [161, 461] on div "14" at bounding box center [164, 463] width 32 height 32
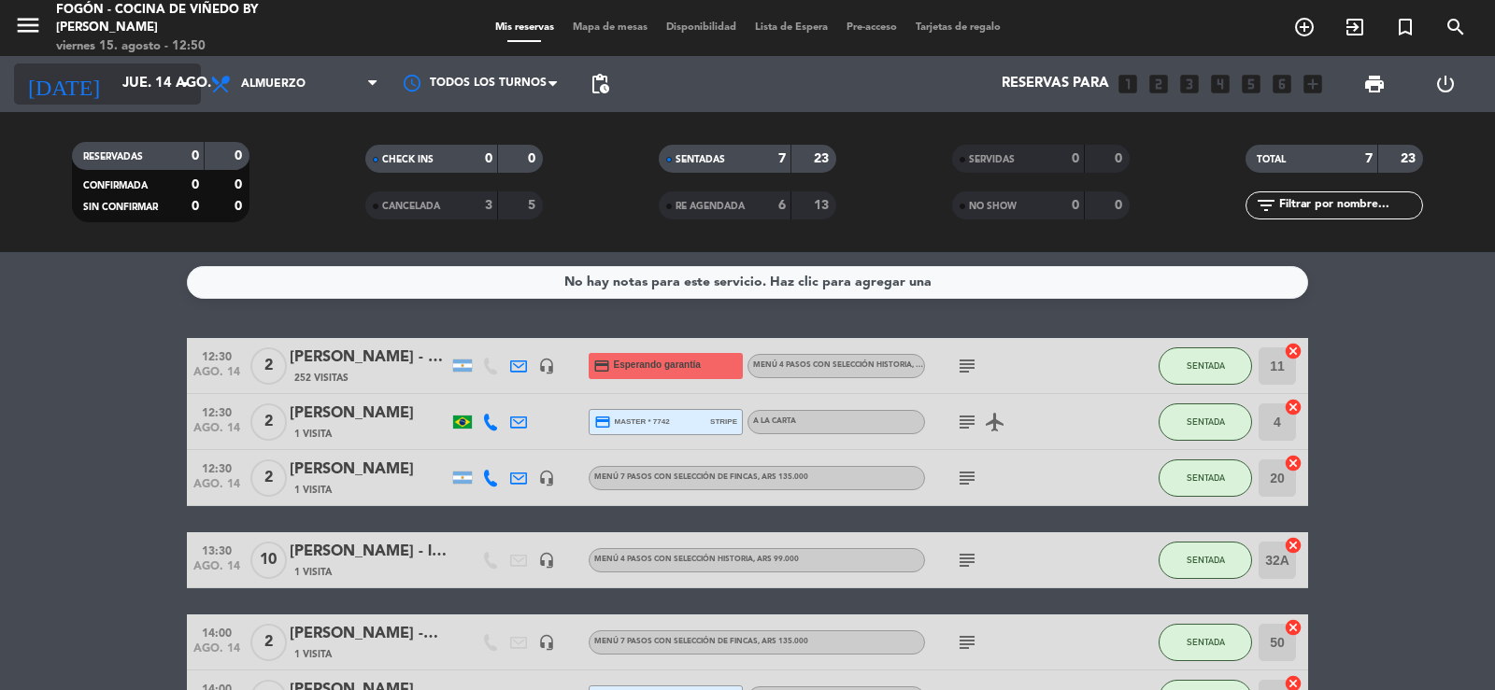
click at [113, 82] on input "jue. 14 ago." at bounding box center [203, 83] width 180 height 35
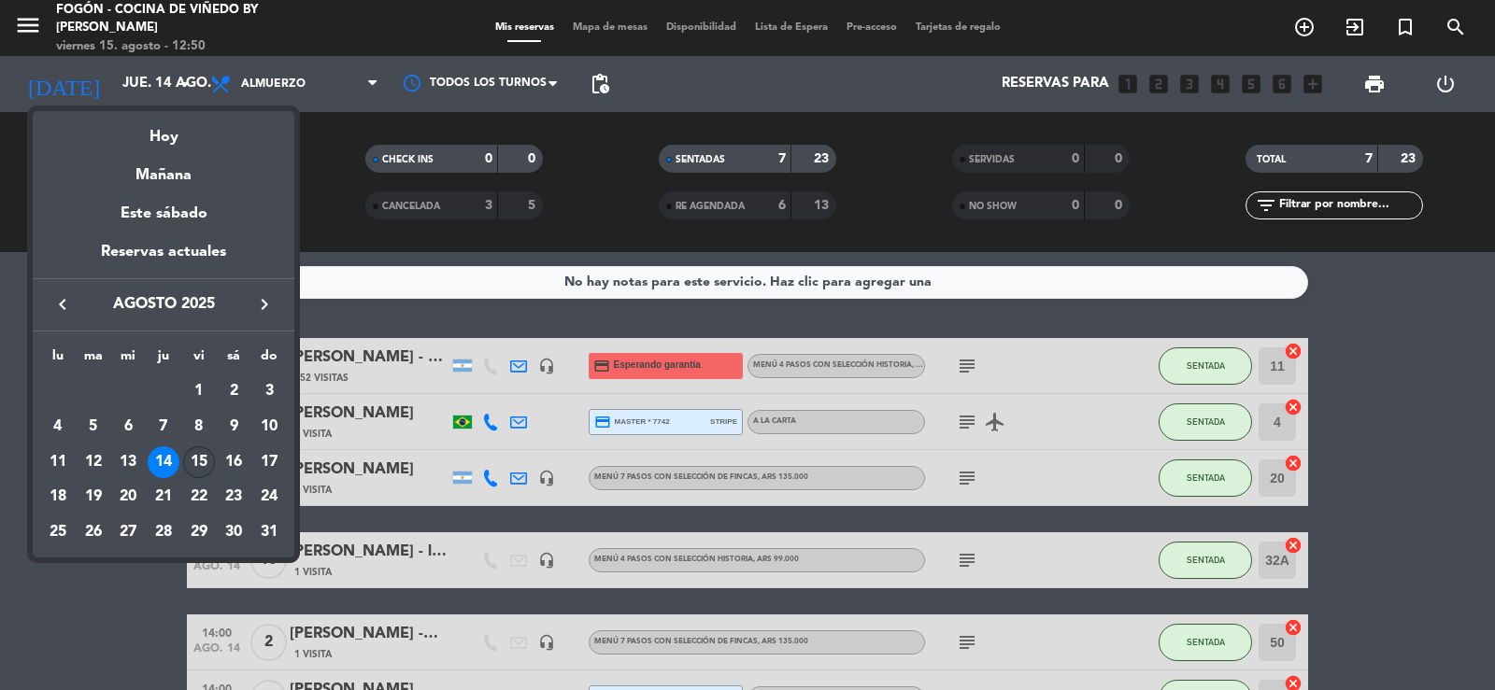
click at [194, 456] on div "15" at bounding box center [199, 463] width 32 height 32
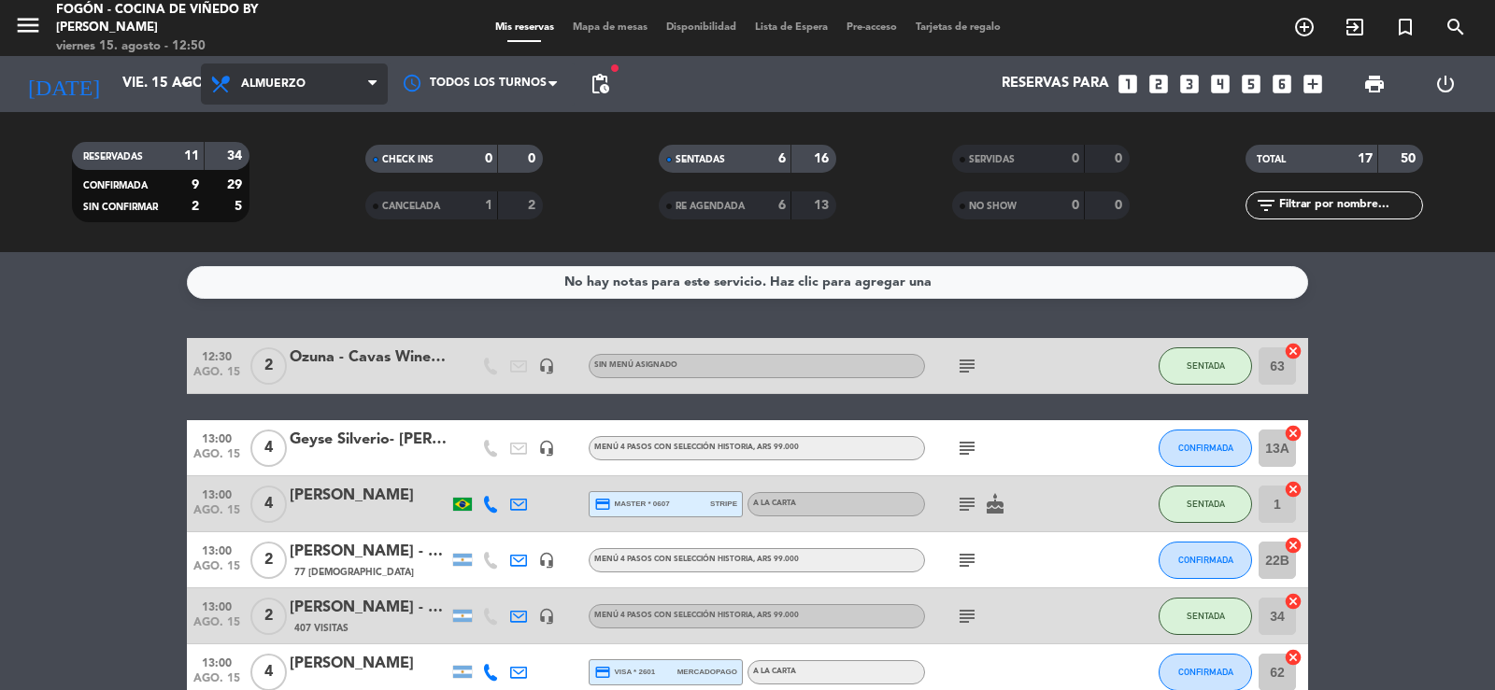
click at [305, 88] on span "Almuerzo" at bounding box center [294, 84] width 187 height 41
click at [291, 205] on div "menu Fogón - Cocina de viñedo by Lagarde viernes 15. agosto - 12:50 Mis reserva…" at bounding box center [747, 126] width 1495 height 252
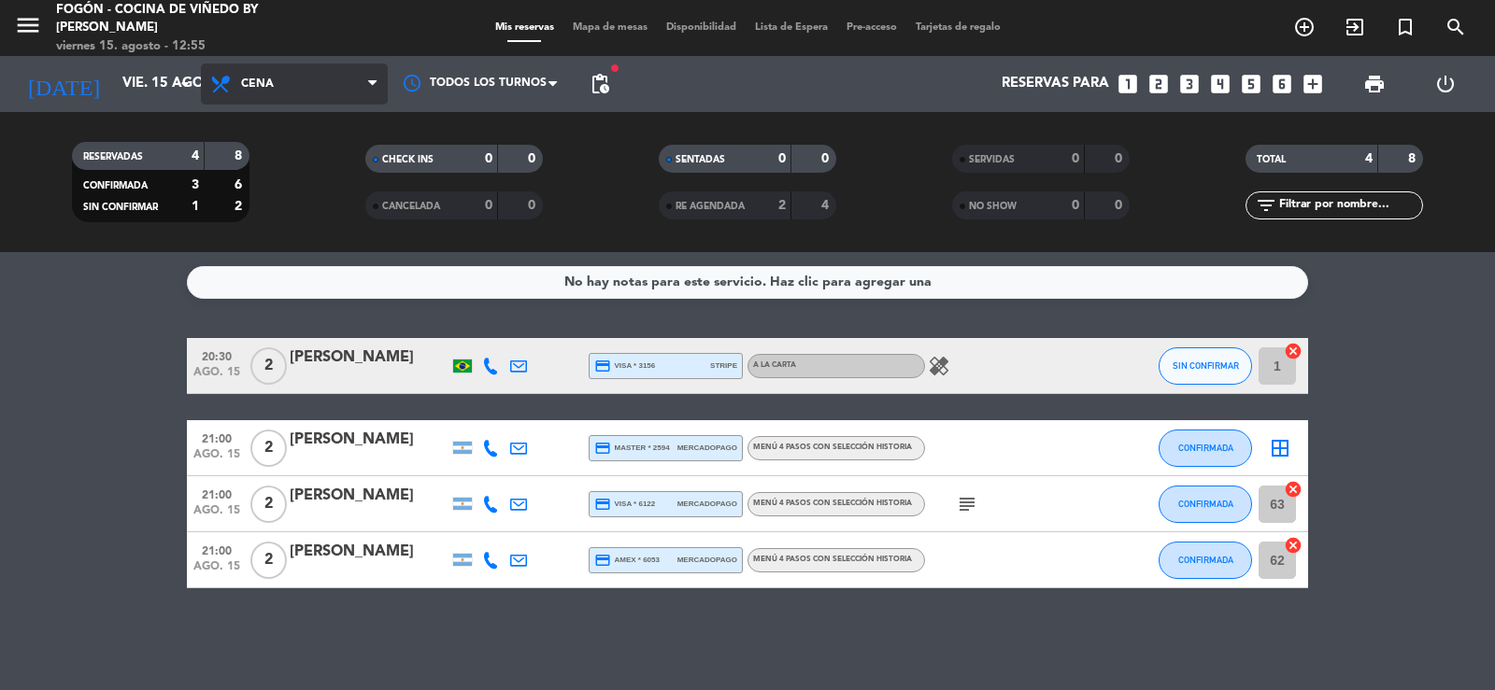
click at [281, 92] on span "Cena" at bounding box center [294, 84] width 187 height 41
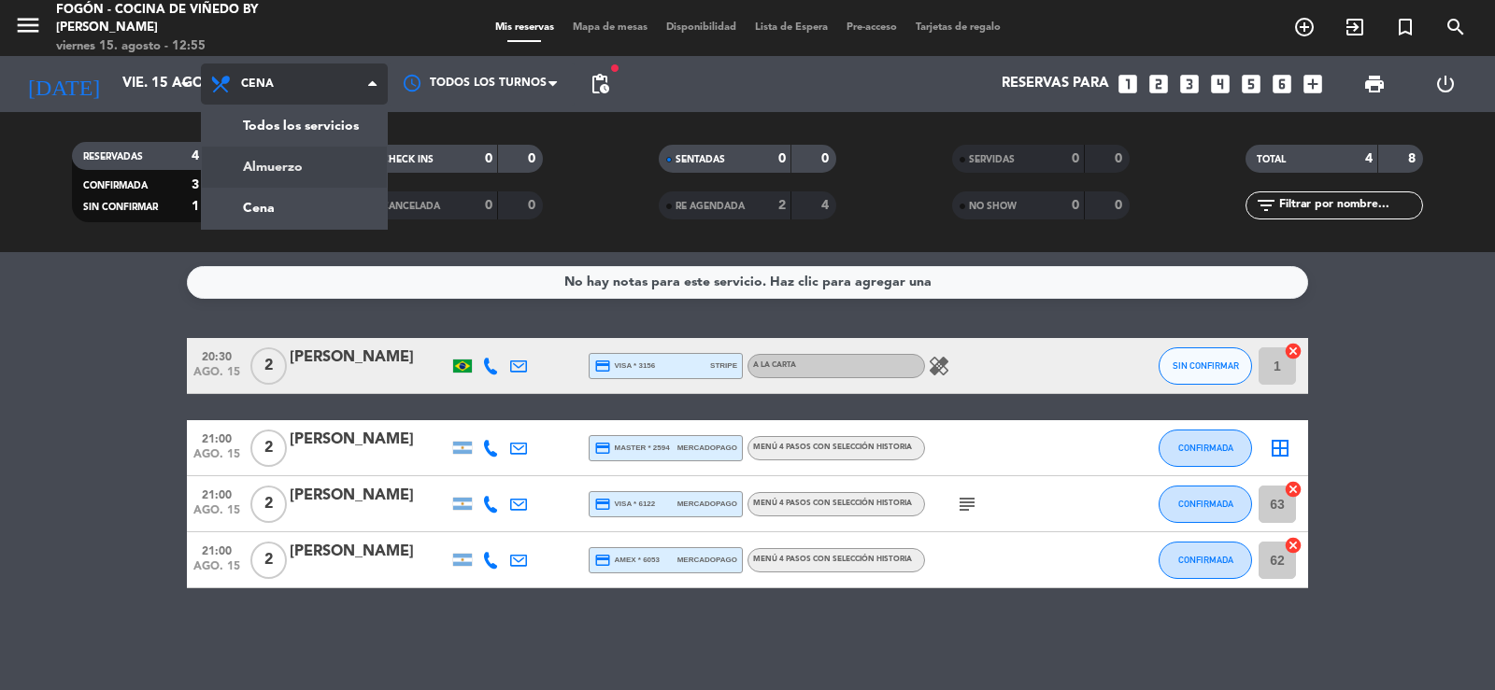
click at [319, 177] on div "menu Fogón - Cocina de viñedo by Lagarde viernes 15. agosto - 12:55 Mis reserva…" at bounding box center [747, 126] width 1495 height 252
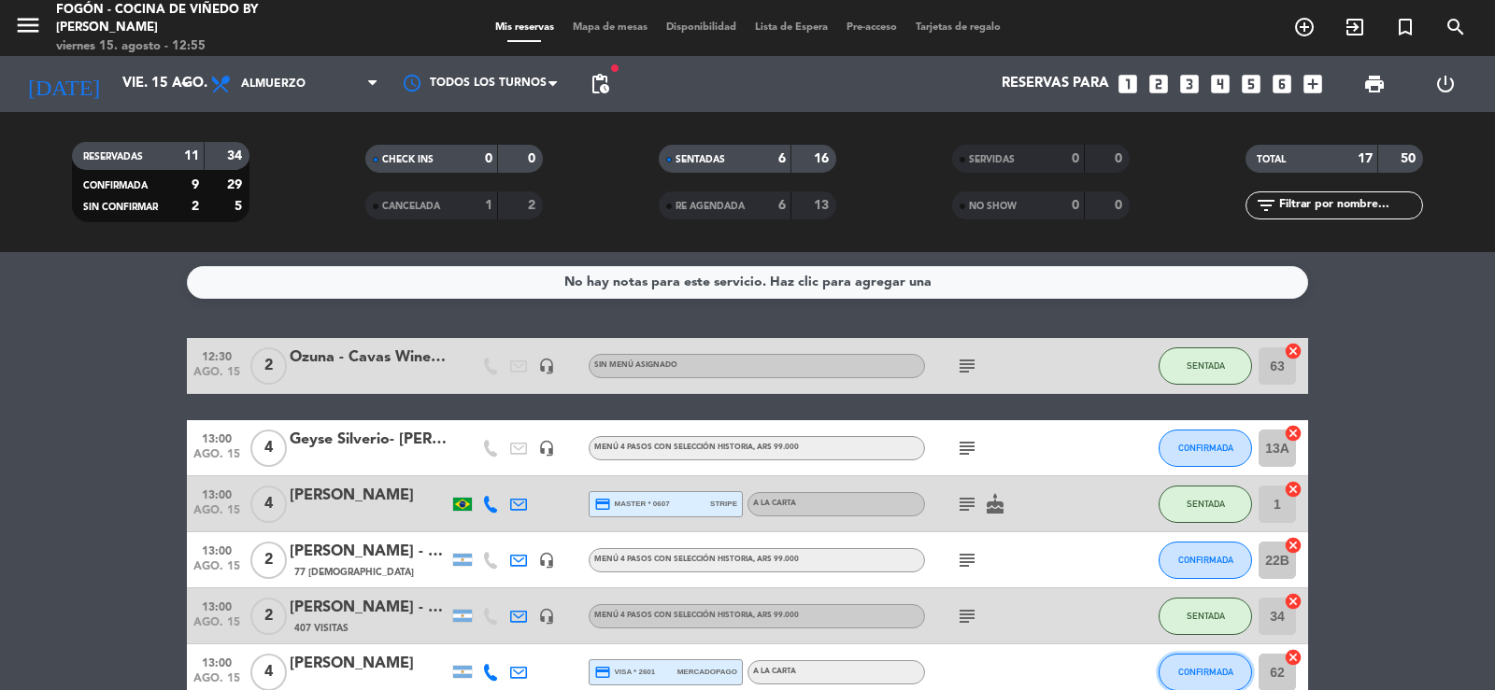
click at [1214, 668] on span "CONFIRMADA" at bounding box center [1205, 672] width 55 height 10
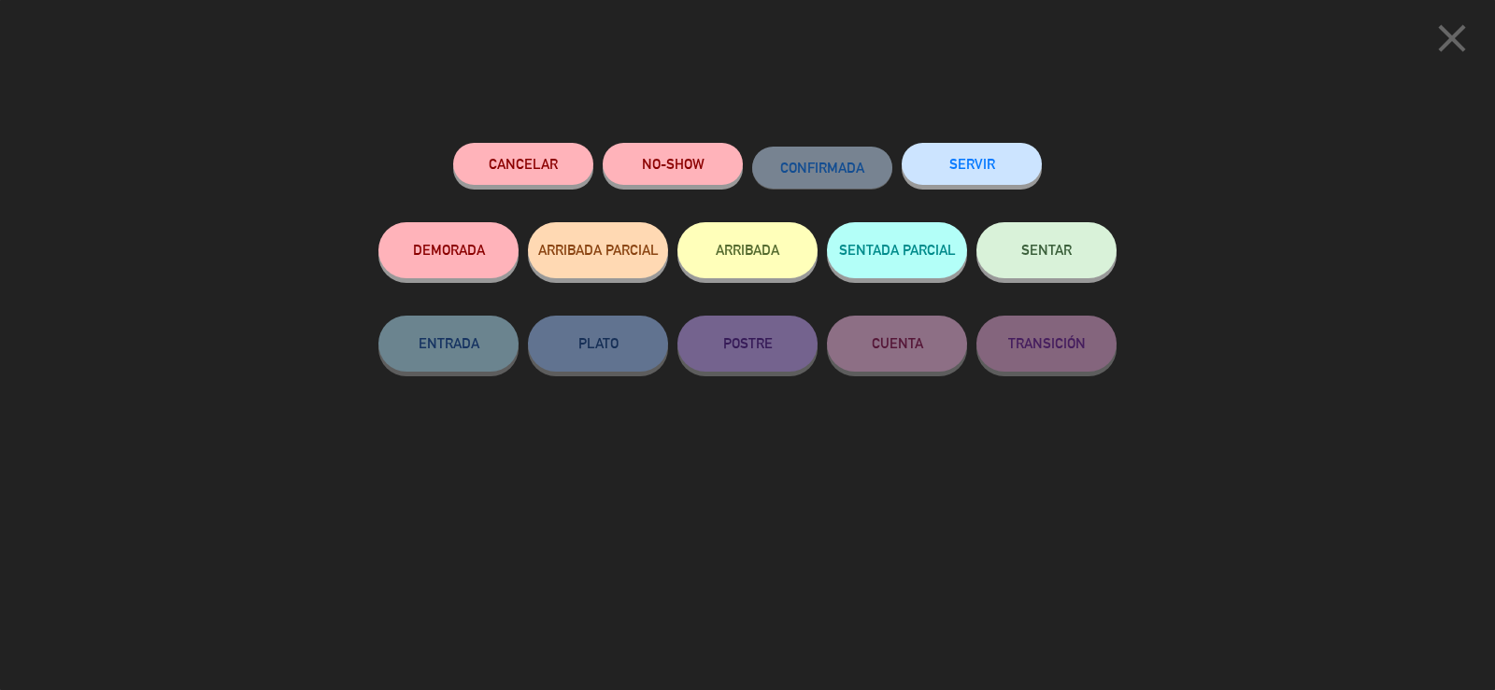
click at [1044, 233] on button "SENTAR" at bounding box center [1046, 250] width 140 height 56
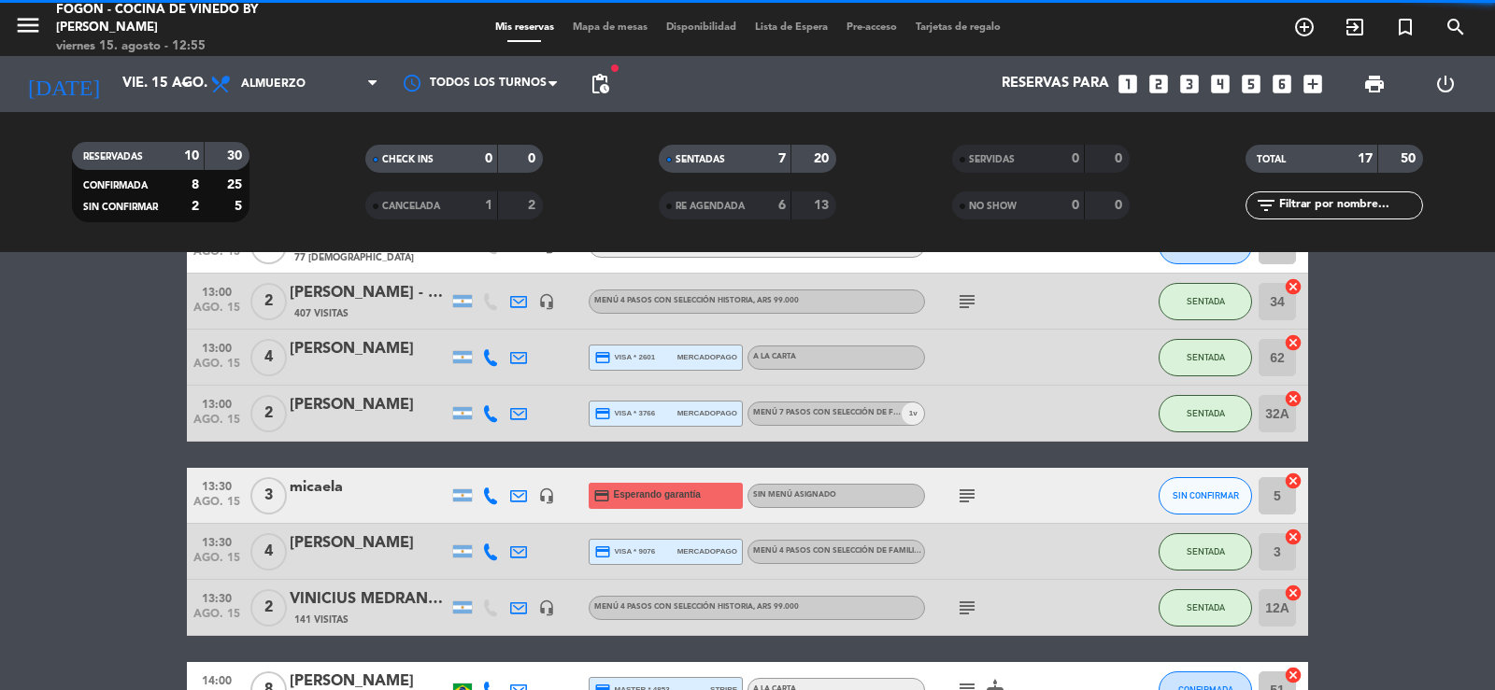
scroll to position [374, 0]
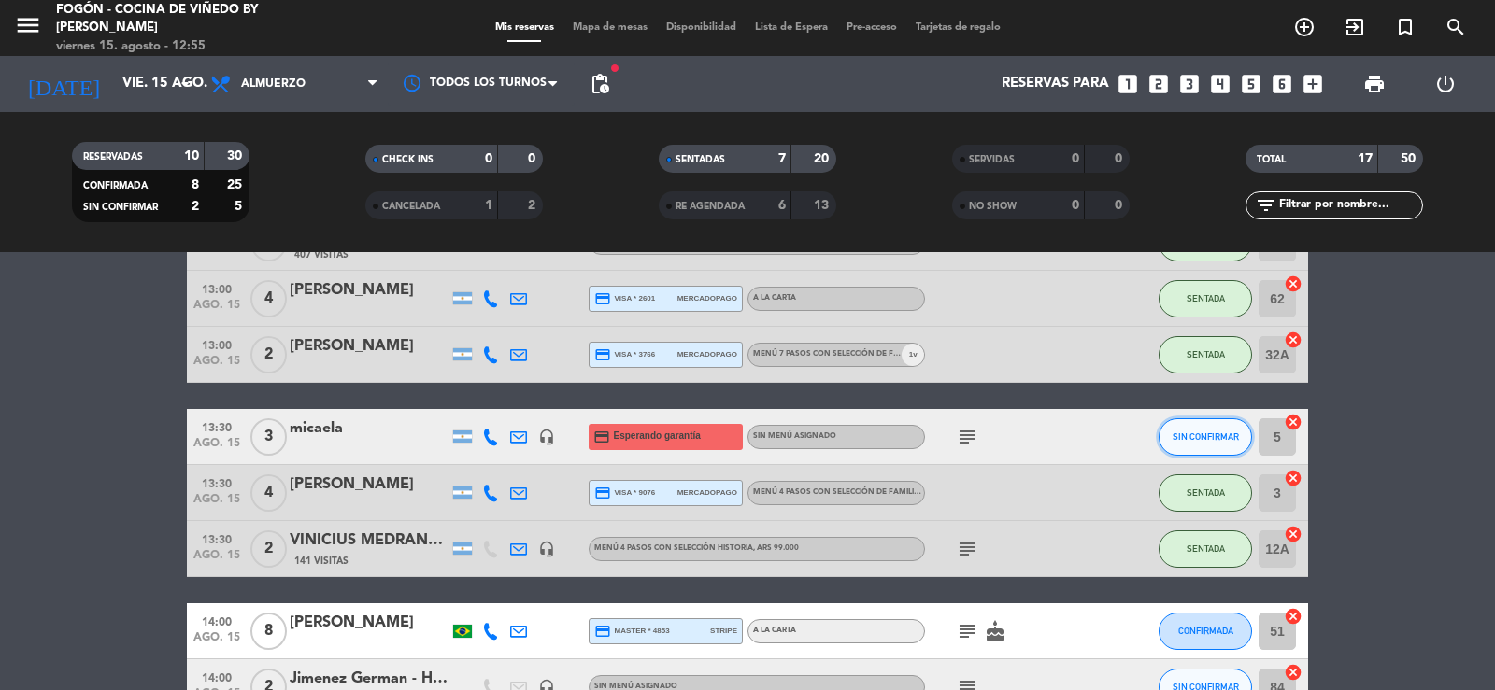
click at [1200, 442] on button "SIN CONFIRMAR" at bounding box center [1204, 436] width 93 height 37
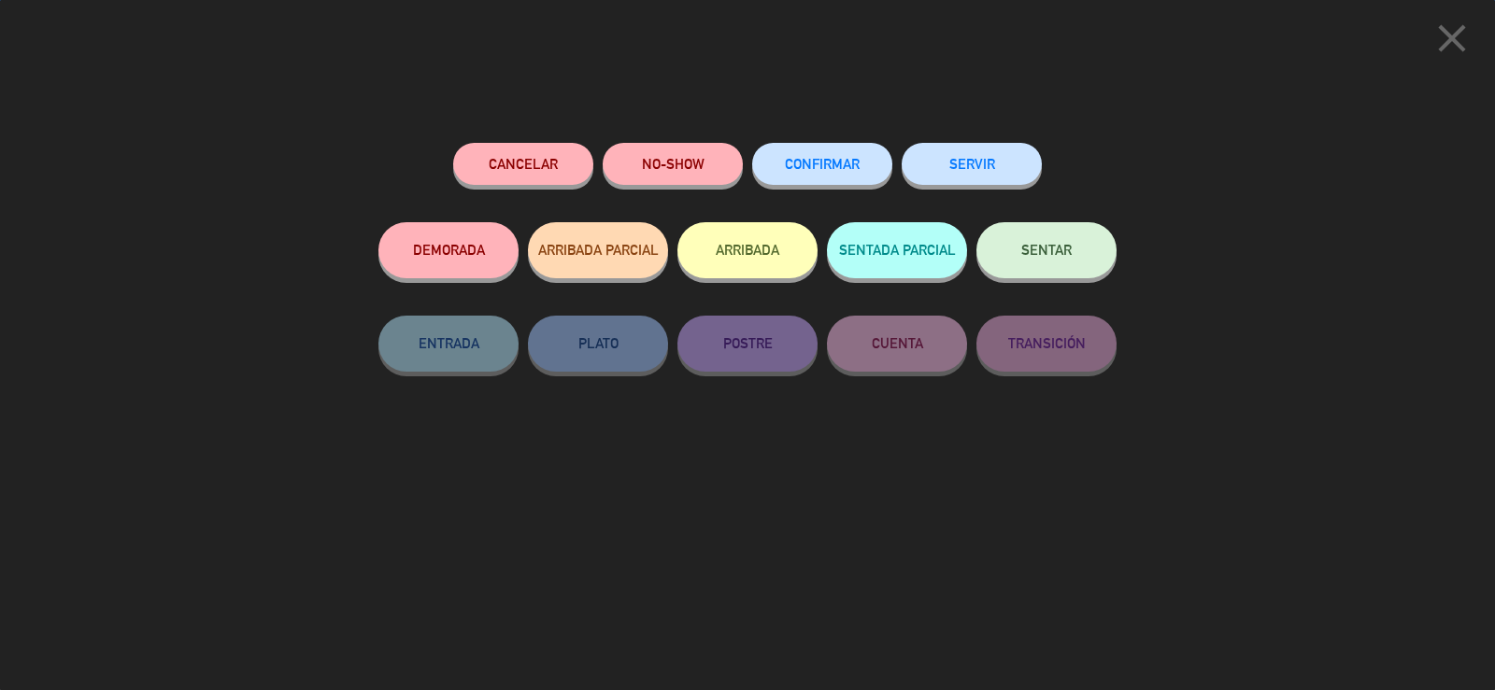
click at [1010, 255] on button "SENTAR" at bounding box center [1046, 250] width 140 height 56
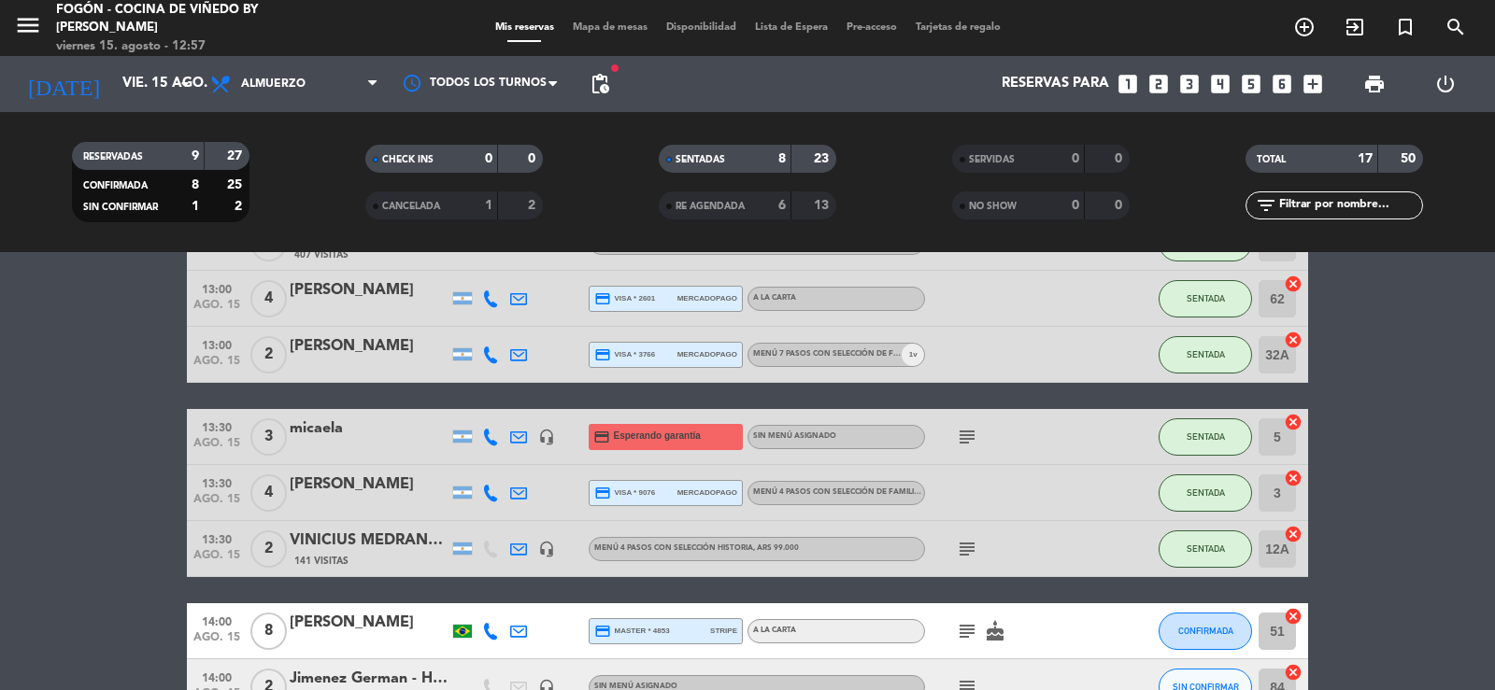
scroll to position [0, 0]
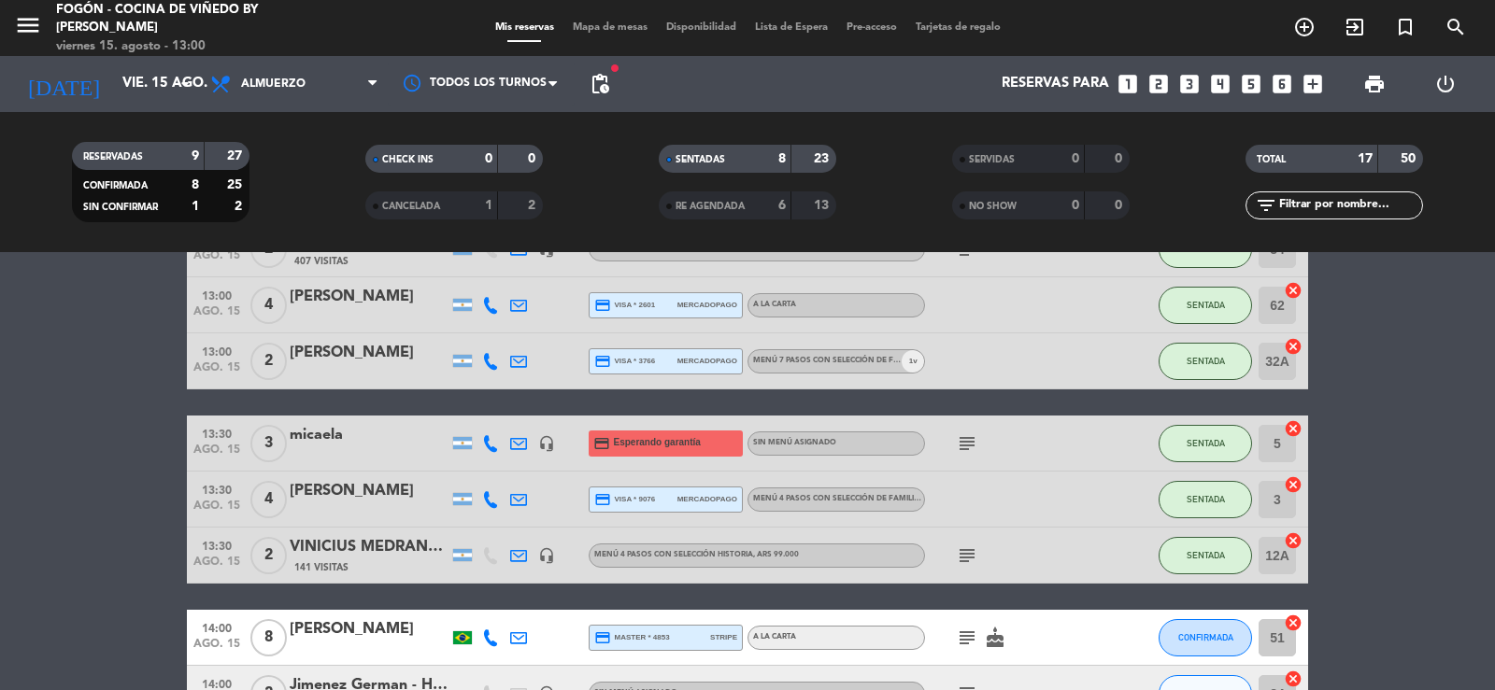
scroll to position [467, 0]
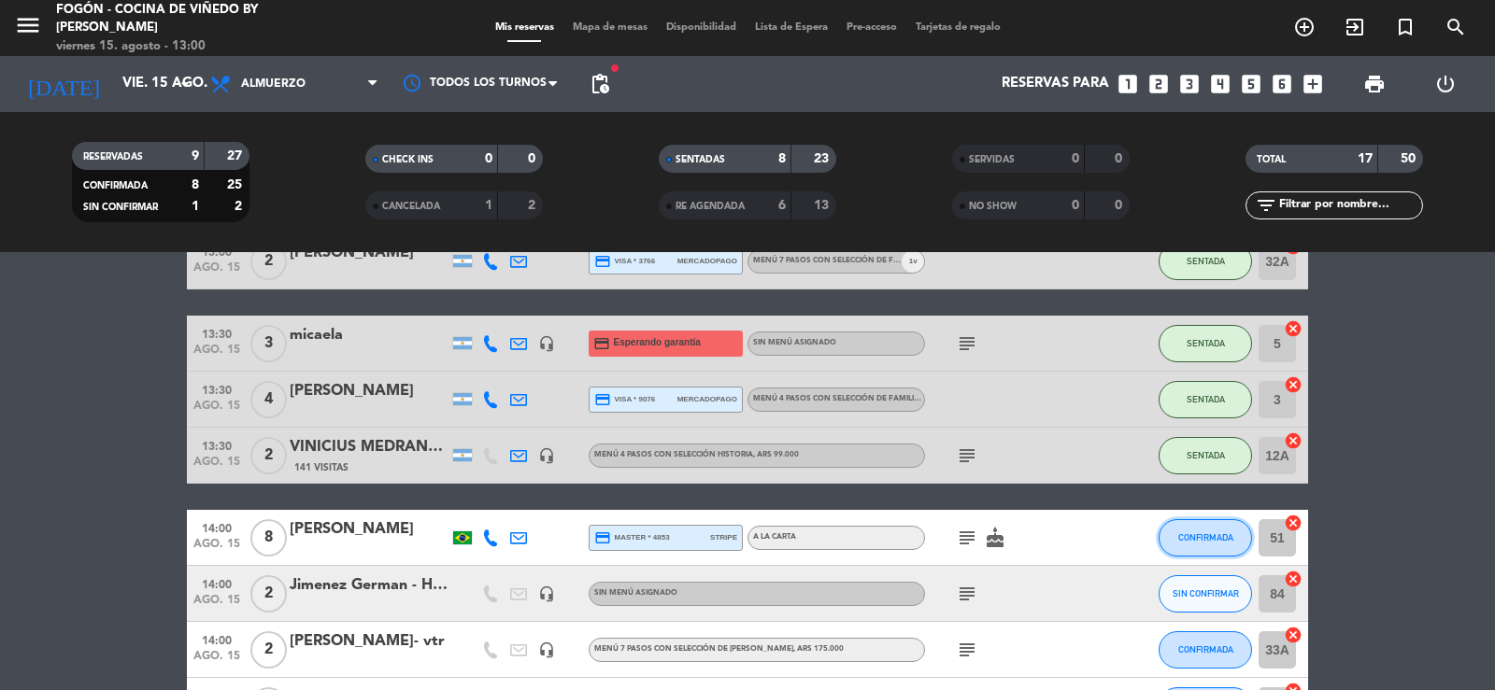
click at [1200, 525] on button "CONFIRMADA" at bounding box center [1204, 537] width 93 height 37
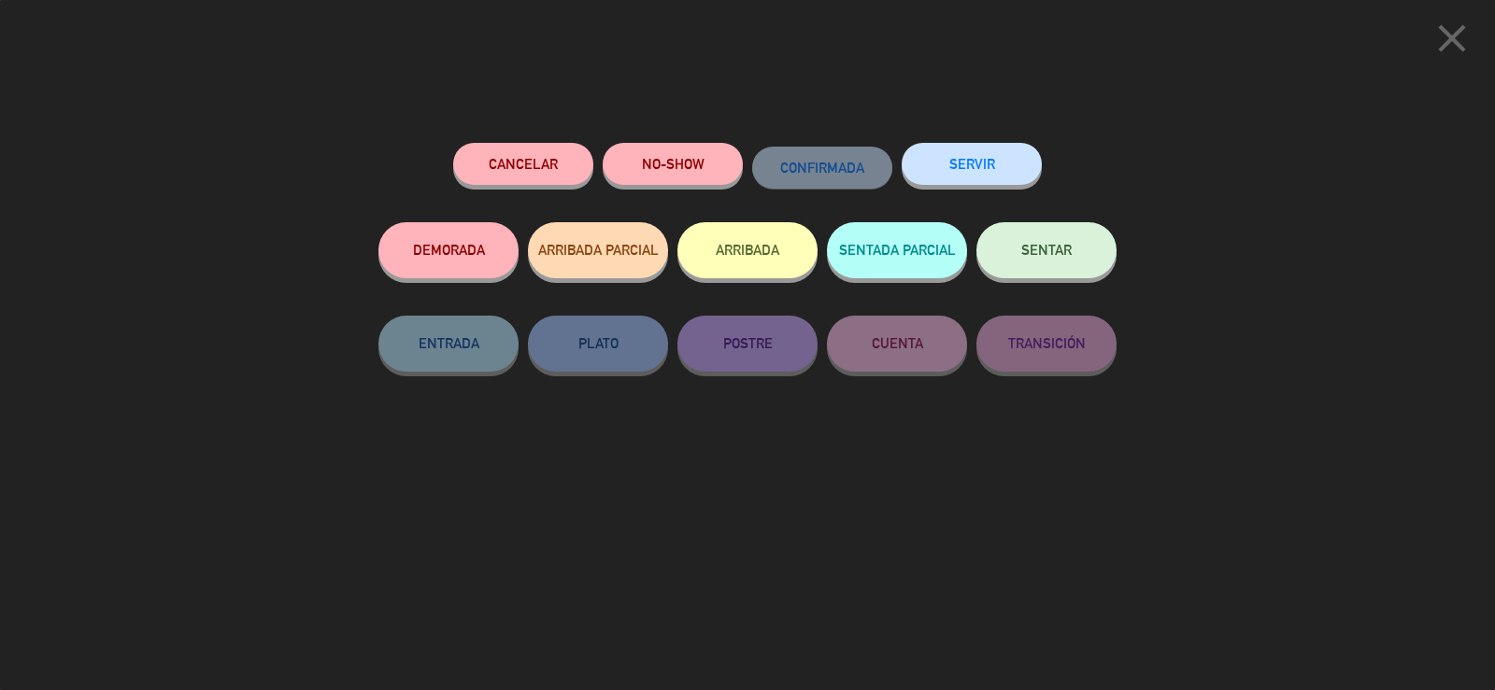
click at [1048, 260] on button "SENTAR" at bounding box center [1046, 250] width 140 height 56
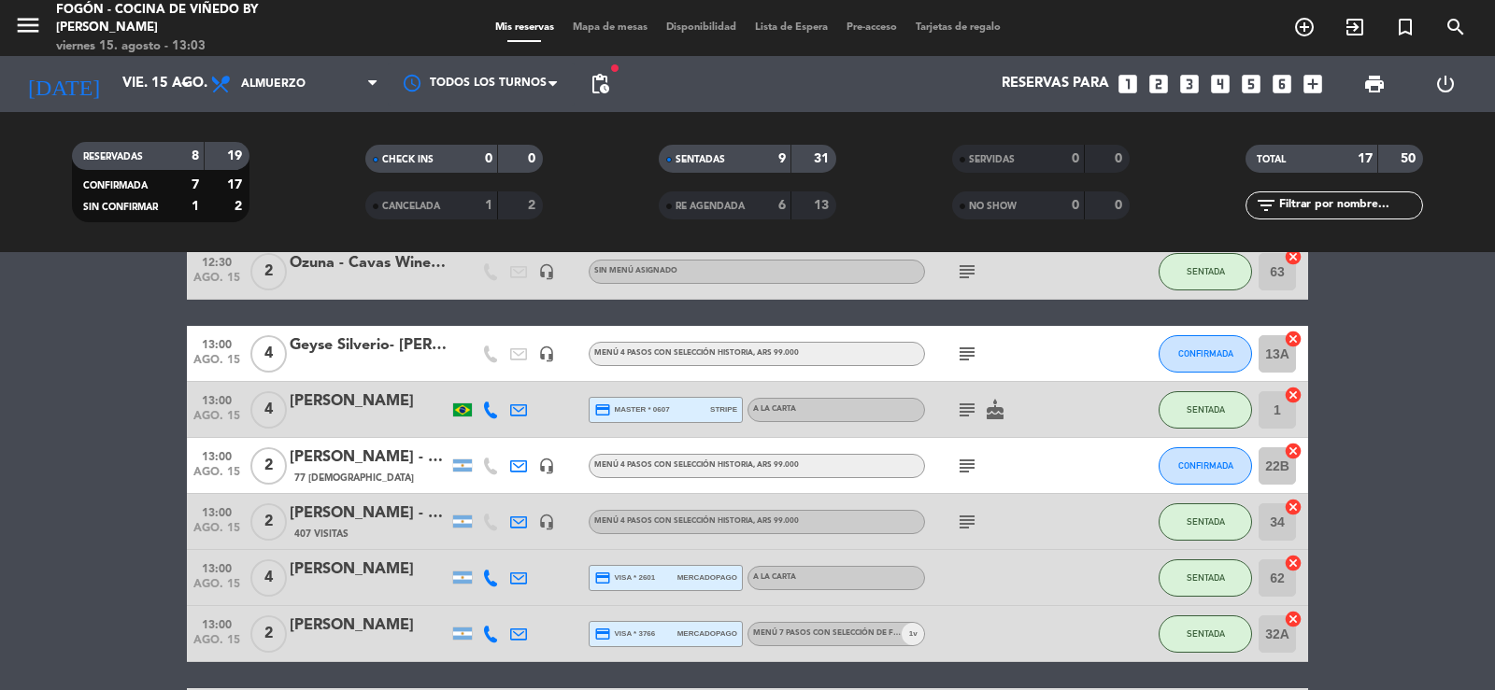
scroll to position [0, 0]
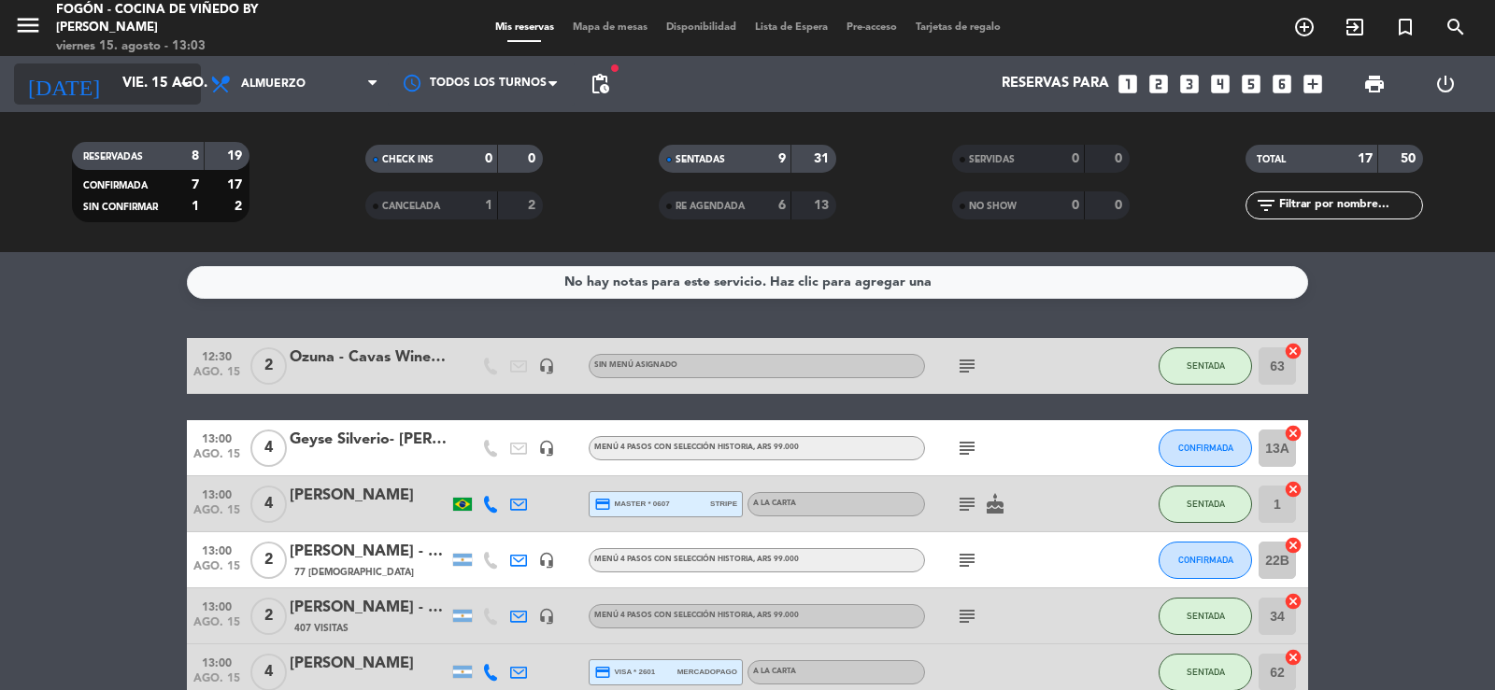
click at [113, 81] on input "vie. 15 ago." at bounding box center [203, 83] width 180 height 35
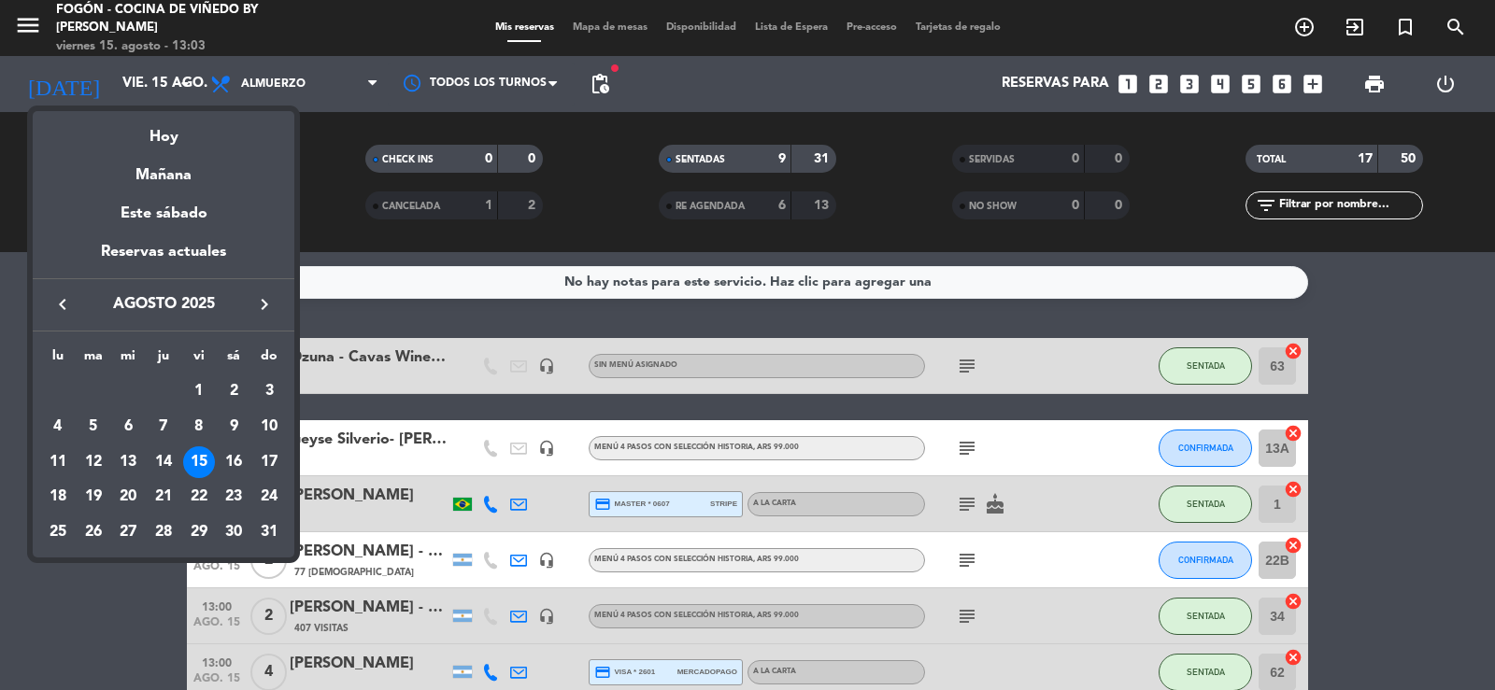
click at [267, 304] on icon "keyboard_arrow_right" at bounding box center [264, 304] width 22 height 22
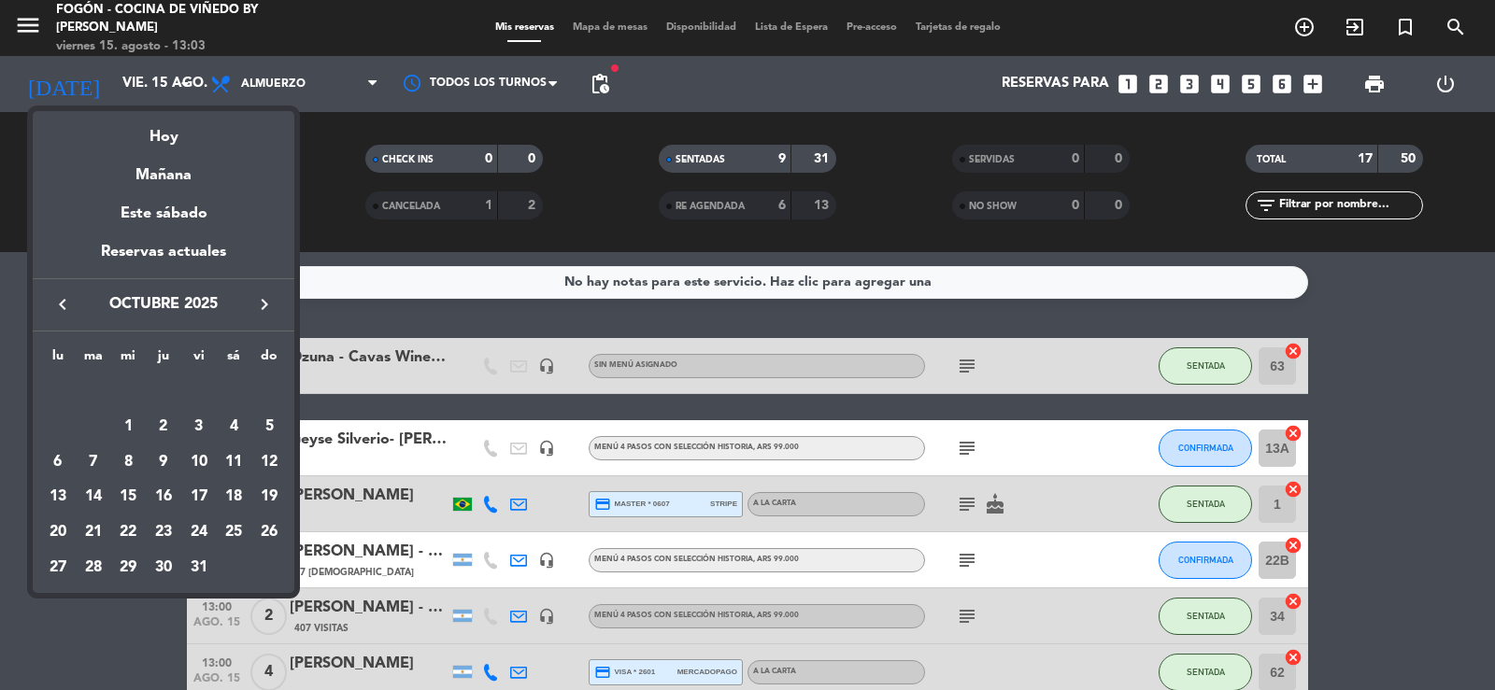
click at [267, 304] on icon "keyboard_arrow_right" at bounding box center [264, 304] width 22 height 22
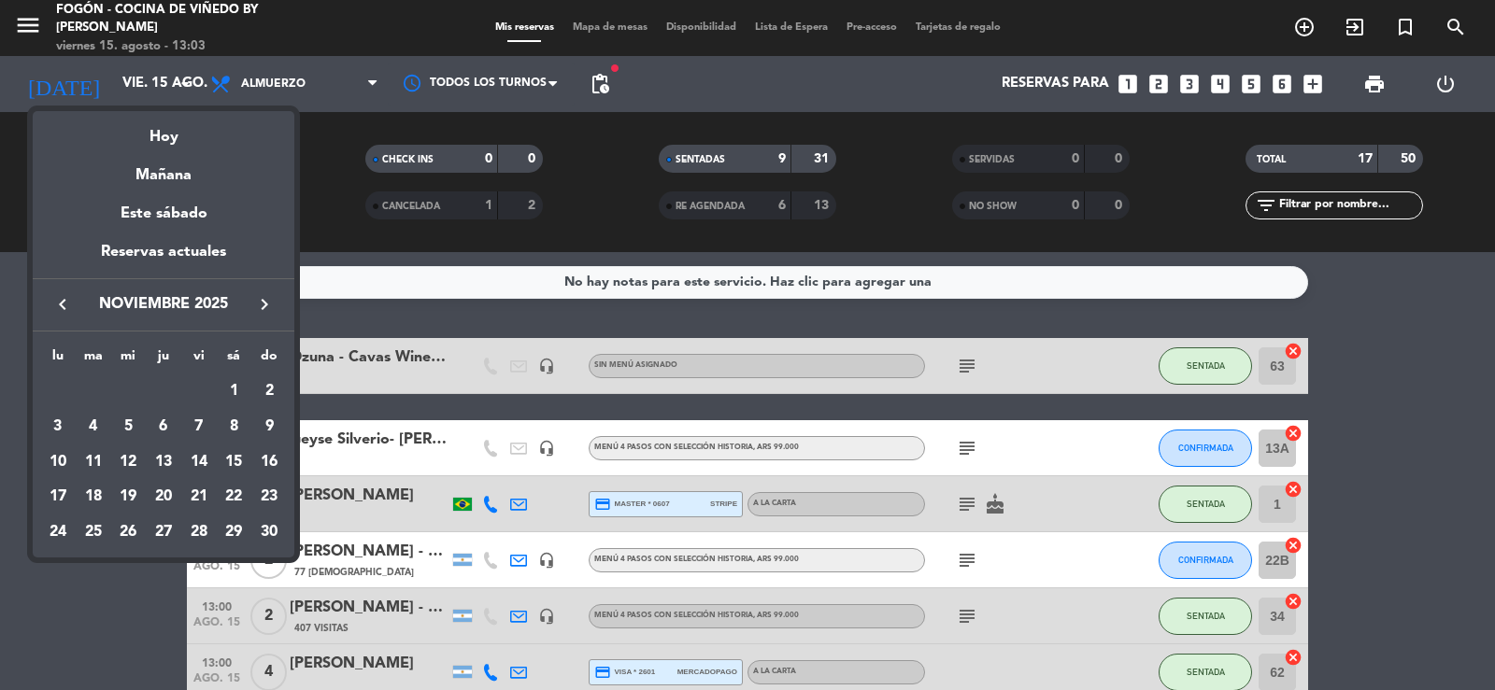
click at [267, 304] on icon "keyboard_arrow_right" at bounding box center [264, 304] width 22 height 22
click at [262, 422] on div "7" at bounding box center [269, 427] width 32 height 32
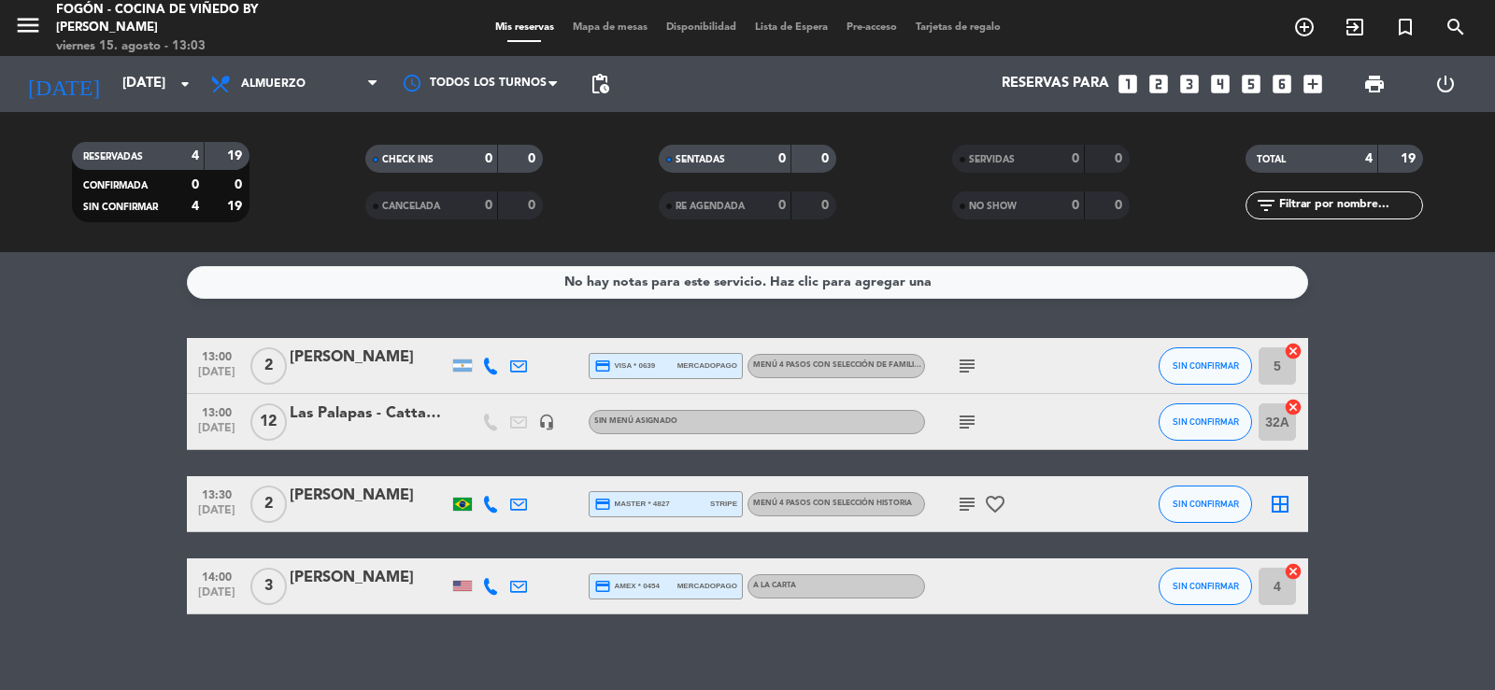
click at [969, 418] on icon "subject" at bounding box center [967, 422] width 22 height 22
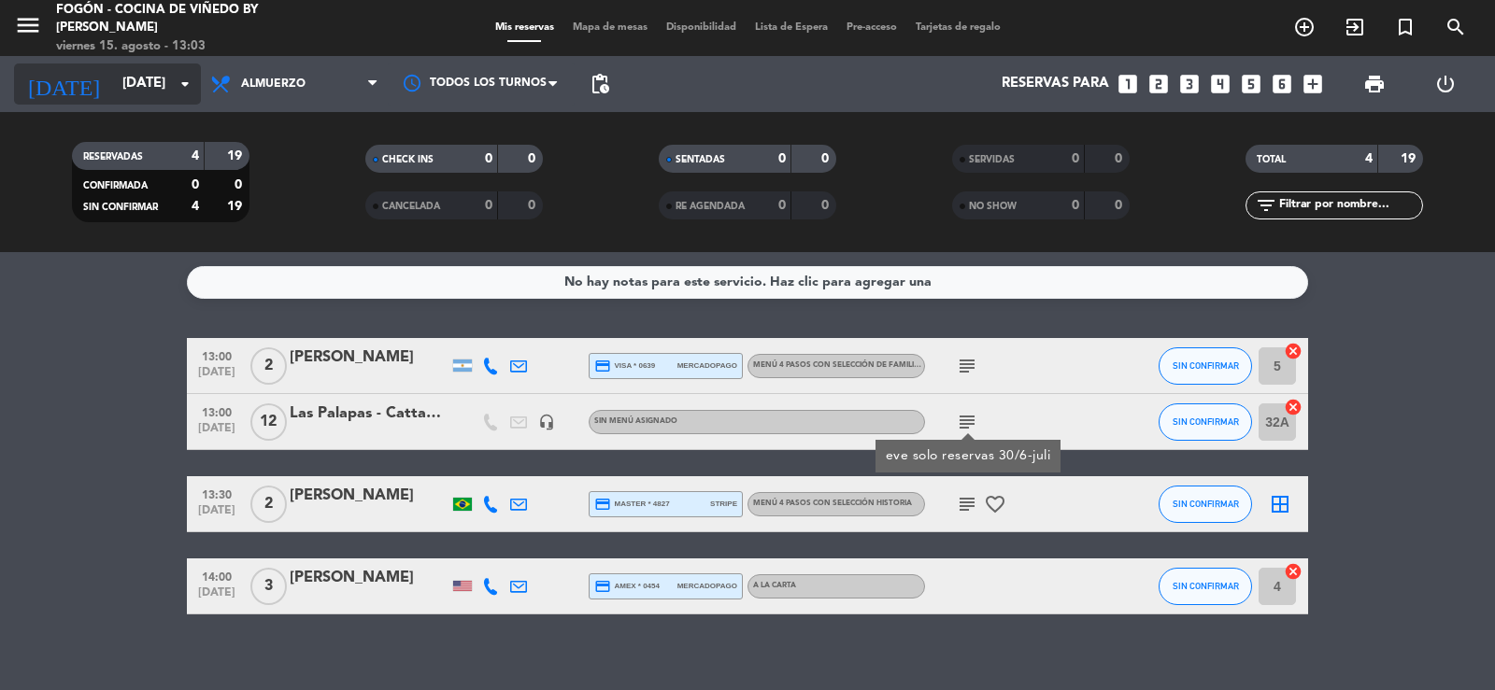
click at [136, 98] on input "[DATE]" at bounding box center [203, 83] width 180 height 35
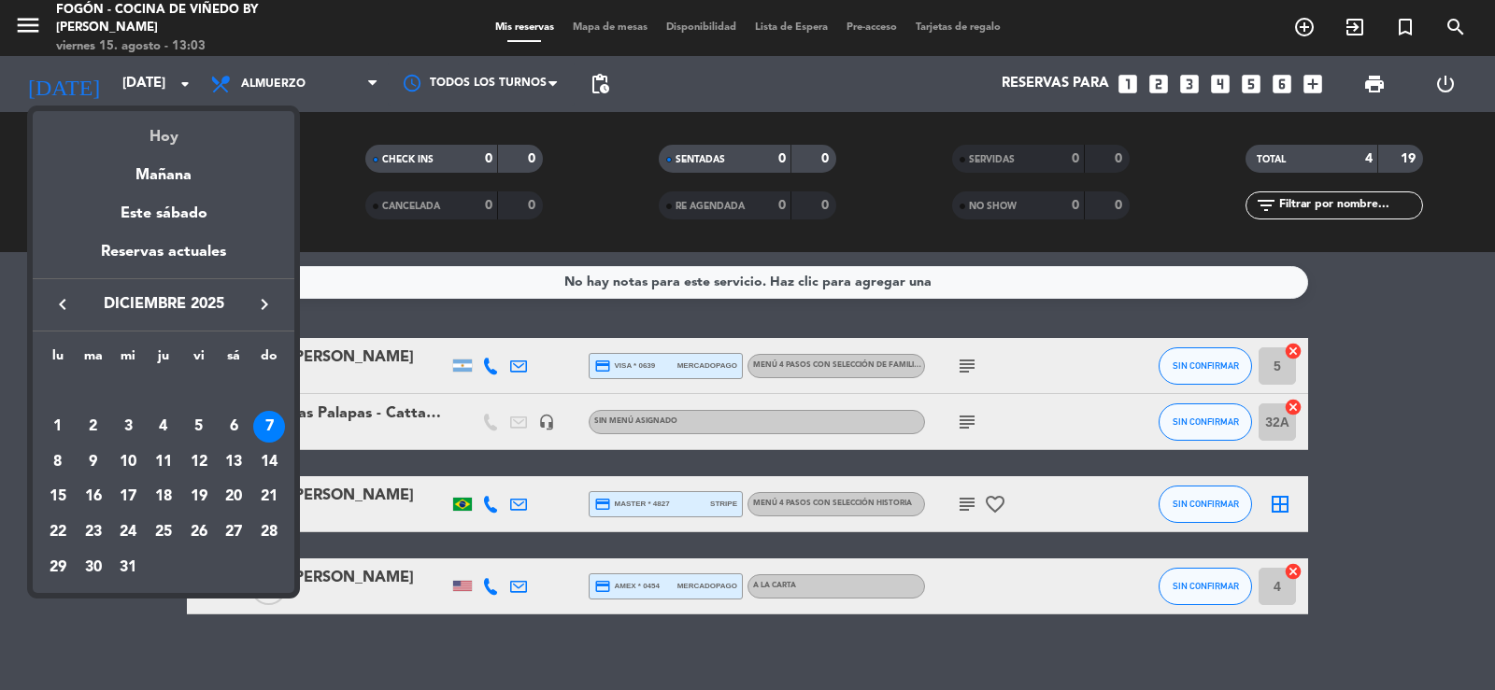
click at [169, 140] on div "Hoy" at bounding box center [164, 130] width 262 height 38
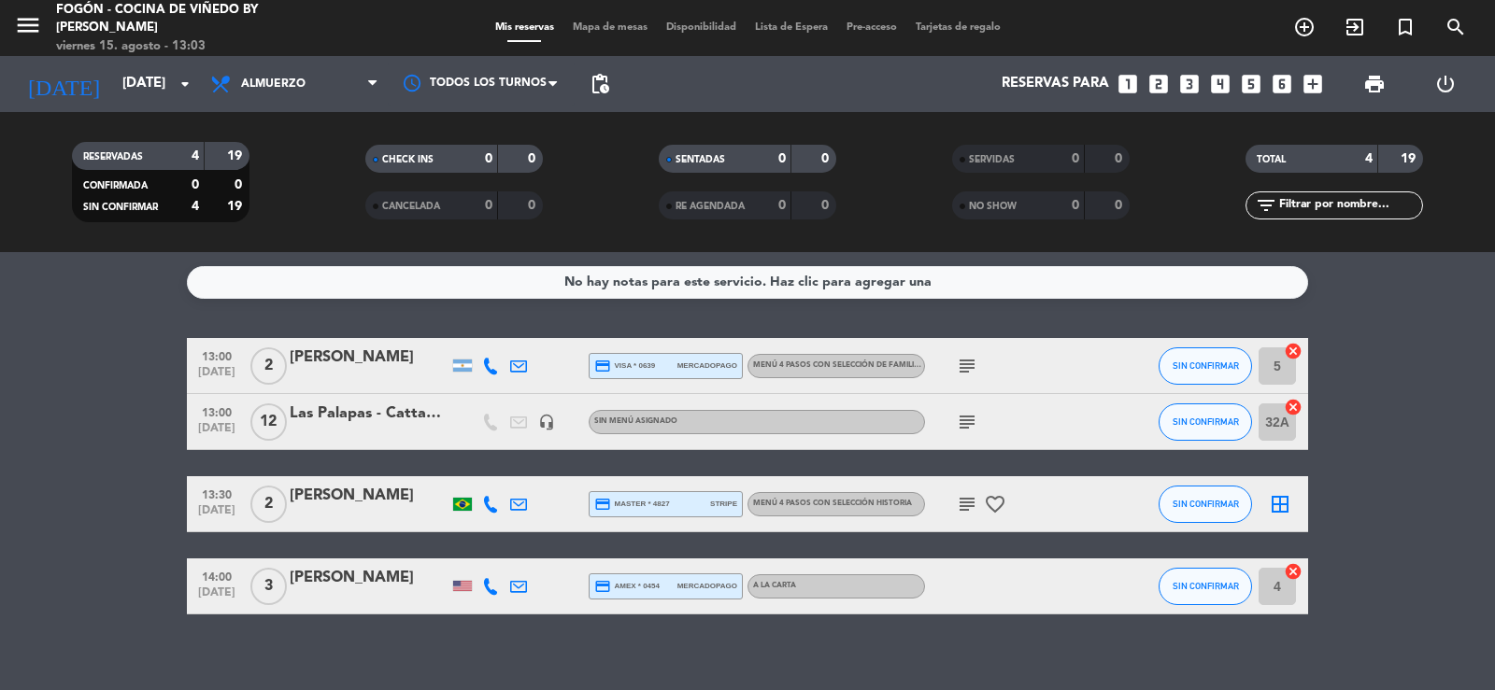
type input "vie. 15 ago."
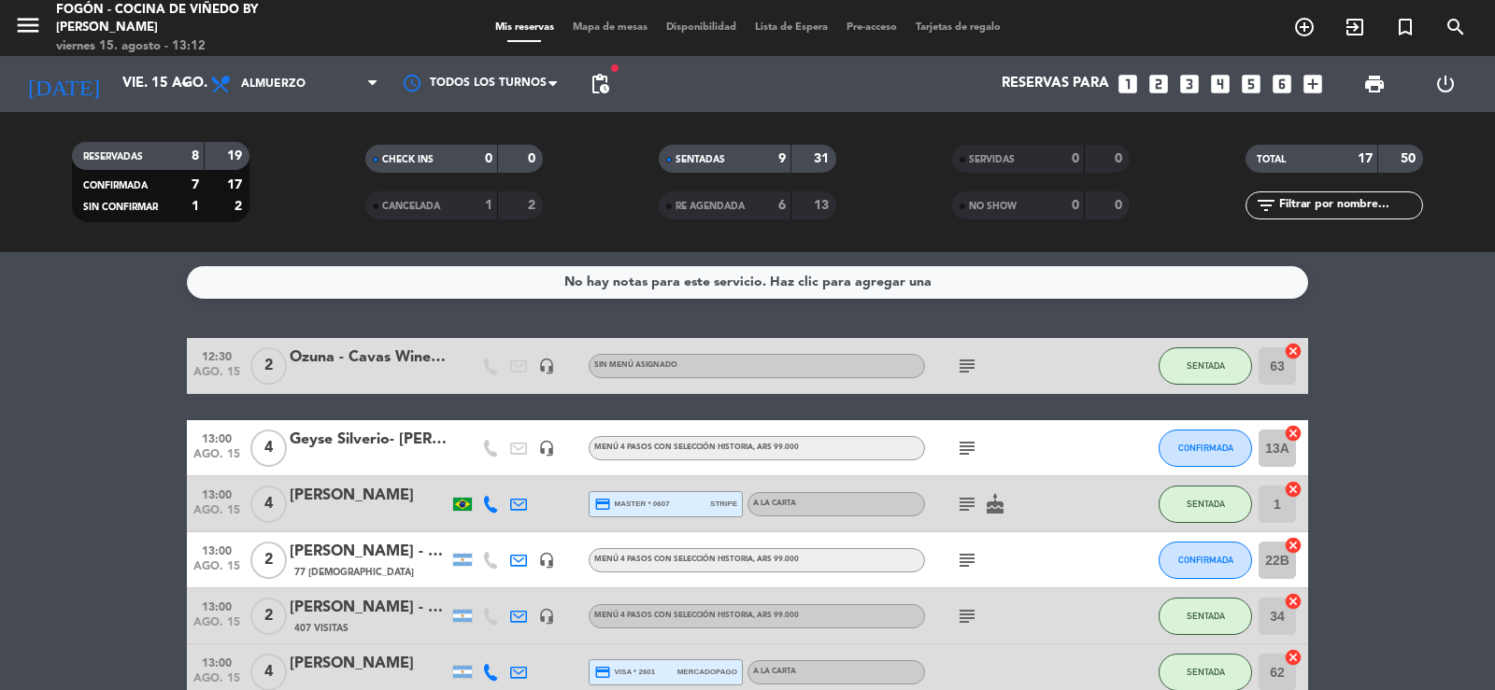
click at [598, 96] on span "pending_actions" at bounding box center [599, 83] width 37 height 37
click at [603, 79] on span "pending_actions" at bounding box center [600, 84] width 22 height 22
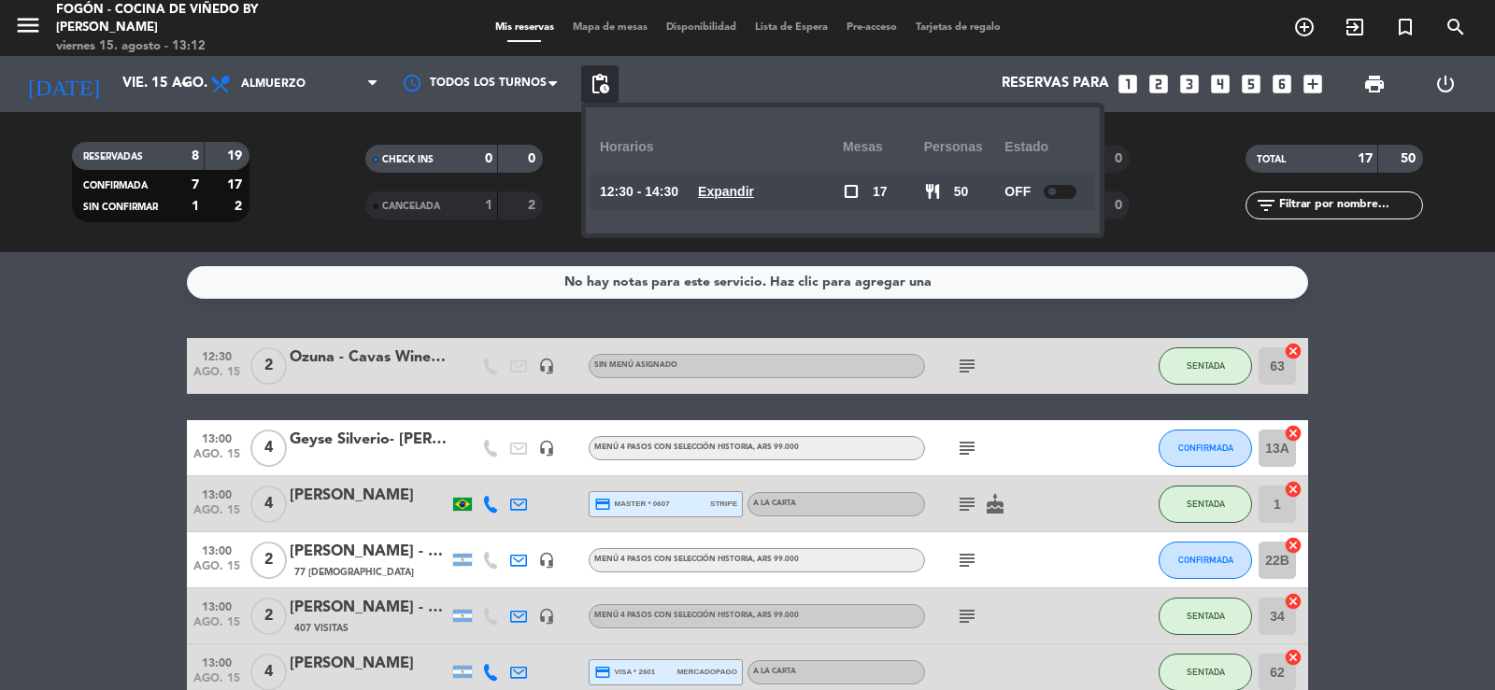
click at [603, 79] on span "pending_actions" at bounding box center [600, 84] width 22 height 22
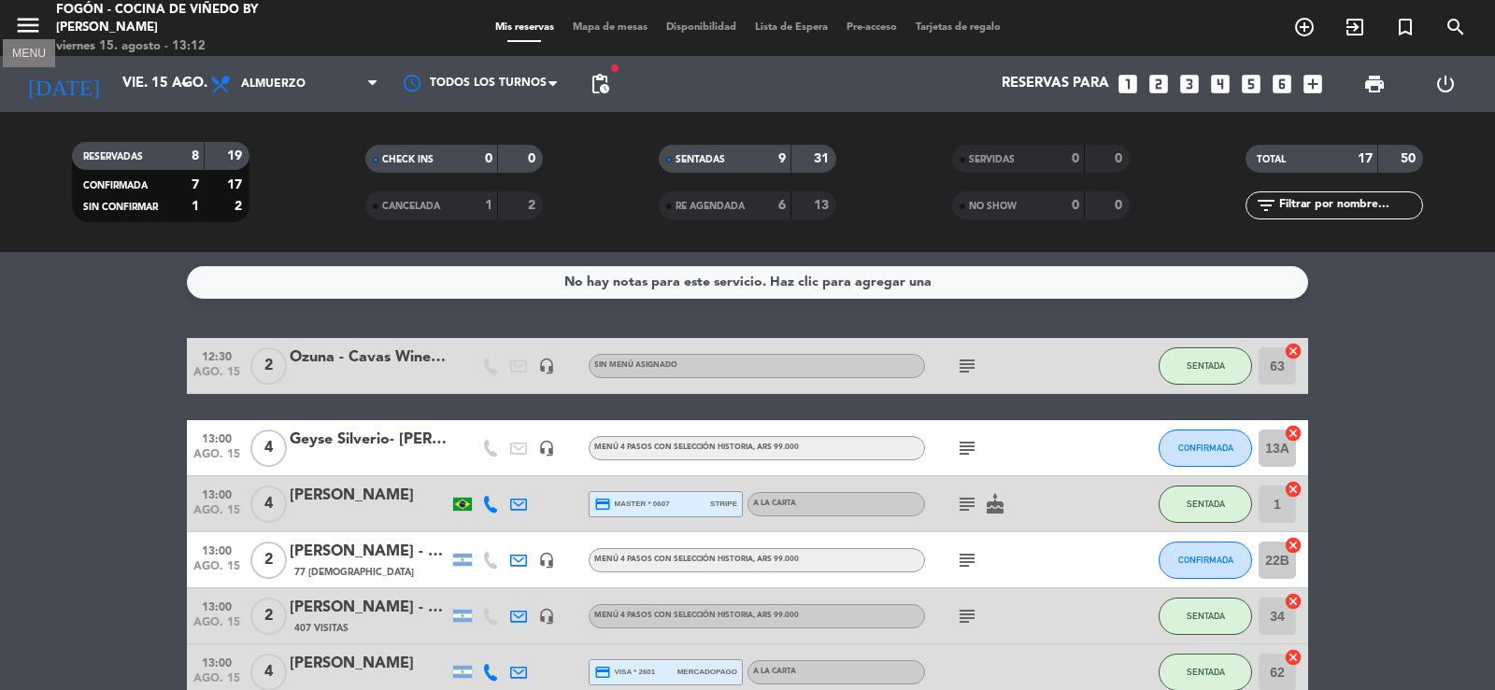
click at [21, 20] on icon "menu" at bounding box center [28, 25] width 28 height 28
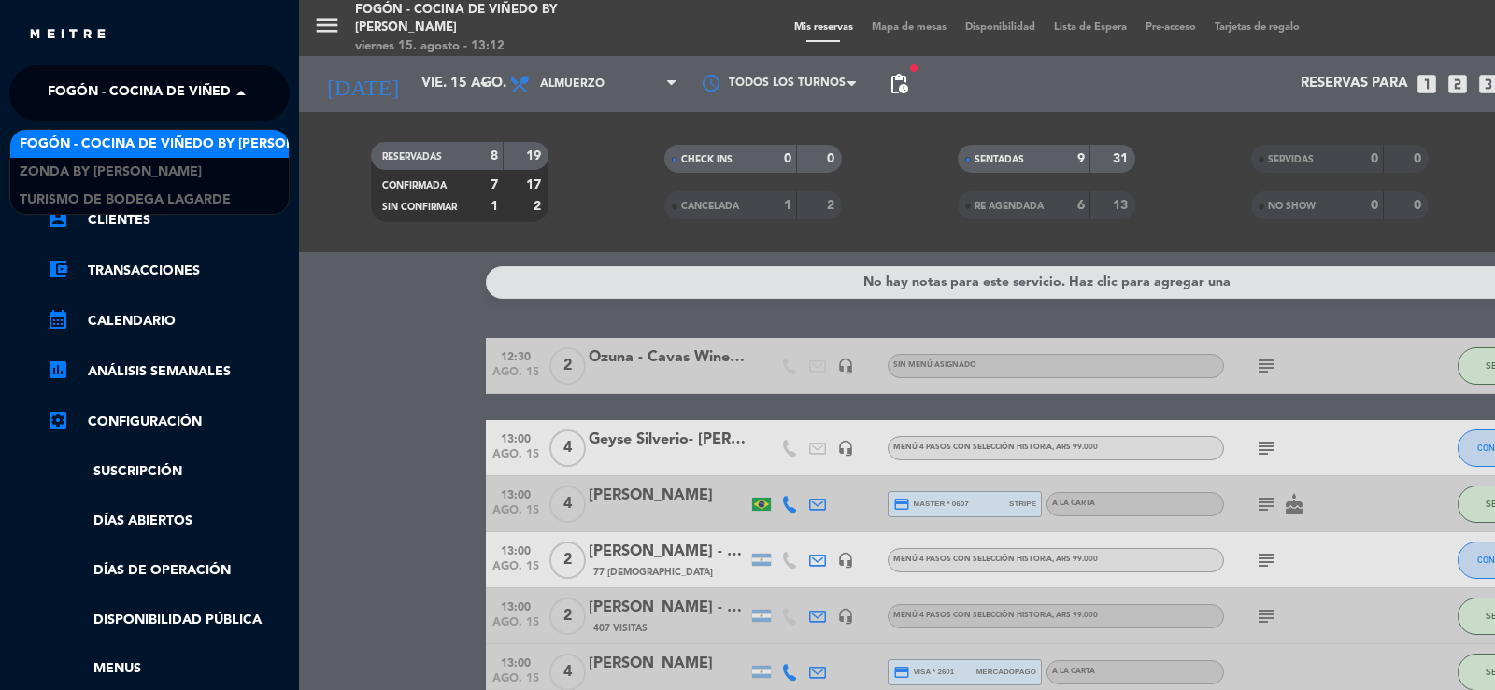
click at [103, 108] on span "Fogón - Cocina de viñedo by [PERSON_NAME]" at bounding box center [211, 93] width 327 height 39
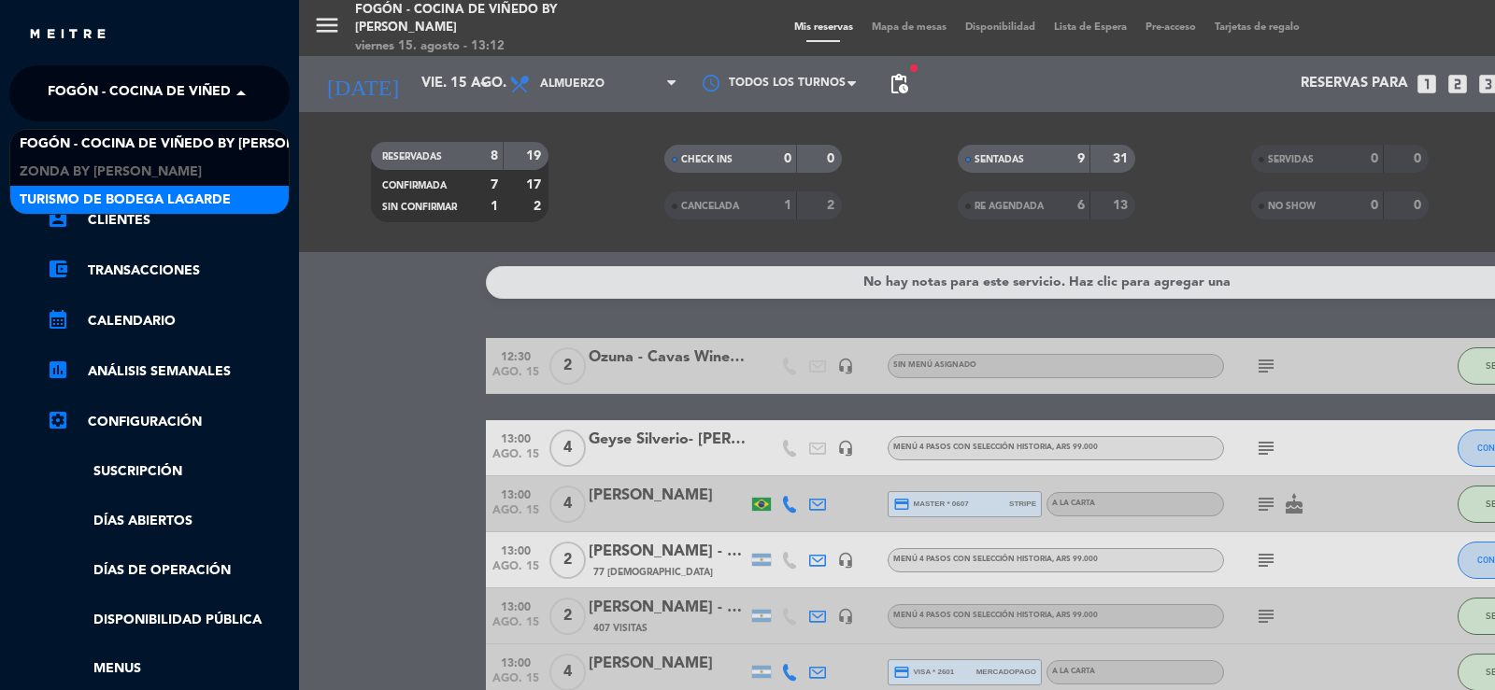
click at [109, 195] on span "Turismo de Bodega Lagarde" at bounding box center [125, 200] width 211 height 21
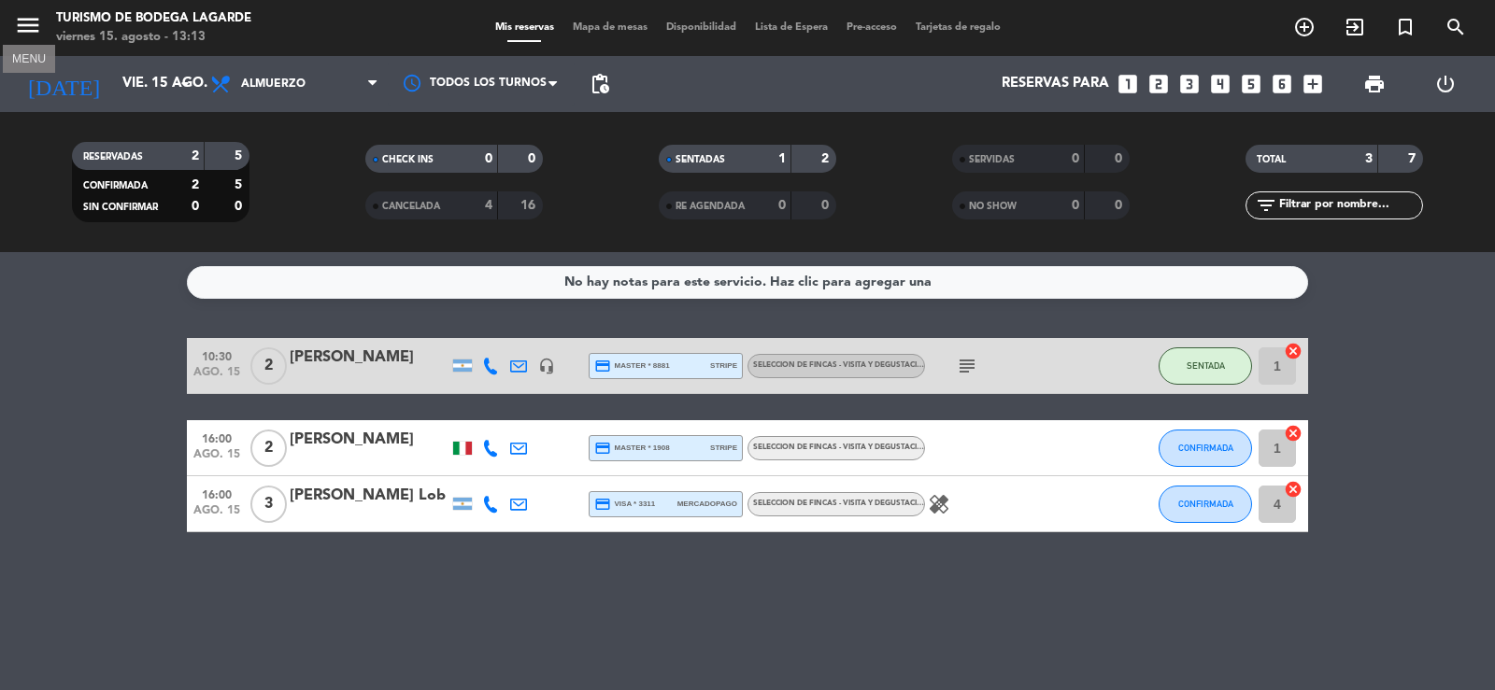
click at [34, 21] on icon "menu" at bounding box center [28, 25] width 28 height 28
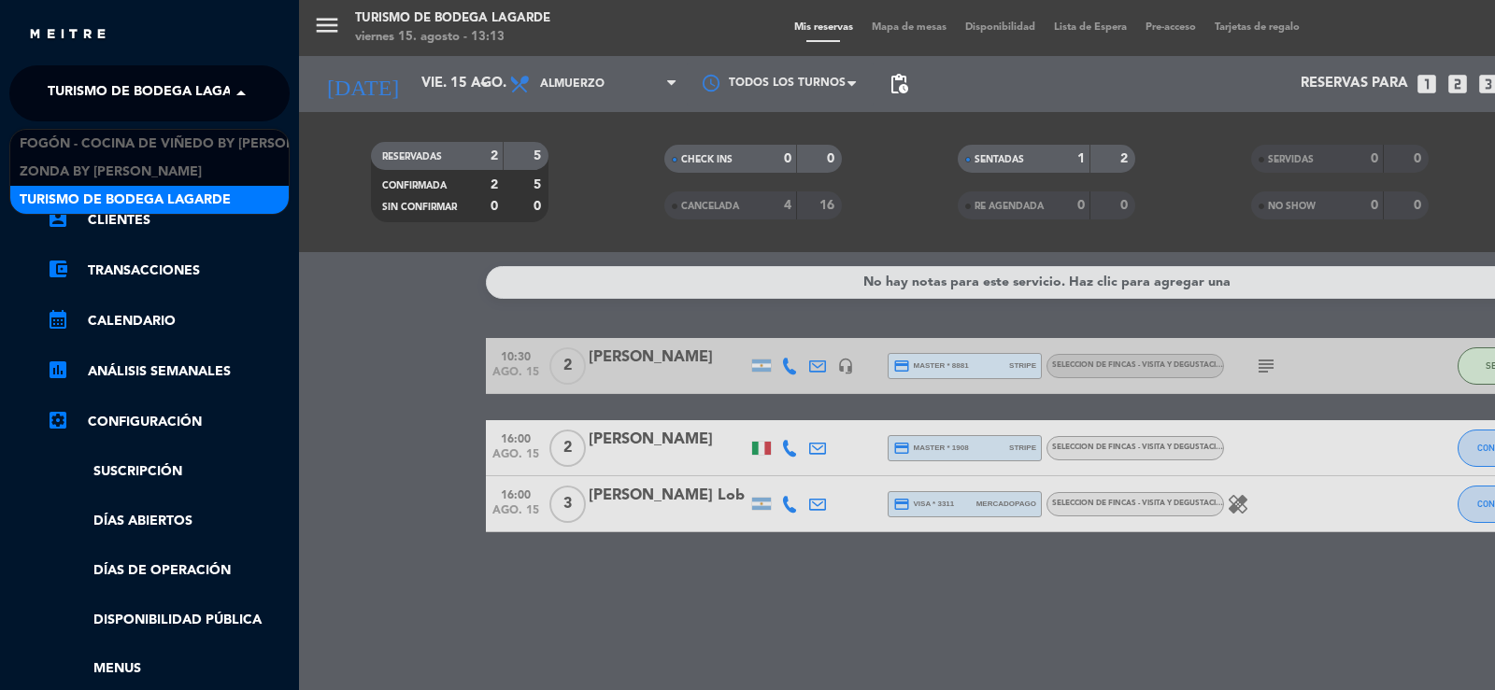
click at [111, 101] on span "Turismo de Bodega Lagarde" at bounding box center [153, 93] width 211 height 39
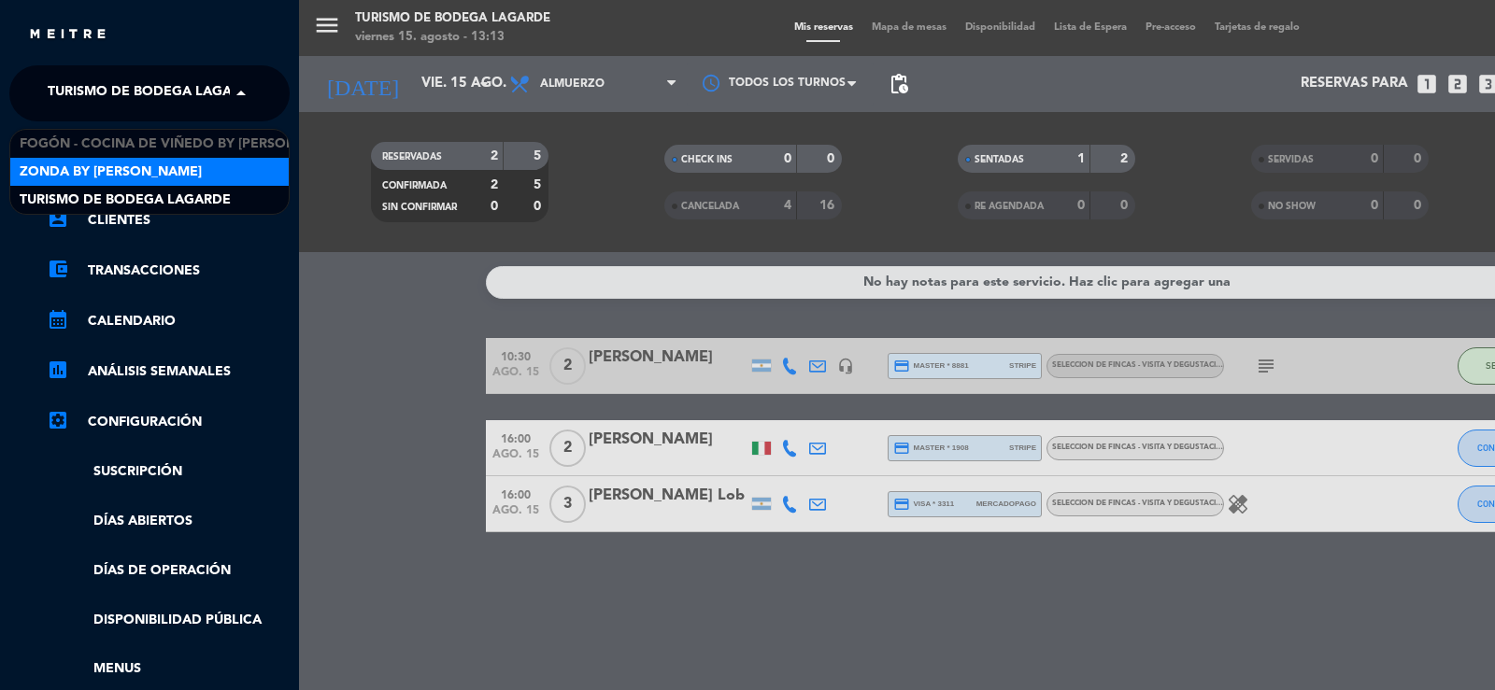
click at [121, 168] on span "Zonda by [PERSON_NAME]" at bounding box center [111, 172] width 182 height 21
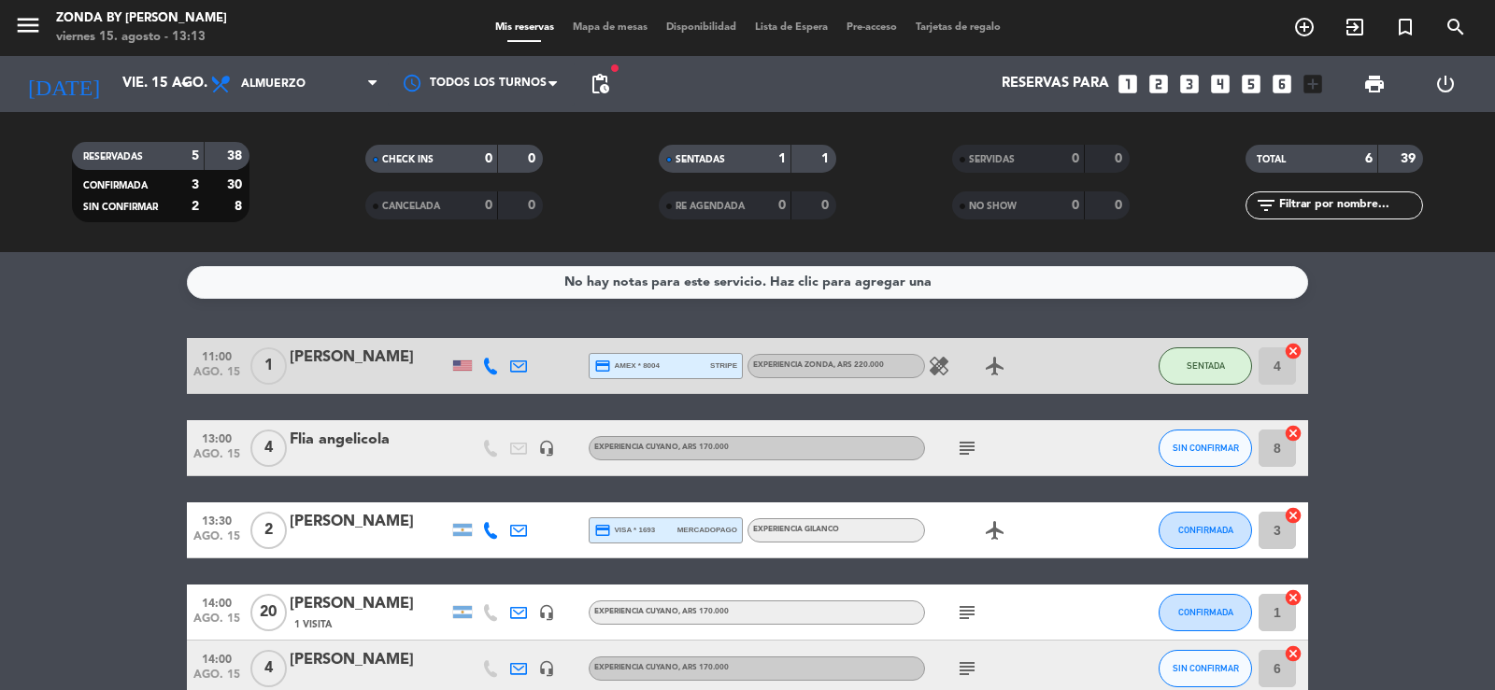
click at [962, 450] on icon "subject" at bounding box center [967, 448] width 22 height 22
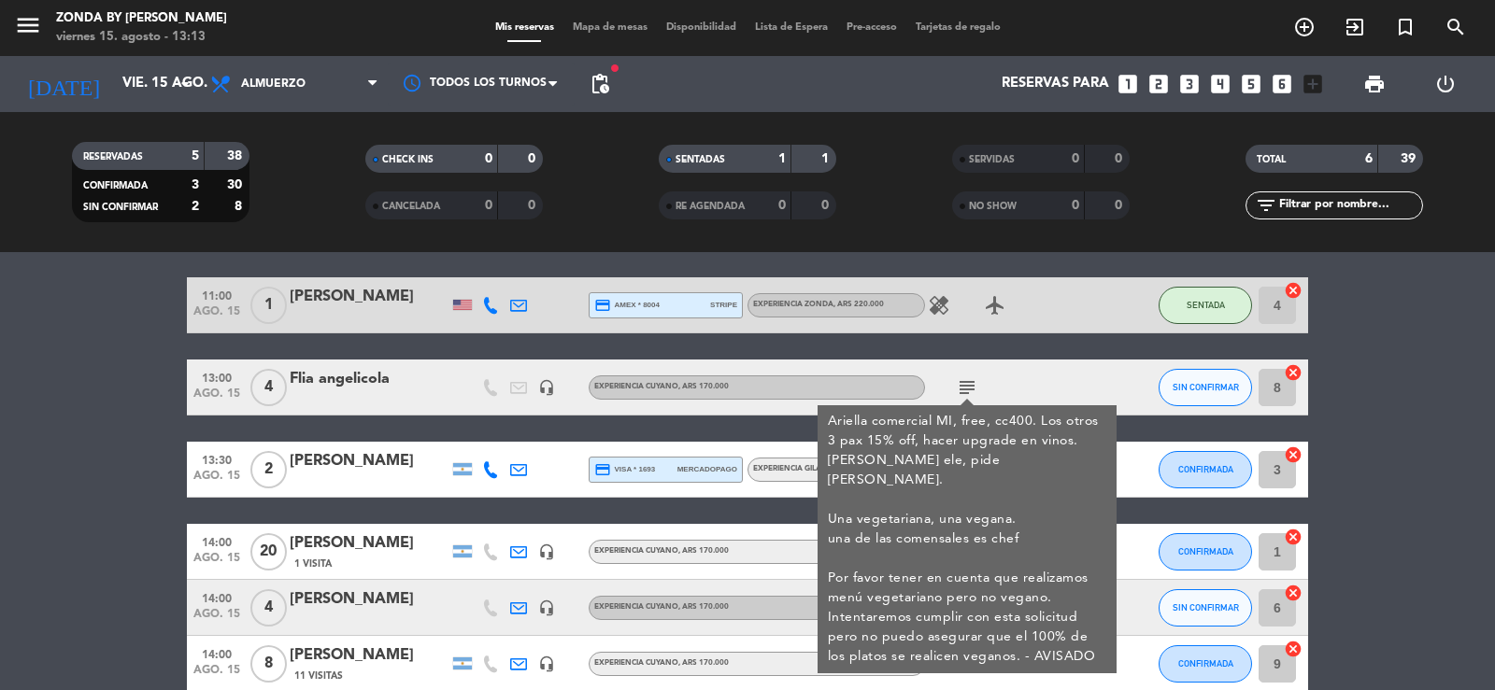
scroll to position [93, 0]
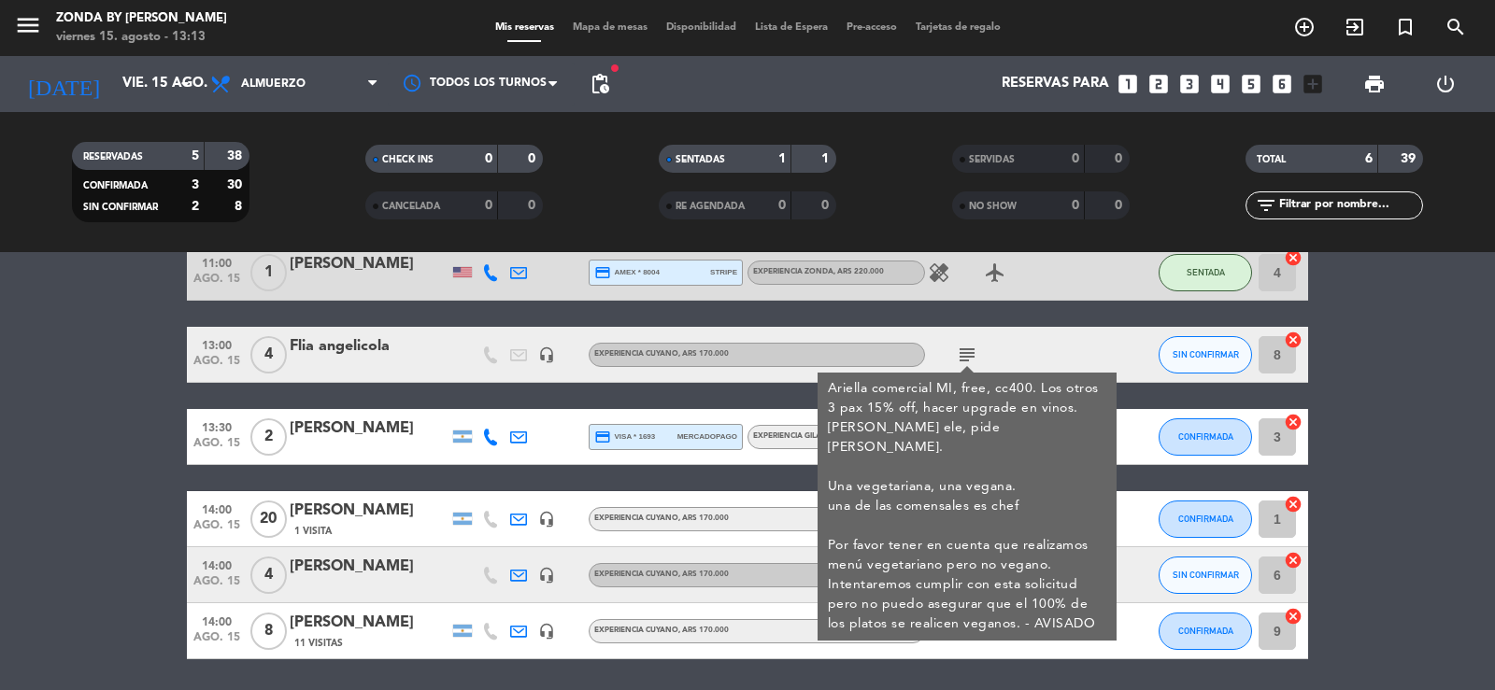
click at [1010, 381] on div "Ariella comercial MI, free, cc400. Los otros 3 pax 15% off, hacer upgrade en vi…" at bounding box center [967, 506] width 279 height 255
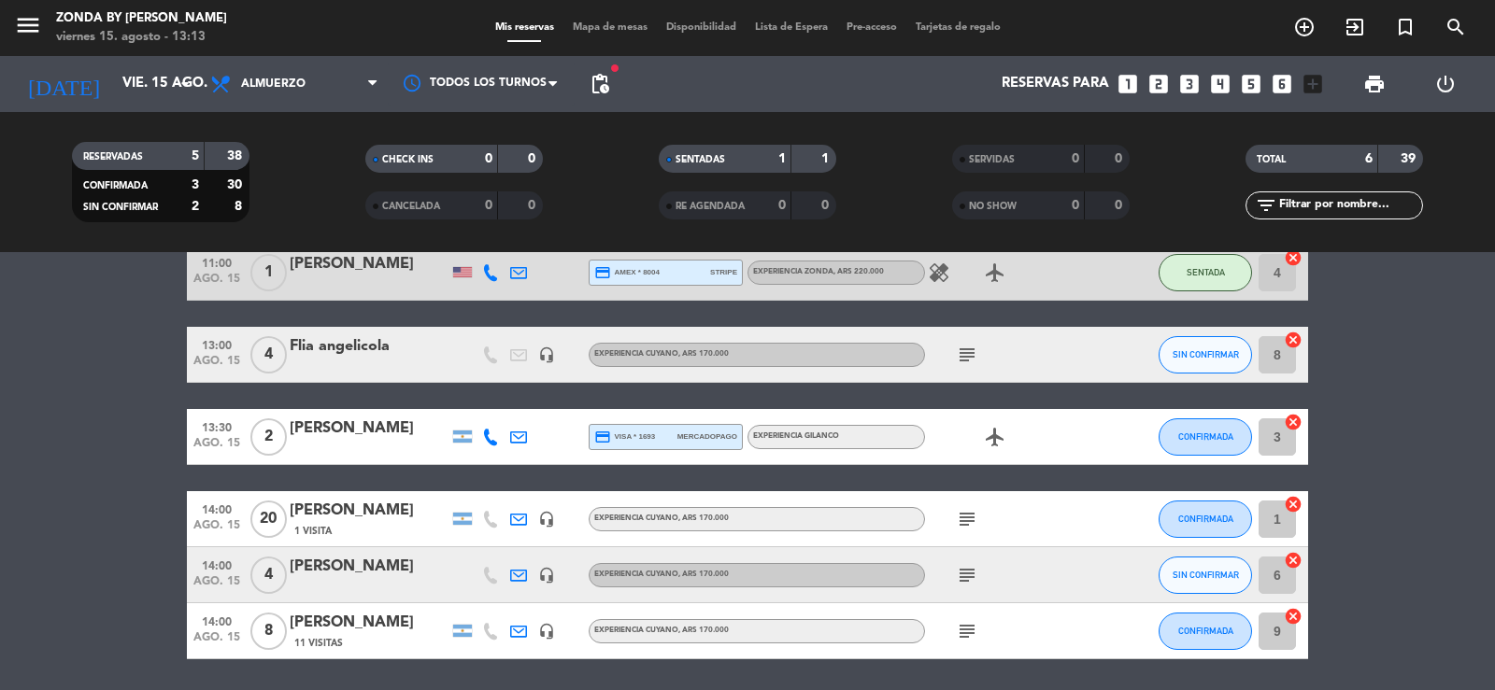
click at [969, 518] on icon "subject" at bounding box center [967, 519] width 22 height 22
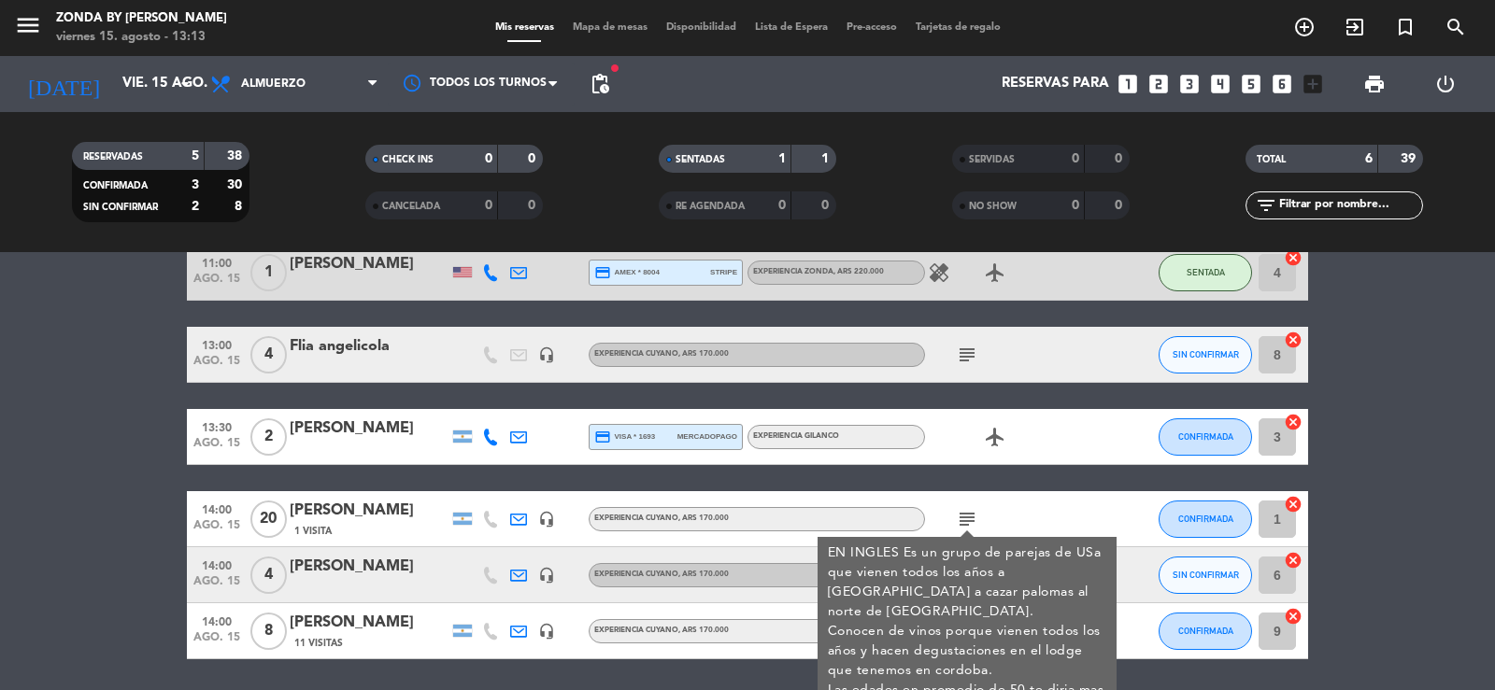
scroll to position [156, 0]
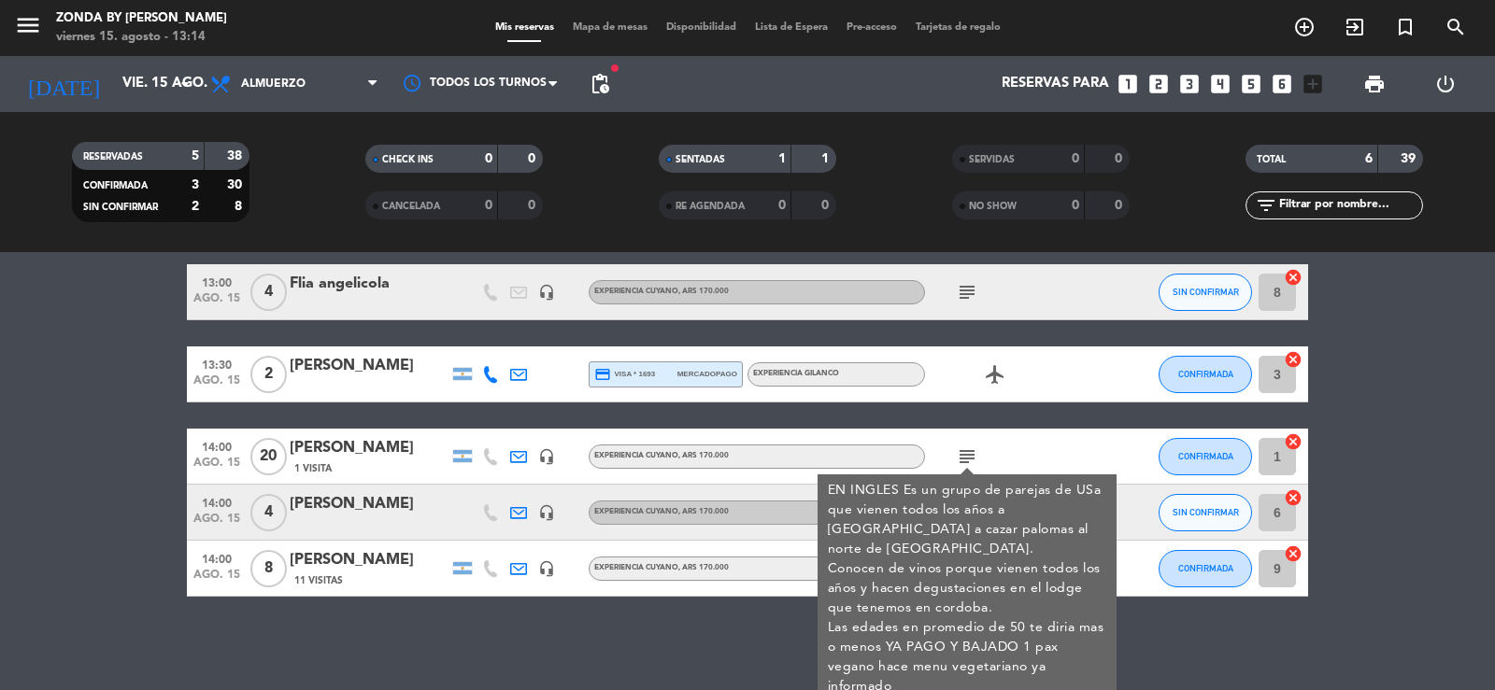
click at [722, 594] on div "14:00 [DATE] 8 [PERSON_NAME] 11 [DEMOGRAPHIC_DATA] headset_mic EXPERIENCIA CUYA…" at bounding box center [747, 569] width 1121 height 56
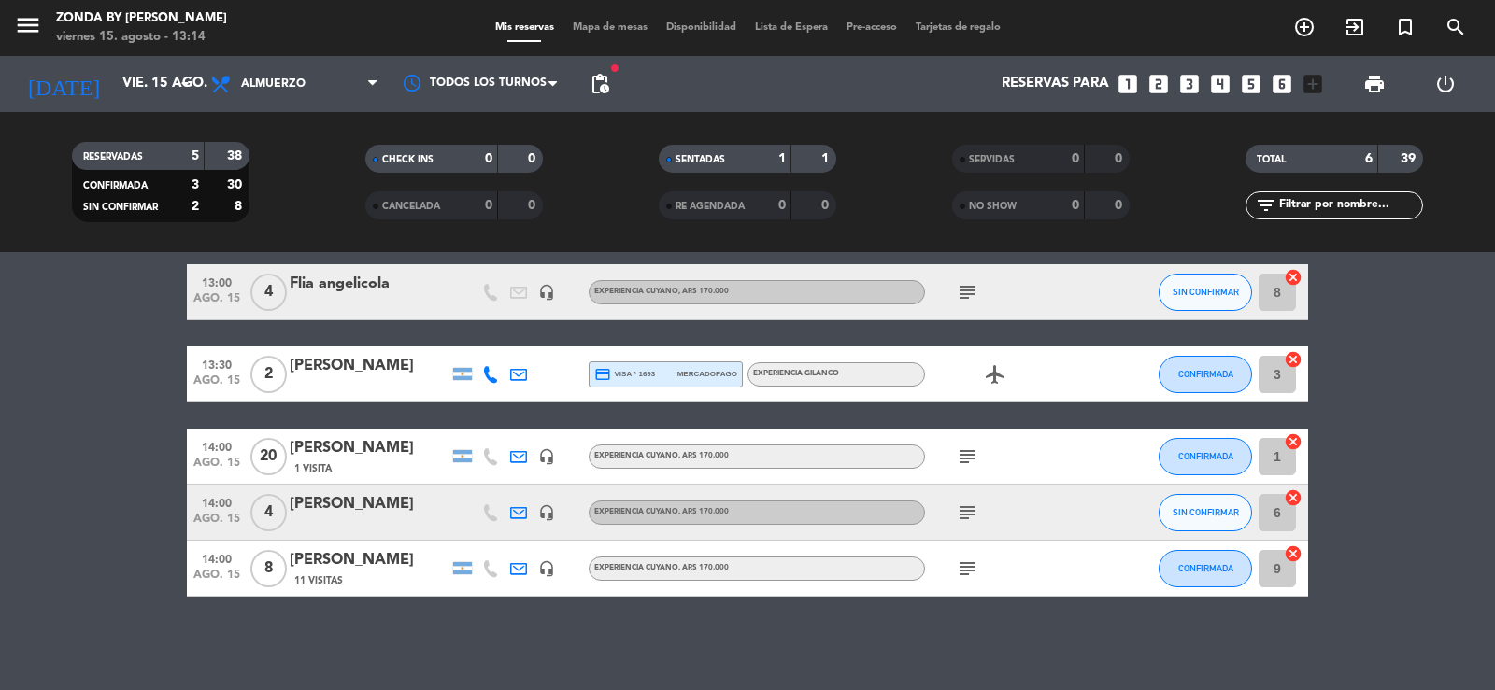
click at [966, 514] on icon "subject" at bounding box center [967, 513] width 22 height 22
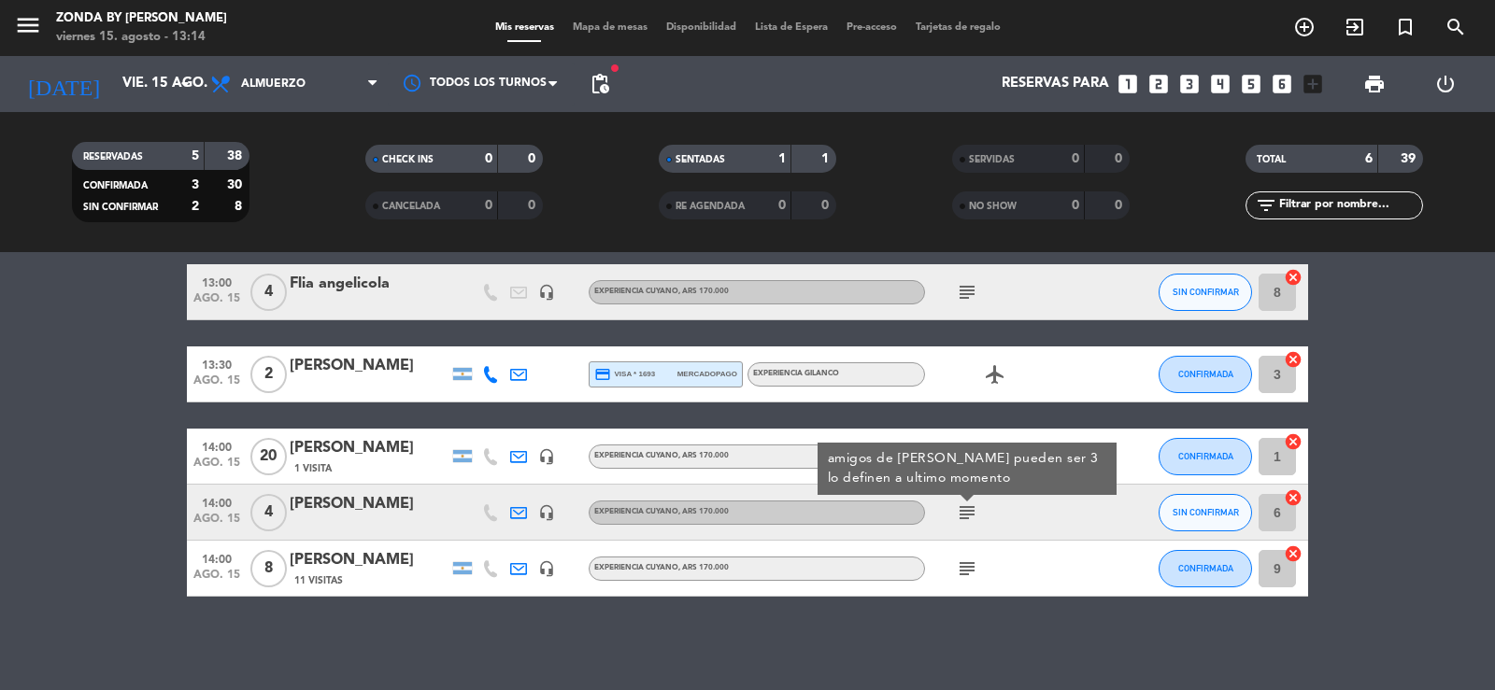
click at [965, 567] on icon "subject" at bounding box center [967, 569] width 22 height 22
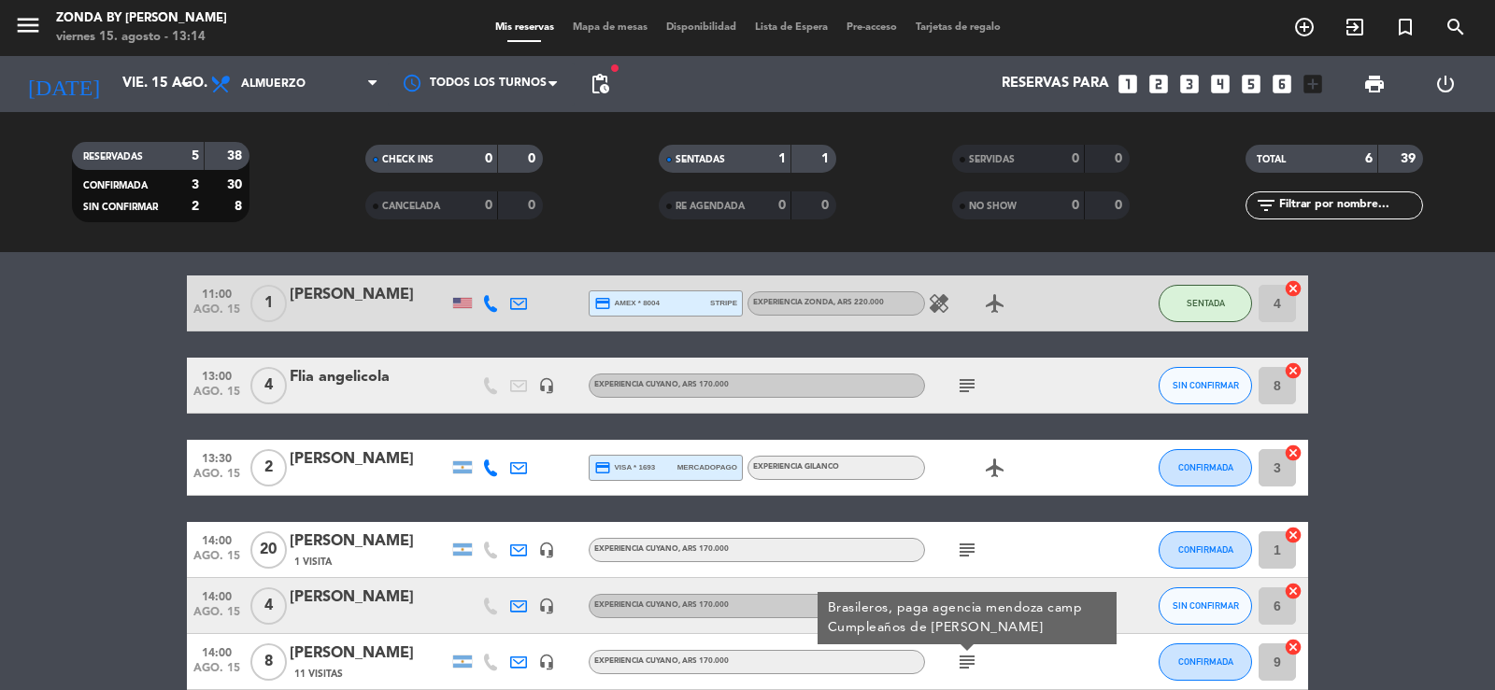
scroll to position [0, 0]
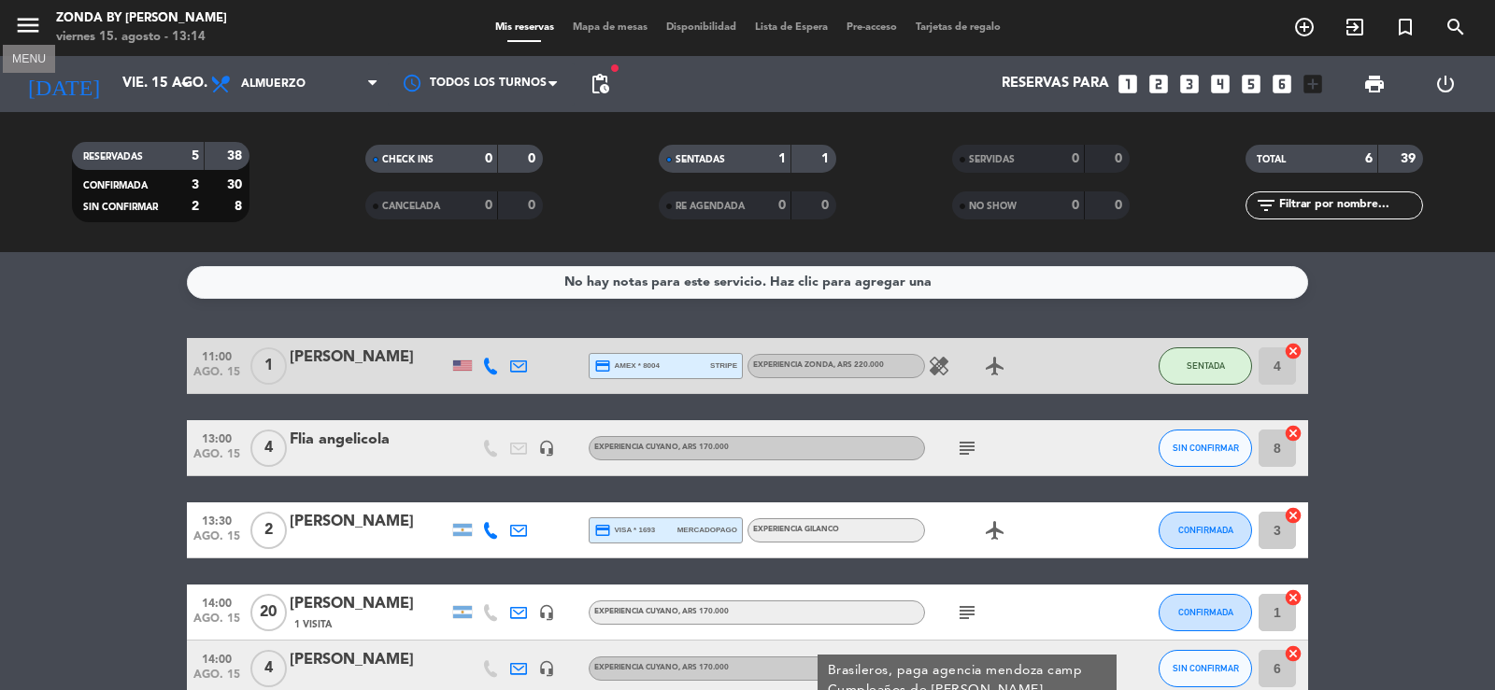
click at [20, 30] on icon "menu" at bounding box center [28, 25] width 28 height 28
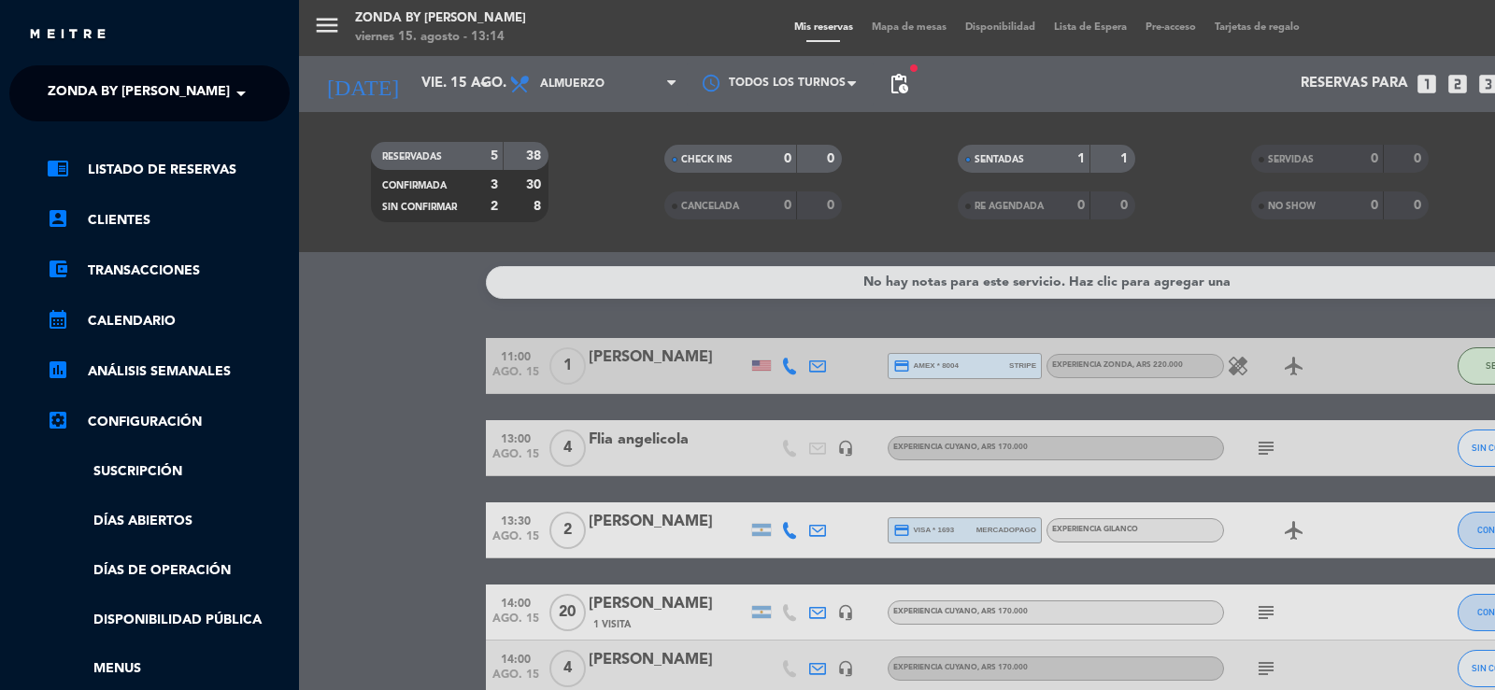
click at [93, 89] on span "Zonda by [PERSON_NAME]" at bounding box center [139, 93] width 182 height 39
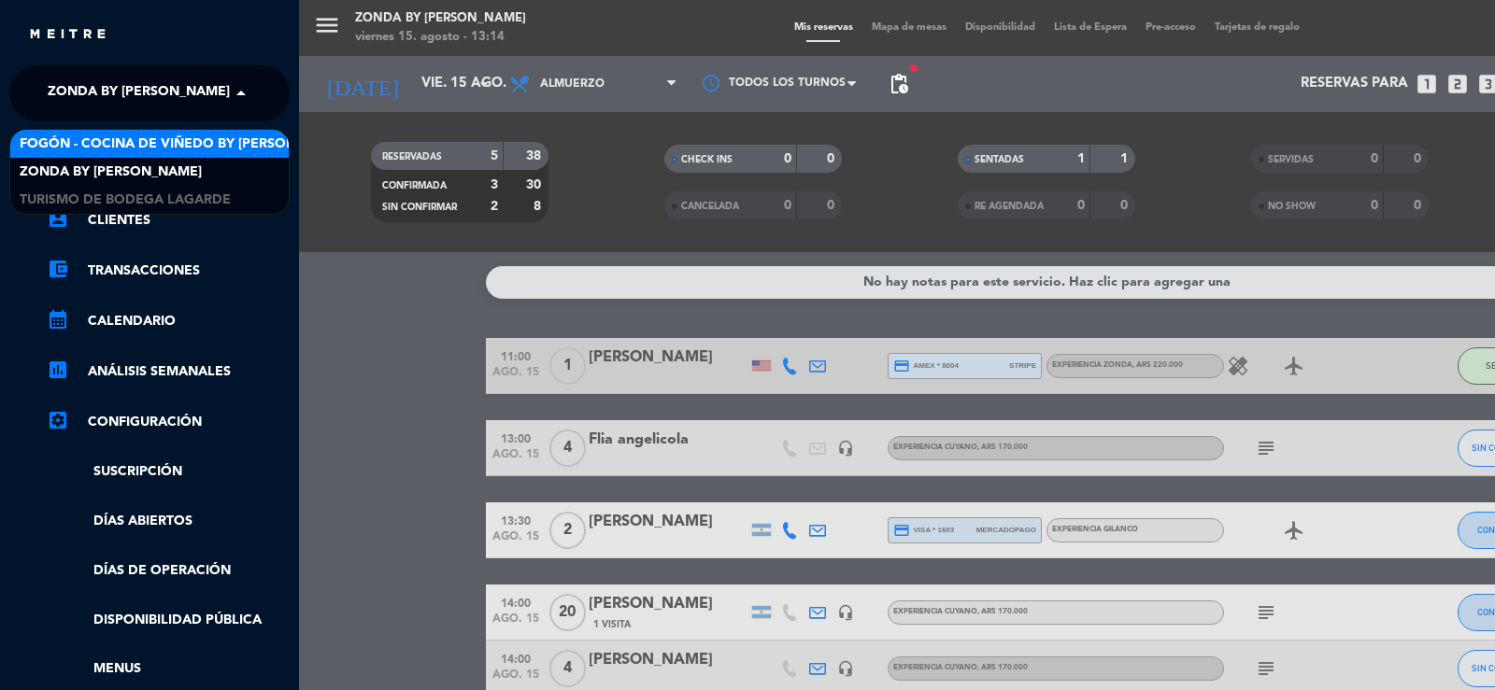
click at [99, 155] on div "Fogón - Cocina de viñedo by [PERSON_NAME]" at bounding box center [149, 144] width 278 height 28
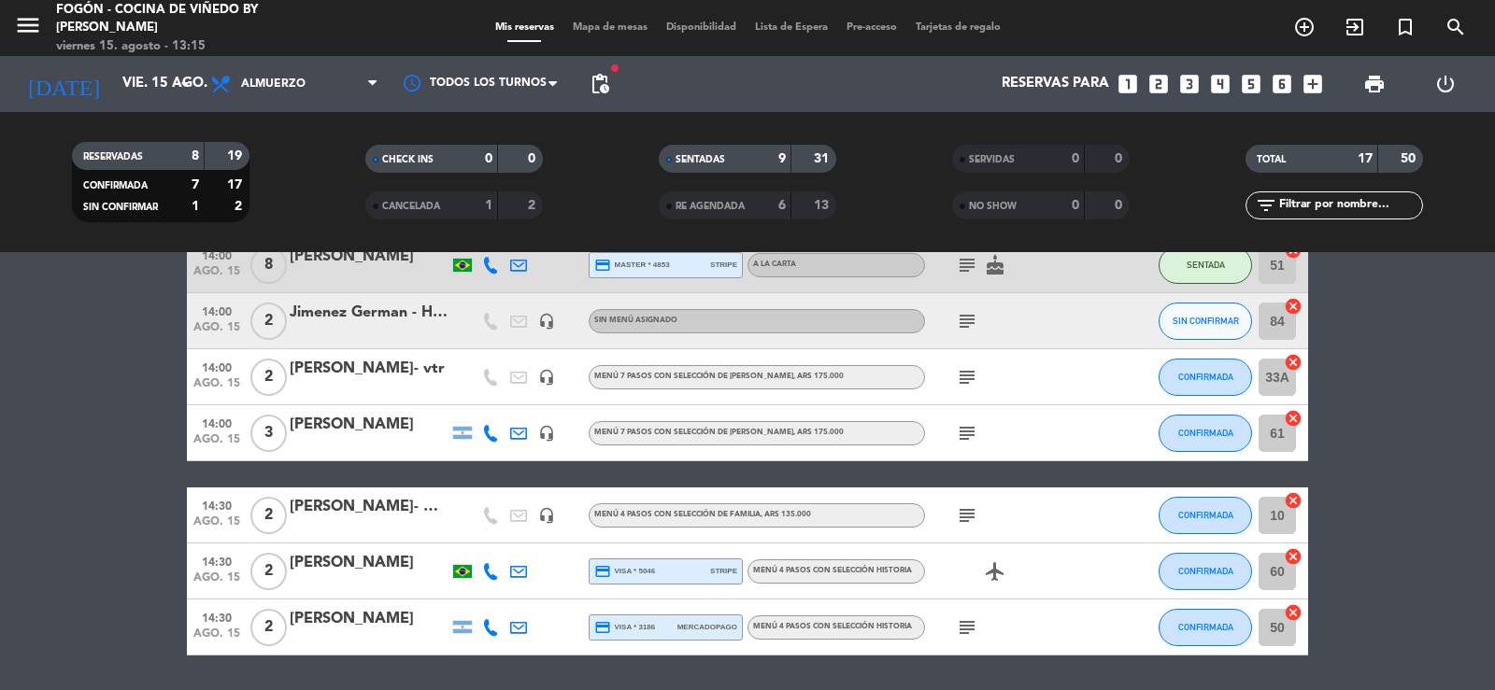
scroll to position [747, 0]
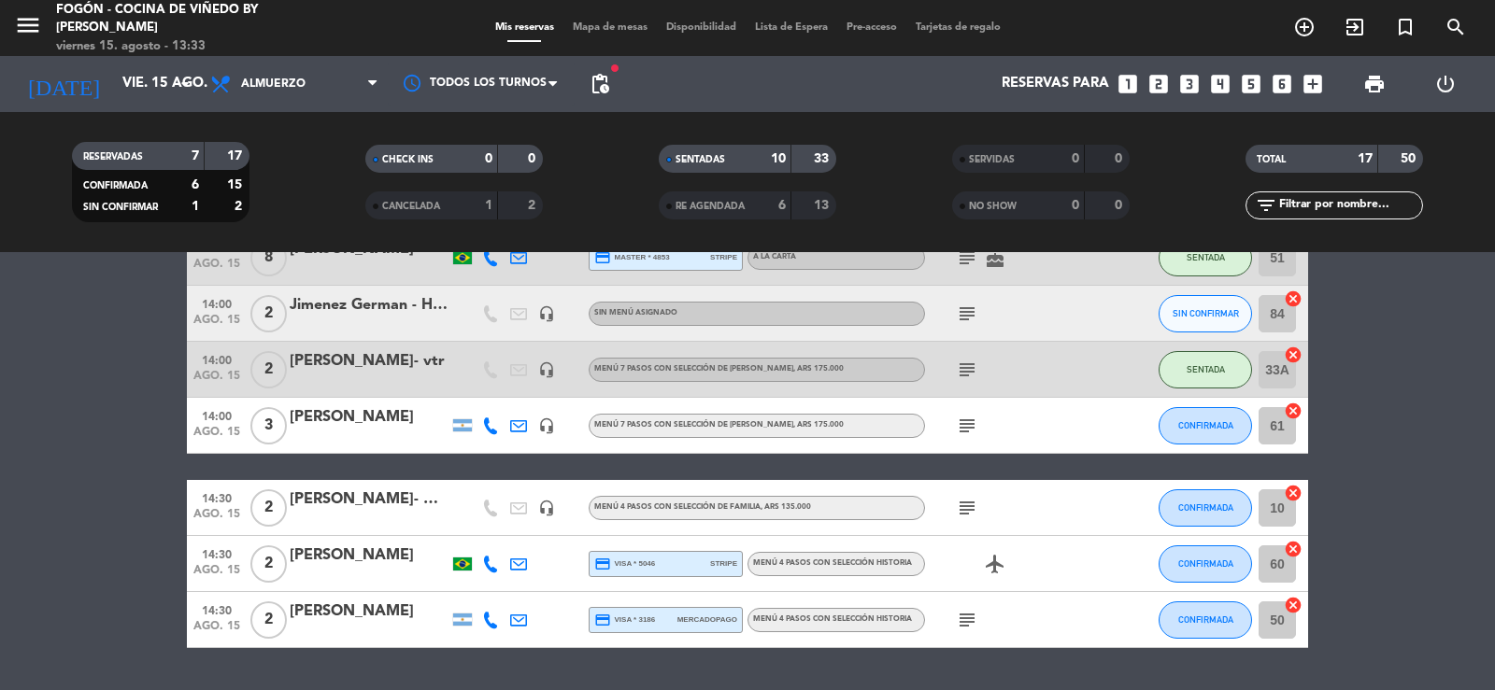
click at [376, 362] on div "[PERSON_NAME]- vtr" at bounding box center [369, 361] width 159 height 24
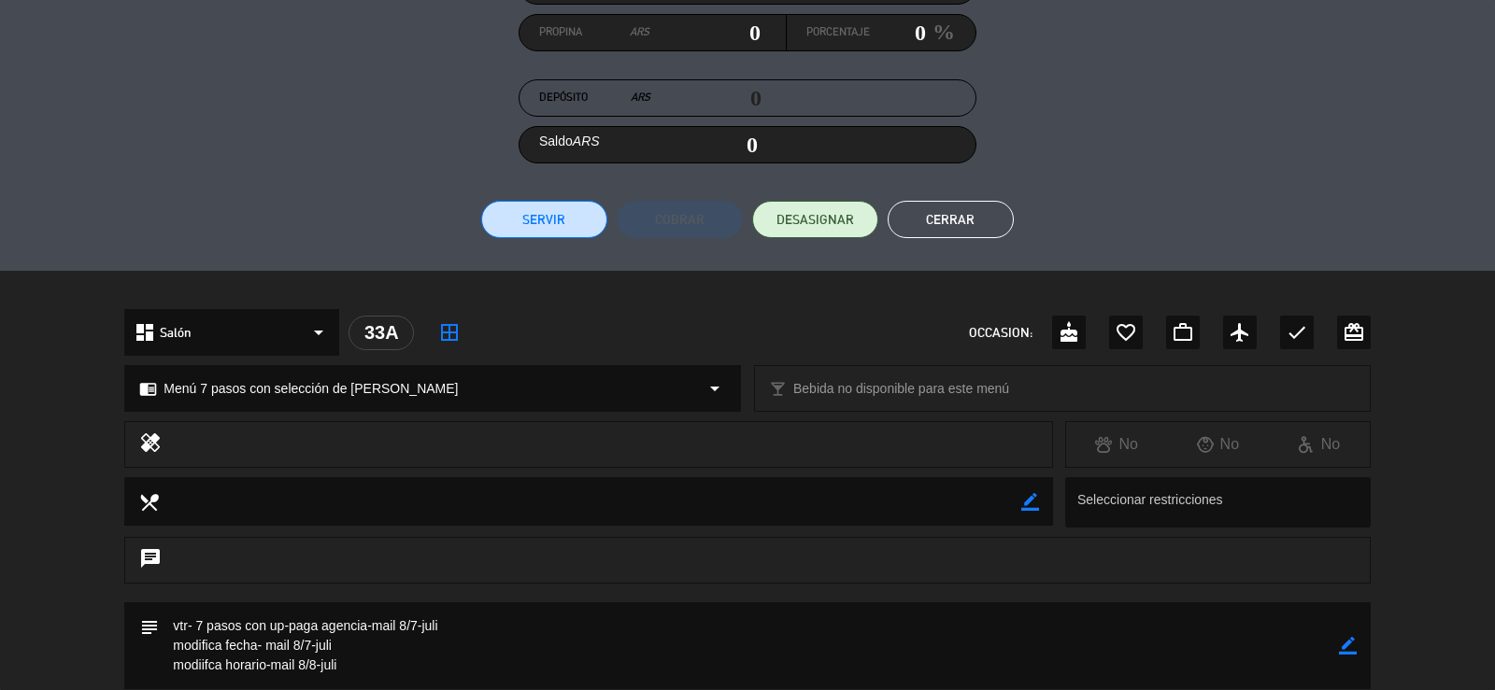
scroll to position [374, 0]
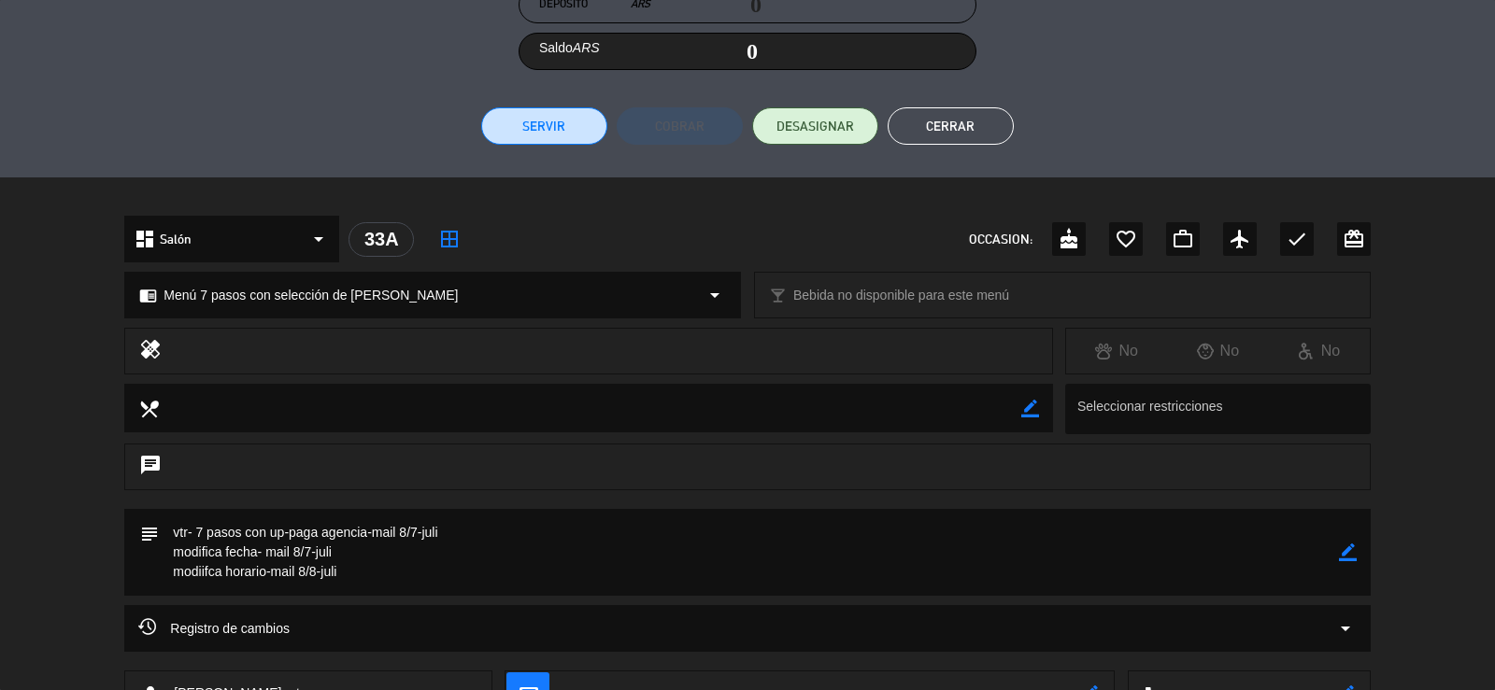
drag, startPoint x: 1359, startPoint y: 556, endPoint x: 1349, endPoint y: 556, distance: 10.3
click at [1357, 556] on div "subject border_color" at bounding box center [746, 552] width 1245 height 87
click at [1349, 556] on icon "border_color" at bounding box center [1348, 553] width 18 height 18
click at [1306, 572] on textarea at bounding box center [748, 552] width 1179 height 87
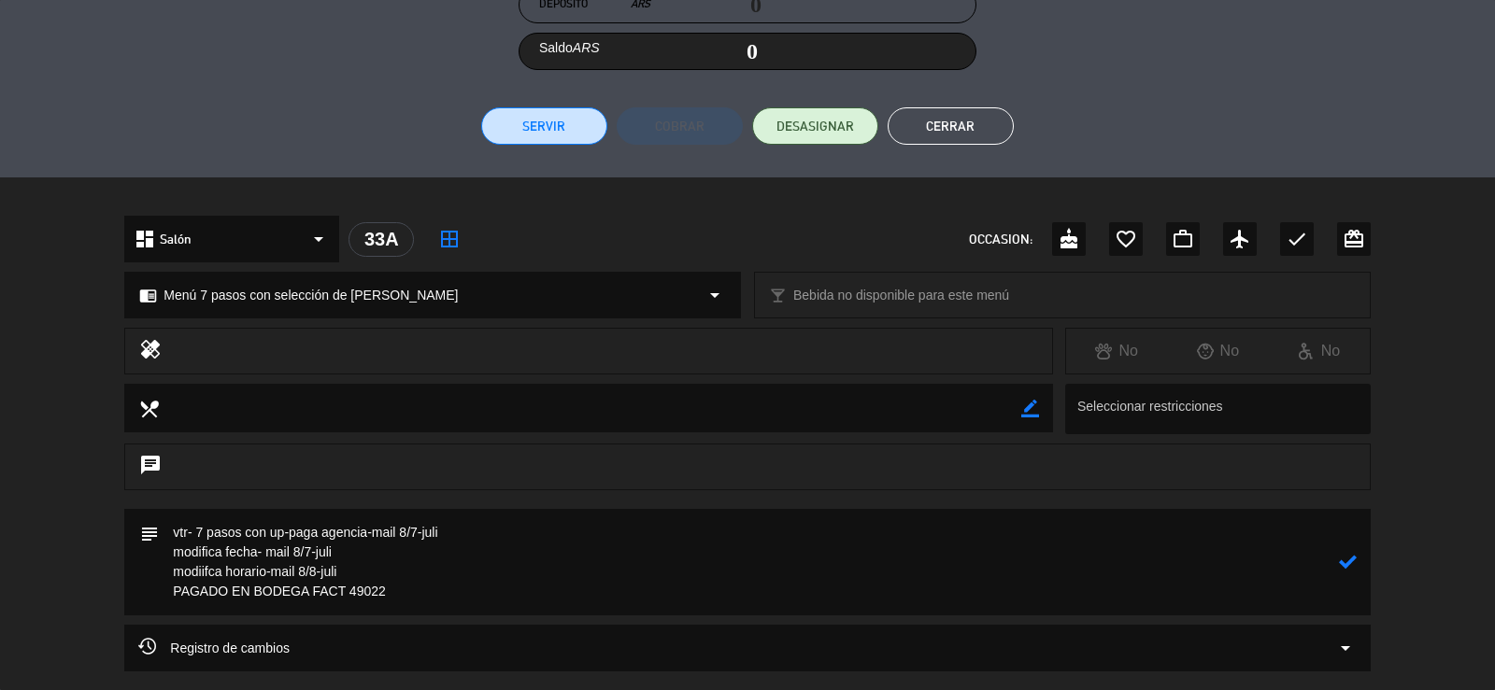
type textarea "vtr- 7 pasos con up-paga agencia-mail 8/7-juli modifica fecha- mail 8/7-juli mo…"
click at [1349, 560] on icon at bounding box center [1348, 562] width 18 height 18
click at [957, 122] on button "Cerrar" at bounding box center [950, 125] width 126 height 37
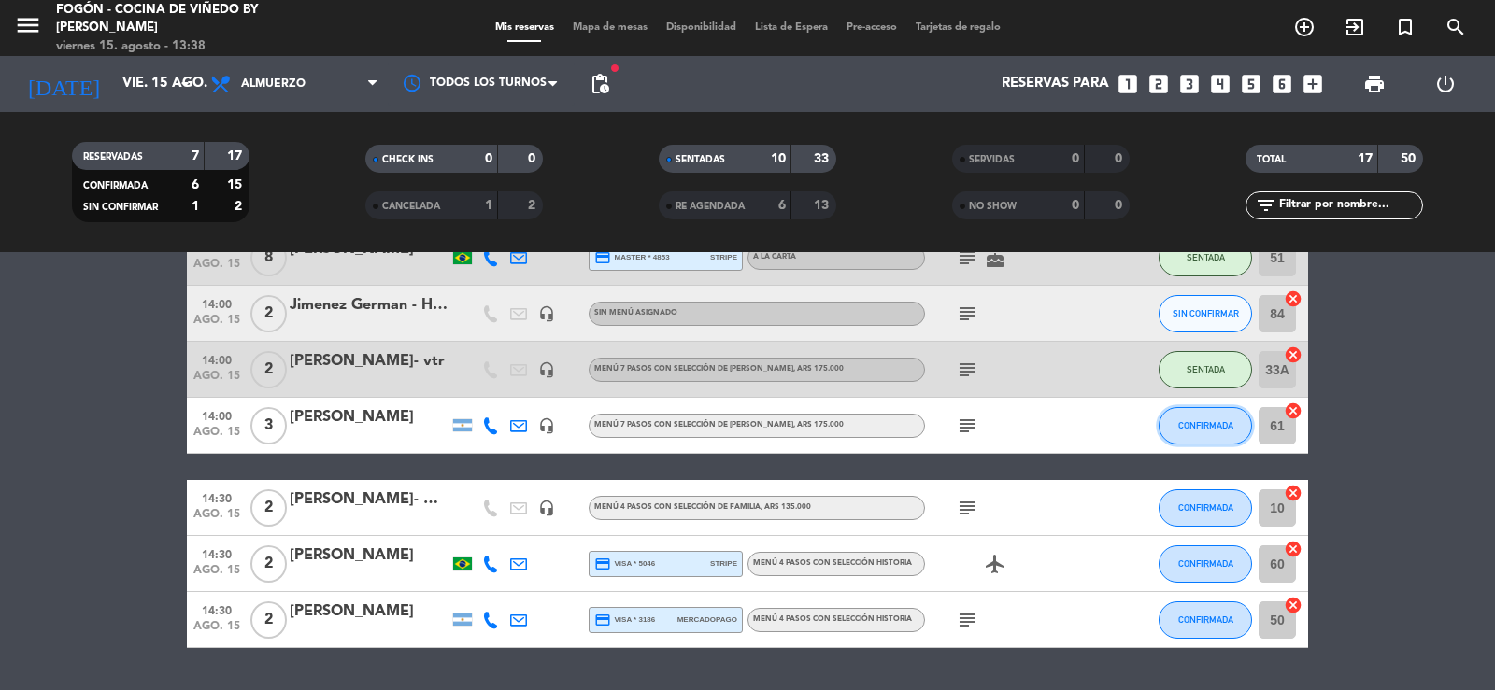
click at [1210, 426] on span "CONFIRMADA" at bounding box center [1205, 425] width 55 height 10
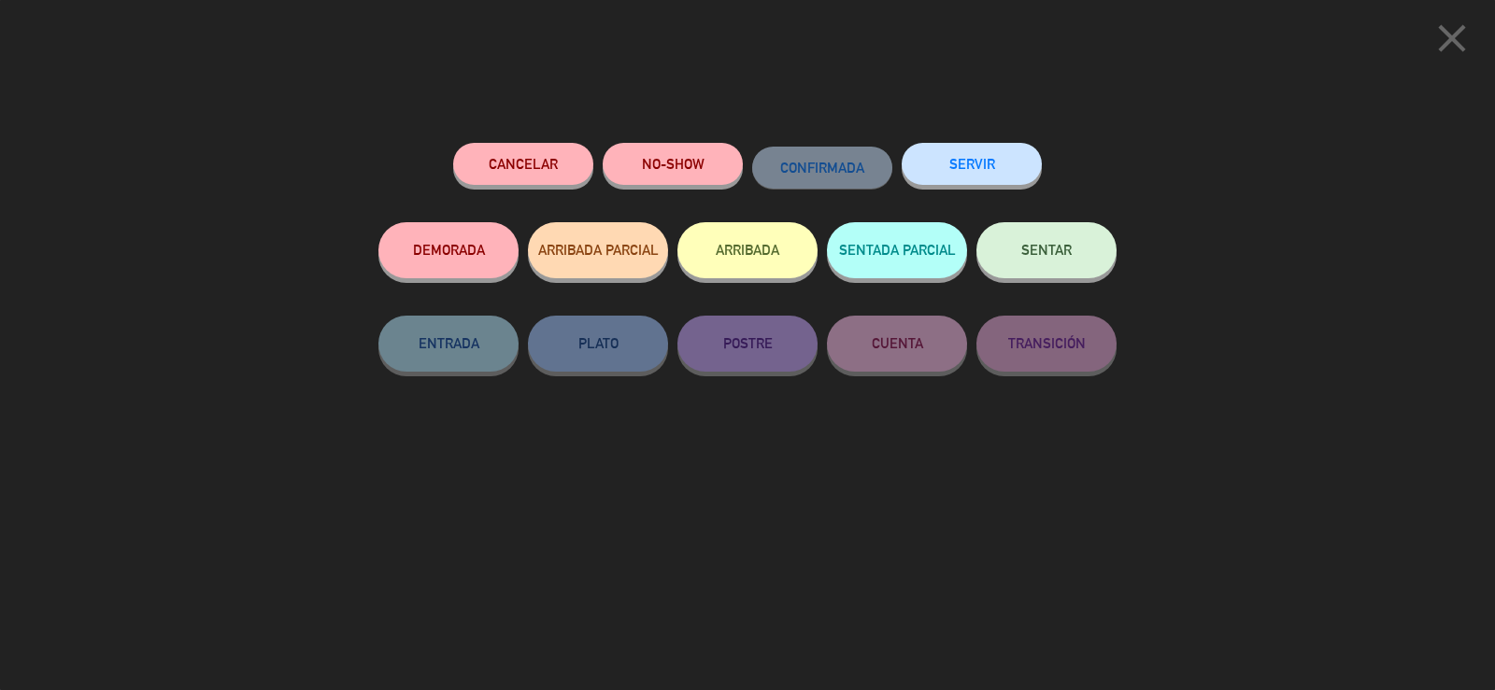
click at [1018, 245] on button "SENTAR" at bounding box center [1046, 250] width 140 height 56
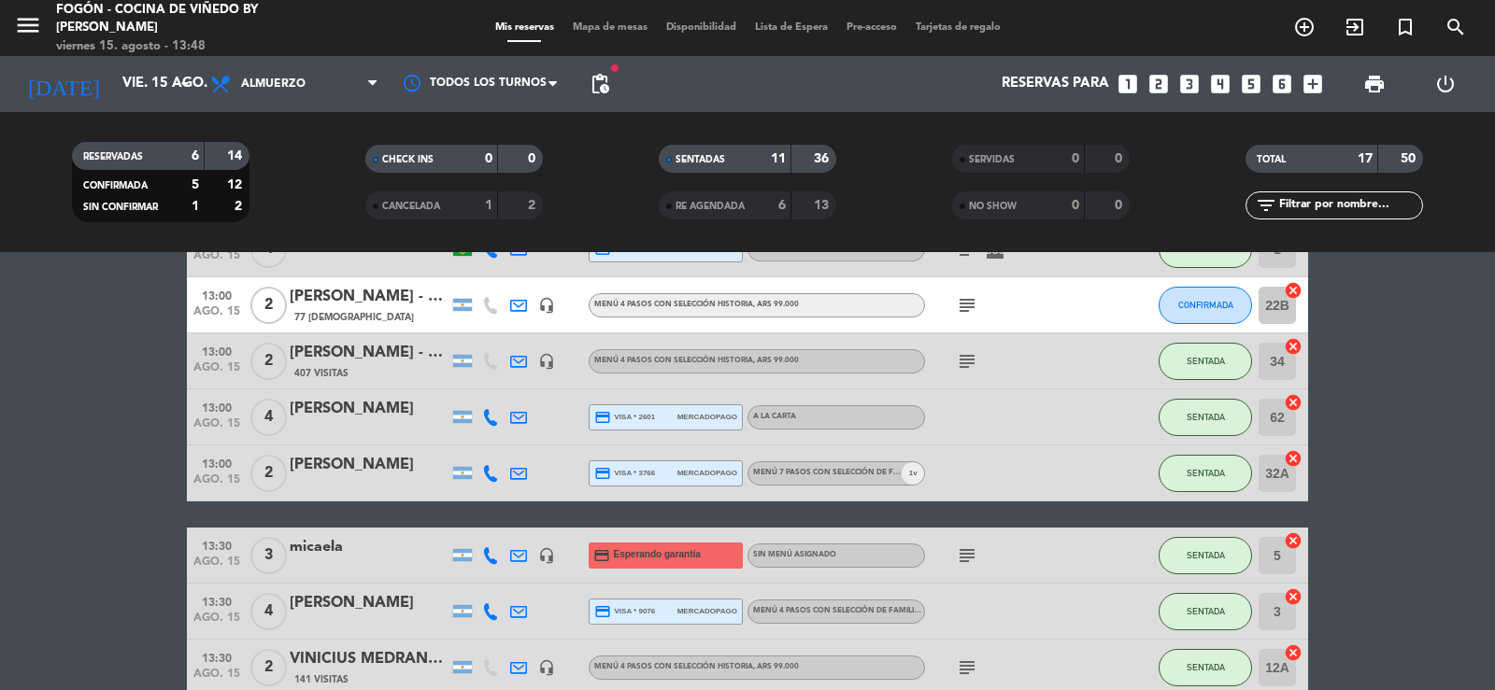
scroll to position [0, 0]
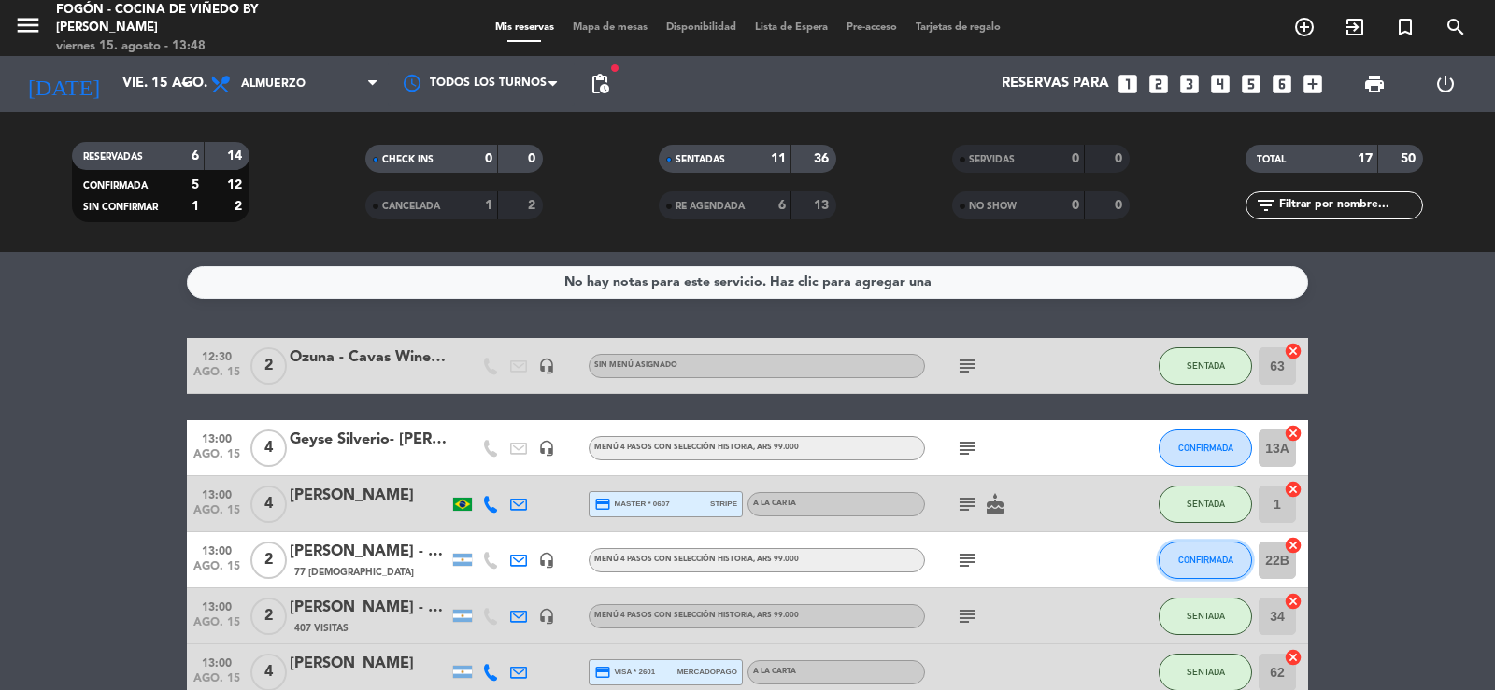
click at [1209, 556] on span "CONFIRMADA" at bounding box center [1205, 560] width 55 height 10
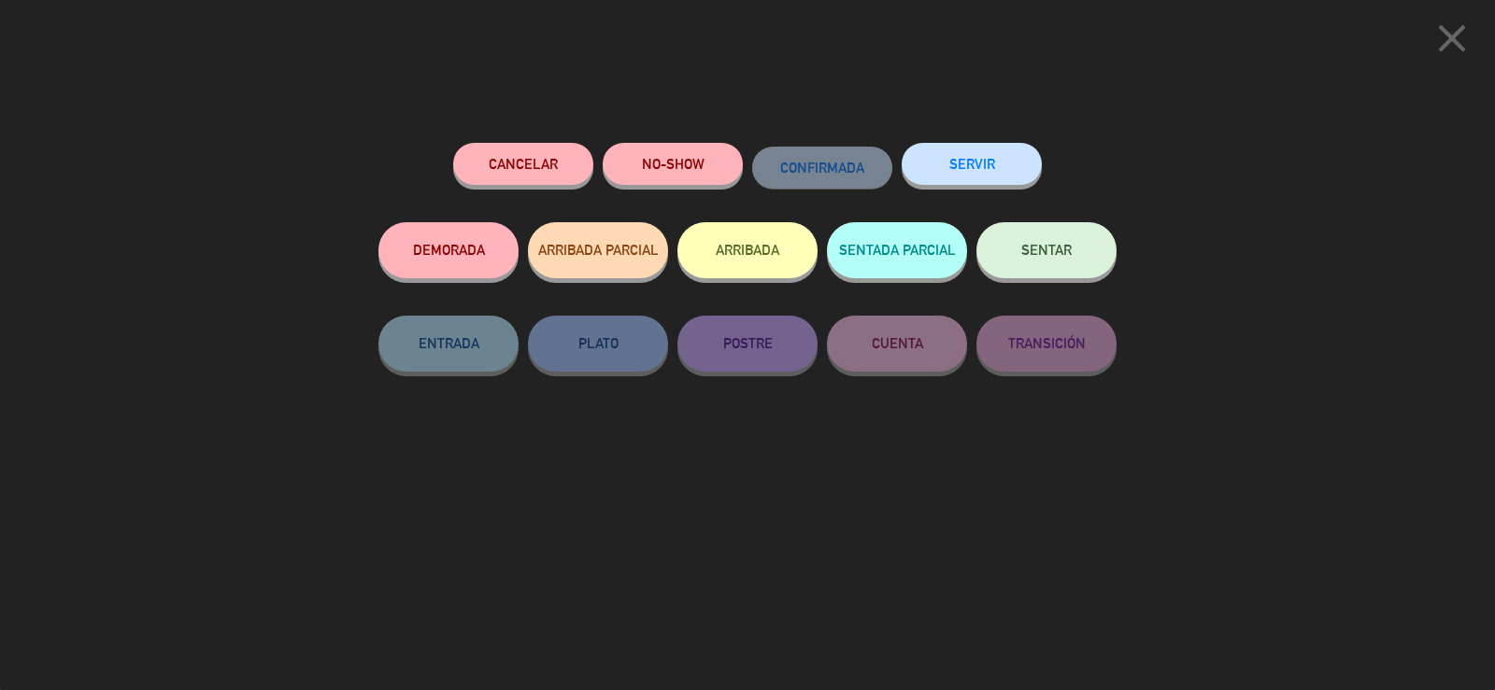
click at [1058, 259] on button "SENTAR" at bounding box center [1046, 250] width 140 height 56
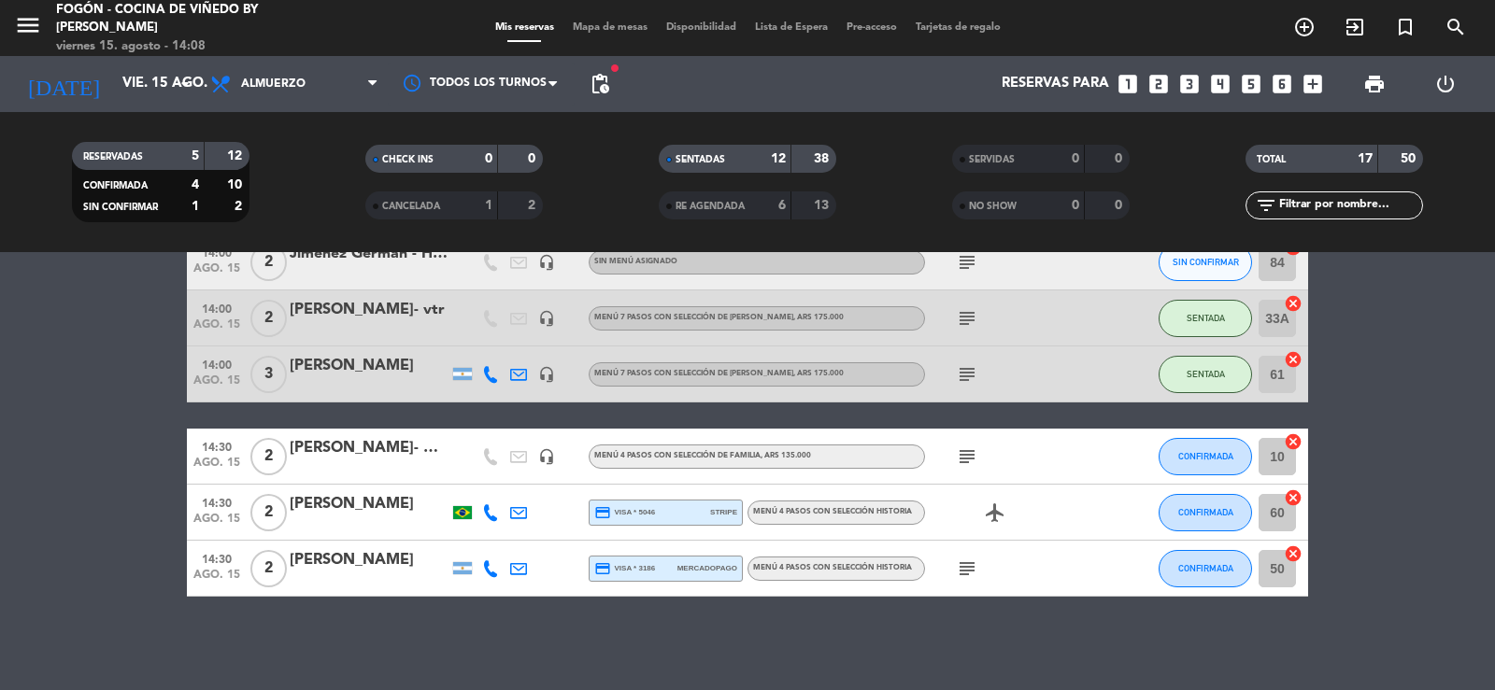
scroll to position [705, 0]
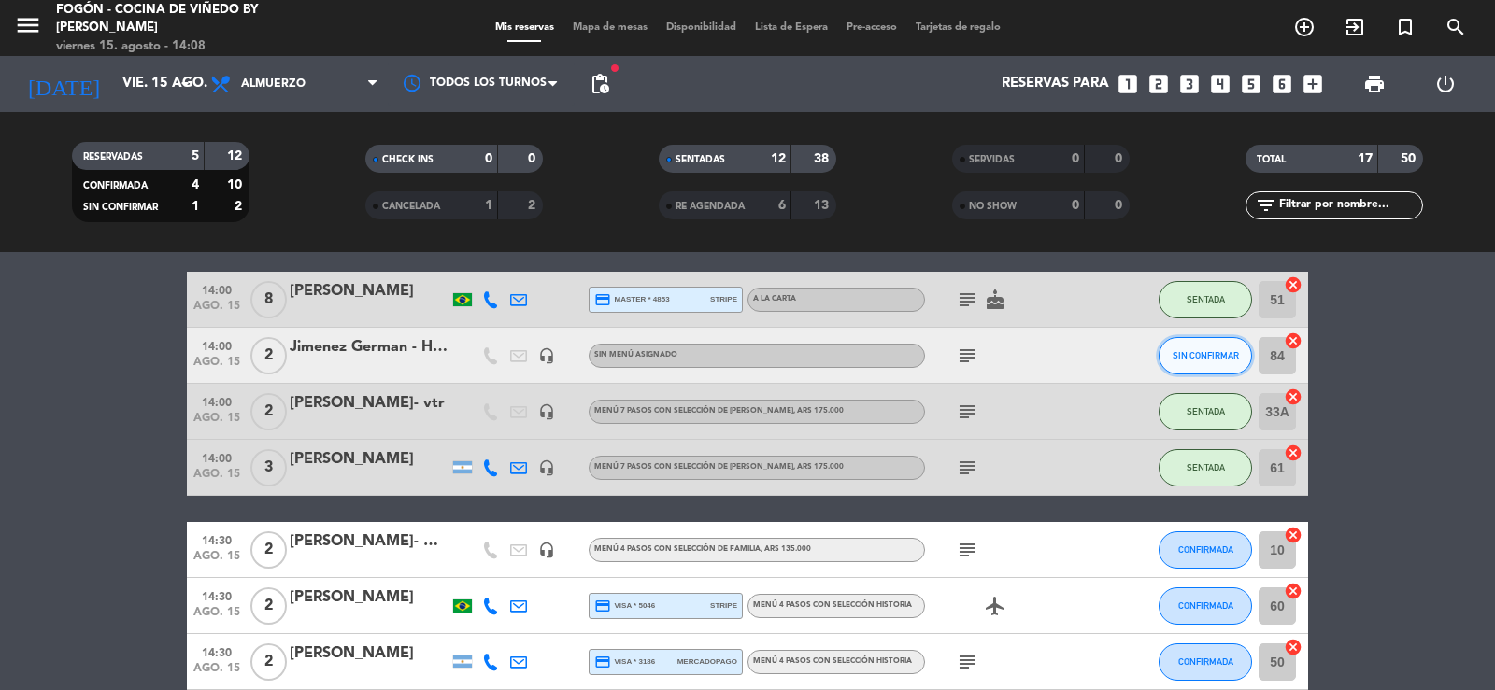
click at [1194, 368] on button "SIN CONFIRMAR" at bounding box center [1204, 355] width 93 height 37
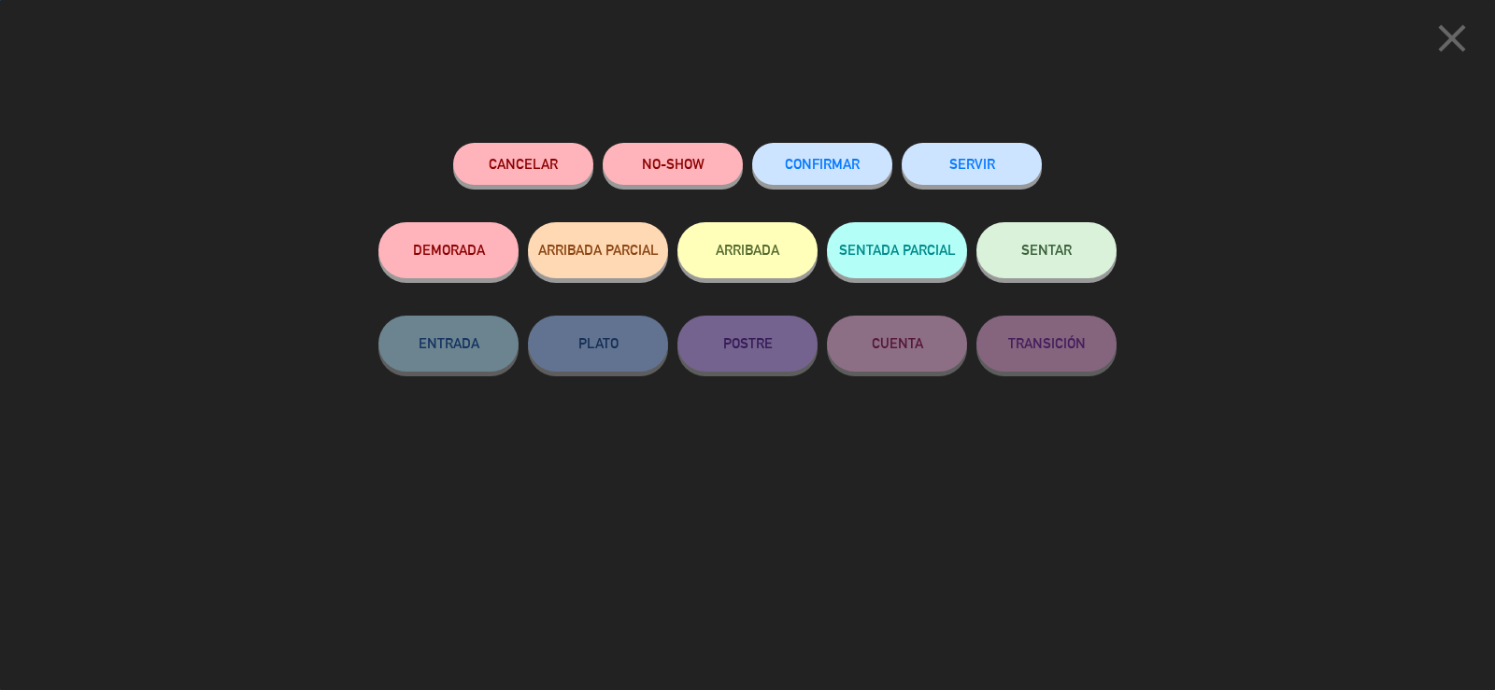
click at [1095, 248] on button "SENTAR" at bounding box center [1046, 250] width 140 height 56
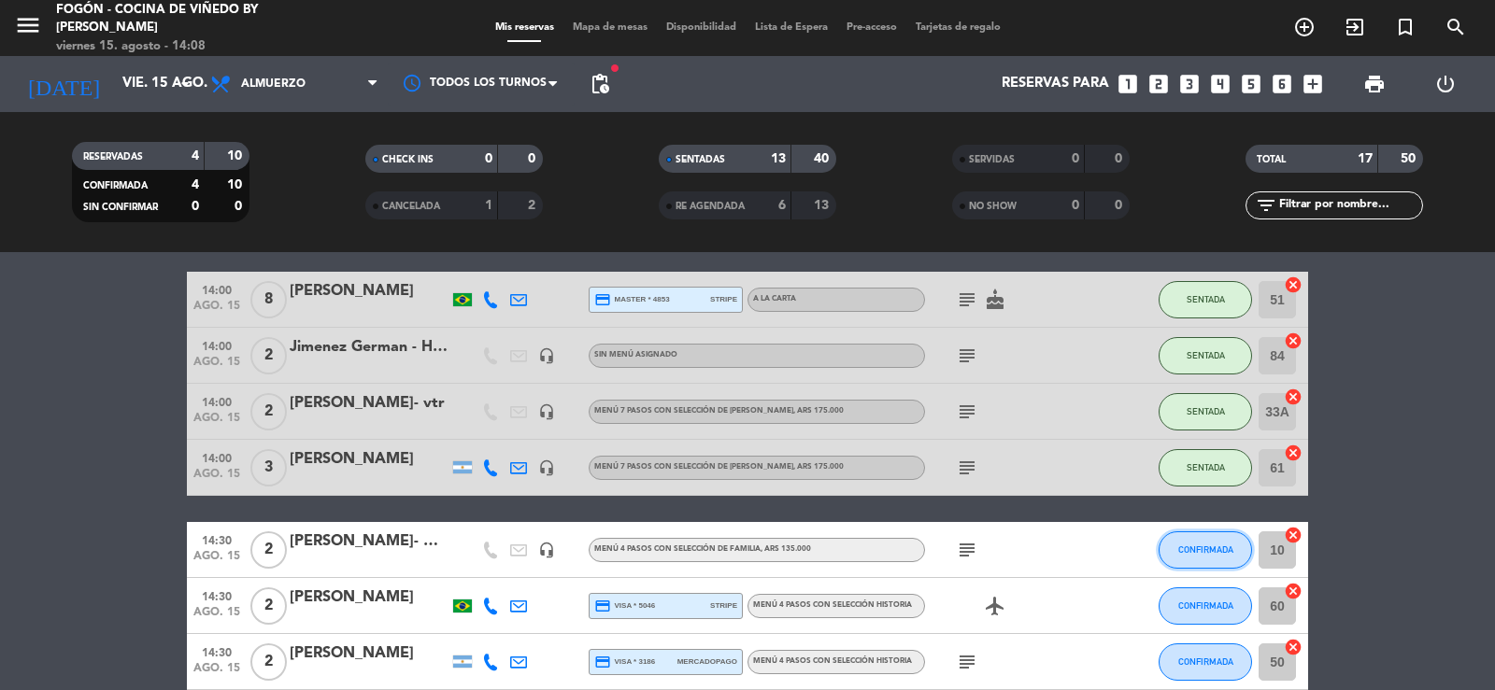
click at [1230, 546] on span "CONFIRMADA" at bounding box center [1205, 550] width 55 height 10
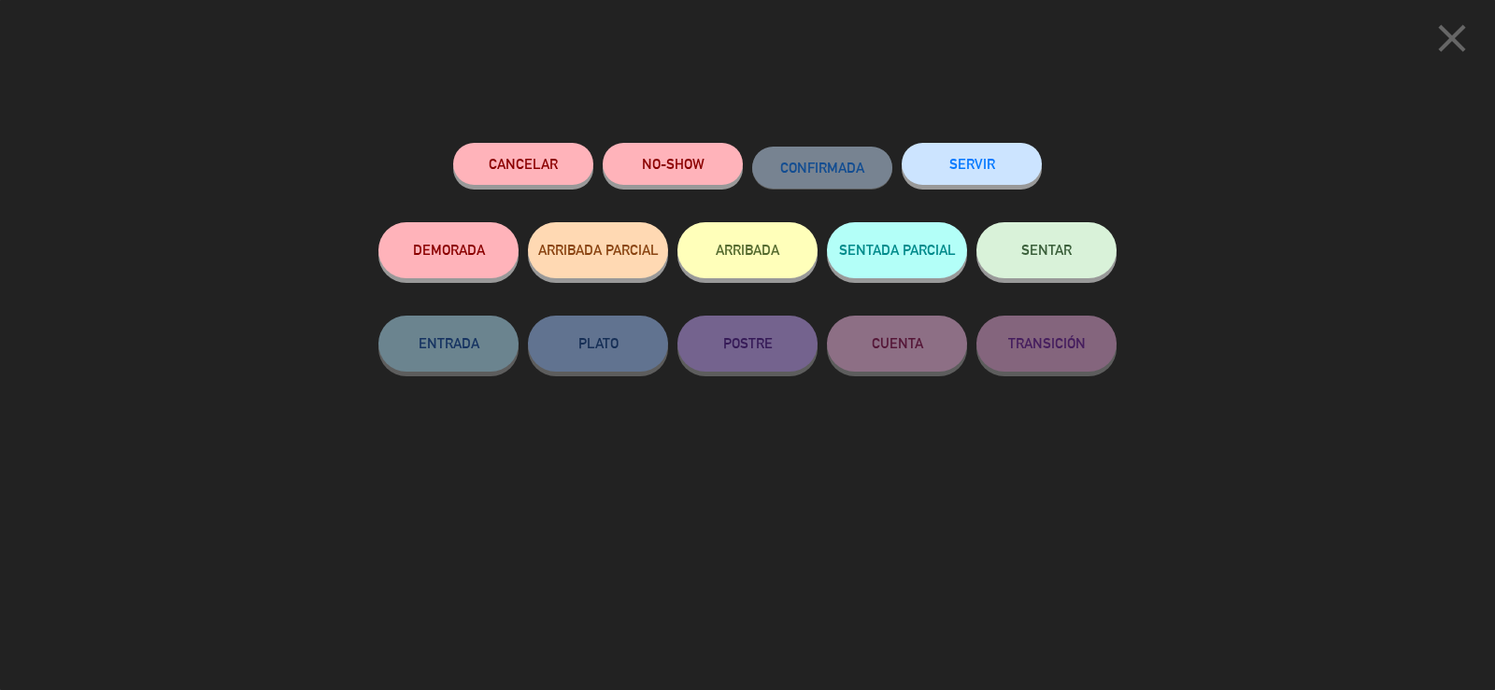
click at [1051, 251] on span "SENTAR" at bounding box center [1046, 250] width 50 height 16
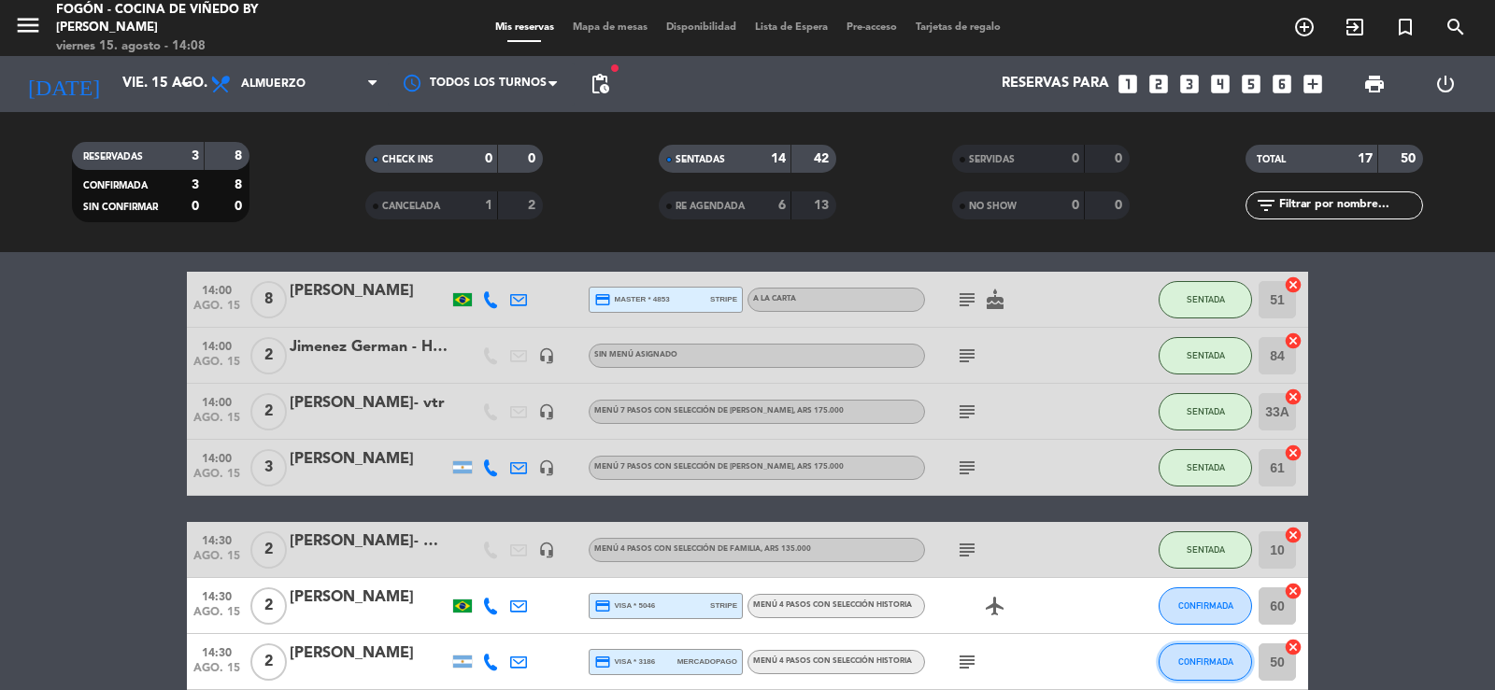
click at [1213, 660] on span "CONFIRMADA" at bounding box center [1205, 662] width 55 height 10
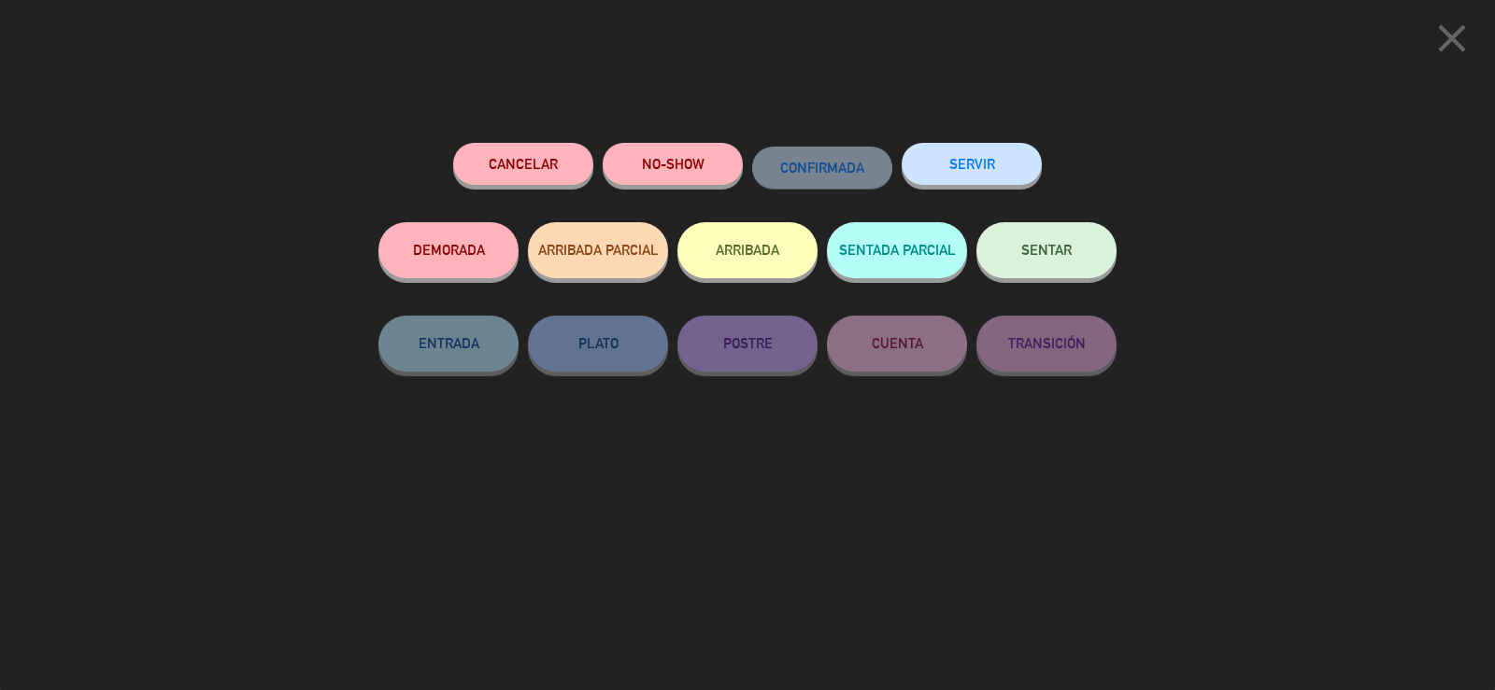
click at [1061, 237] on button "SENTAR" at bounding box center [1046, 250] width 140 height 56
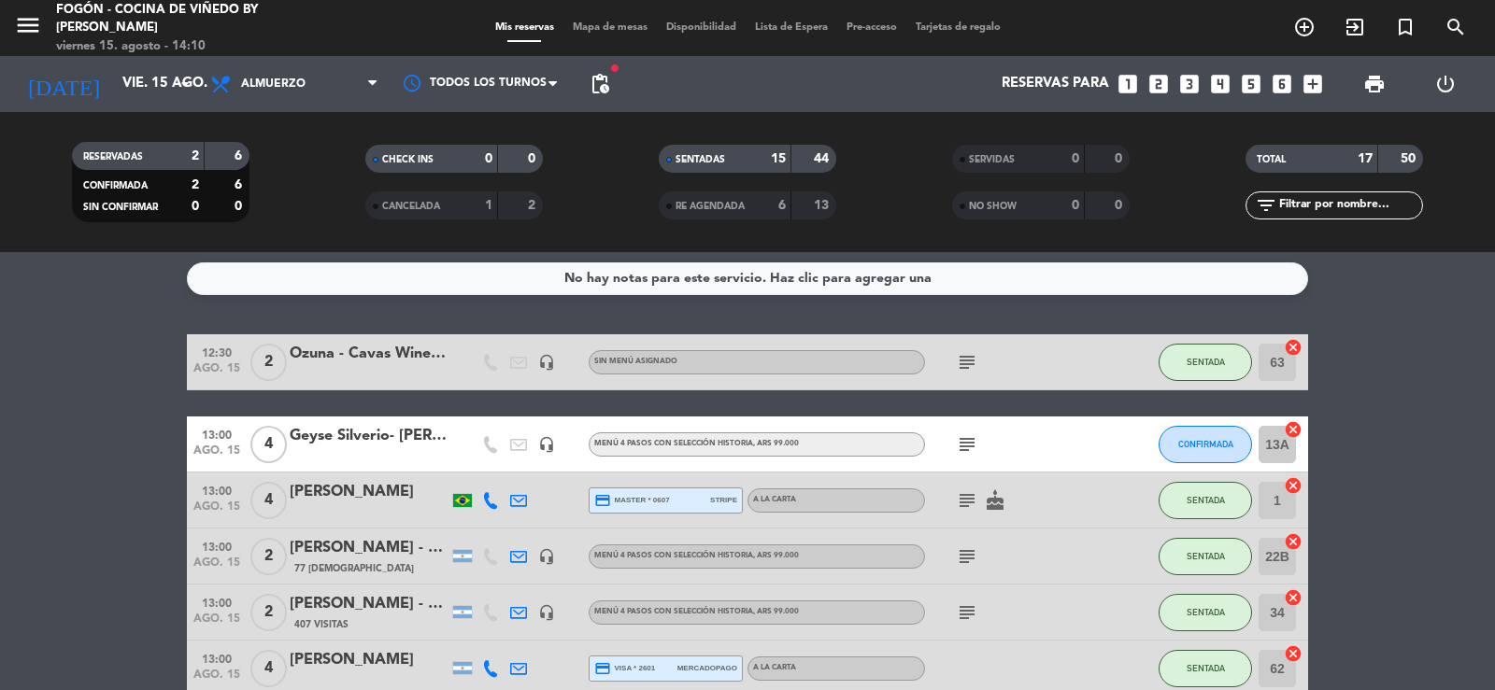
scroll to position [0, 0]
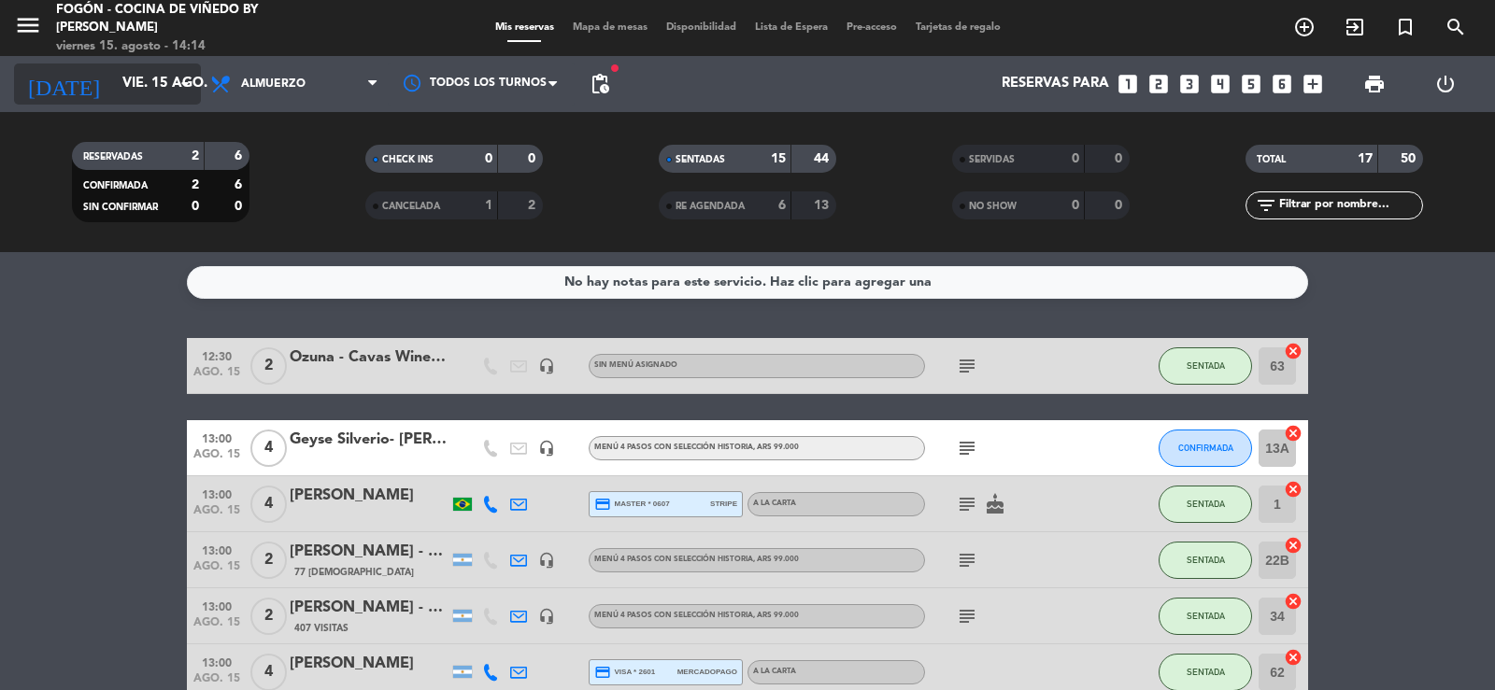
click at [113, 78] on input "vie. 15 ago." at bounding box center [203, 83] width 180 height 35
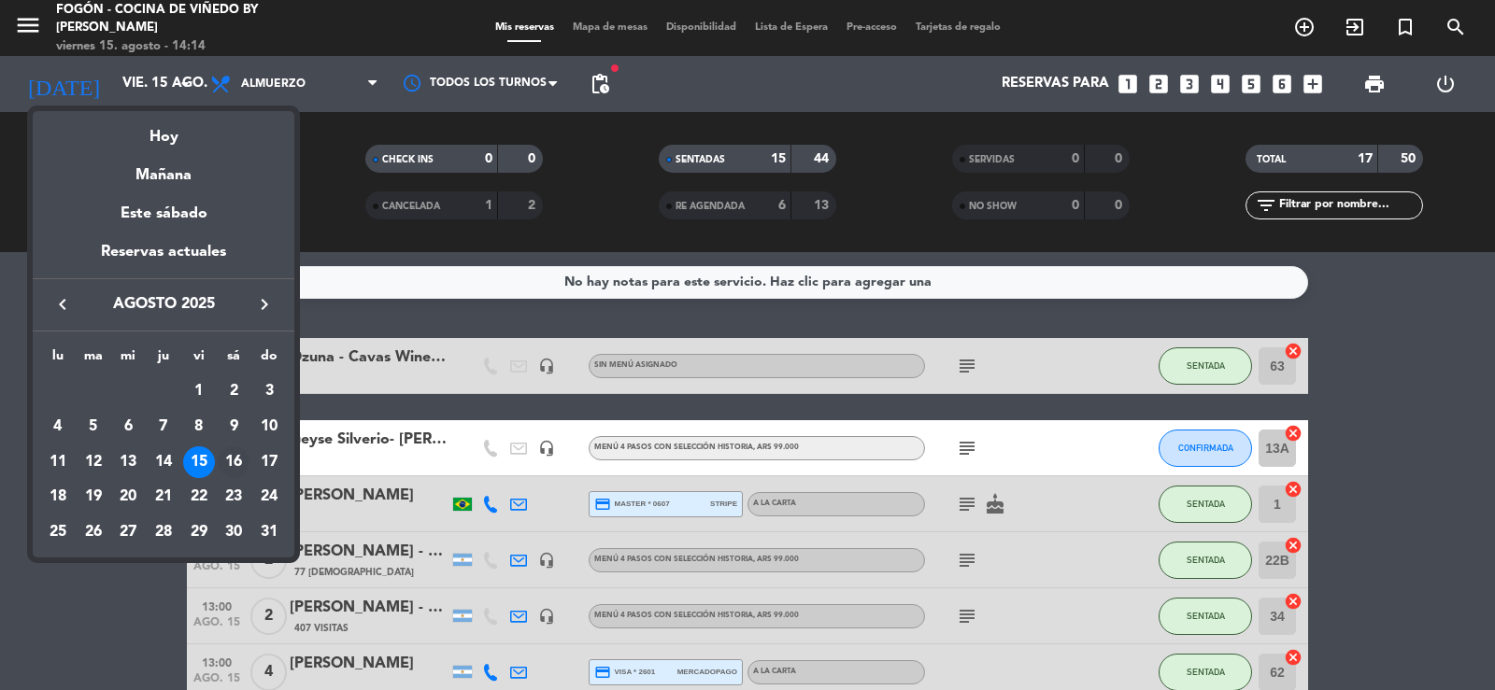
click at [234, 453] on div "16" at bounding box center [234, 463] width 32 height 32
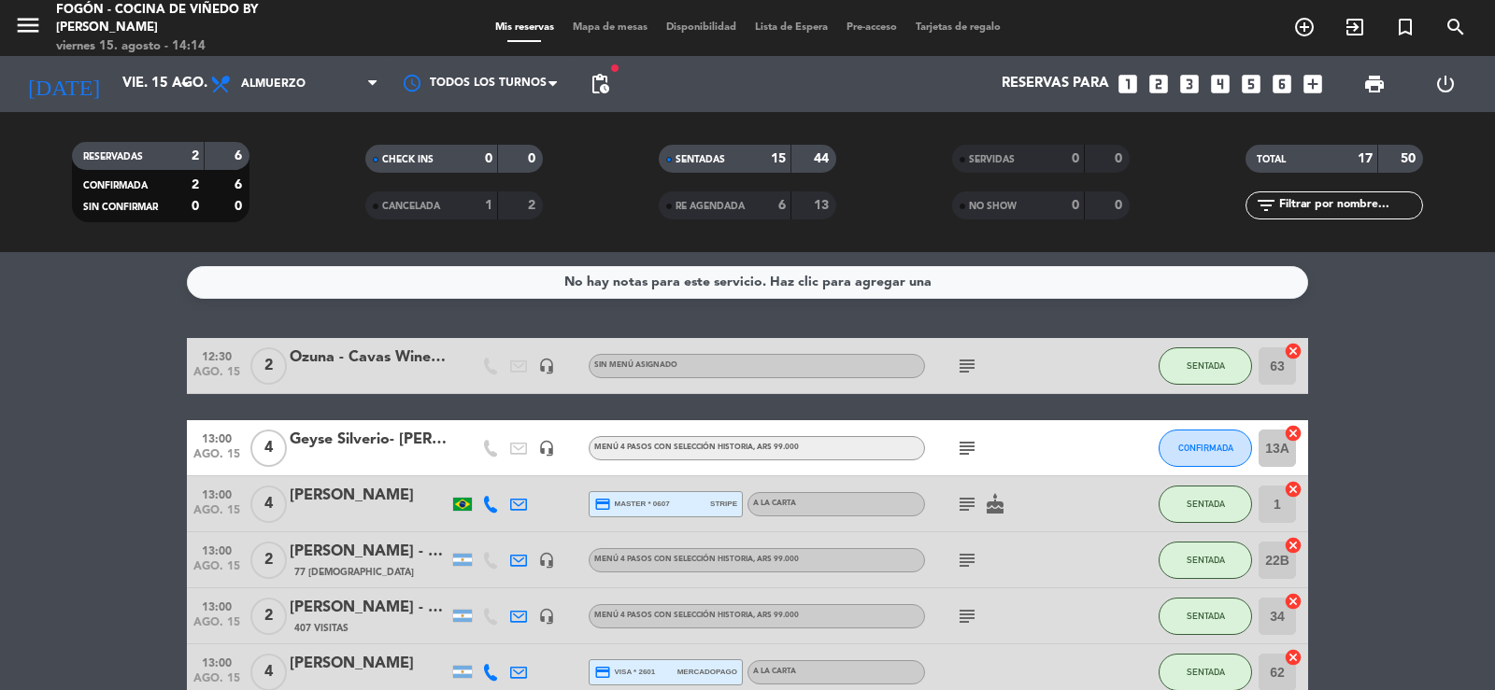
type input "sáb. 16 ago."
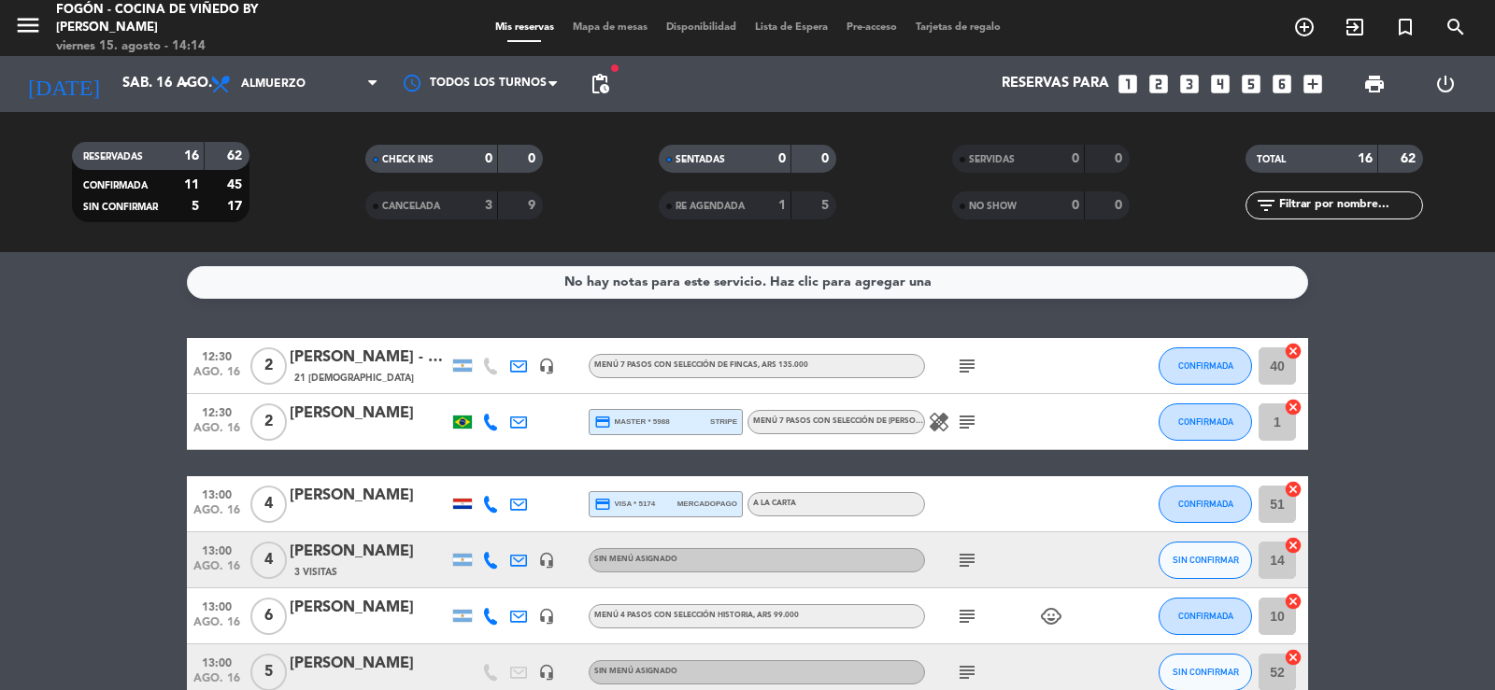
click at [970, 368] on icon "subject" at bounding box center [967, 366] width 22 height 22
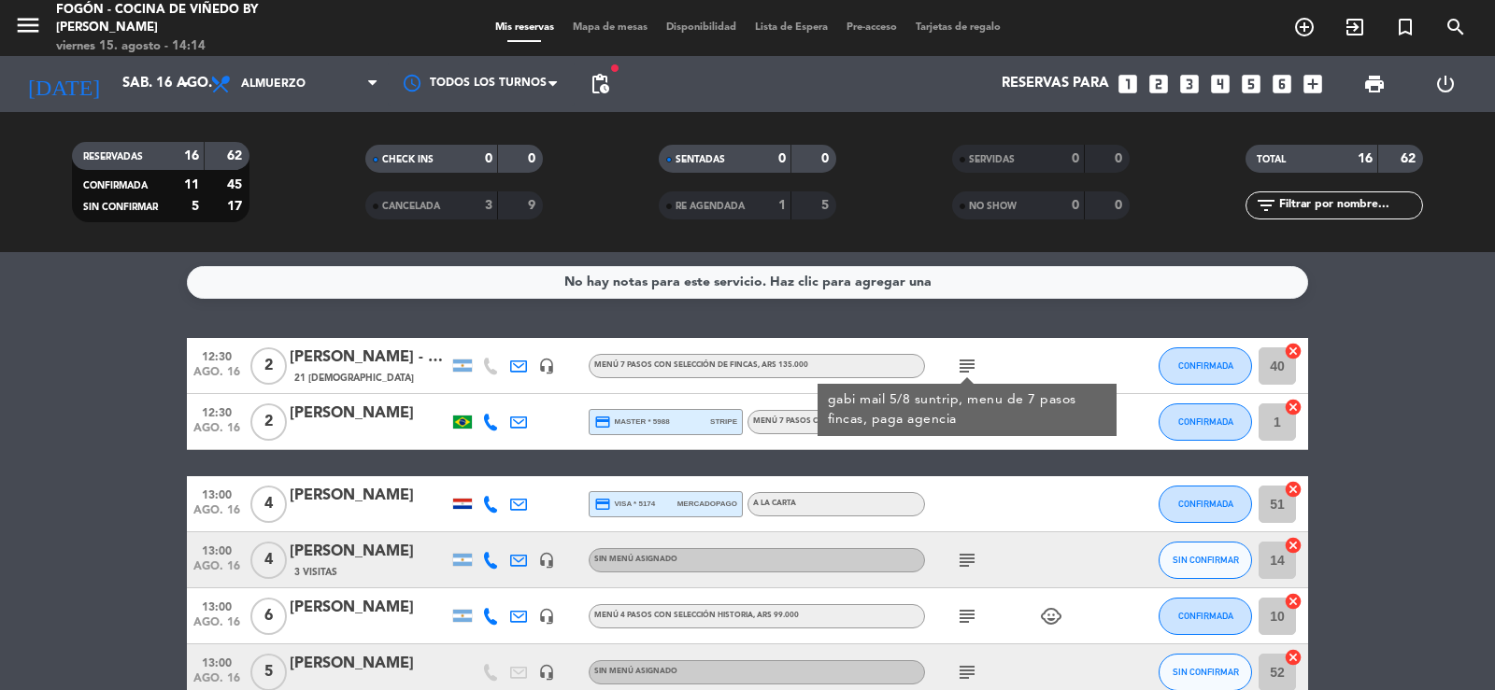
click at [970, 368] on icon "subject" at bounding box center [967, 366] width 22 height 22
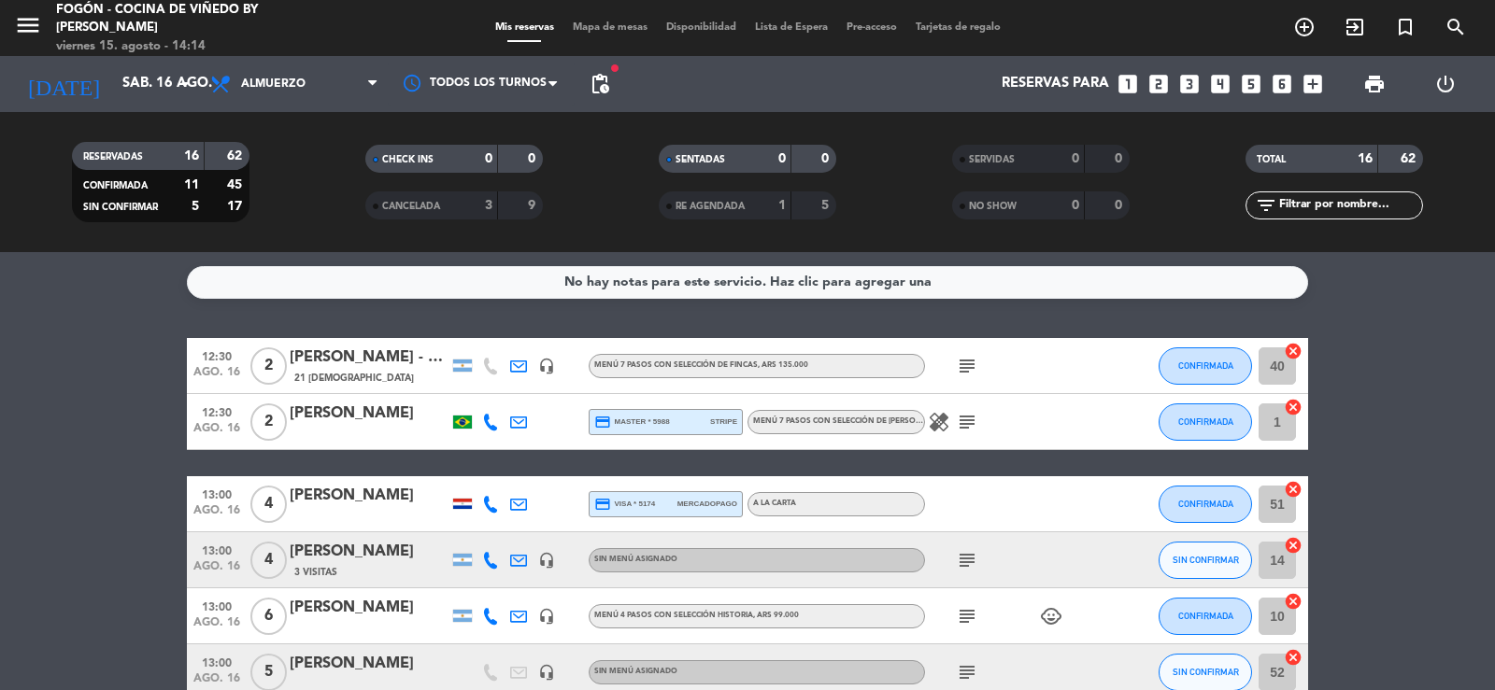
click at [975, 421] on icon "subject" at bounding box center [967, 422] width 22 height 22
click at [962, 560] on icon "subject" at bounding box center [967, 560] width 22 height 22
click at [968, 620] on icon "subject" at bounding box center [967, 616] width 22 height 22
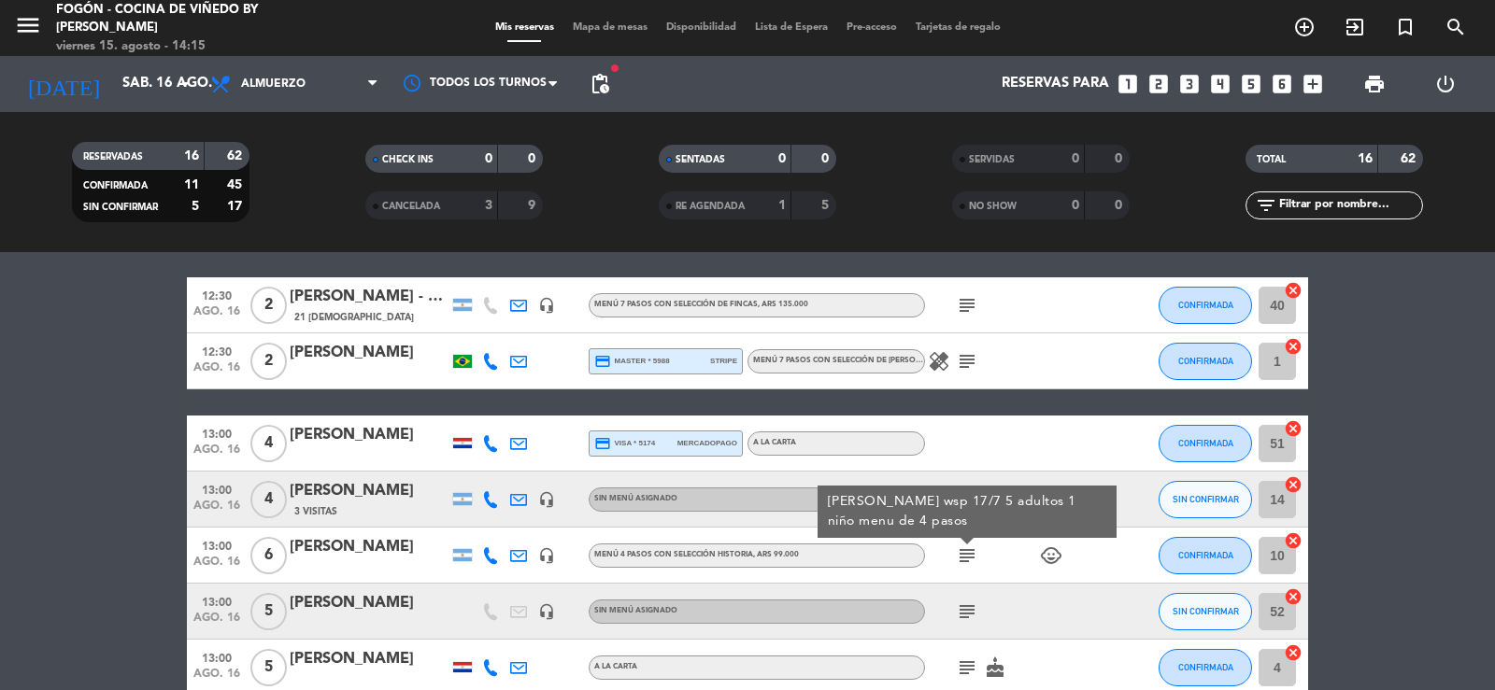
scroll to position [93, 0]
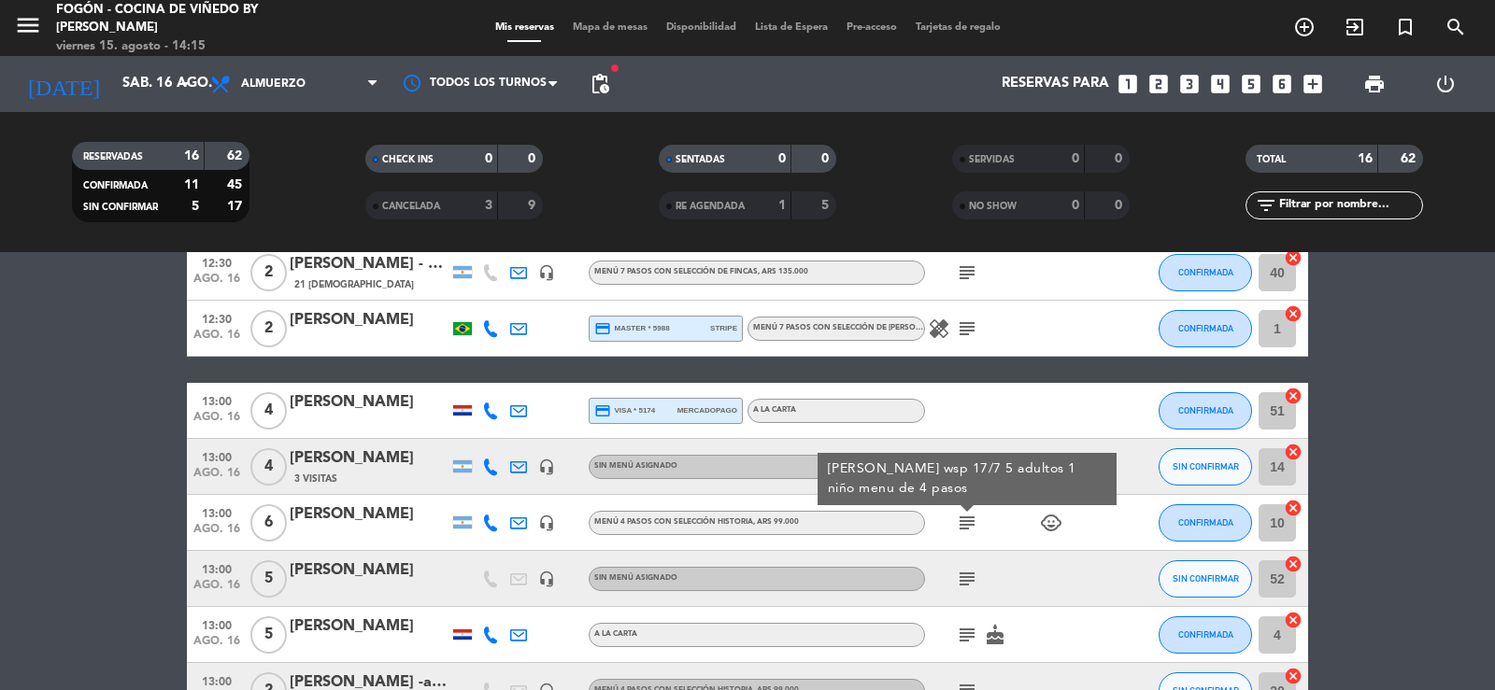
click at [968, 574] on icon "subject" at bounding box center [967, 579] width 22 height 22
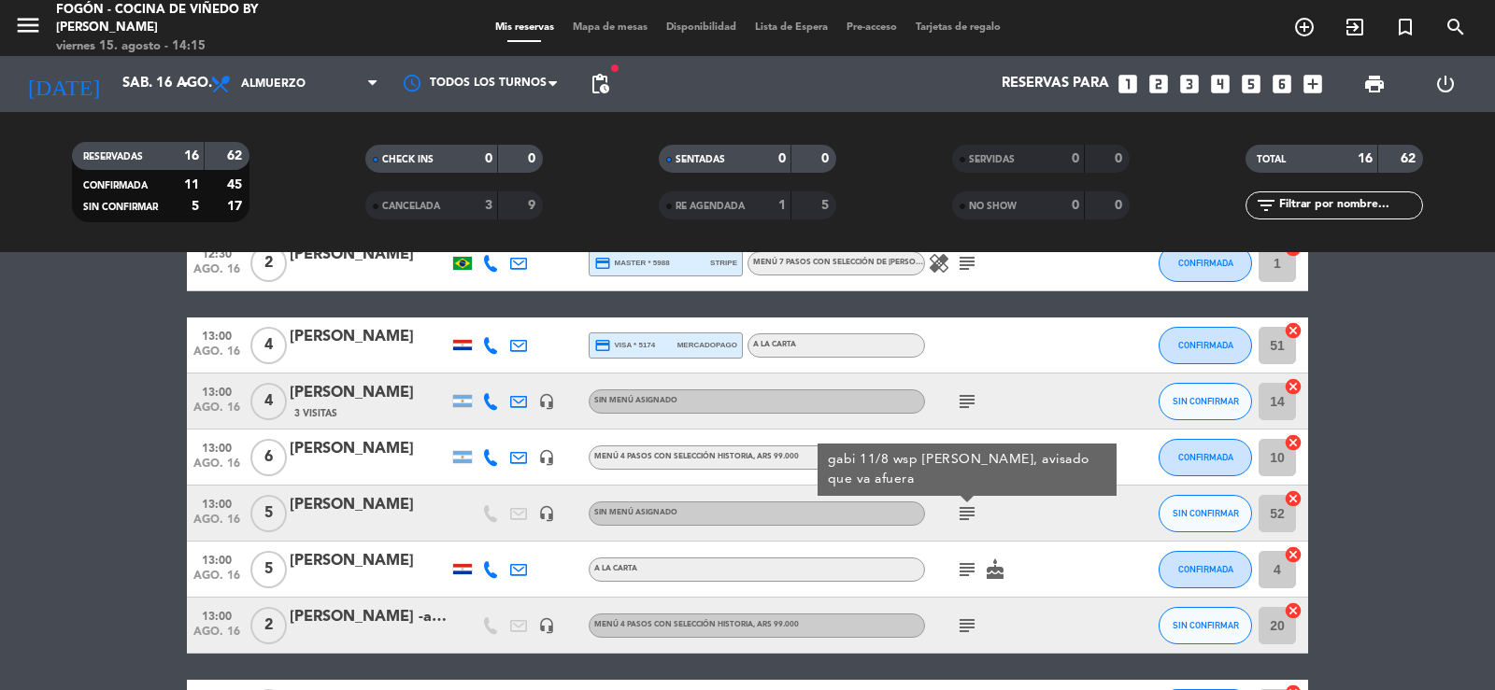
scroll to position [187, 0]
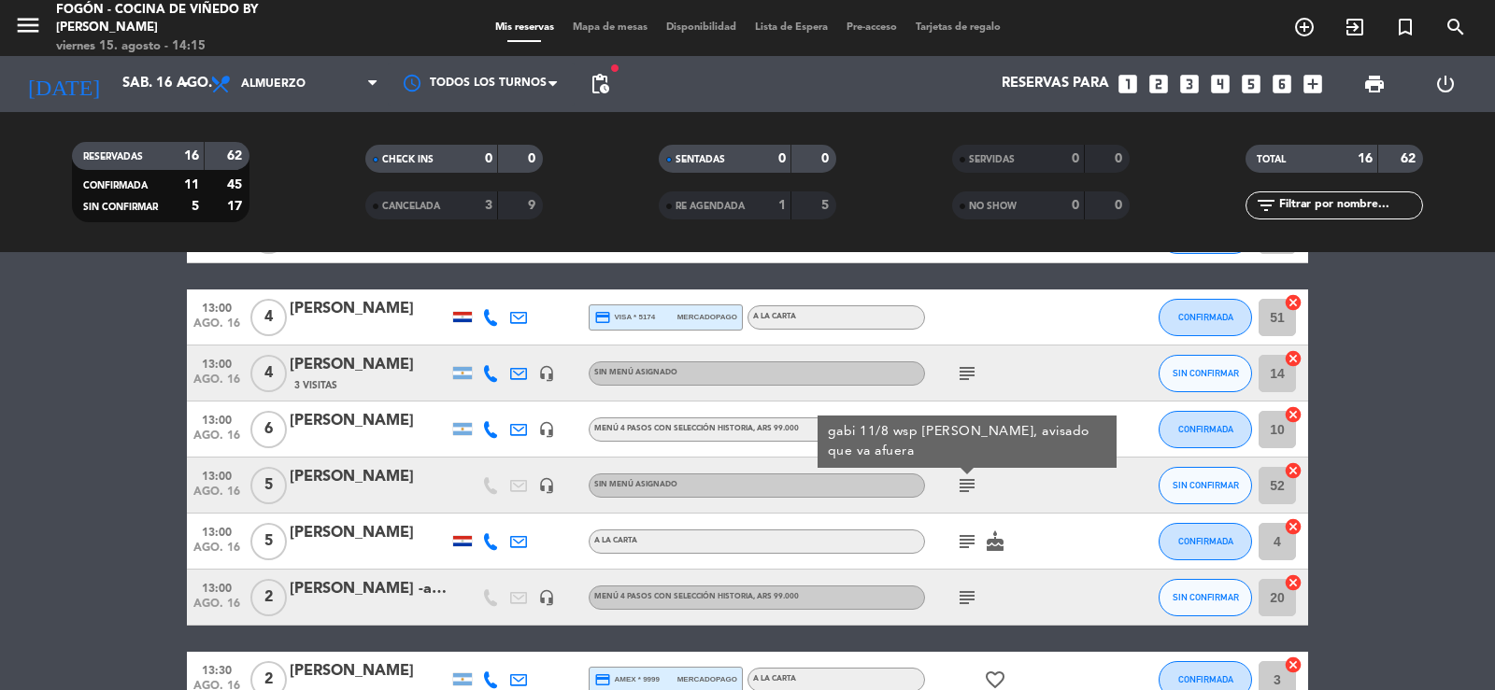
click at [968, 546] on icon "subject" at bounding box center [967, 542] width 22 height 22
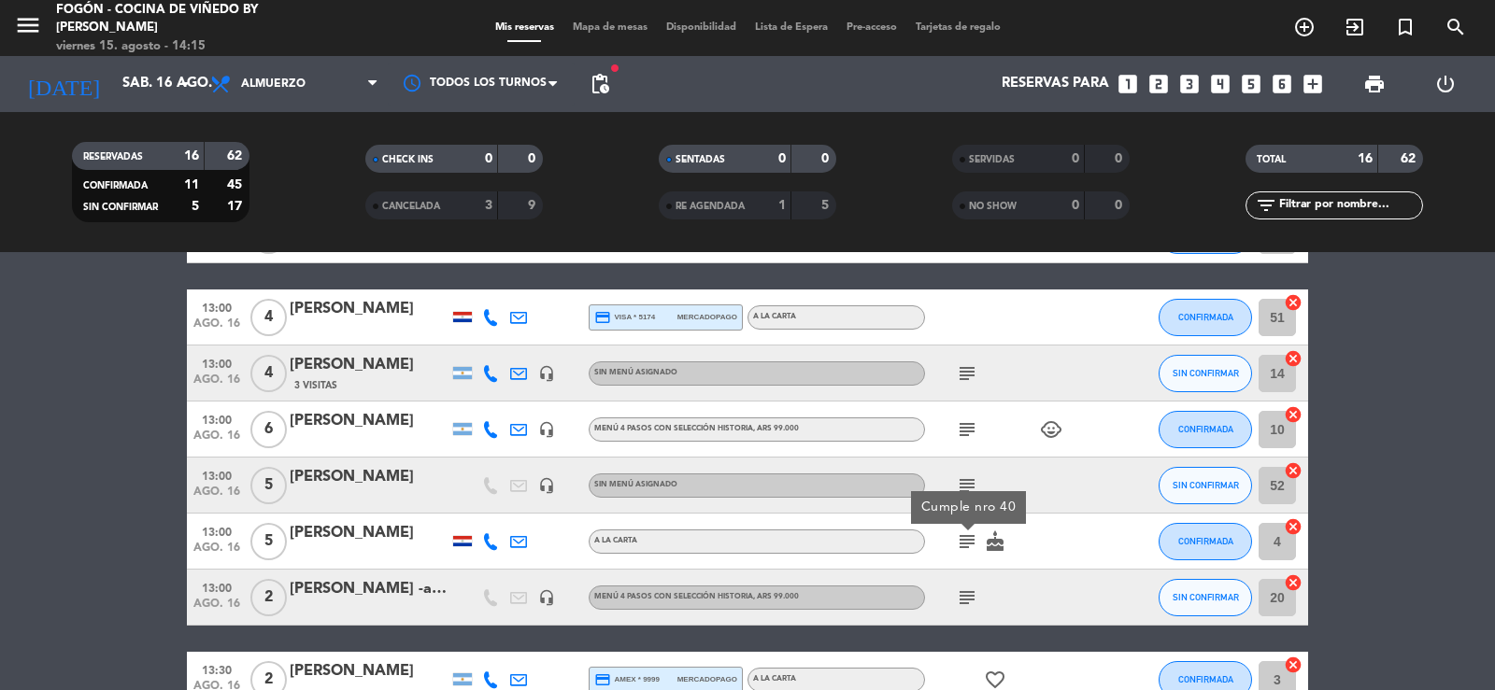
scroll to position [280, 0]
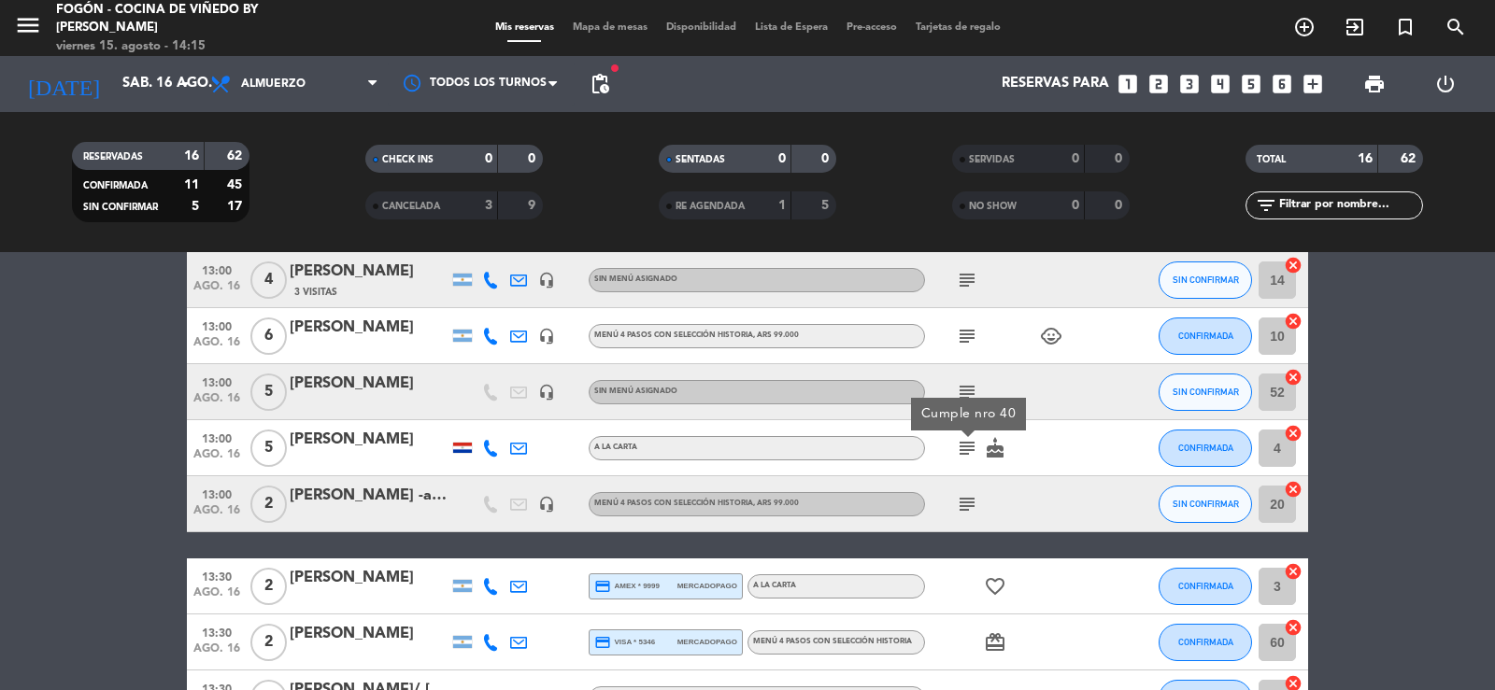
click at [968, 505] on icon "subject" at bounding box center [967, 504] width 22 height 22
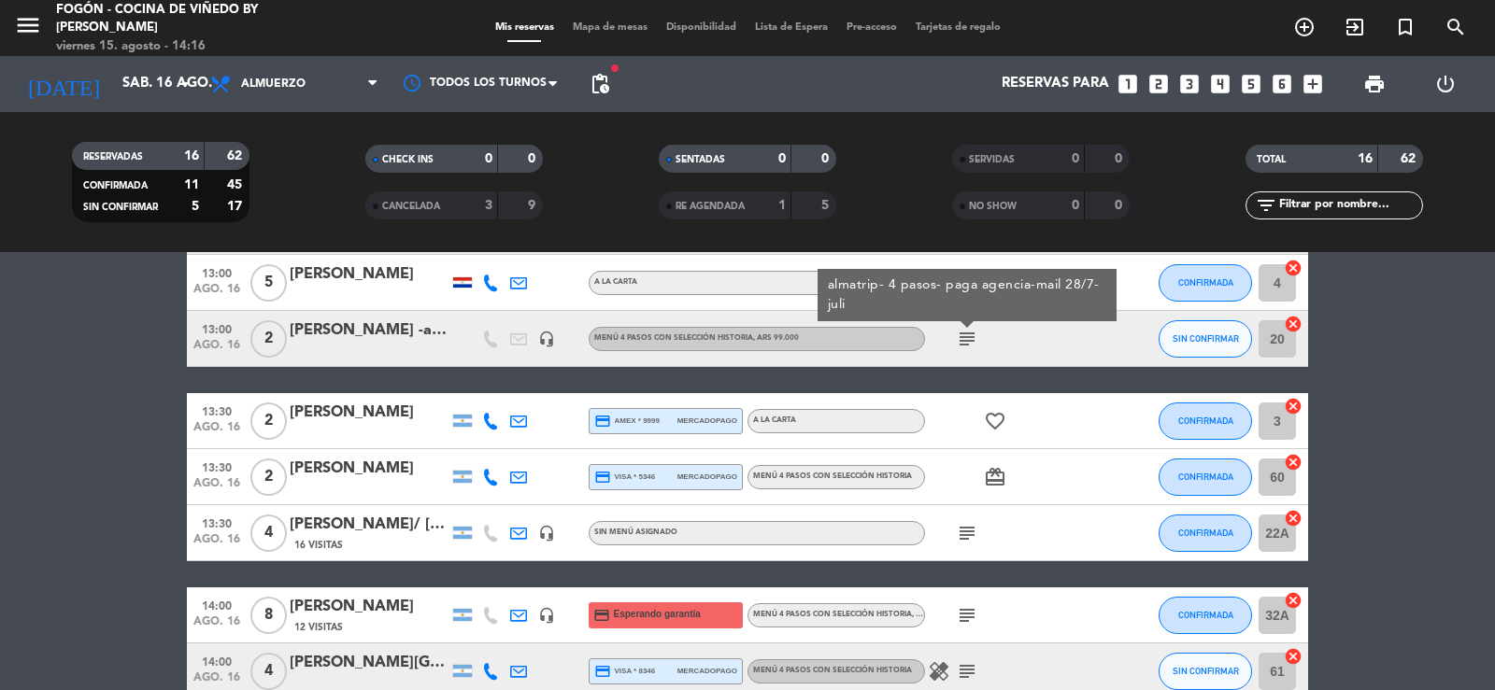
scroll to position [467, 0]
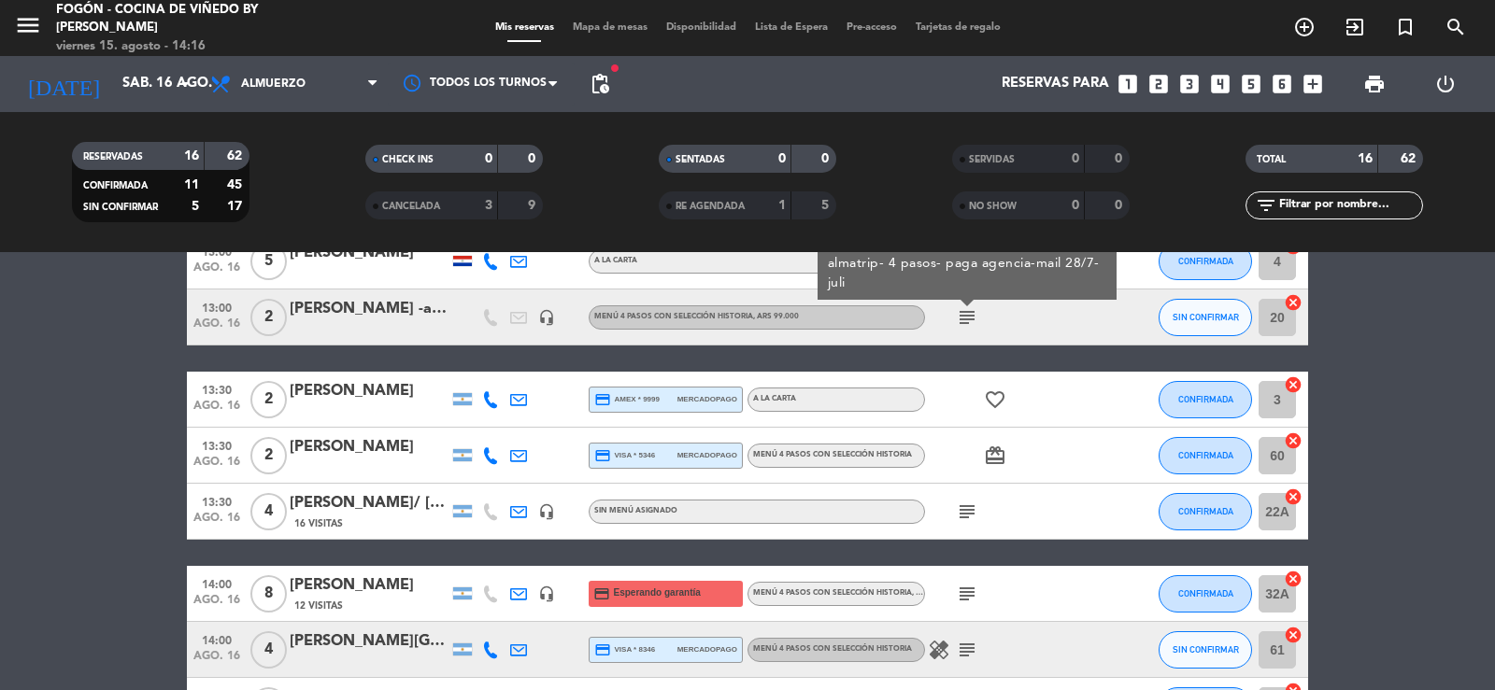
click at [967, 512] on icon "subject" at bounding box center [967, 512] width 22 height 22
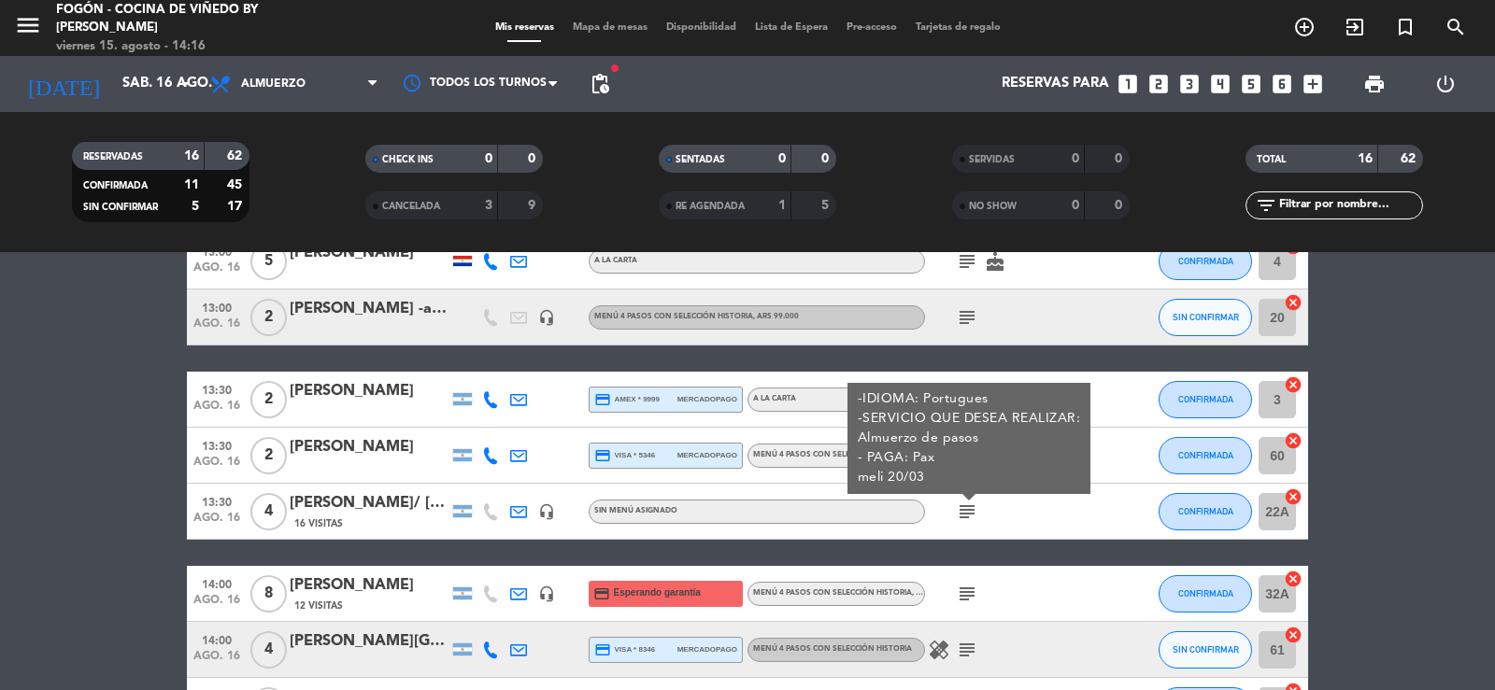
click at [972, 597] on icon "subject" at bounding box center [967, 594] width 22 height 22
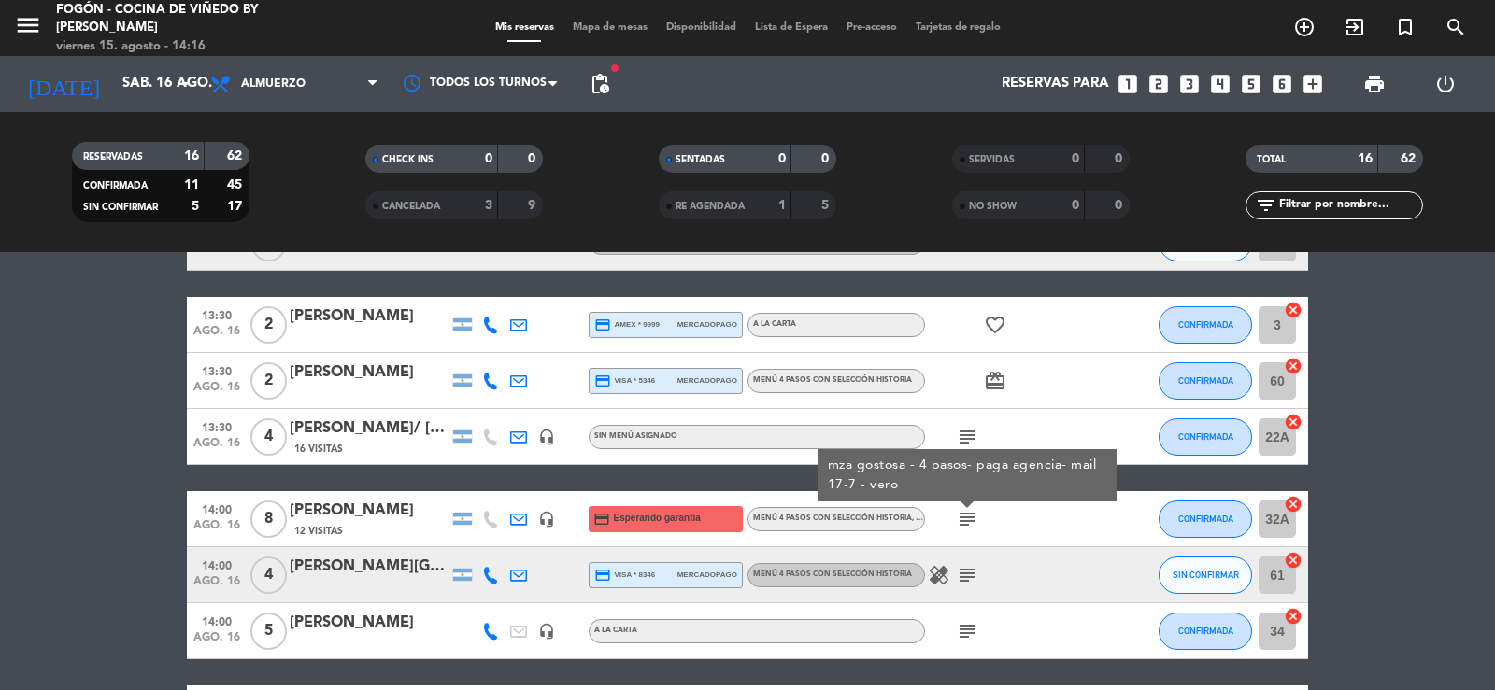
scroll to position [560, 0]
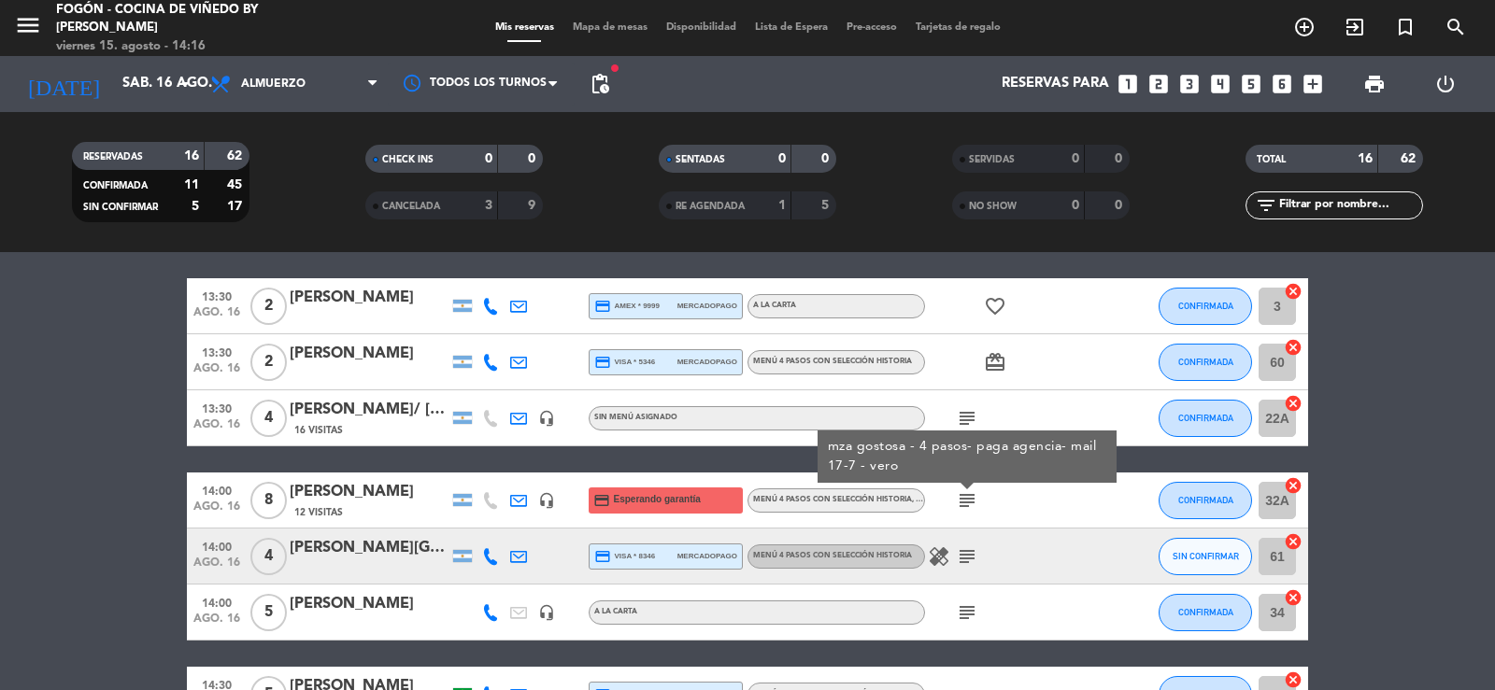
click at [967, 555] on icon "subject" at bounding box center [967, 557] width 22 height 22
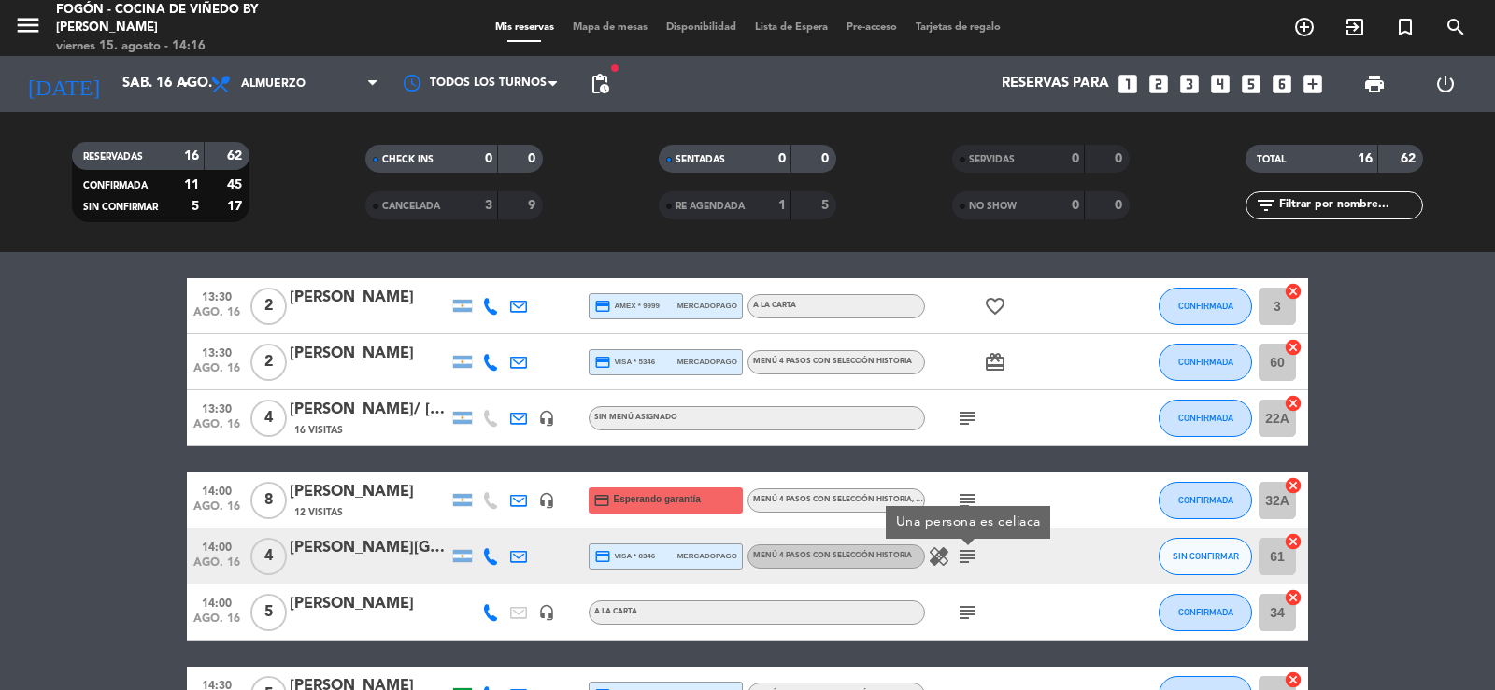
click at [970, 606] on icon "subject" at bounding box center [967, 613] width 22 height 22
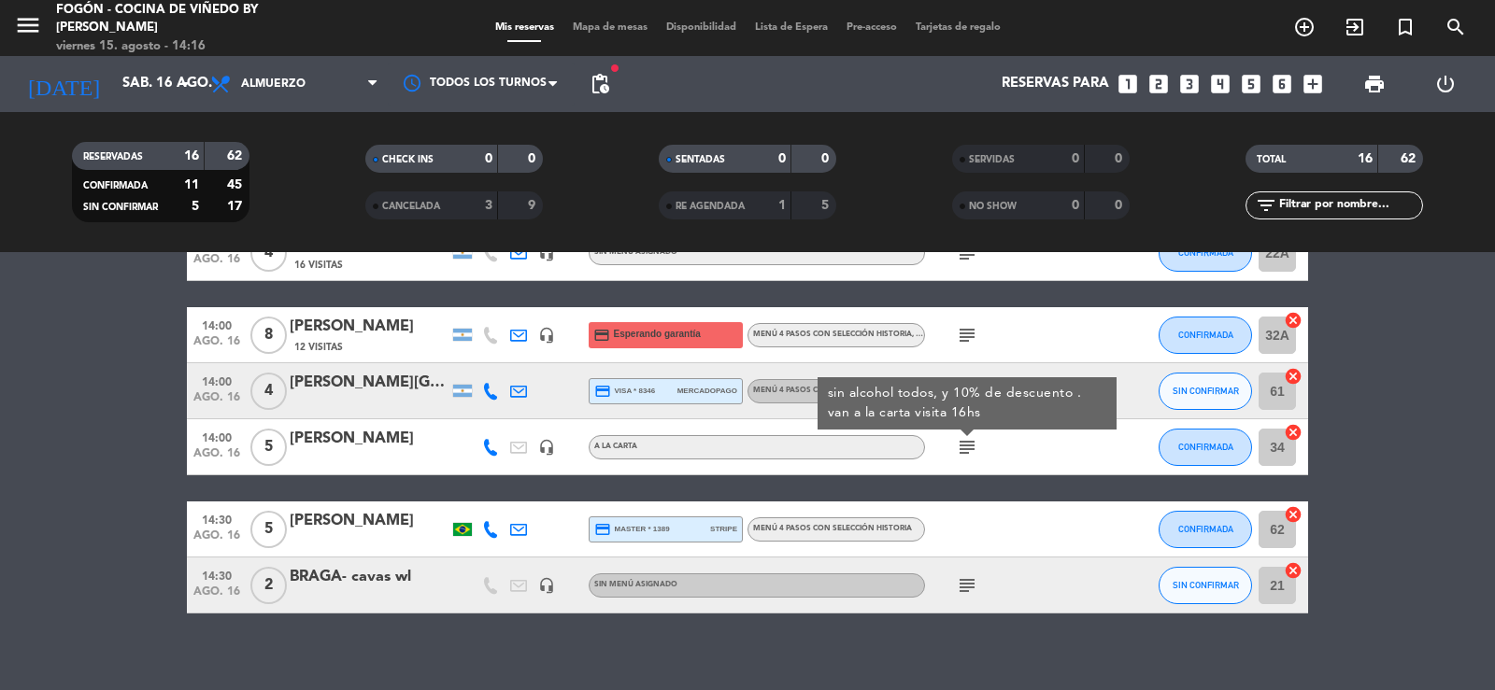
scroll to position [743, 0]
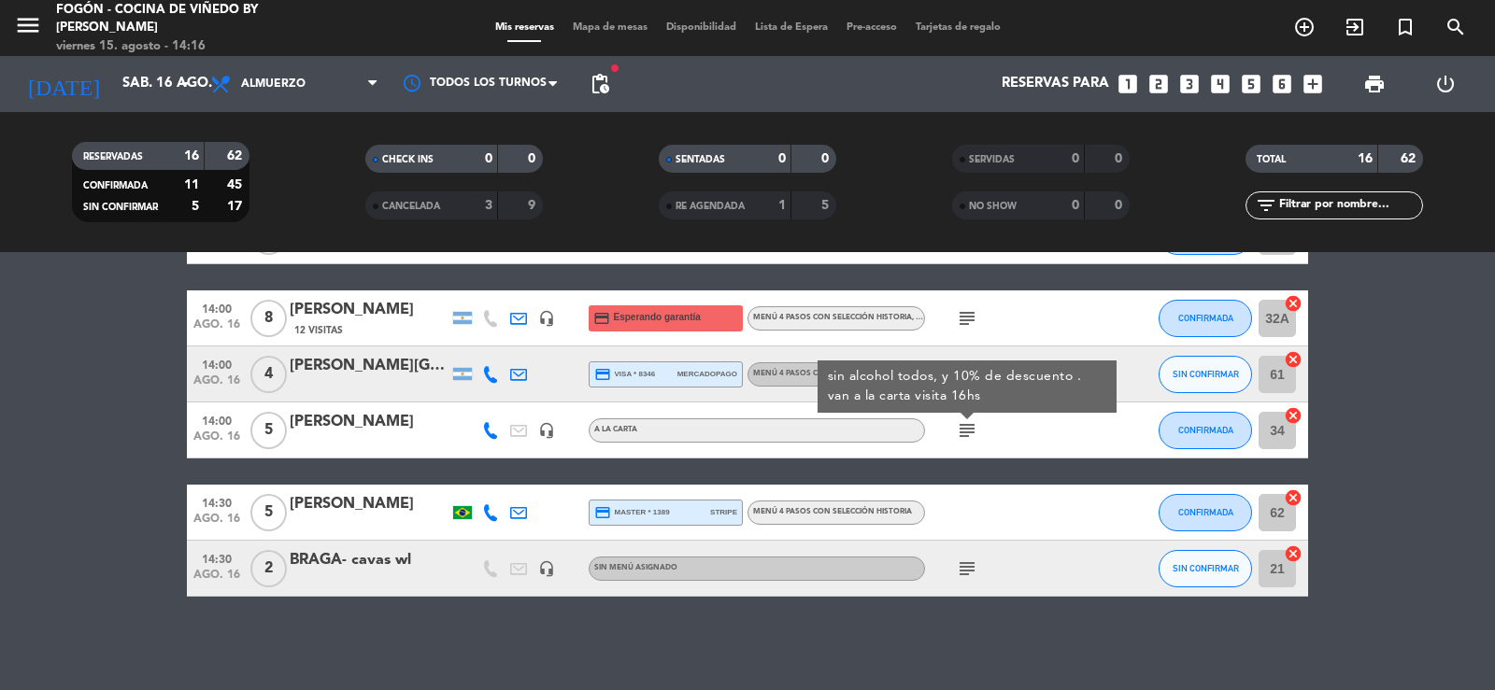
click at [967, 571] on icon "subject" at bounding box center [967, 569] width 22 height 22
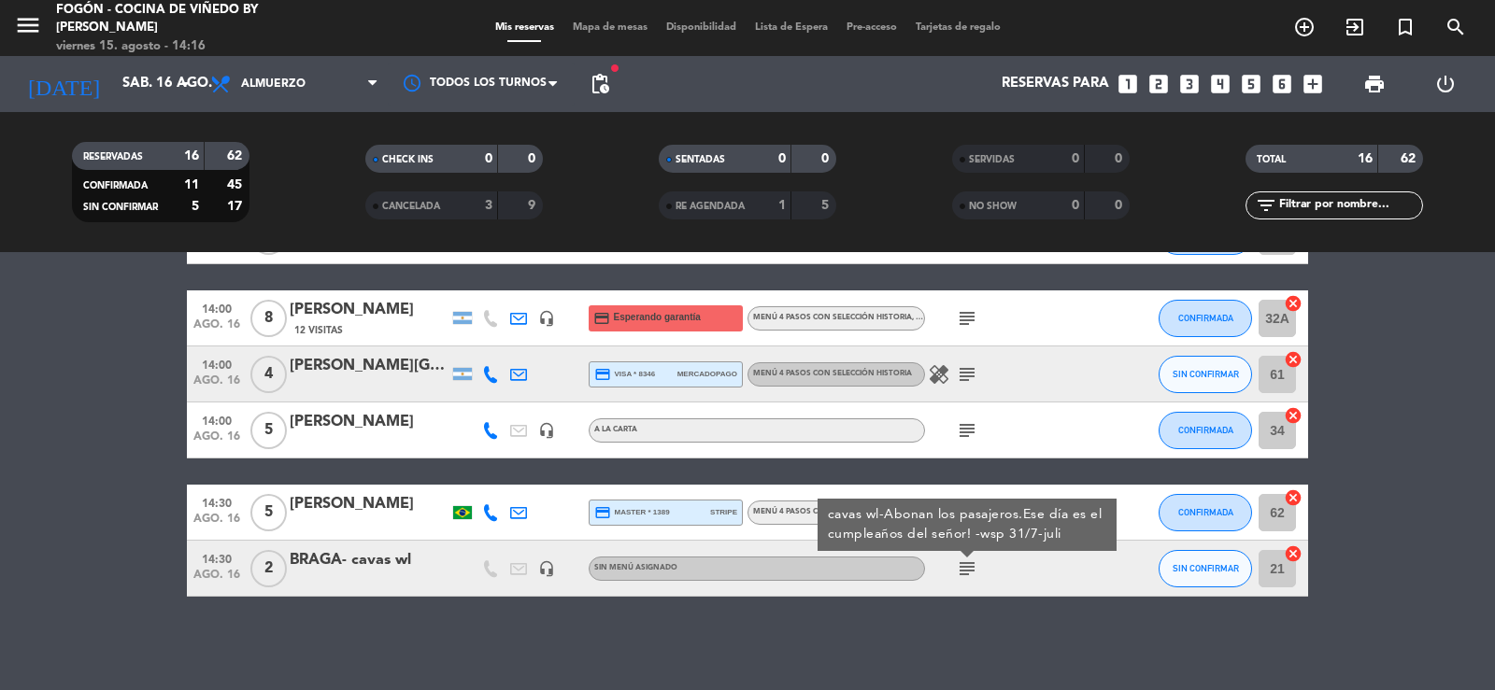
click at [960, 621] on div "No hay notas para este servicio. Haz clic para agregar una 12:30 [DATE] 2 [PERS…" at bounding box center [747, 471] width 1495 height 438
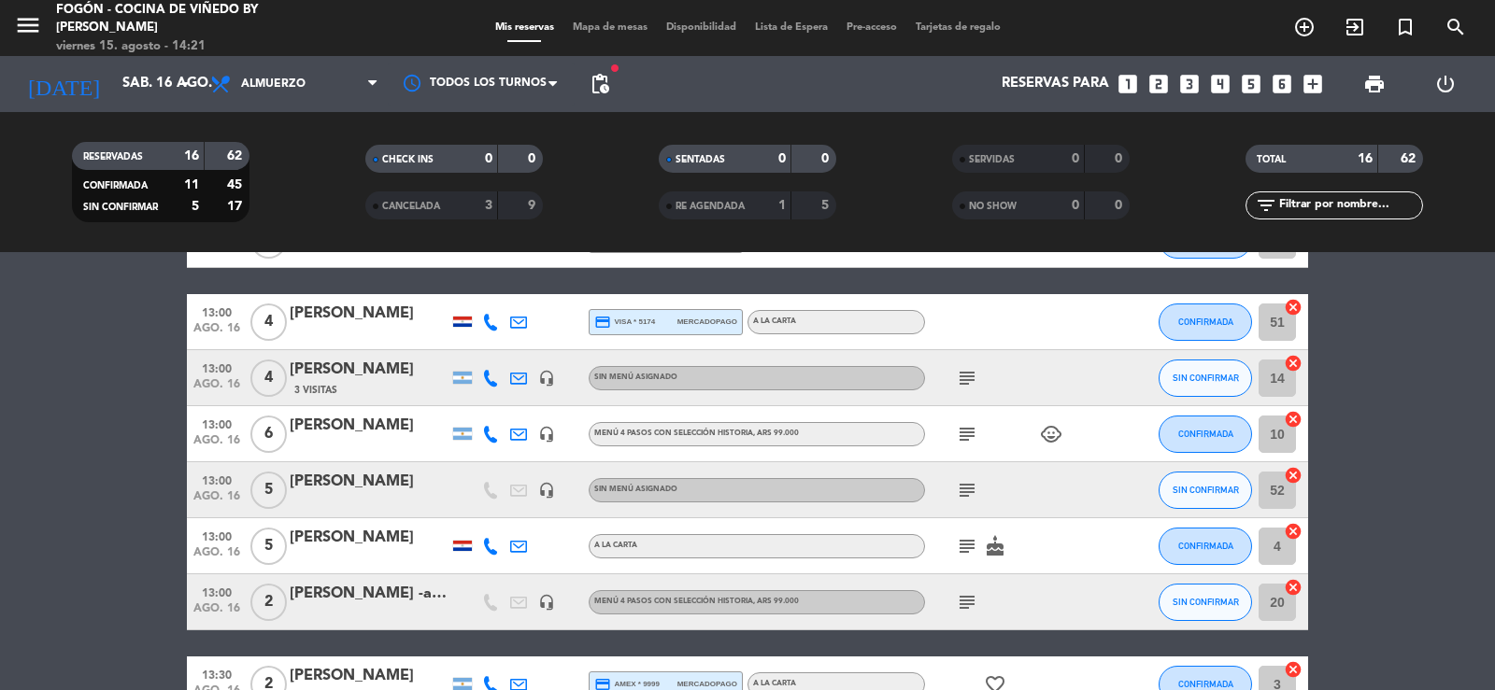
scroll to position [0, 0]
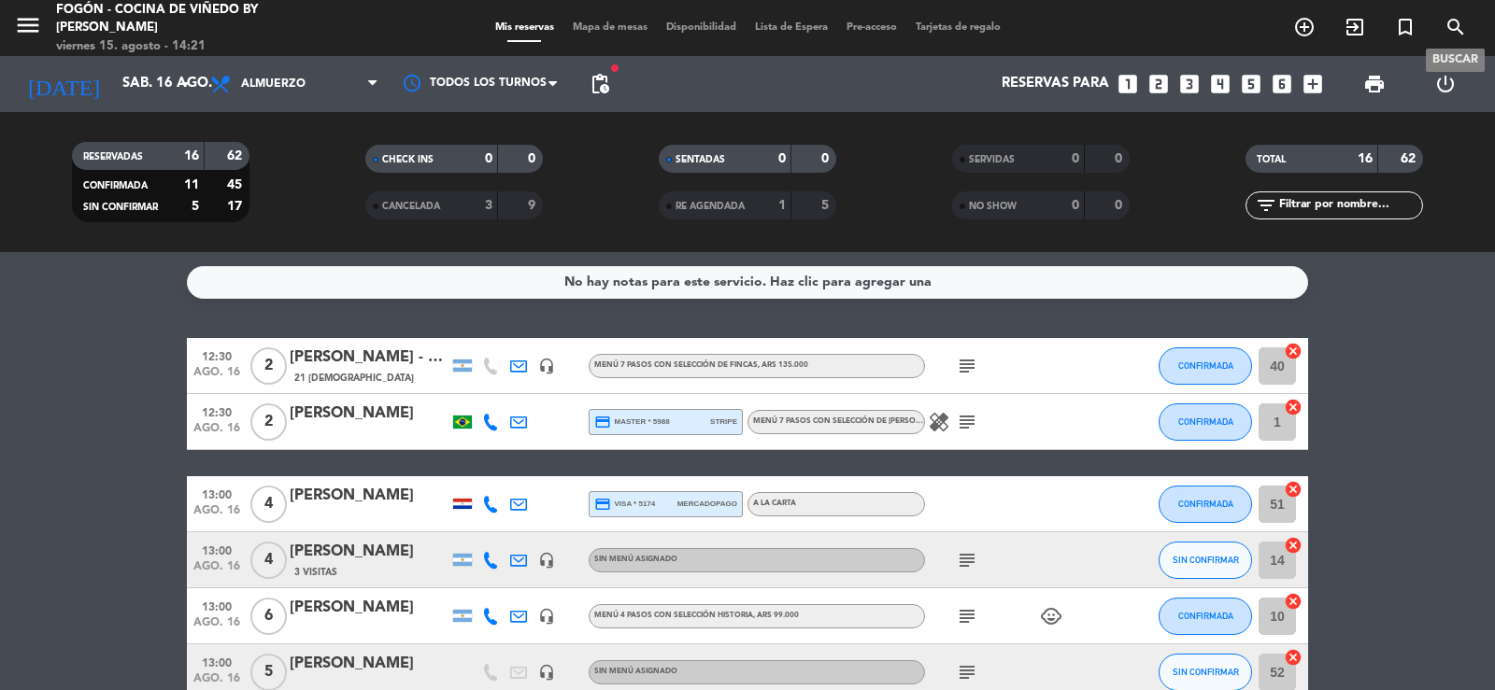
click at [1454, 22] on icon "search" at bounding box center [1455, 27] width 22 height 22
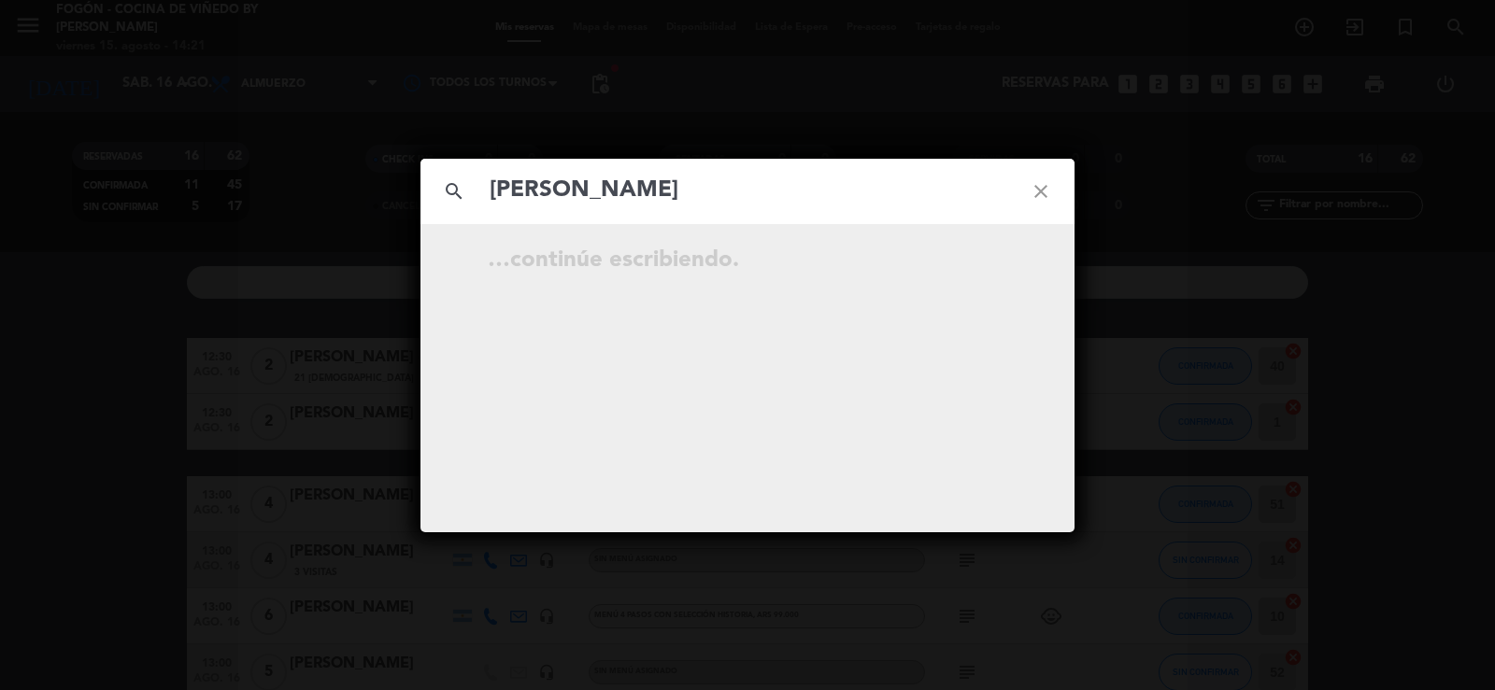
type input "[PERSON_NAME]"
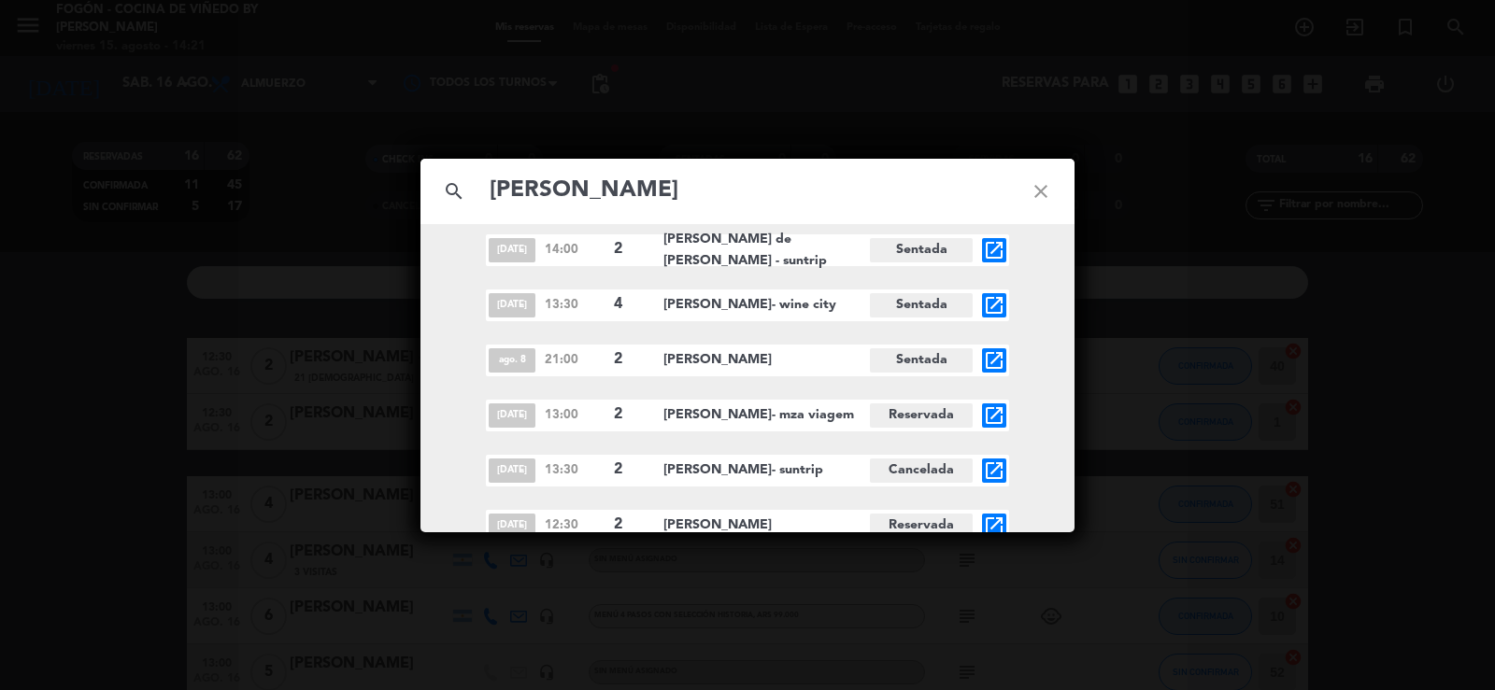
scroll to position [11635, 0]
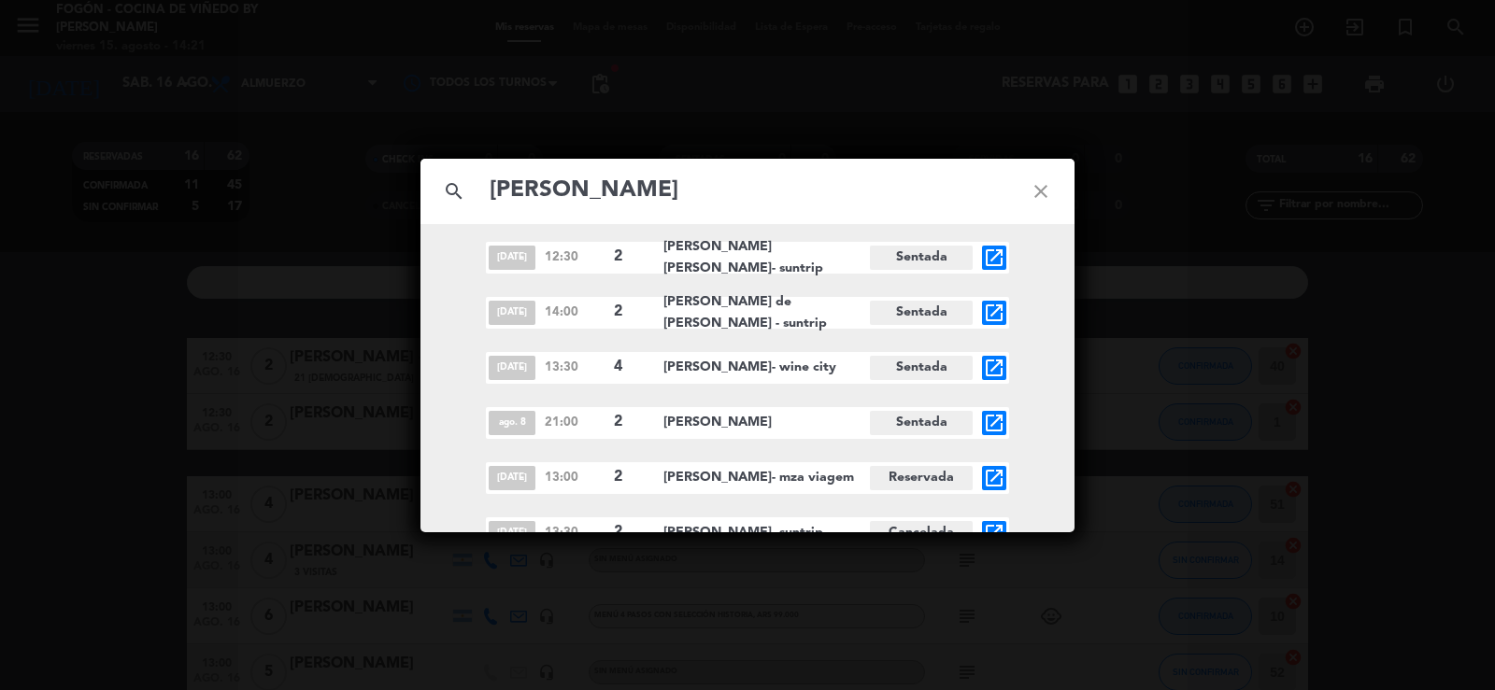
click at [1038, 190] on icon "close" at bounding box center [1040, 191] width 67 height 67
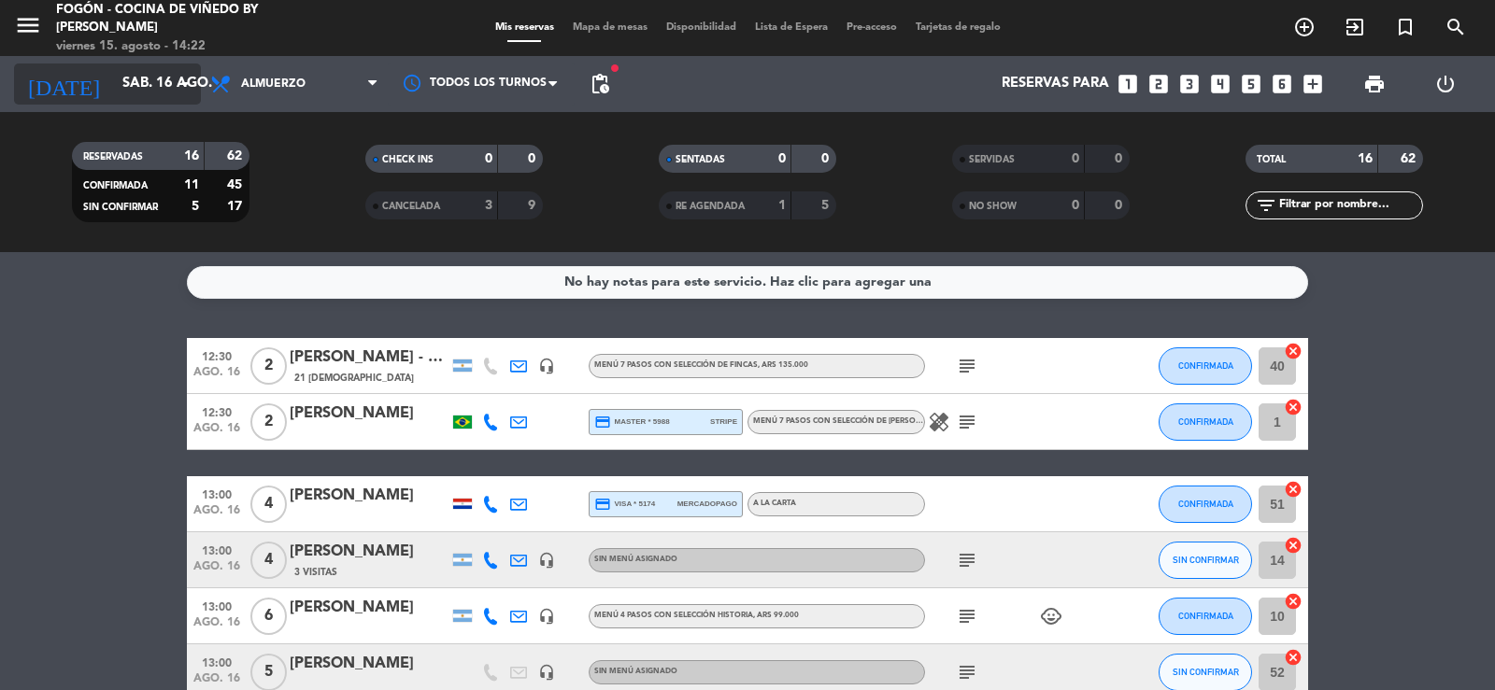
click at [155, 75] on input "sáb. 16 ago." at bounding box center [203, 83] width 180 height 35
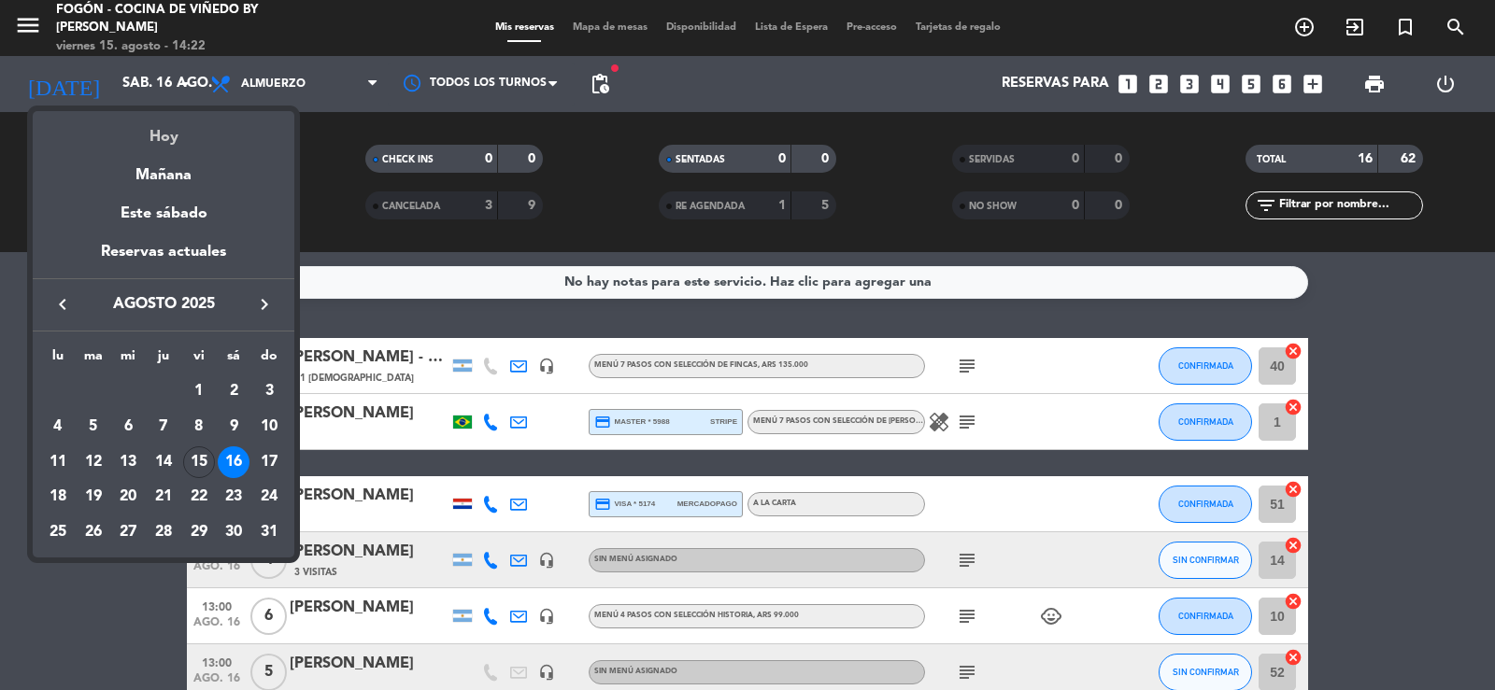
click at [166, 136] on div "Hoy" at bounding box center [164, 130] width 262 height 38
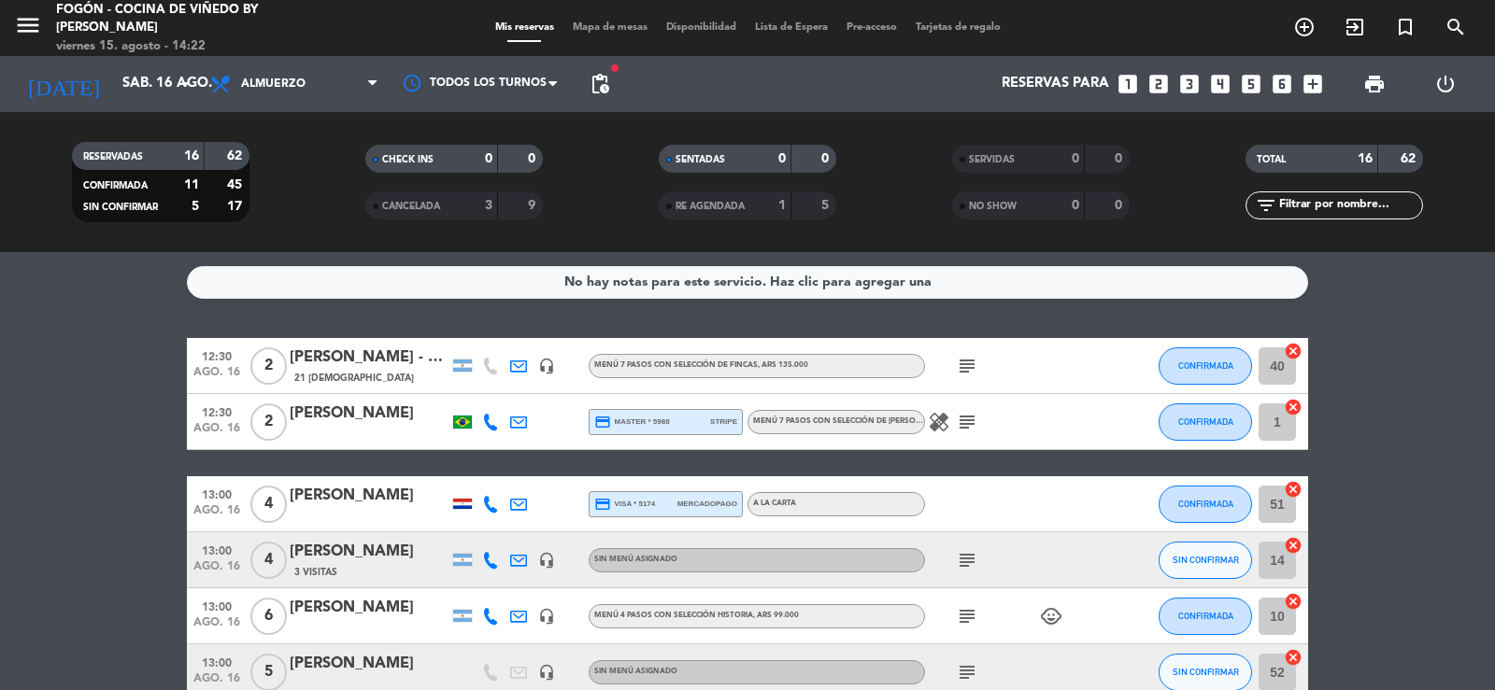
type input "vie. 15 ago."
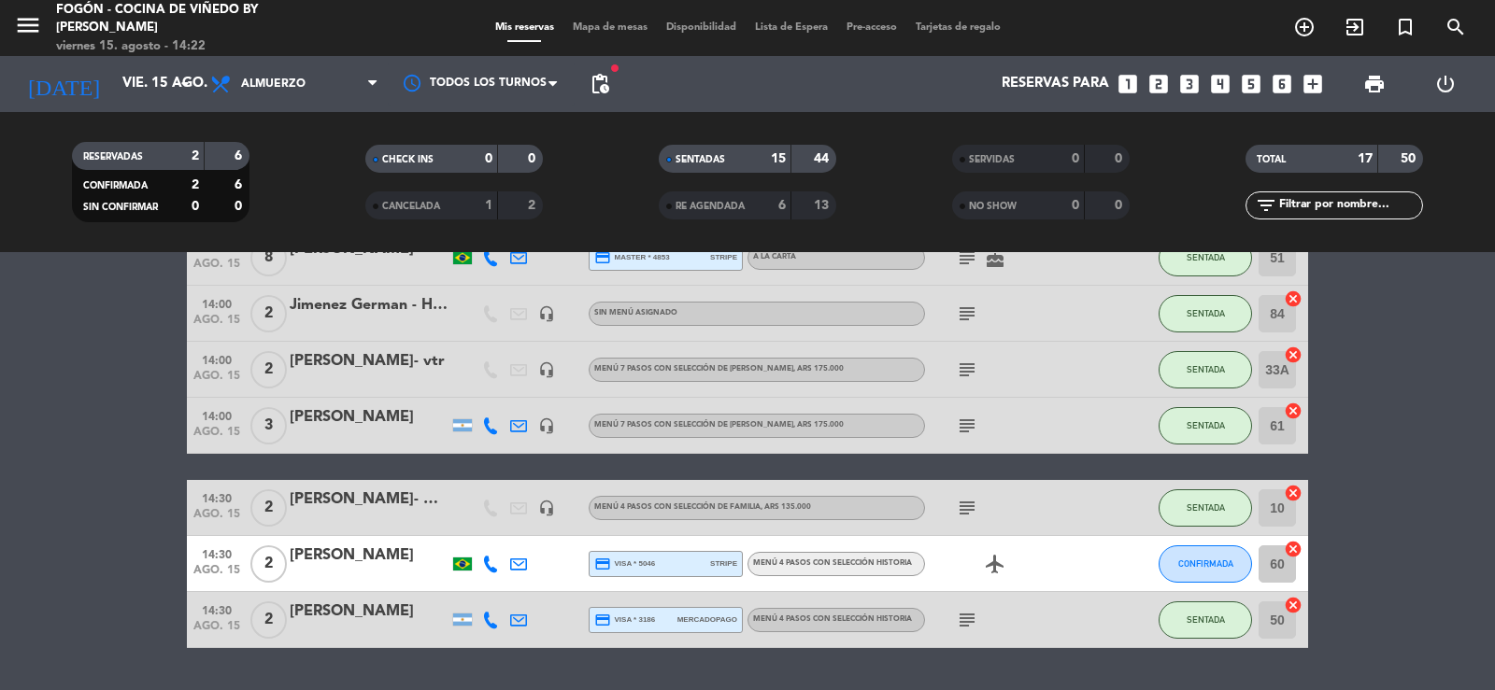
scroll to position [799, 0]
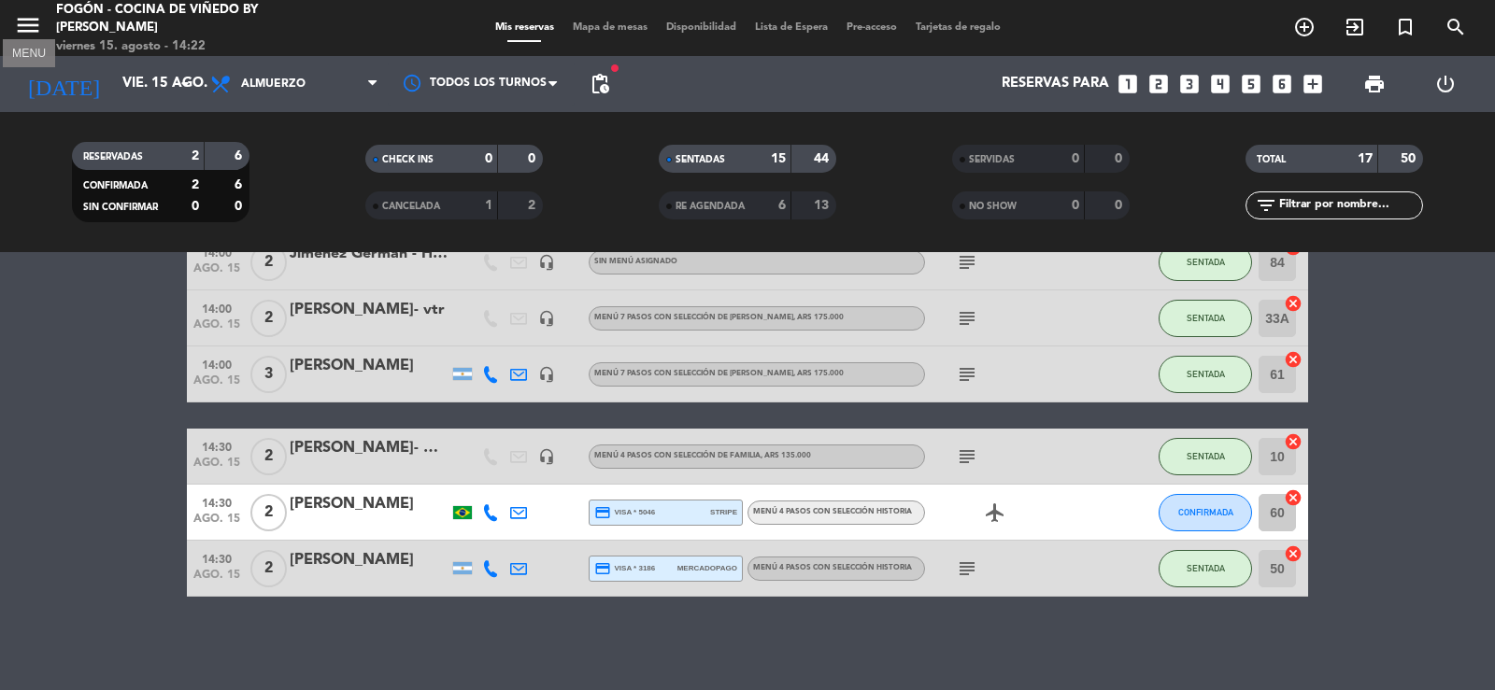
click at [20, 21] on icon "menu" at bounding box center [28, 25] width 28 height 28
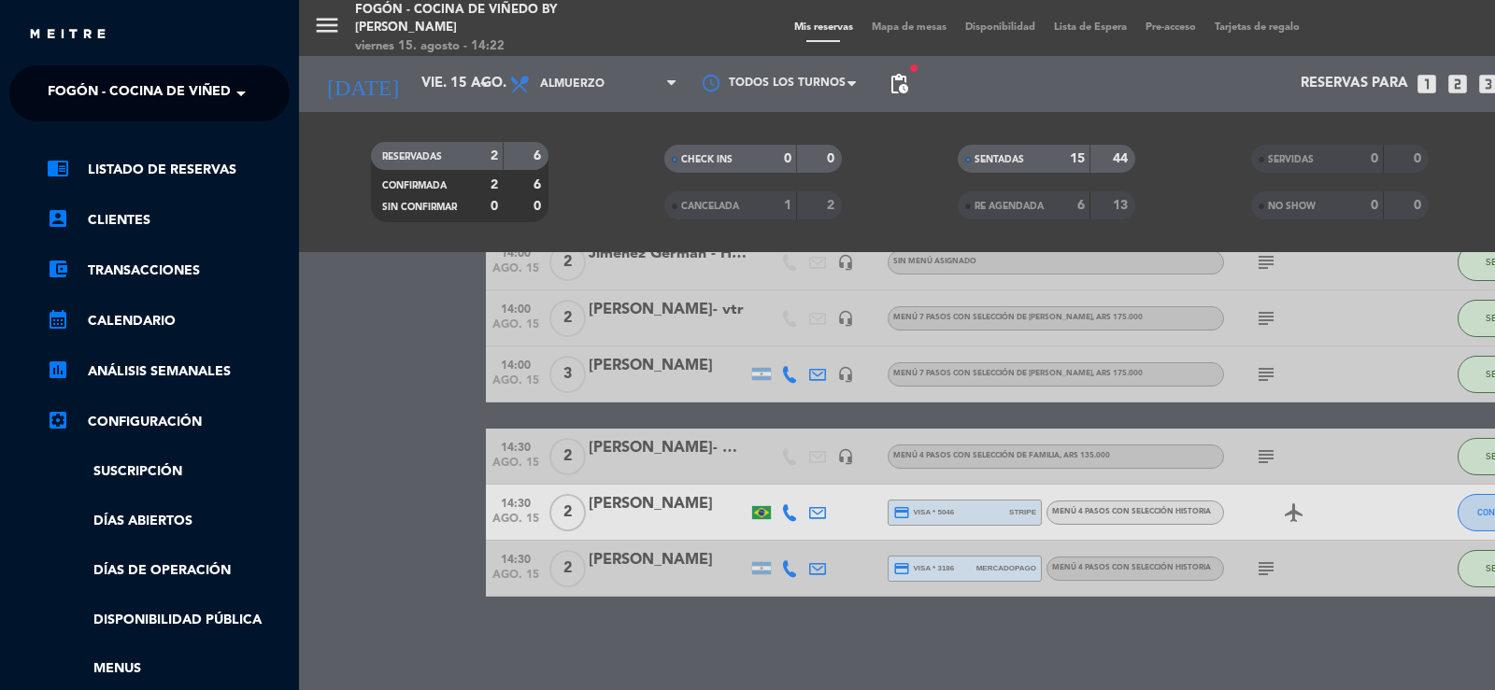
click at [70, 101] on span "Fogón - Cocina de viñedo by [PERSON_NAME]" at bounding box center [211, 93] width 327 height 39
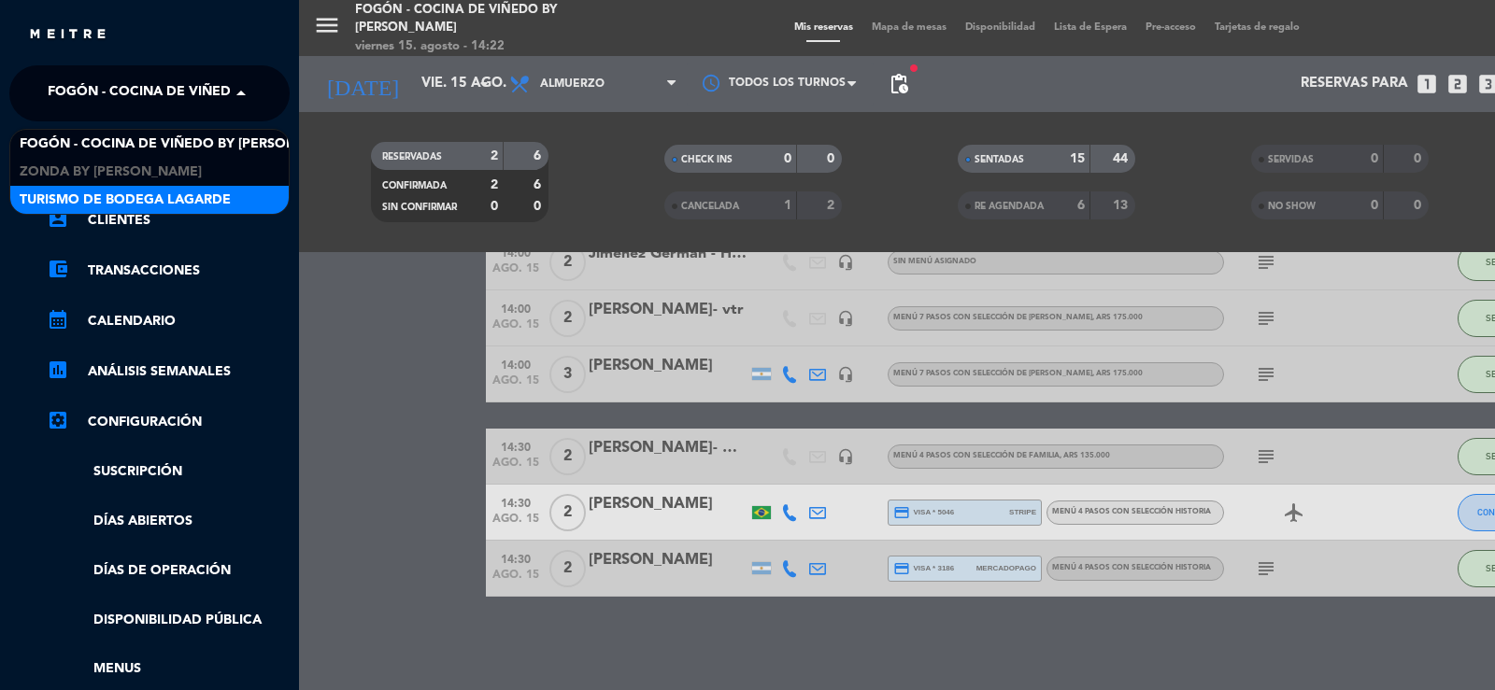
click at [78, 201] on span "Turismo de Bodega Lagarde" at bounding box center [125, 200] width 211 height 21
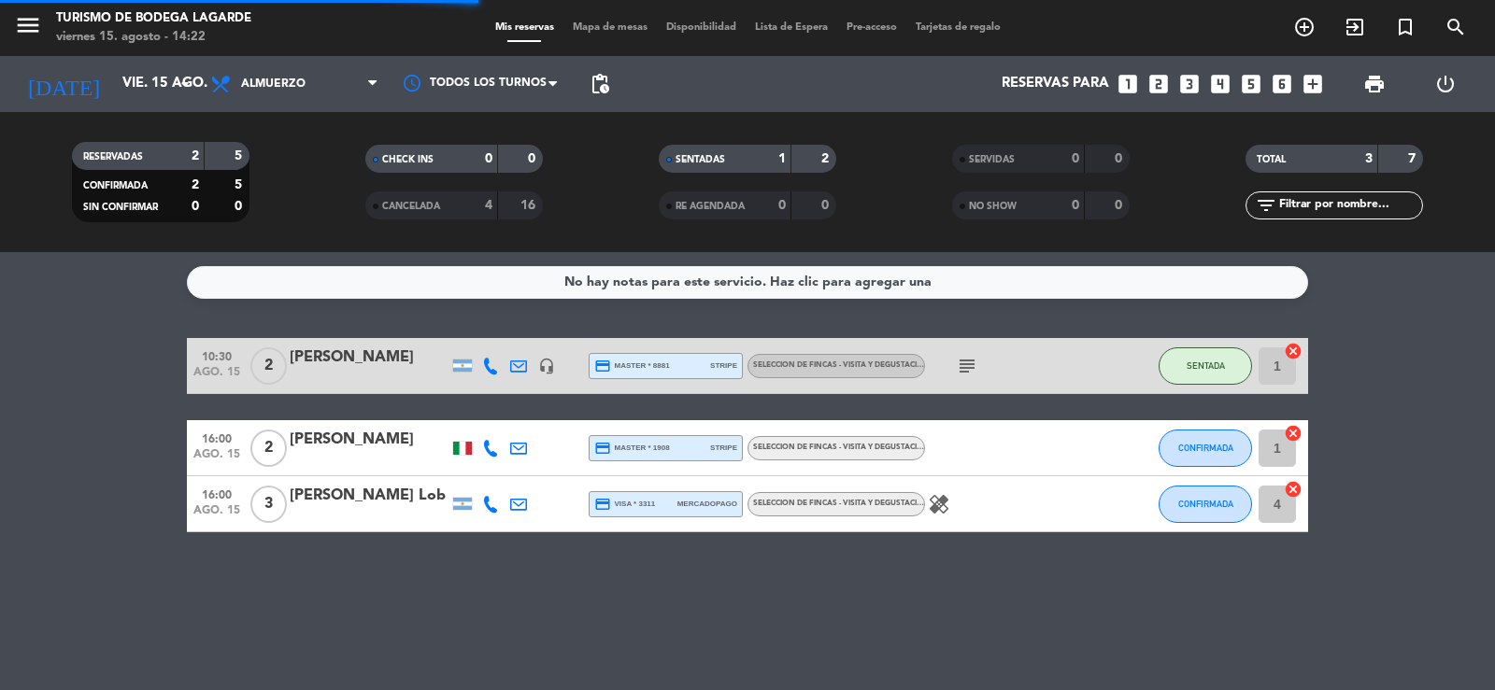
scroll to position [0, 0]
click at [20, 22] on icon "menu" at bounding box center [28, 25] width 28 height 28
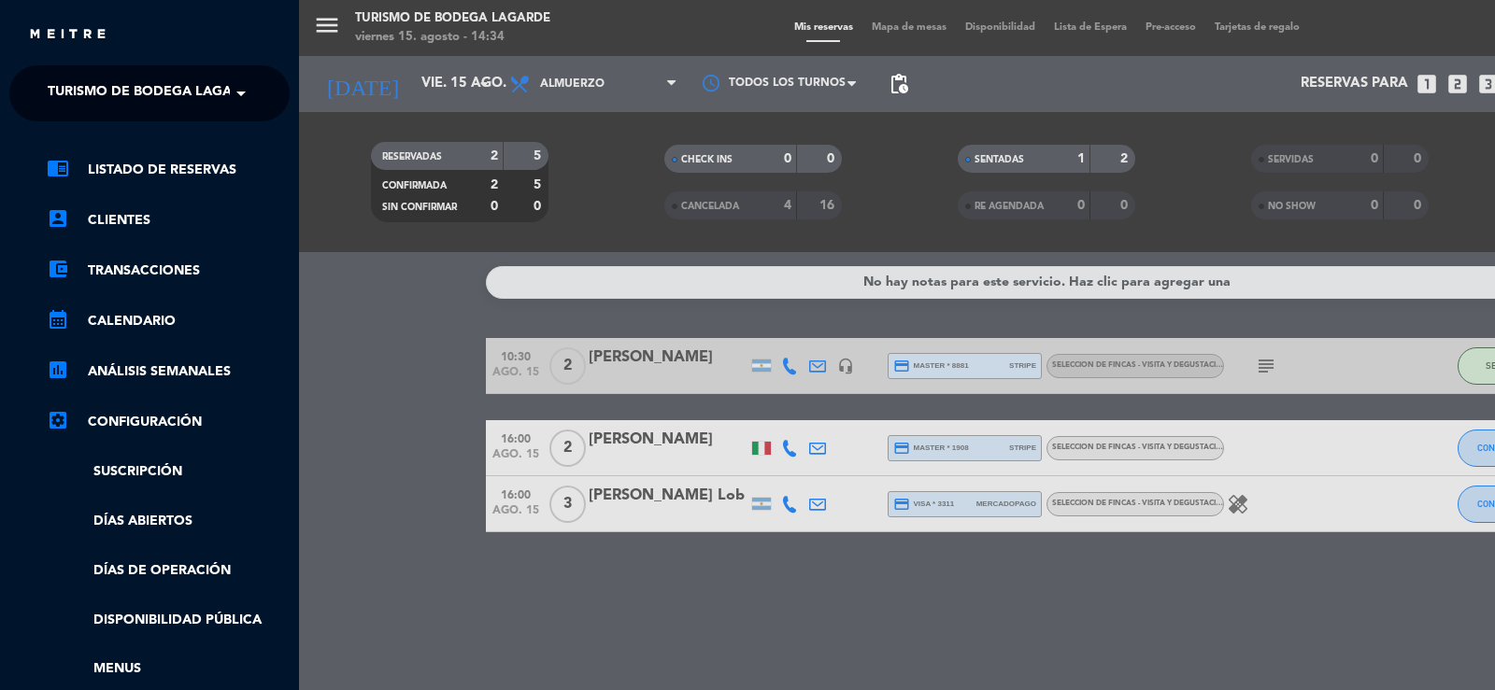
click at [104, 89] on span "Turismo de Bodega Lagarde" at bounding box center [153, 93] width 211 height 39
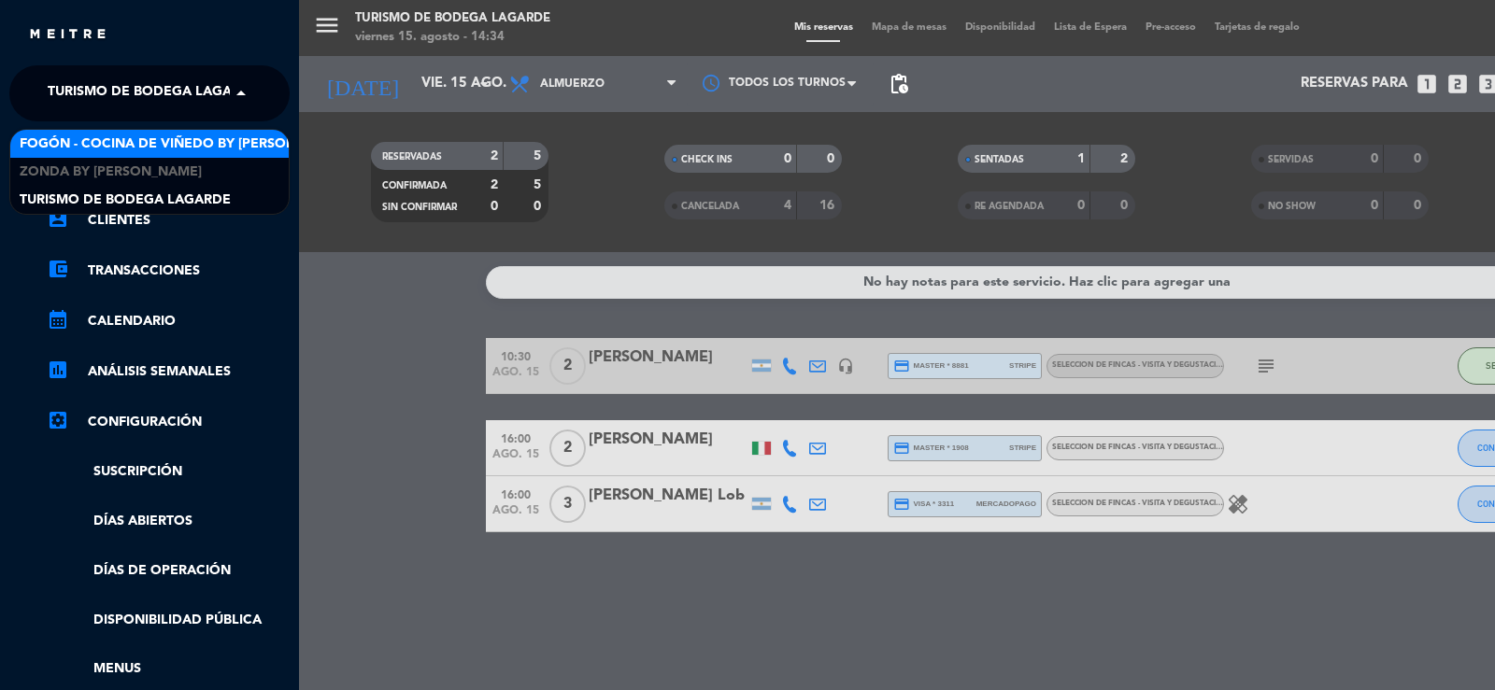
click at [117, 146] on span "Fogón - Cocina de viñedo by [PERSON_NAME]" at bounding box center [183, 144] width 327 height 21
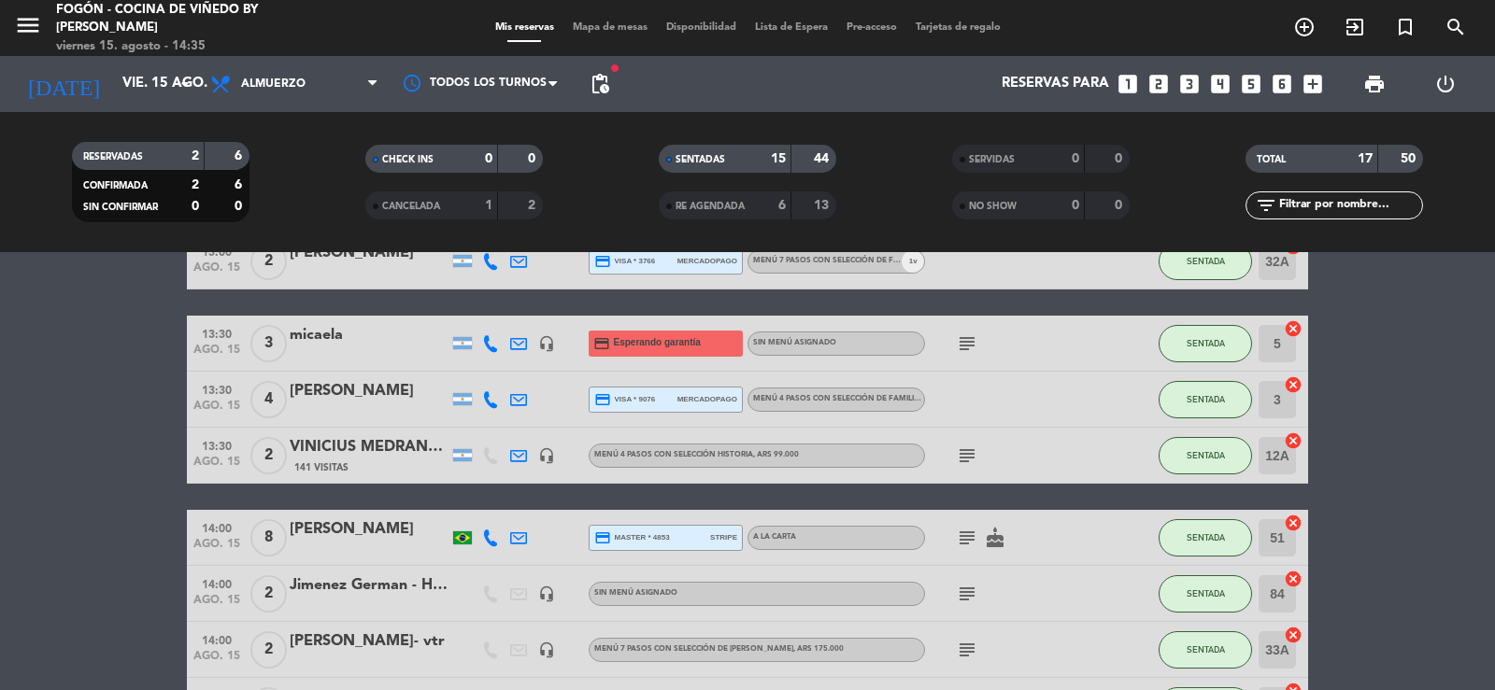
scroll to position [799, 0]
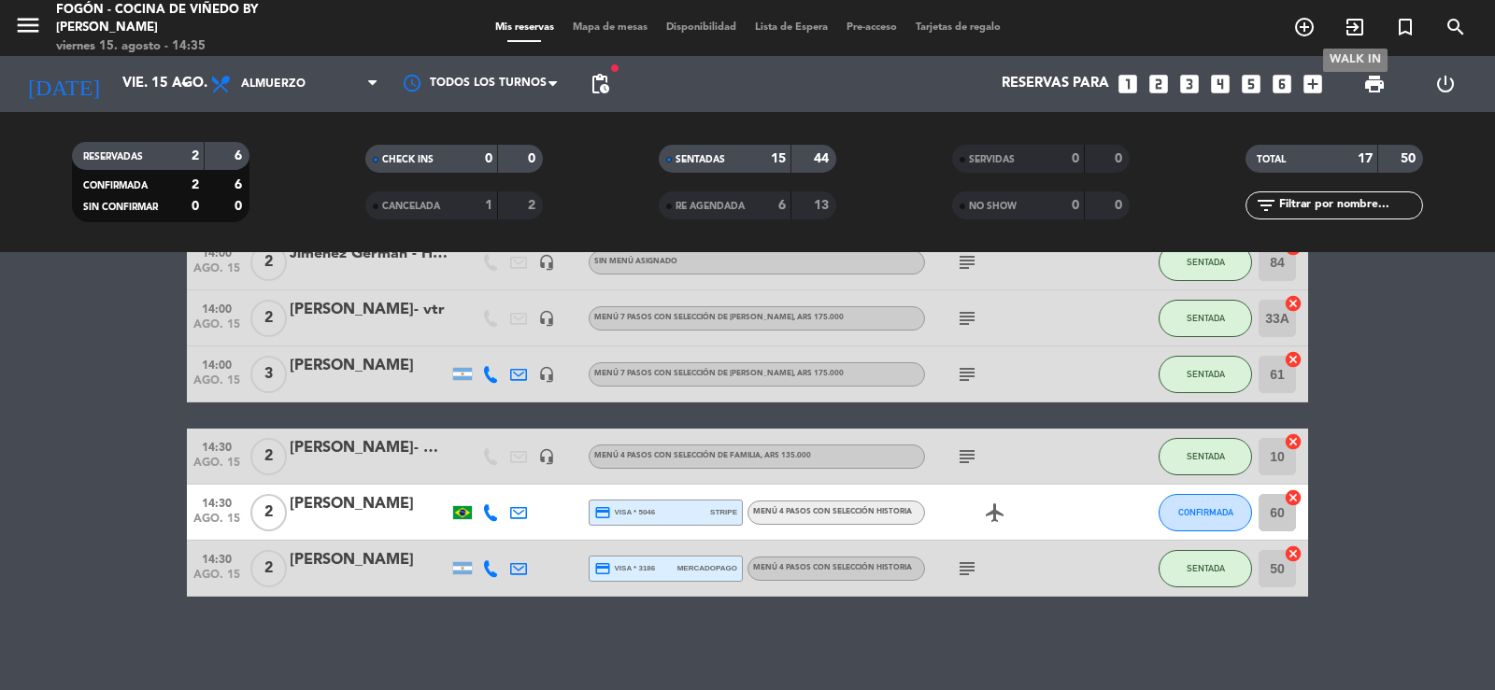
click at [1357, 22] on icon "exit_to_app" at bounding box center [1354, 27] width 22 height 22
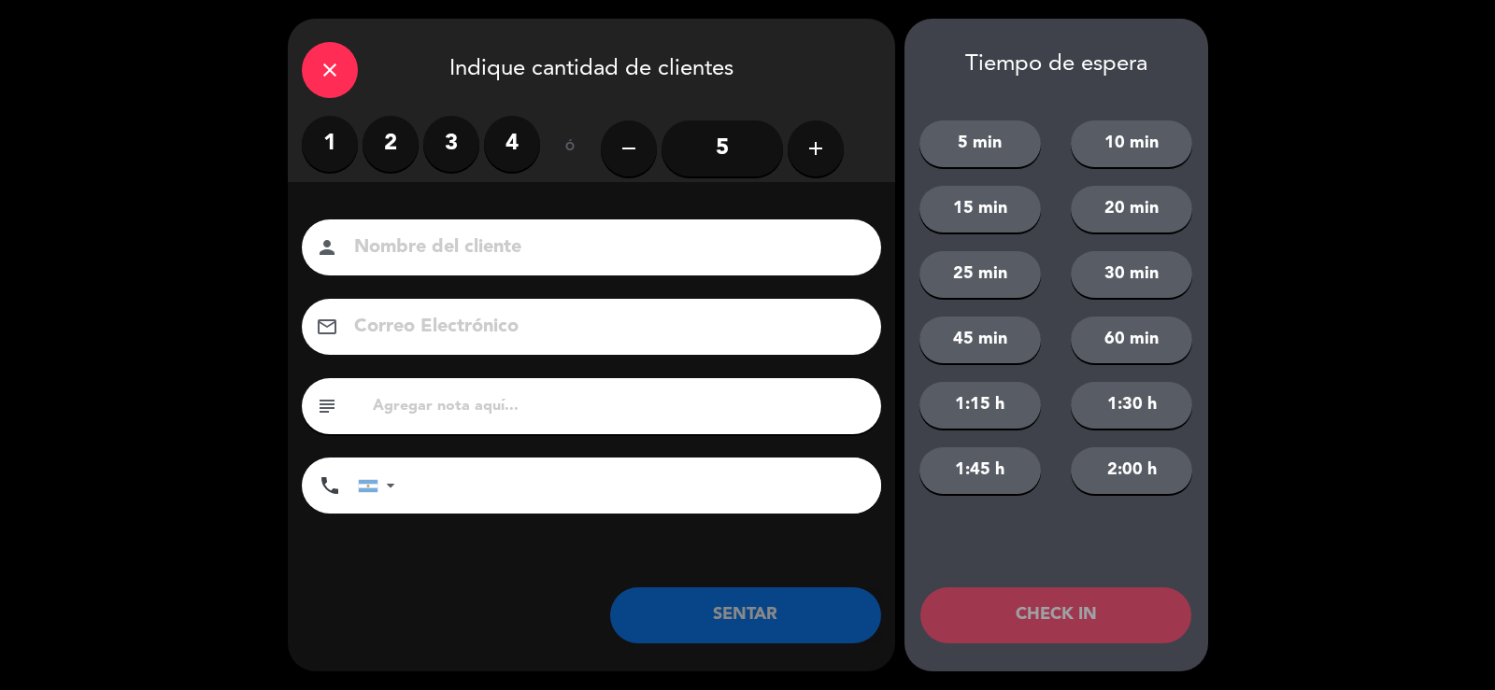
click at [404, 142] on label "2" at bounding box center [390, 144] width 56 height 56
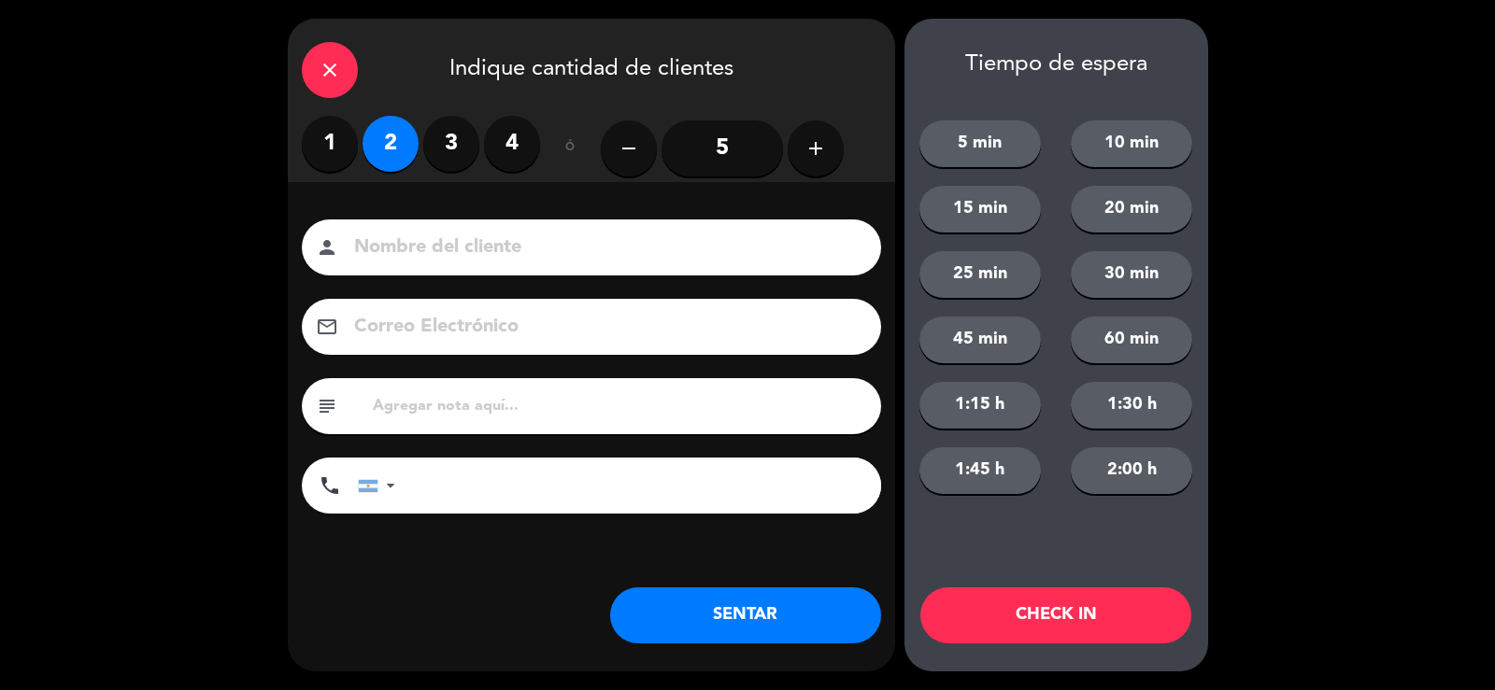
click at [461, 245] on input at bounding box center [604, 248] width 504 height 33
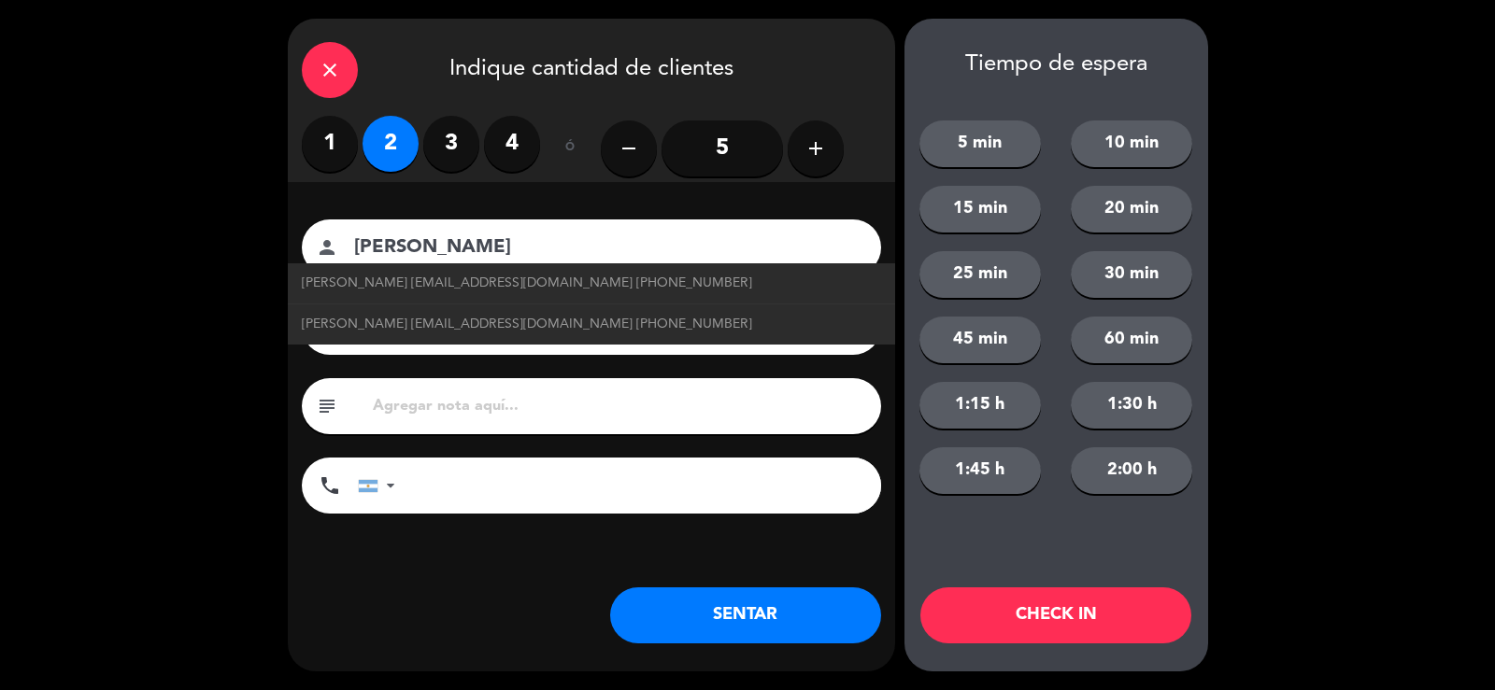
type input "[PERSON_NAME]"
click at [781, 614] on button "SENTAR" at bounding box center [745, 616] width 271 height 56
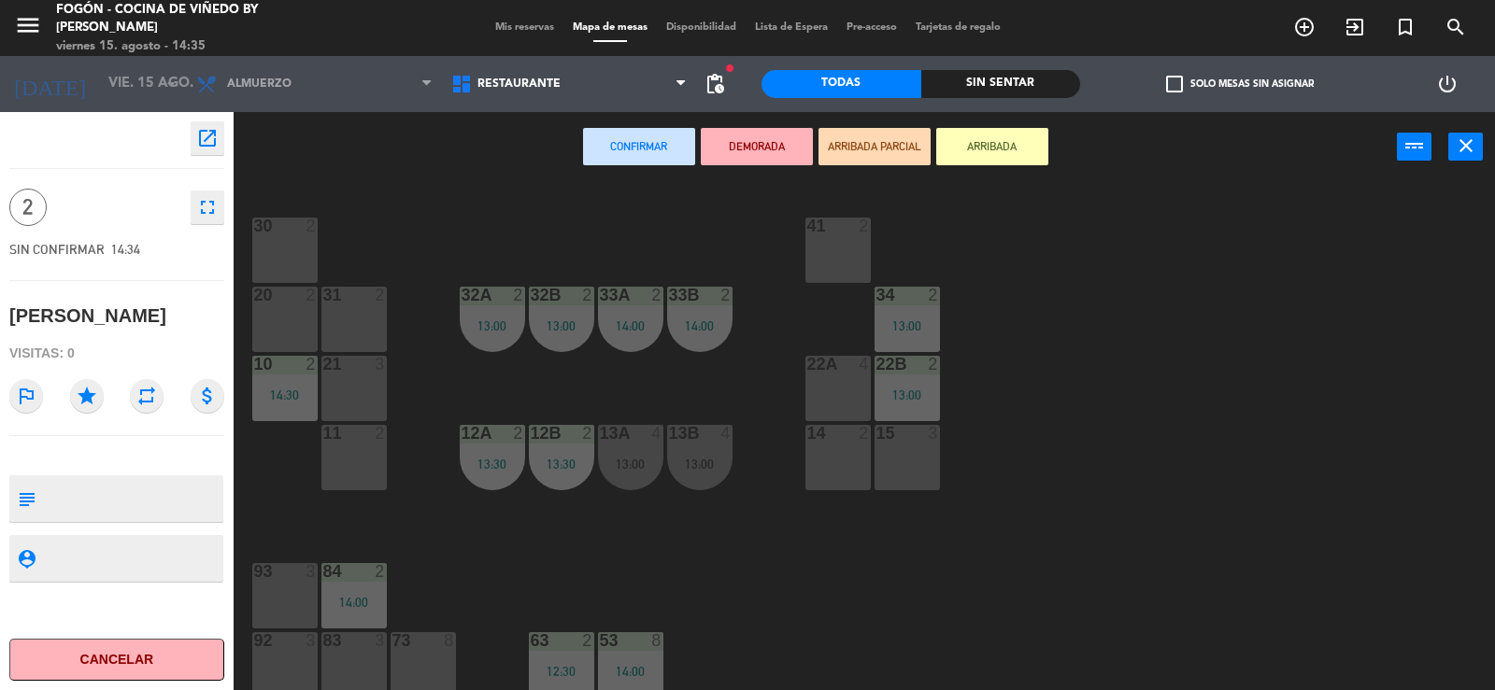
click at [850, 238] on div "41 2" at bounding box center [837, 250] width 65 height 65
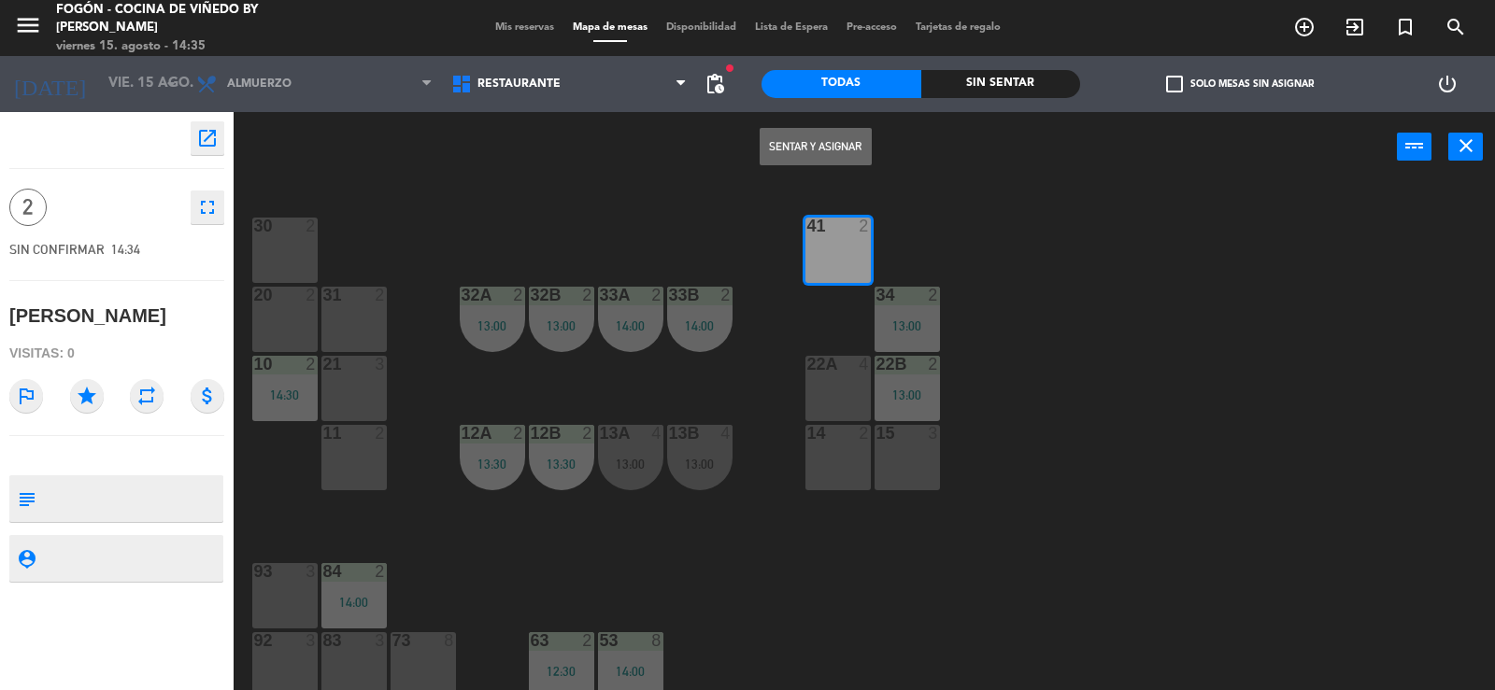
click at [792, 151] on button "Sentar y Asignar" at bounding box center [815, 146] width 112 height 37
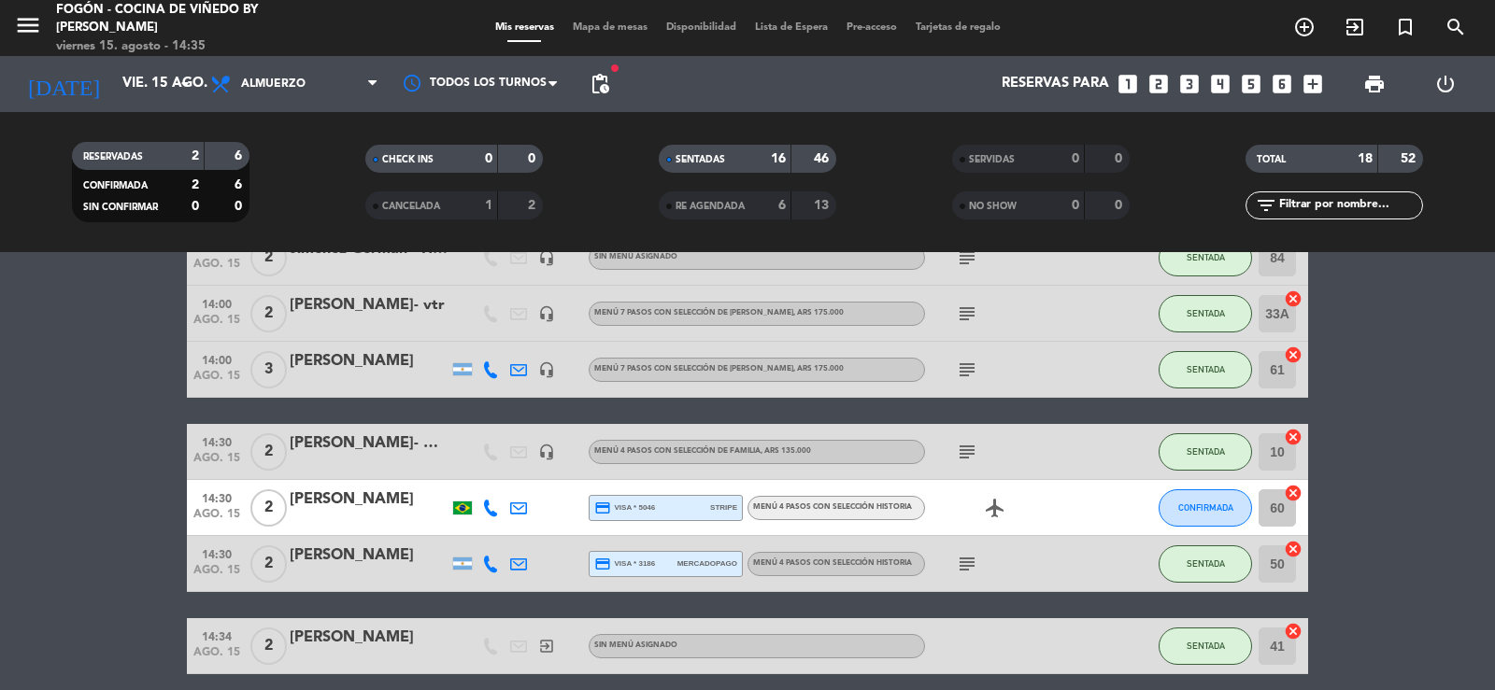
scroll to position [881, 0]
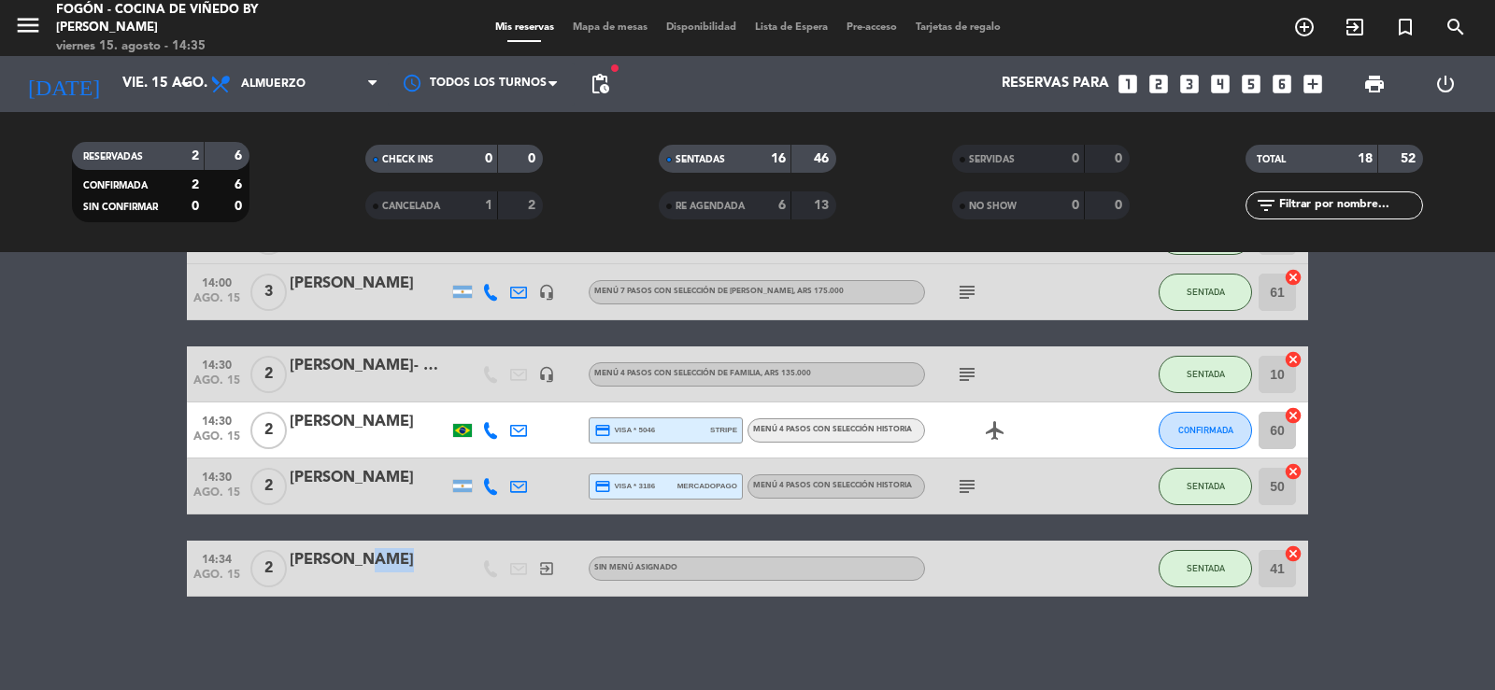
click at [365, 574] on div "[PERSON_NAME]" at bounding box center [369, 567] width 159 height 39
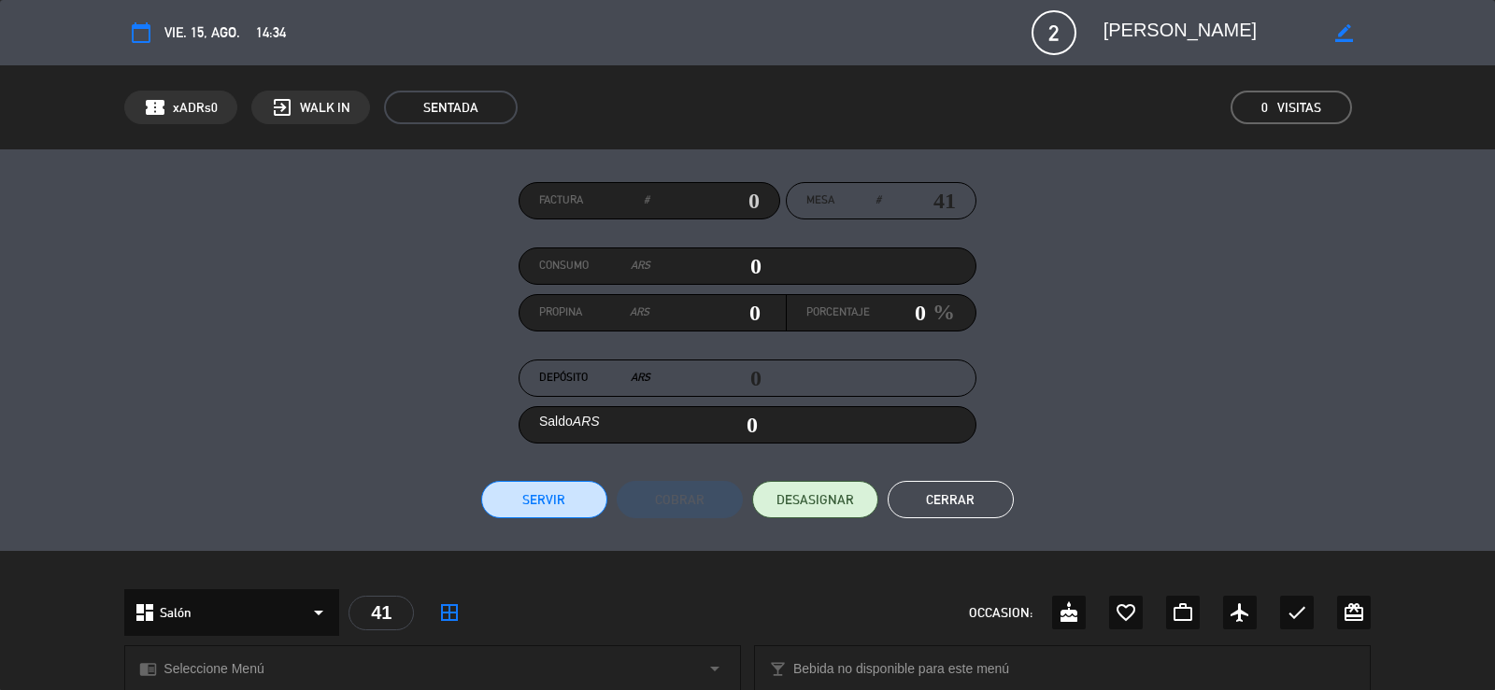
scroll to position [475, 0]
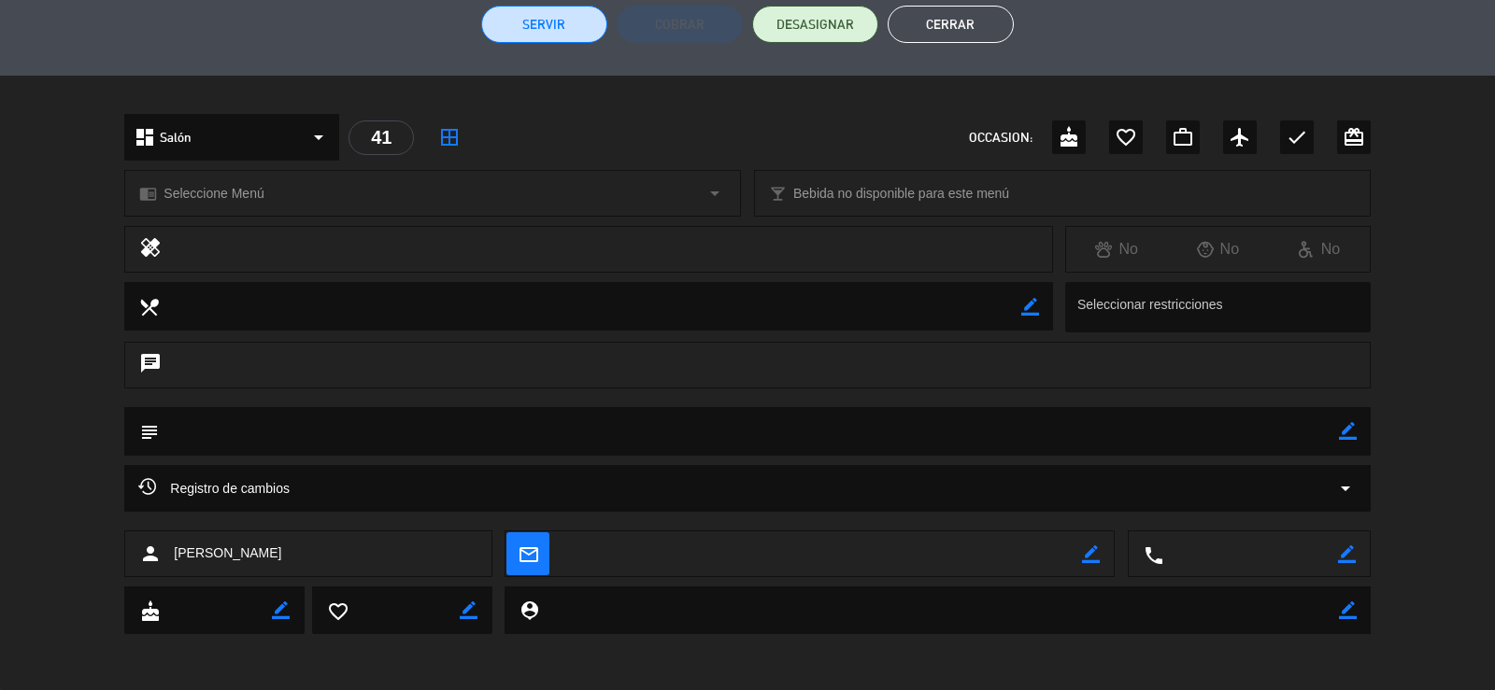
click at [1343, 424] on icon "border_color" at bounding box center [1348, 431] width 18 height 18
click at [1321, 438] on textarea at bounding box center [748, 431] width 1179 height 48
type textarea "MENU 4 PASOS - PAGO CHOFER EN BODEGA FACT 49023"
click at [1349, 426] on icon at bounding box center [1348, 431] width 18 height 18
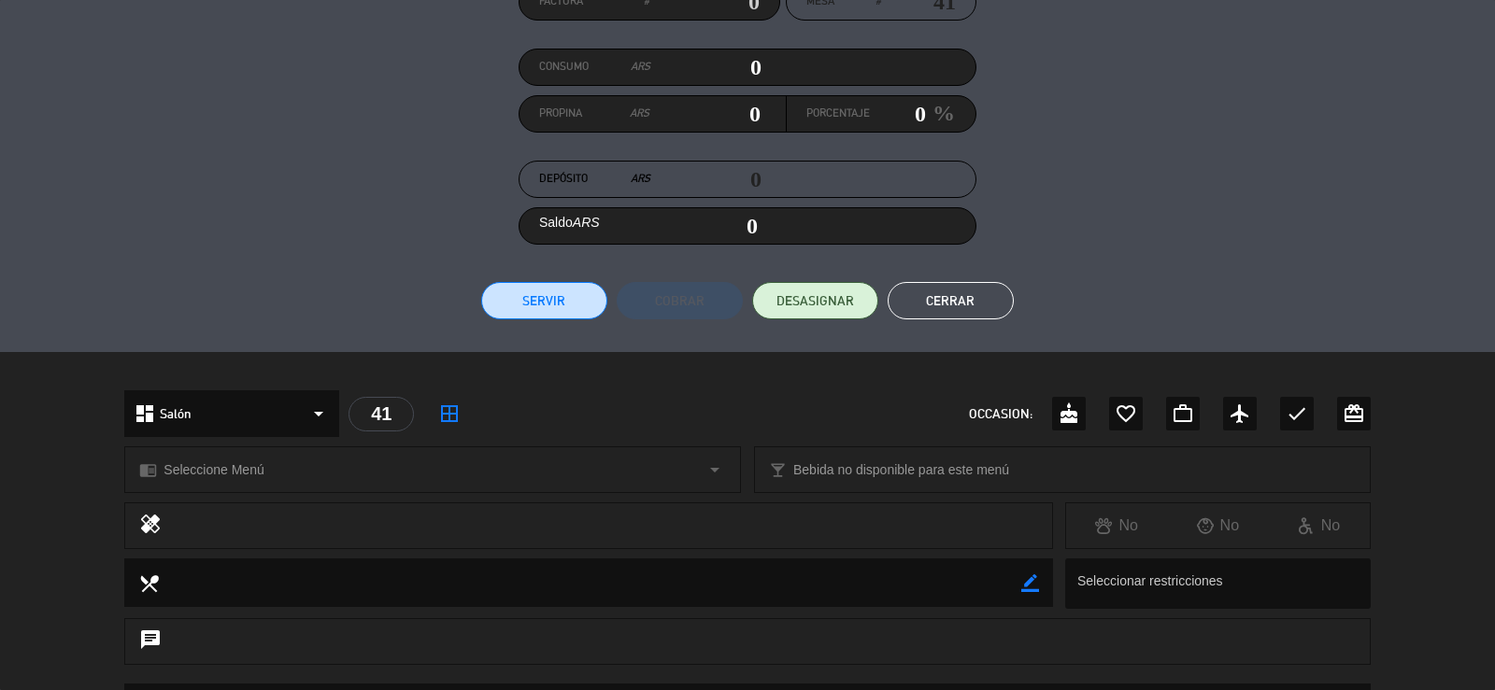
scroll to position [195, 0]
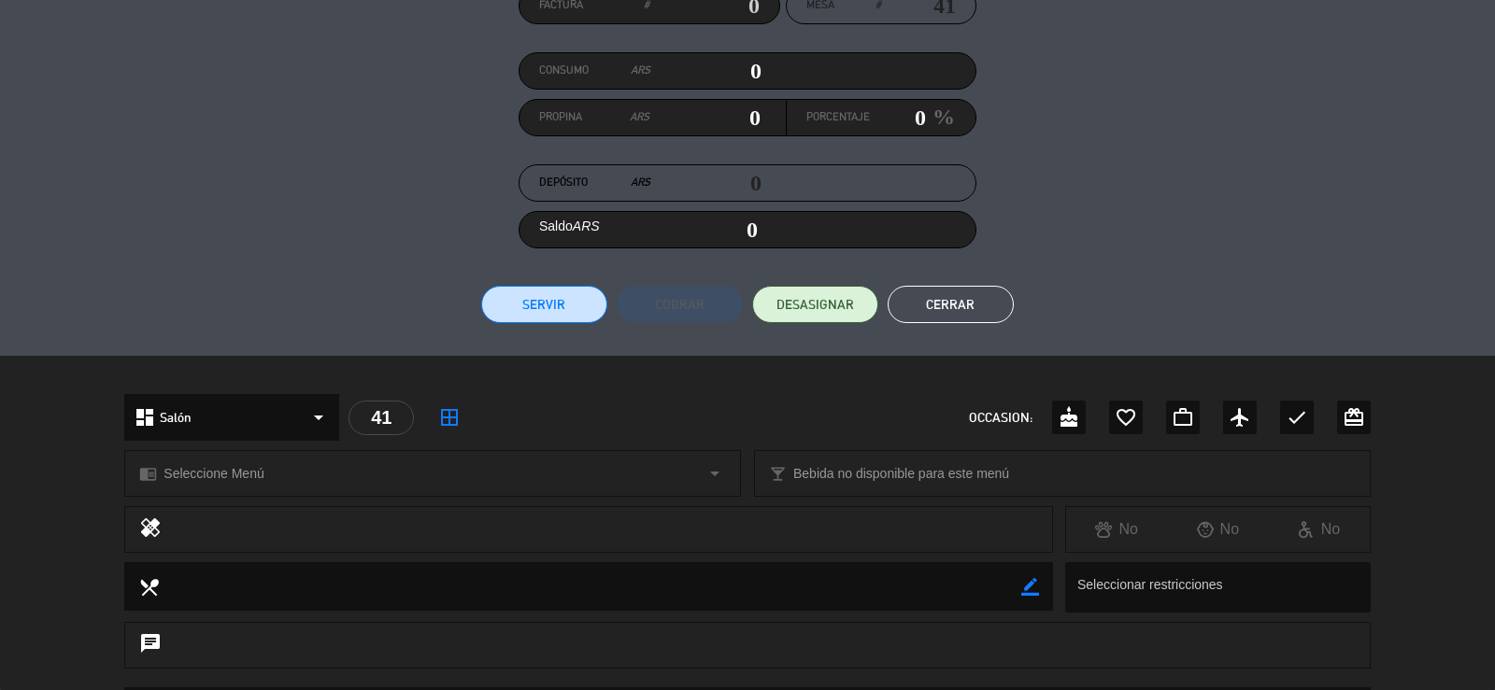
click at [949, 309] on button "Cerrar" at bounding box center [950, 304] width 126 height 37
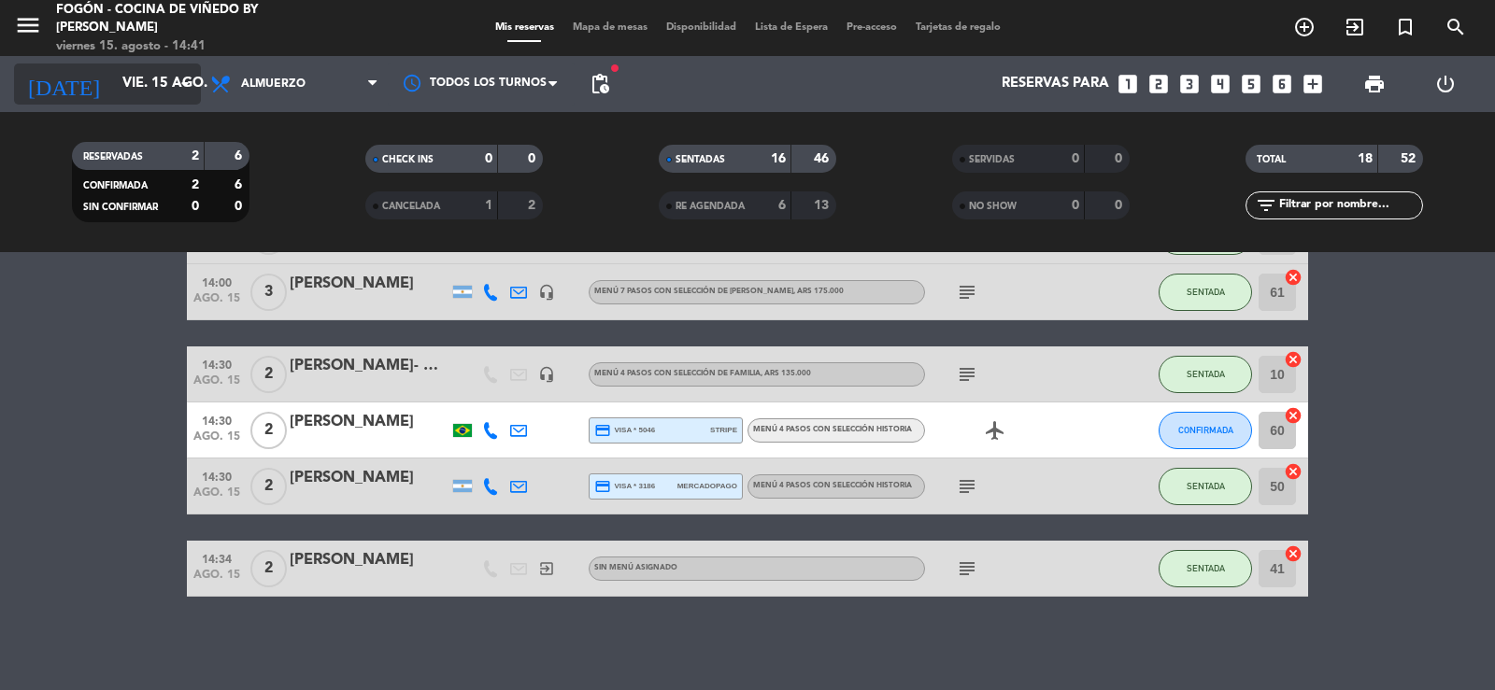
click at [113, 72] on input "vie. 15 ago." at bounding box center [203, 83] width 180 height 35
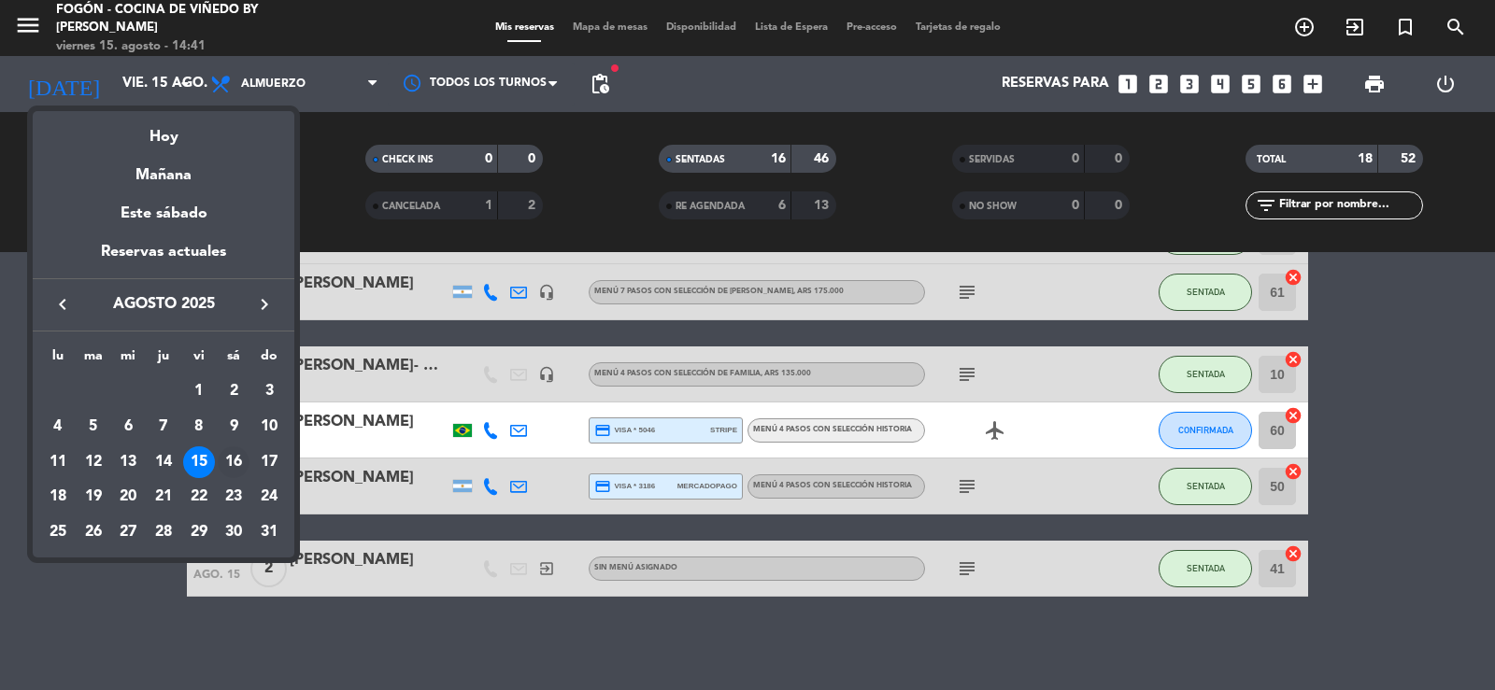
click at [236, 460] on div "16" at bounding box center [234, 463] width 32 height 32
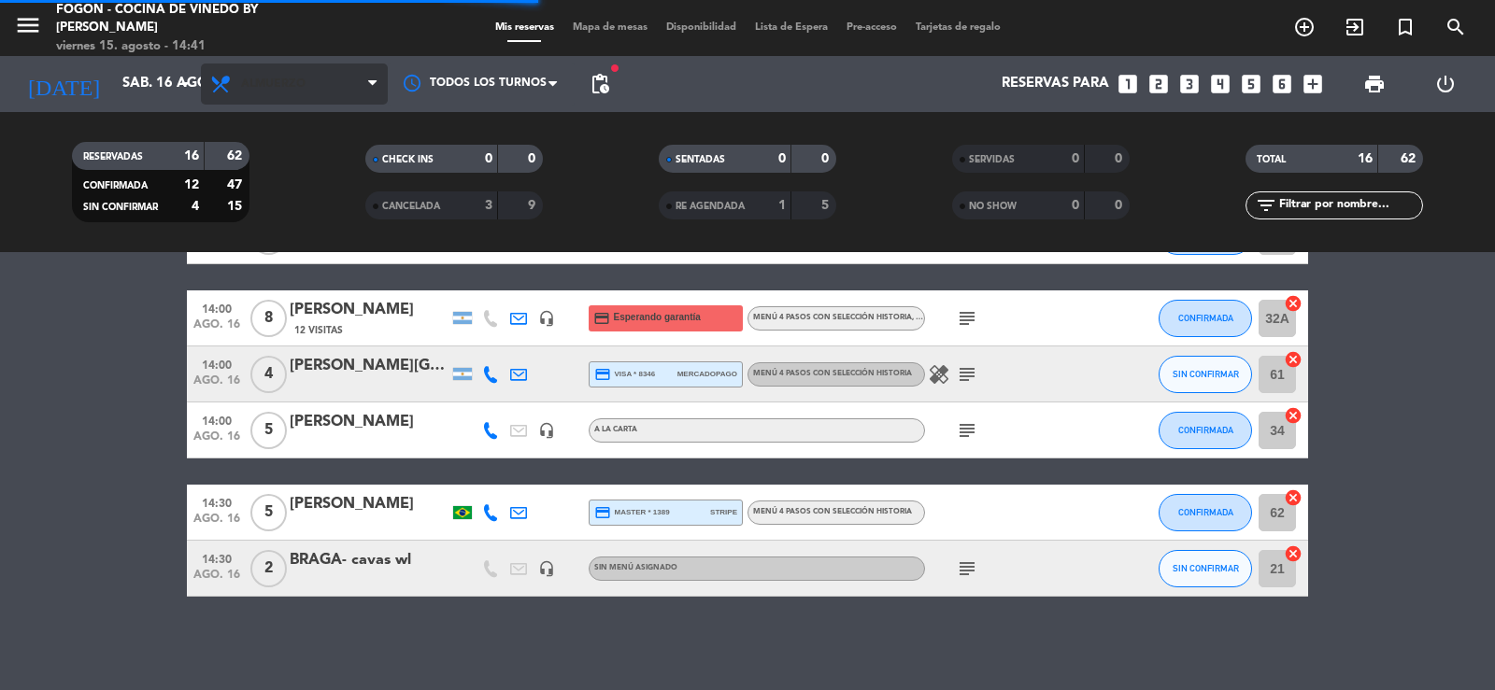
scroll to position [743, 0]
click at [292, 75] on span "Almuerzo" at bounding box center [294, 84] width 187 height 41
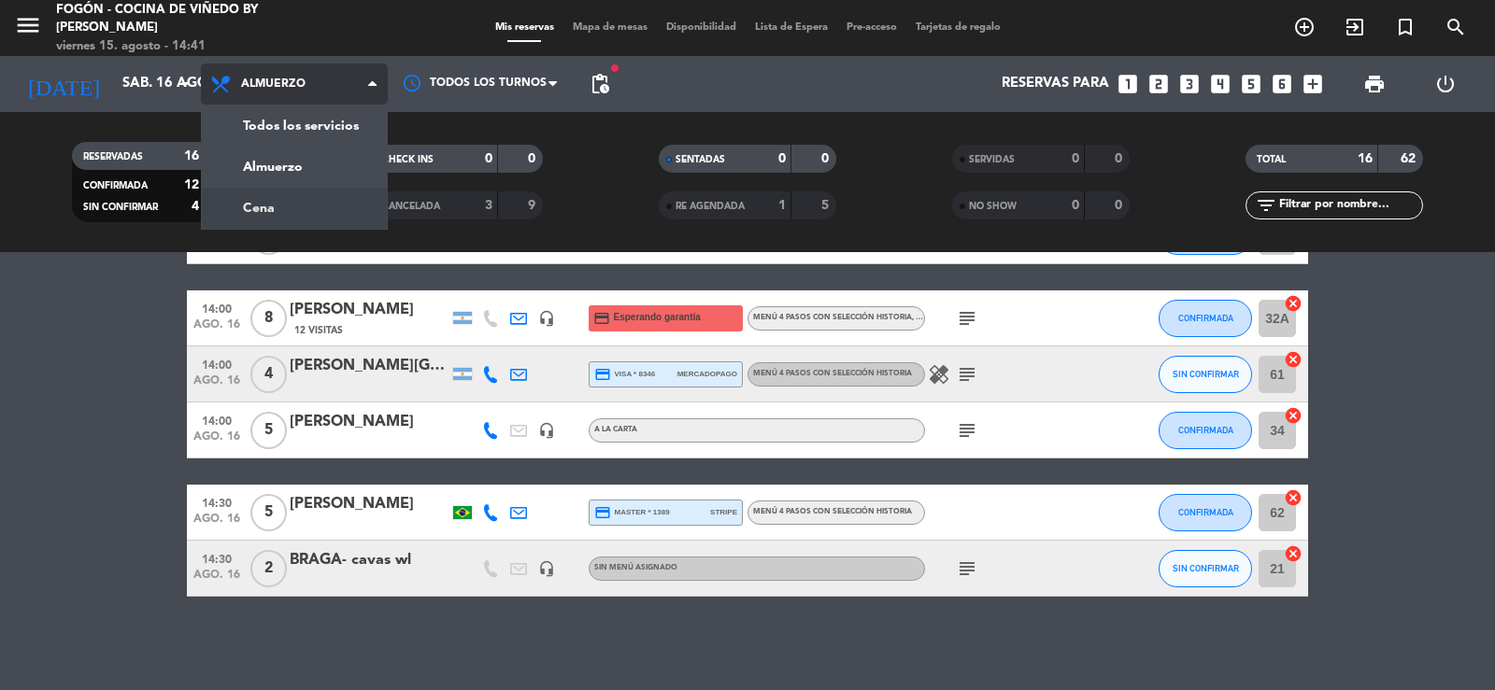
click at [279, 201] on div "menu Fogón - Cocina de viñedo by Lagarde viernes 15. agosto - 14:41 Mis reserva…" at bounding box center [747, 126] width 1495 height 252
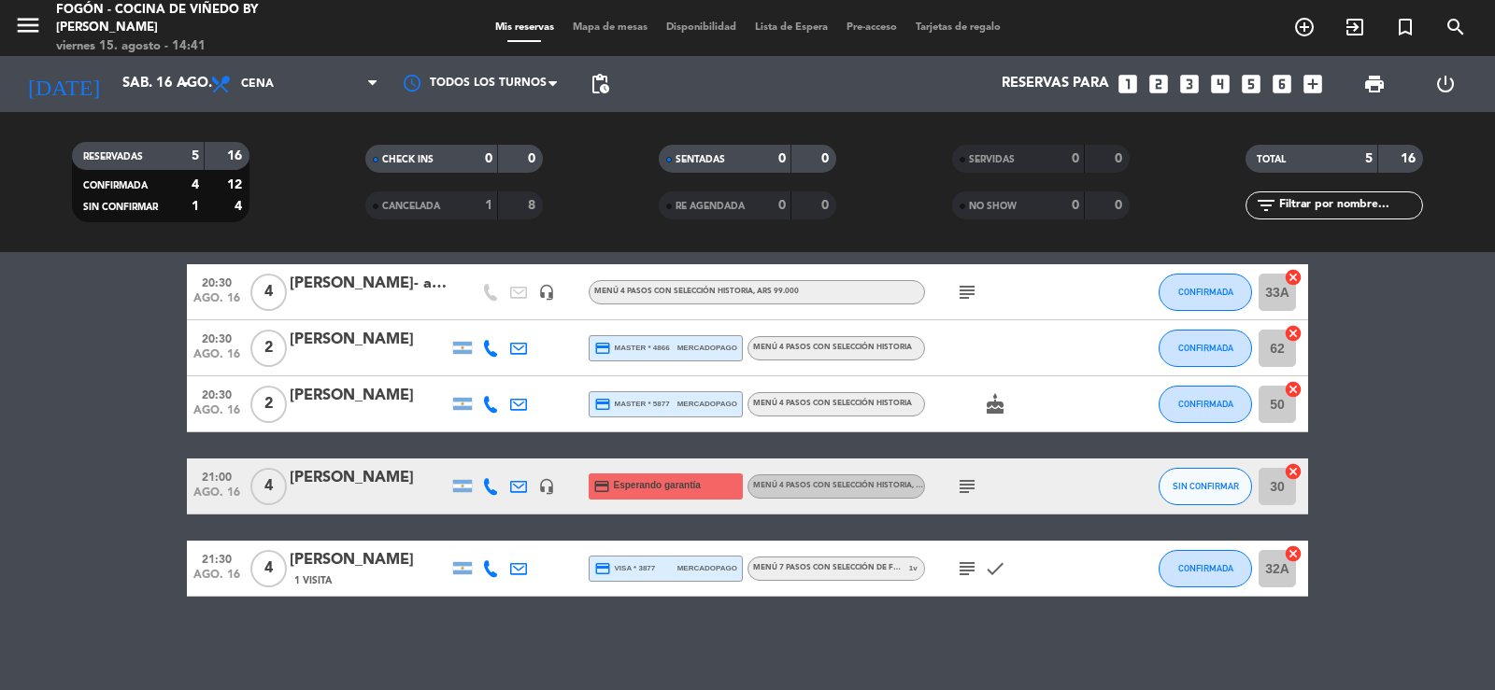
scroll to position [0, 0]
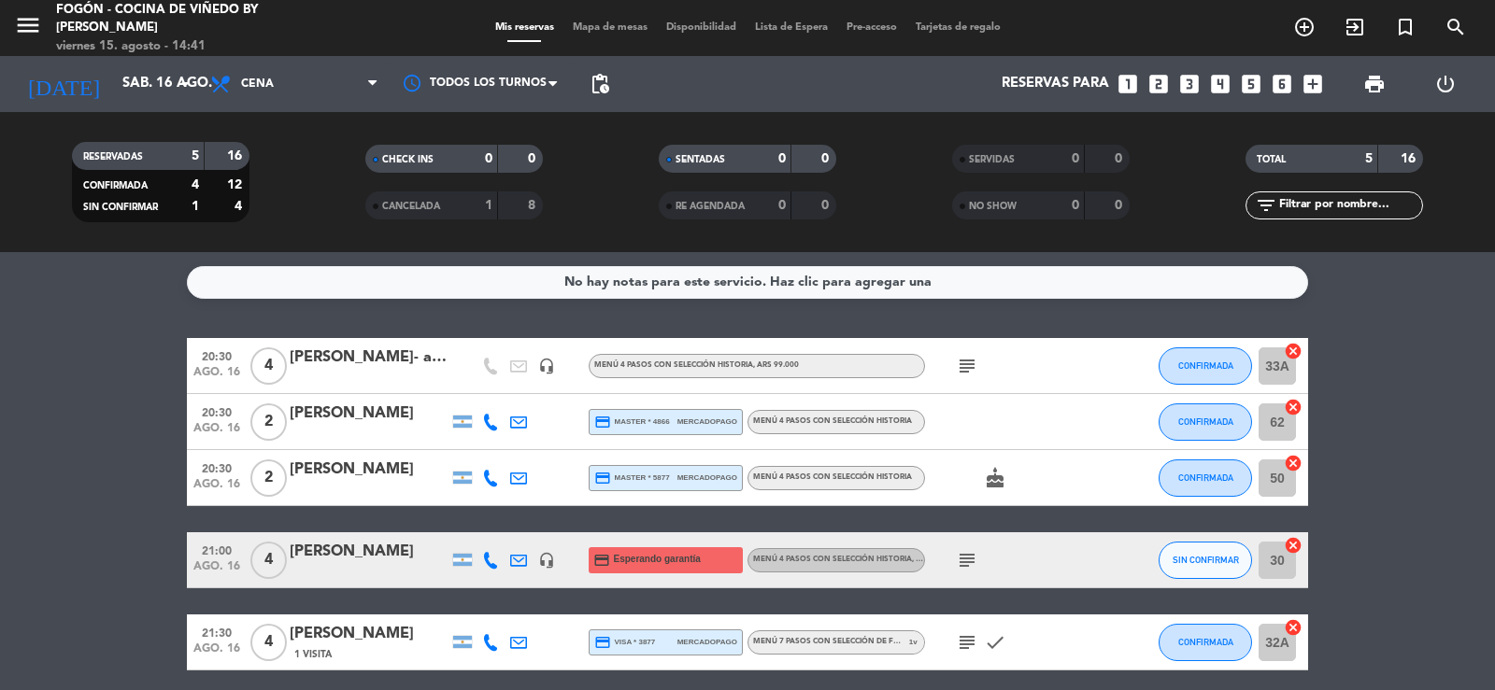
click at [969, 644] on icon "subject" at bounding box center [967, 642] width 22 height 22
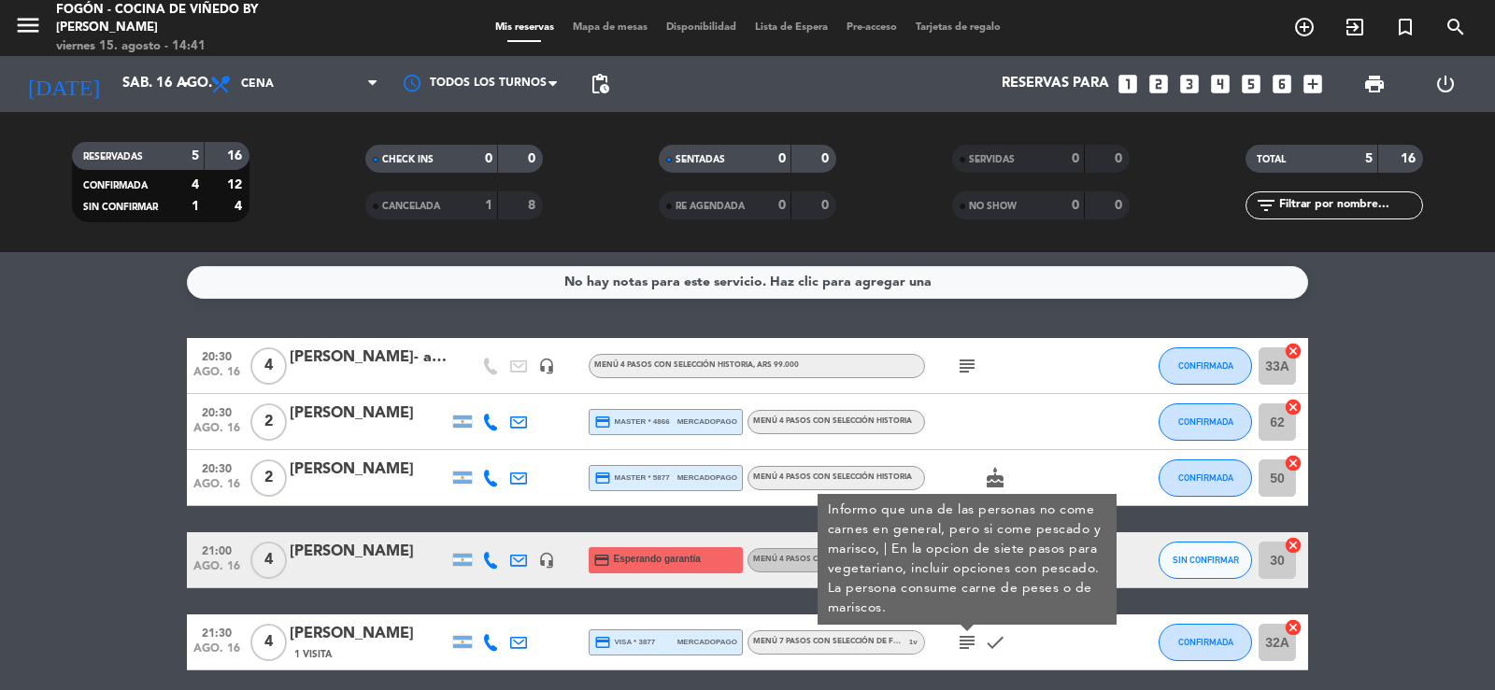
click at [969, 643] on icon "subject" at bounding box center [967, 642] width 22 height 22
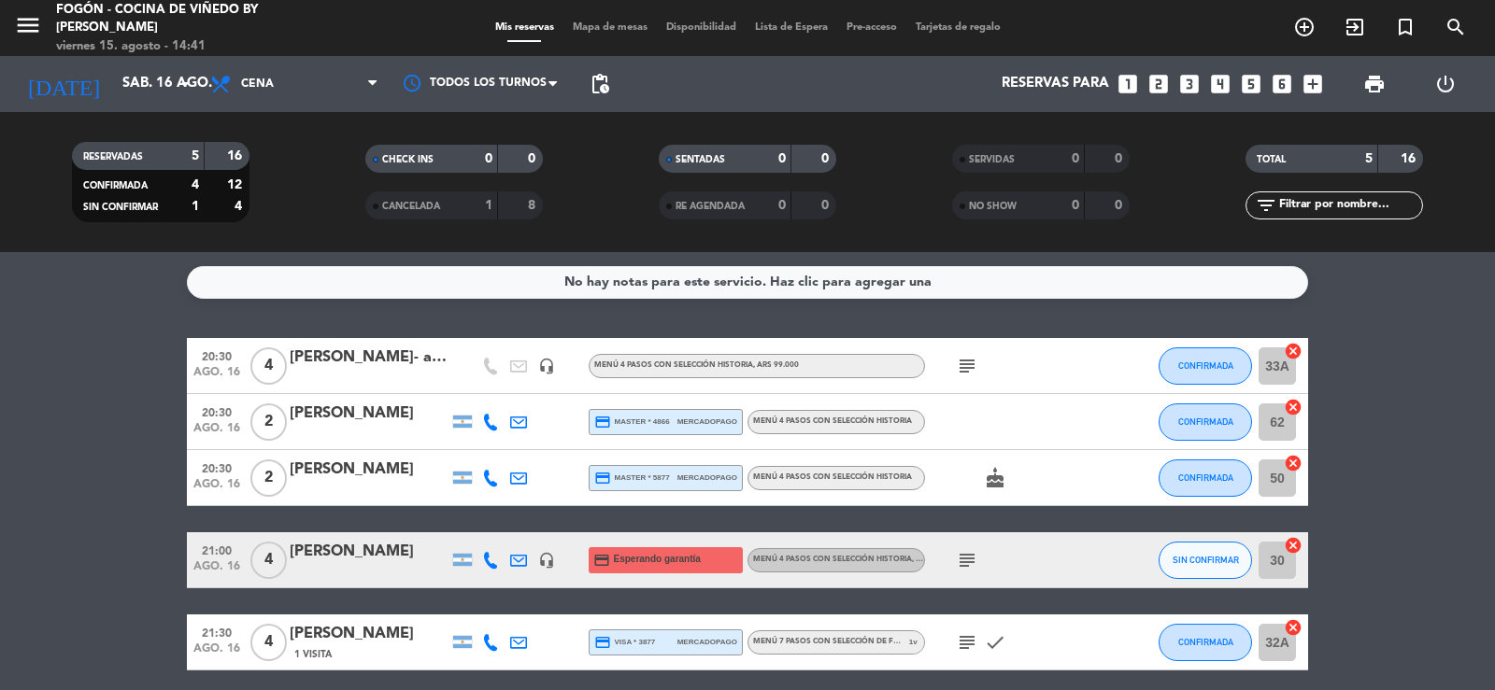
click at [967, 554] on icon "subject" at bounding box center [967, 560] width 22 height 22
click at [966, 363] on icon "subject" at bounding box center [967, 366] width 22 height 22
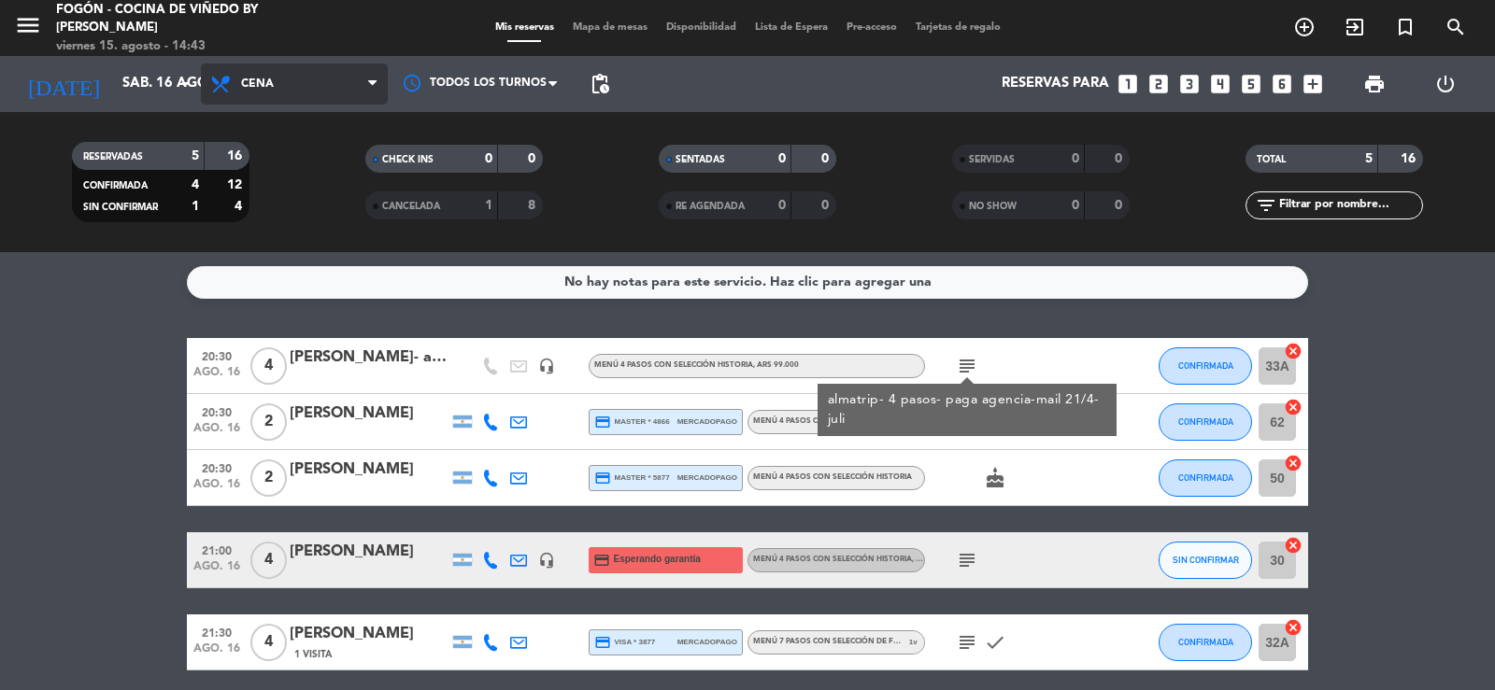
click at [275, 79] on span "Cena" at bounding box center [294, 84] width 187 height 41
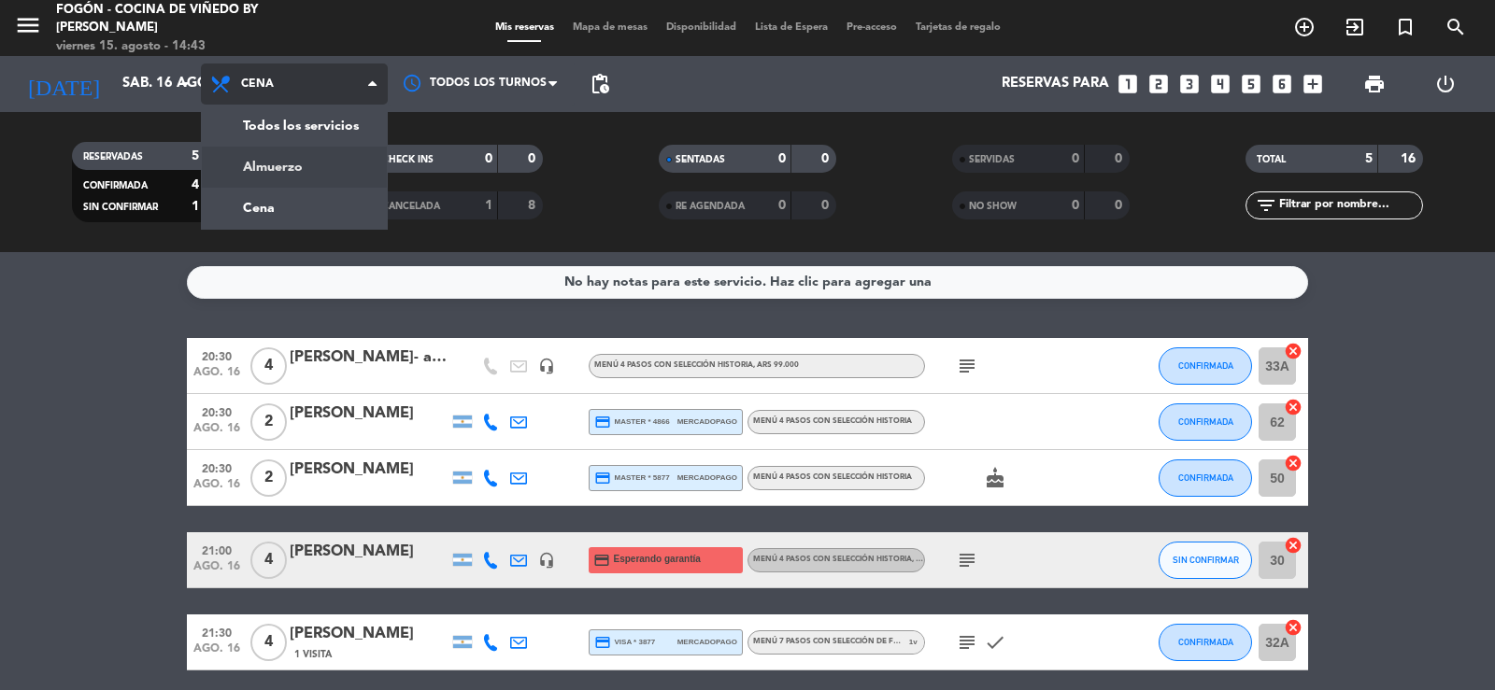
click at [281, 163] on div "menu Fogón - Cocina de viñedo by Lagarde viernes 15. agosto - 14:43 Mis reserva…" at bounding box center [747, 126] width 1495 height 252
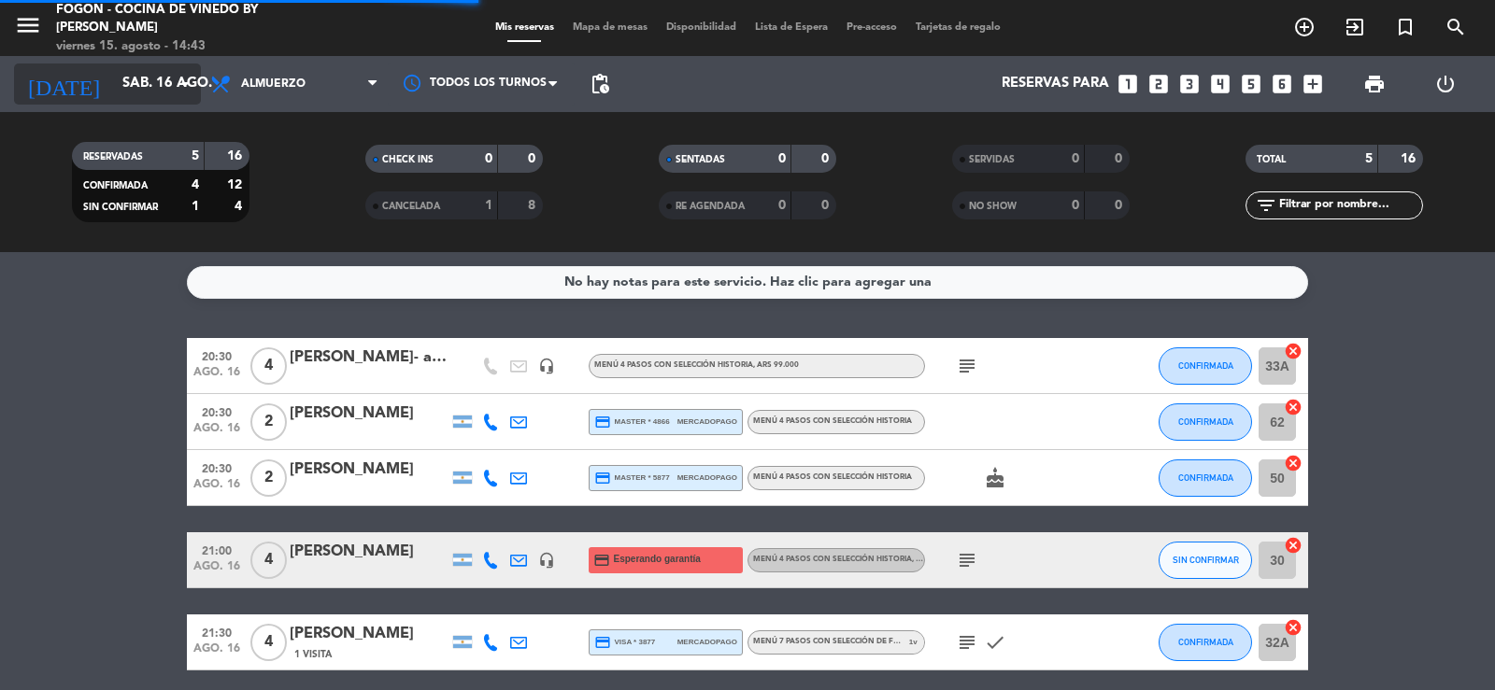
click at [116, 73] on input "sáb. 16 ago." at bounding box center [203, 83] width 180 height 35
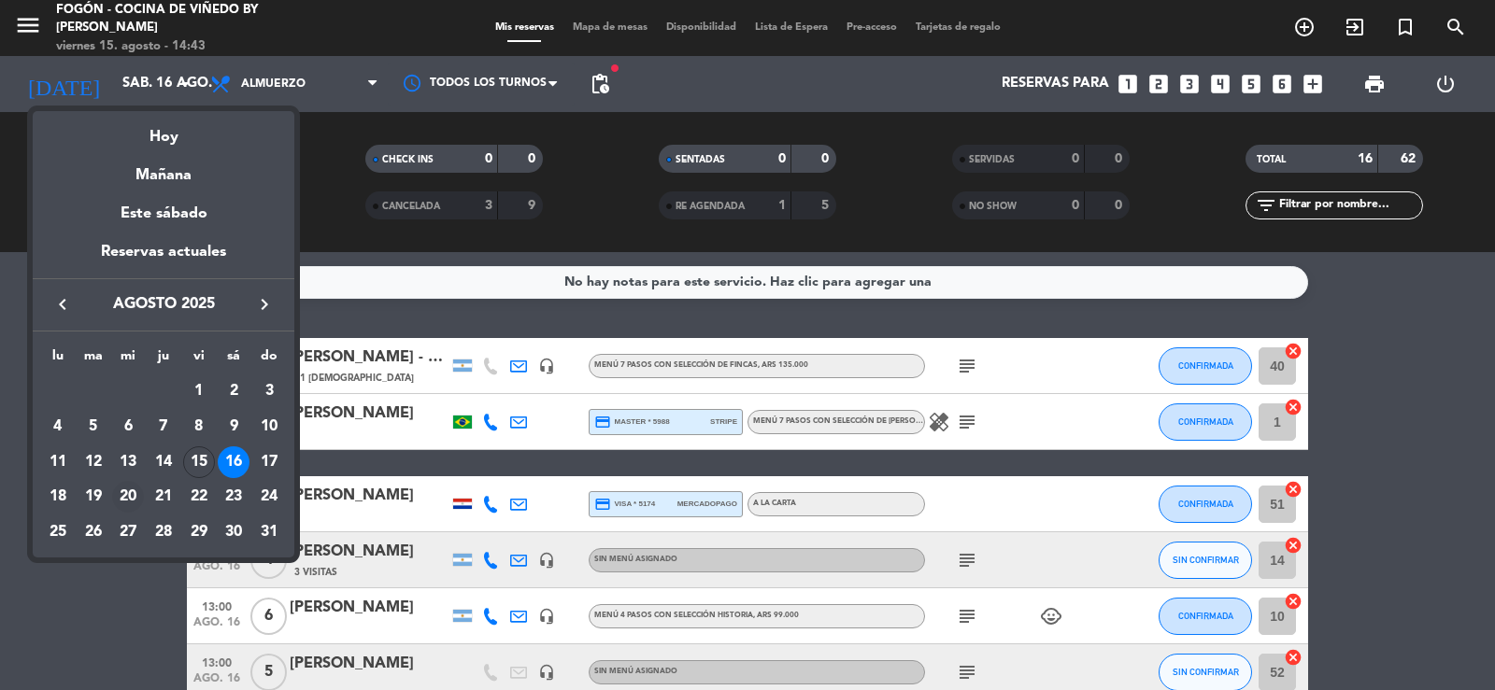
click at [123, 498] on div "20" at bounding box center [128, 497] width 32 height 32
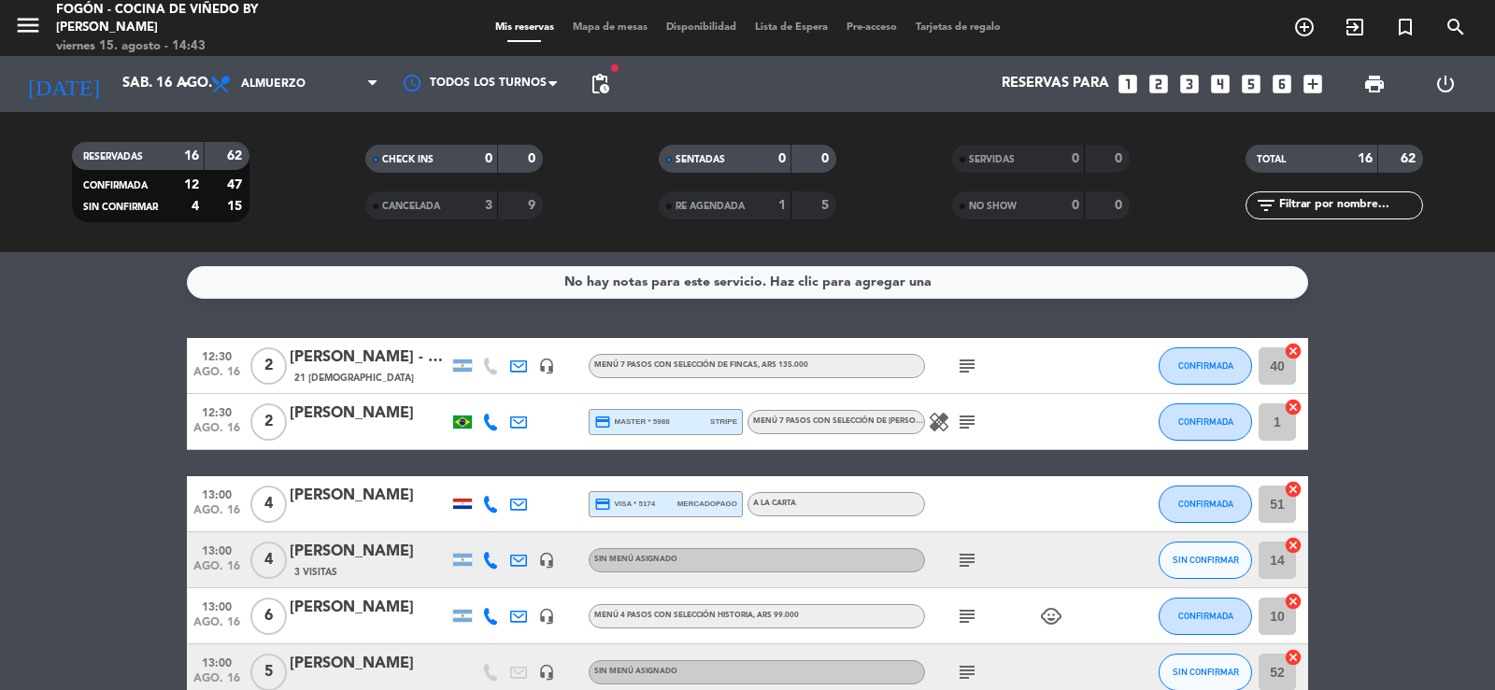
type input "mié. 20 ago."
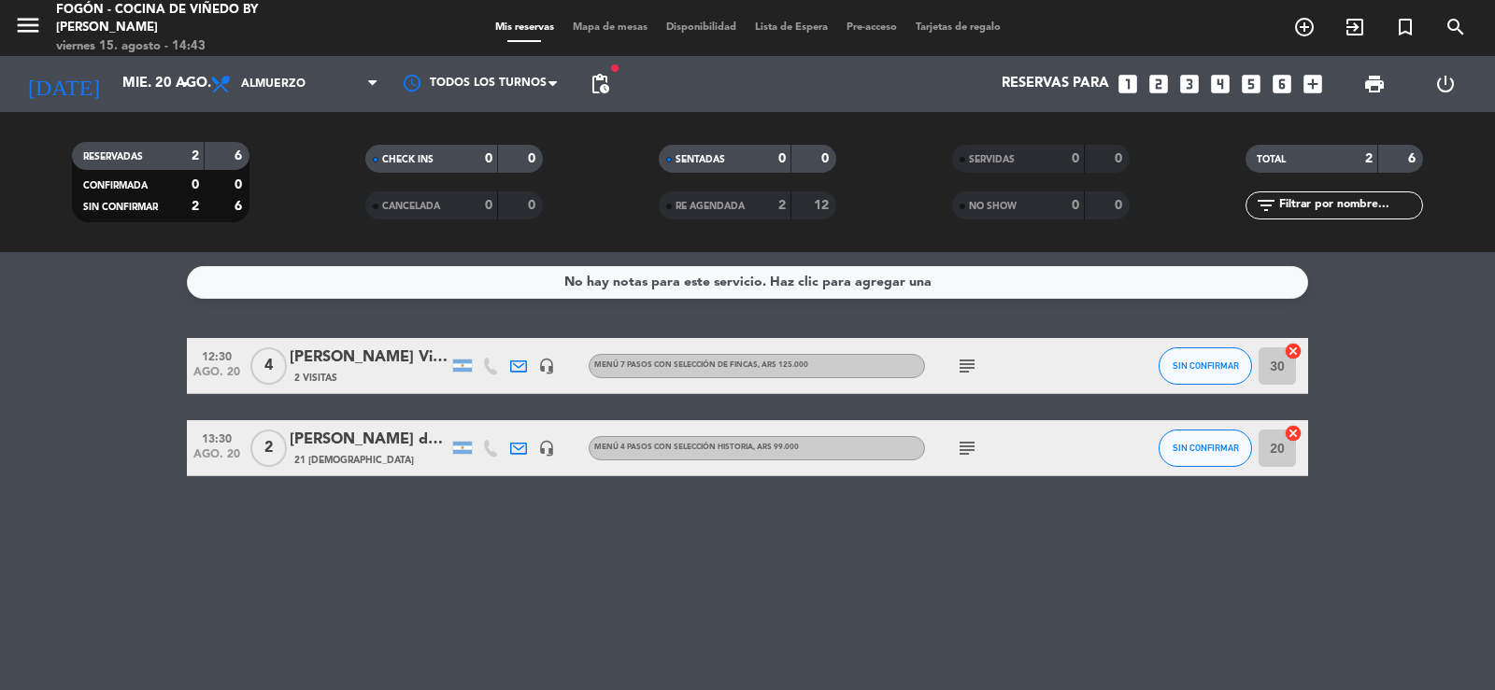
click at [963, 367] on icon "subject" at bounding box center [967, 366] width 22 height 22
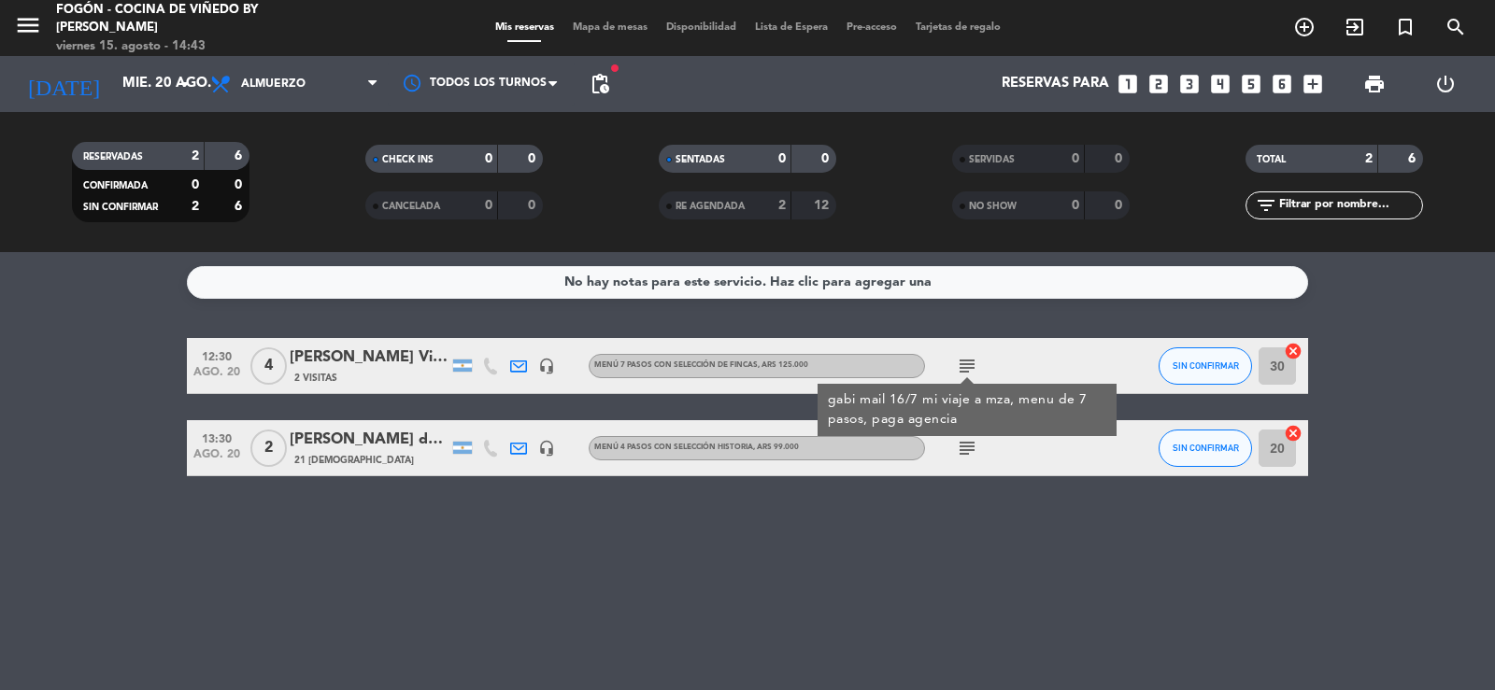
click at [963, 367] on icon "subject" at bounding box center [967, 366] width 22 height 22
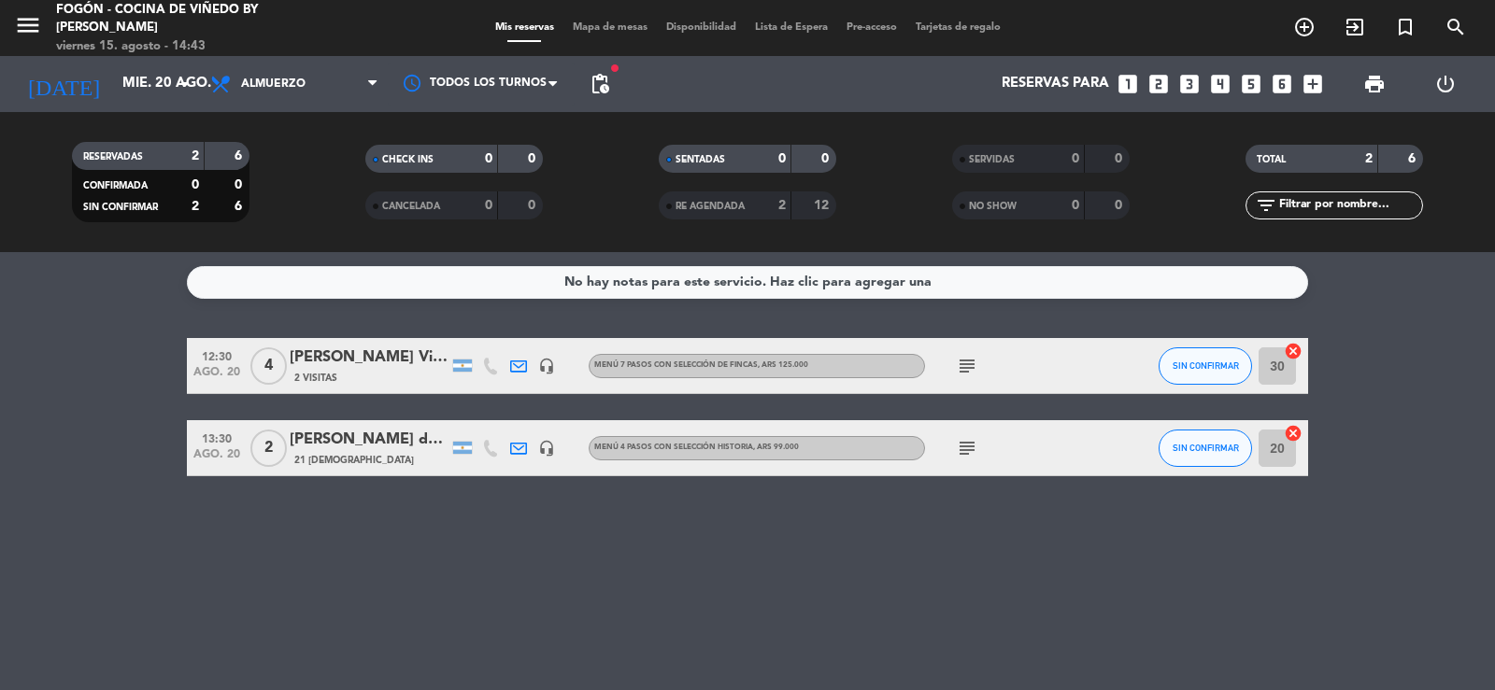
click at [963, 447] on icon "subject" at bounding box center [967, 448] width 22 height 22
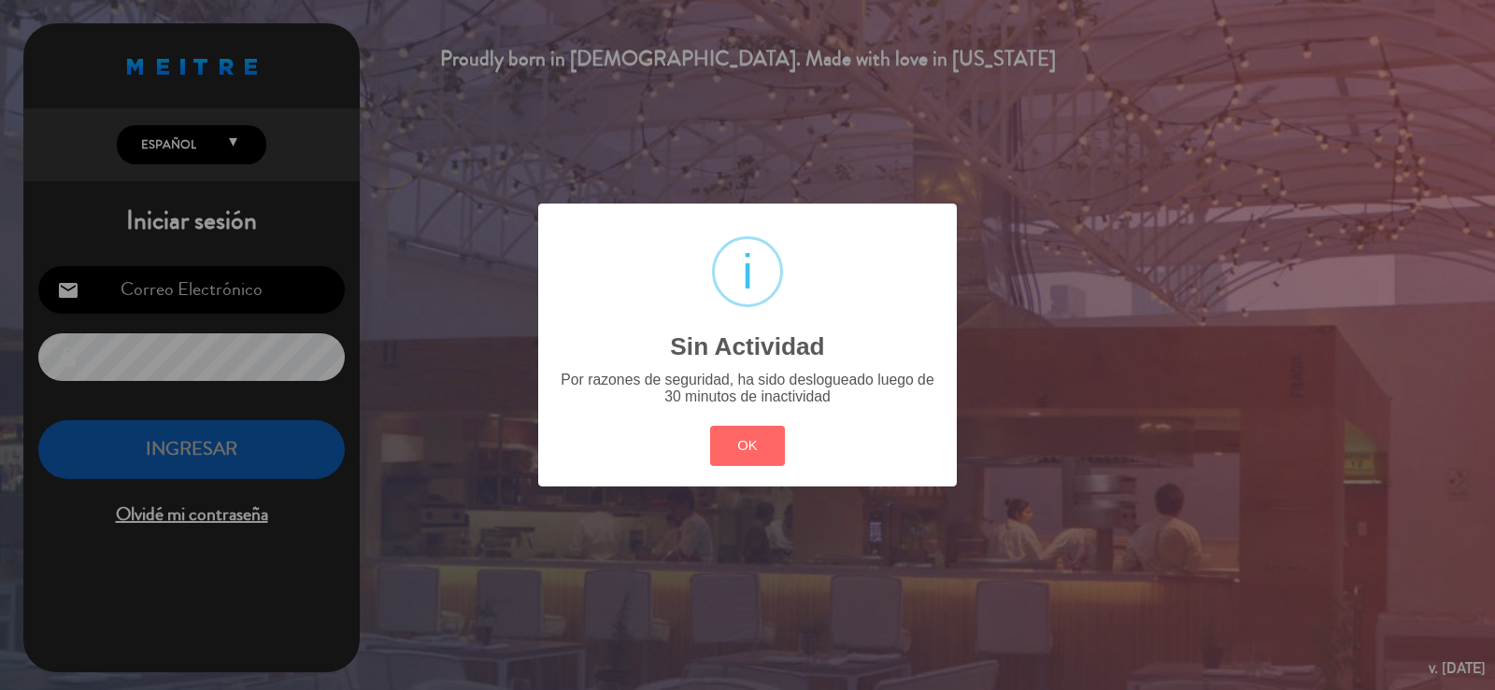
type input "[EMAIL_ADDRESS][DOMAIN_NAME]"
